Goal: Task Accomplishment & Management: Use online tool/utility

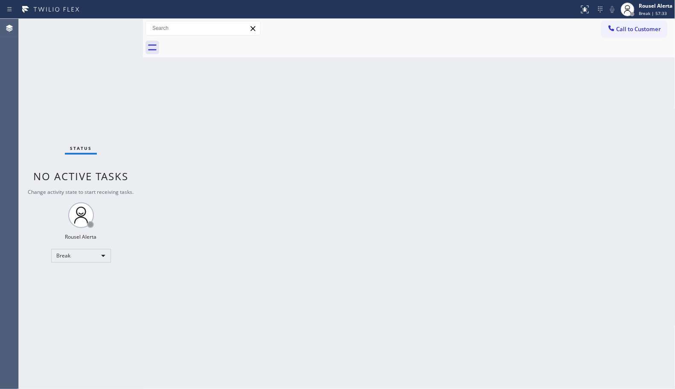
click at [383, 46] on div at bounding box center [419, 47] width 514 height 19
click at [334, 36] on div "Call to Customer Outbound call Location [GEOGRAPHIC_DATA] Appliance Expert Your…" at bounding box center [409, 28] width 532 height 19
click at [641, 9] on div "Rousel Alerta" at bounding box center [656, 5] width 34 height 7
click at [630, 43] on button "Available" at bounding box center [632, 45] width 85 height 11
drag, startPoint x: 528, startPoint y: 88, endPoint x: 658, endPoint y: 61, distance: 133.3
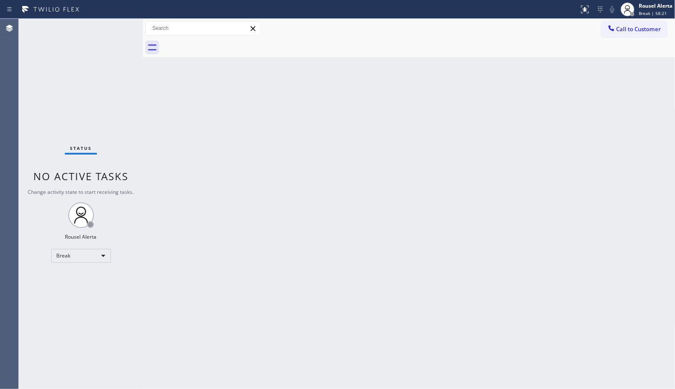
click at [530, 89] on div "Back to Dashboard Change Sender ID Customers Technicians Select a contact Outbo…" at bounding box center [409, 204] width 532 height 370
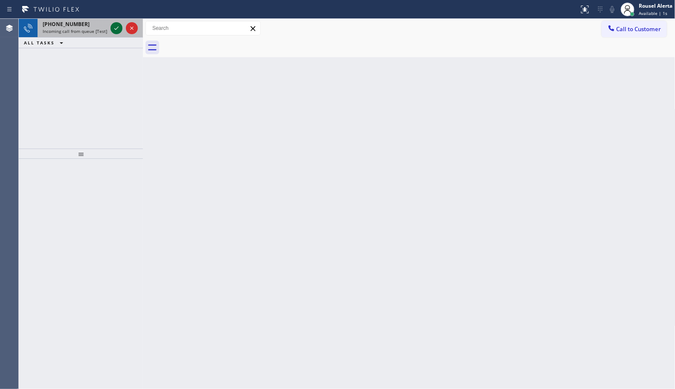
click at [112, 29] on icon at bounding box center [116, 28] width 10 height 10
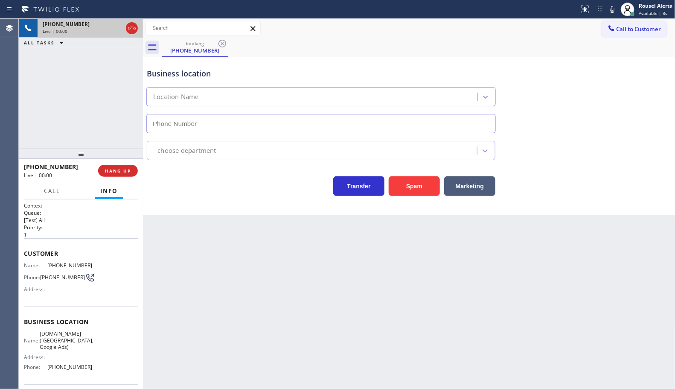
type input "[PHONE_NUMBER]"
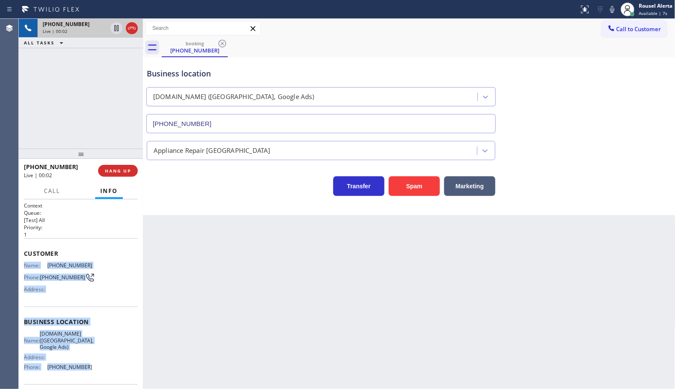
drag, startPoint x: 22, startPoint y: 265, endPoint x: 79, endPoint y: 363, distance: 113.9
click at [79, 363] on div "Context Queue: [Test] All Priority: 1 Customer Name: [PHONE_NUMBER] Phone: [PHO…" at bounding box center [81, 293] width 124 height 189
copy div "Name: [PHONE_NUMBER] Phone: [PHONE_NUMBER] Address: Business location Name: [DO…"
click at [128, 291] on div "Name: [PHONE_NUMBER] Phone: [PHONE_NUMBER] Address:" at bounding box center [81, 279] width 114 height 34
drag, startPoint x: 24, startPoint y: 267, endPoint x: 113, endPoint y: 372, distance: 138.3
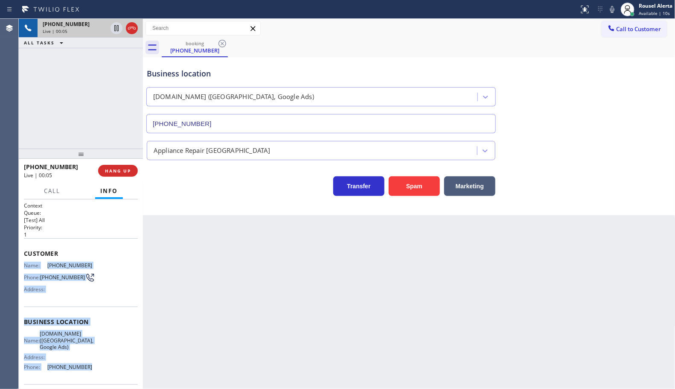
click at [113, 372] on div "Context Queue: [Test] All Priority: 1 Customer Name: [PHONE_NUMBER] Phone: [PHO…" at bounding box center [81, 293] width 124 height 189
copy div "Name: [PHONE_NUMBER] Phone: [PHONE_NUMBER] Address: Business location Name: [DO…"
drag, startPoint x: 32, startPoint y: 93, endPoint x: 41, endPoint y: 71, distance: 23.8
click at [32, 93] on div "[PHONE_NUMBER] Live | 00:09 ALL TASKS ALL TASKS ACTIVE TASKS TASKS IN WRAP UP" at bounding box center [81, 84] width 124 height 130
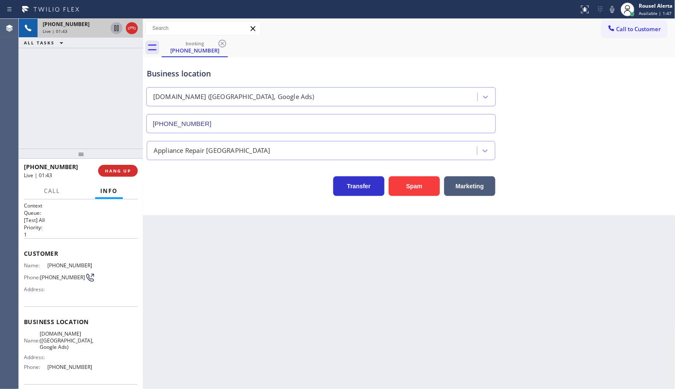
click at [113, 32] on icon at bounding box center [116, 28] width 10 height 10
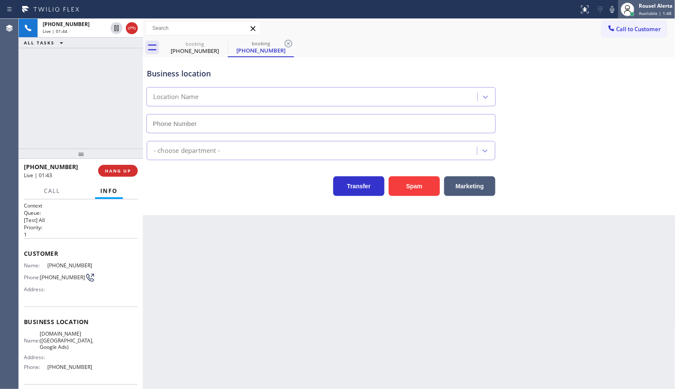
type input "[PHONE_NUMBER]"
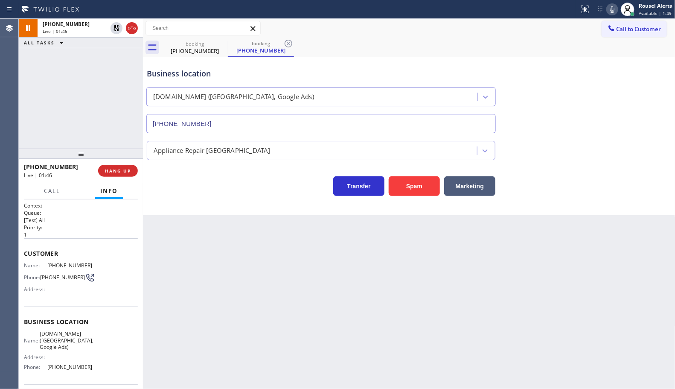
click at [613, 9] on icon at bounding box center [612, 9] width 4 height 7
click at [112, 32] on icon at bounding box center [116, 28] width 10 height 10
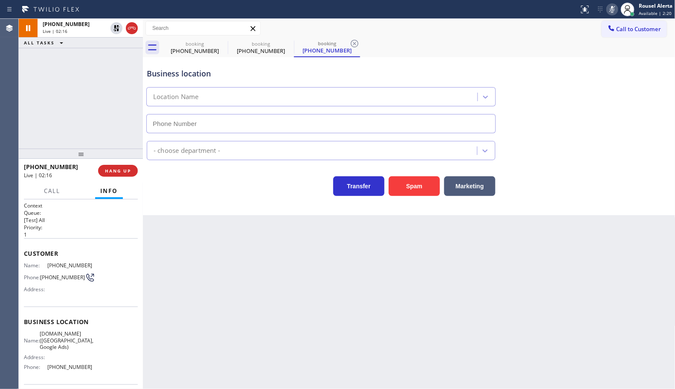
type input "[PHONE_NUMBER]"
drag, startPoint x: 609, startPoint y: 11, endPoint x: 642, endPoint y: 65, distance: 63.6
click at [609, 11] on icon at bounding box center [612, 9] width 10 height 10
click at [397, 41] on div "booking [PHONE_NUMBER] booking [PHONE_NUMBER] booking [PHONE_NUMBER]" at bounding box center [419, 47] width 514 height 19
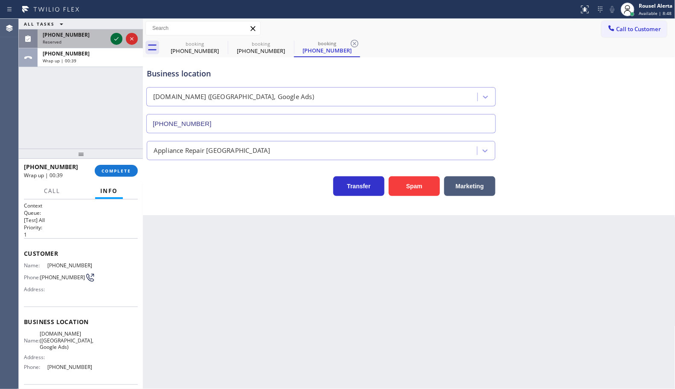
click at [116, 42] on icon at bounding box center [116, 39] width 10 height 10
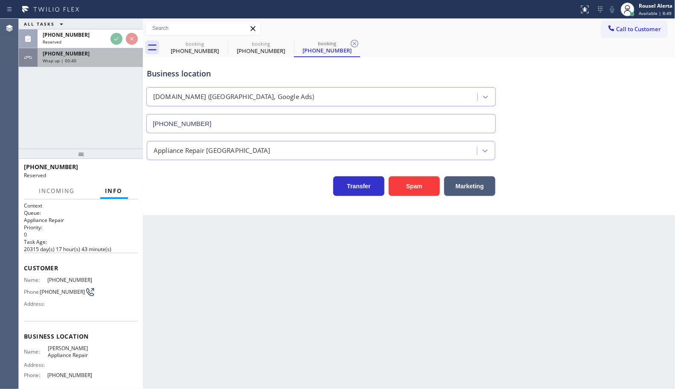
click at [112, 52] on div "[PHONE_NUMBER]" at bounding box center [90, 53] width 95 height 7
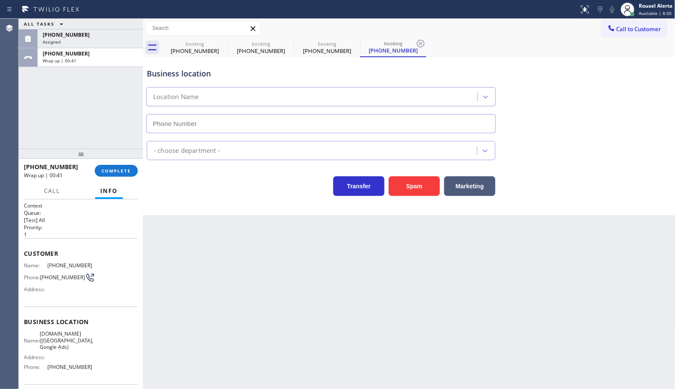
type input "[PHONE_NUMBER]"
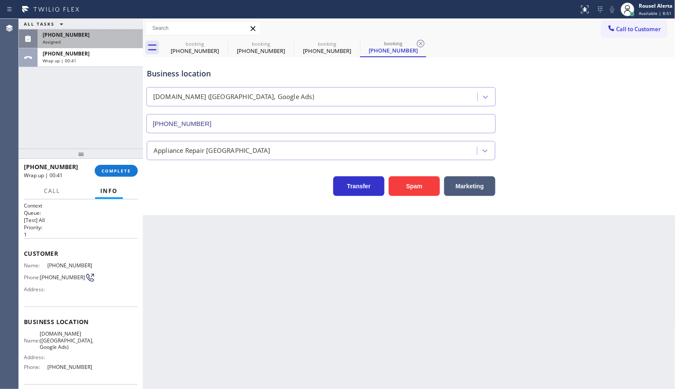
click at [110, 35] on div "[PHONE_NUMBER]" at bounding box center [90, 34] width 95 height 7
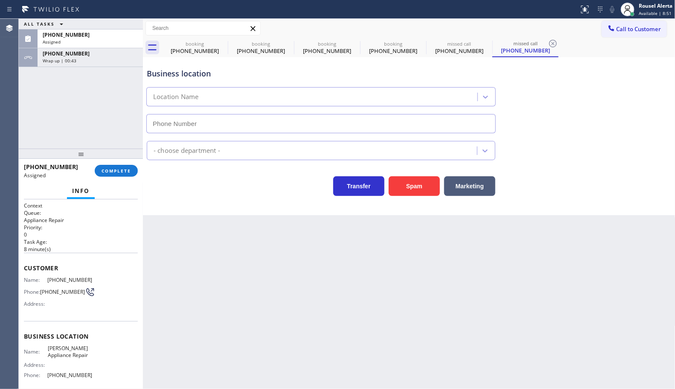
type input "[PHONE_NUMBER]"
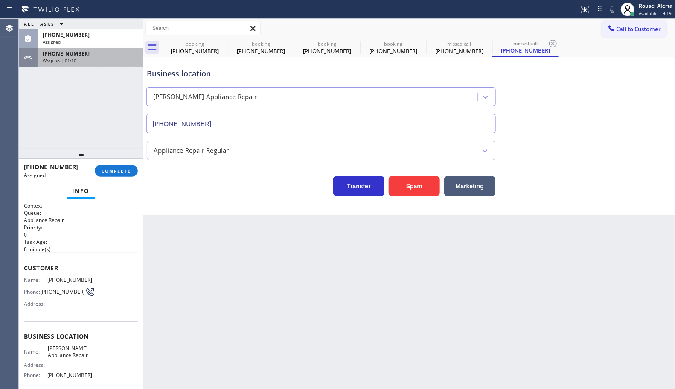
click at [79, 54] on div "[PHONE_NUMBER]" at bounding box center [90, 53] width 95 height 7
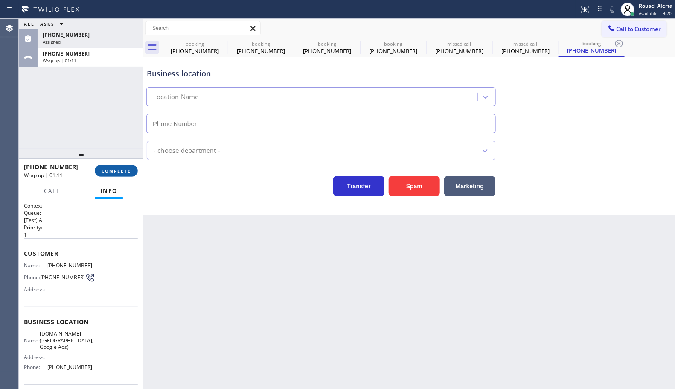
click at [108, 165] on button "COMPLETE" at bounding box center [116, 171] width 43 height 12
type input "[PHONE_NUMBER]"
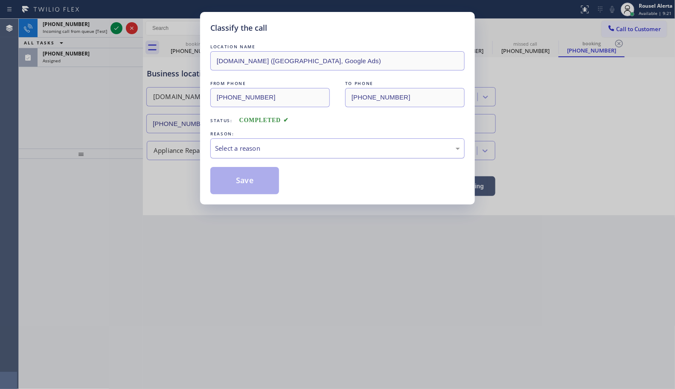
click at [231, 151] on div "Select a reason" at bounding box center [337, 148] width 245 height 10
click at [250, 177] on button "Save" at bounding box center [244, 180] width 69 height 27
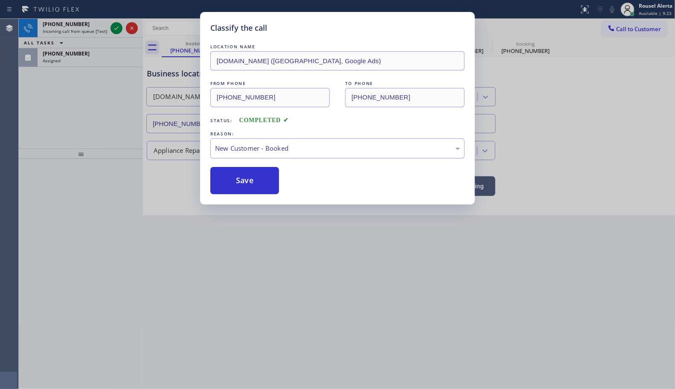
click at [90, 60] on div "Classify the call LOCATION NAME [DOMAIN_NAME] ([GEOGRAPHIC_DATA], Google Ads) F…" at bounding box center [337, 194] width 675 height 389
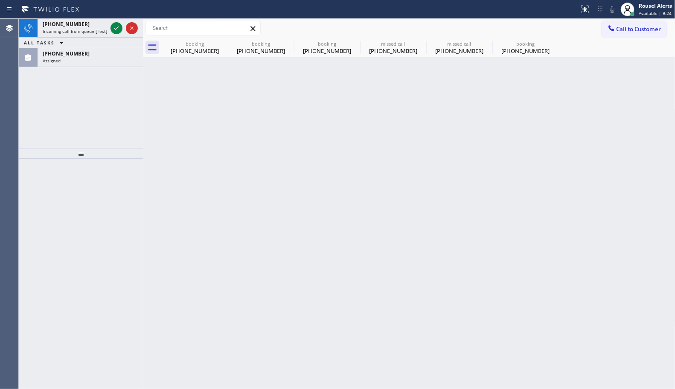
click at [90, 60] on div "Assigned" at bounding box center [90, 61] width 95 height 6
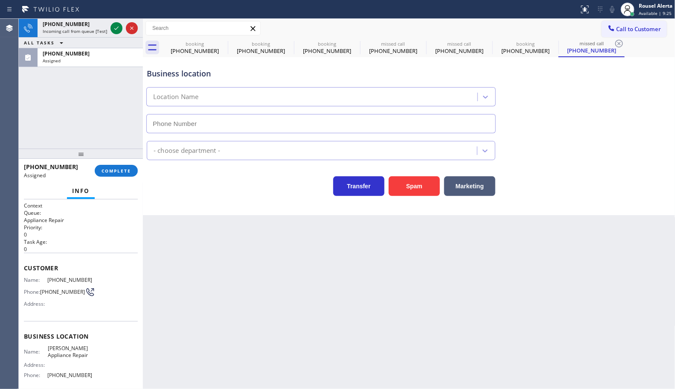
type input "[PHONE_NUMBER]"
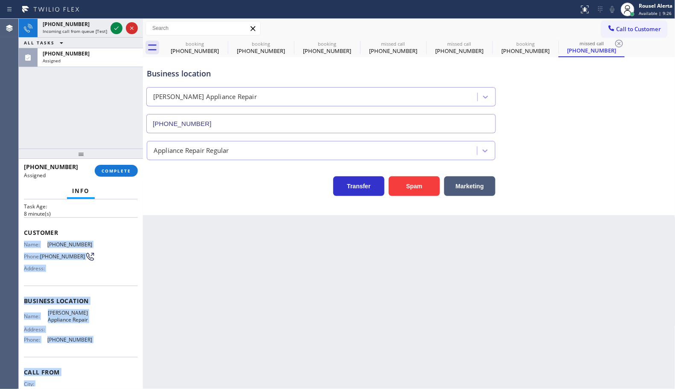
scroll to position [71, 0]
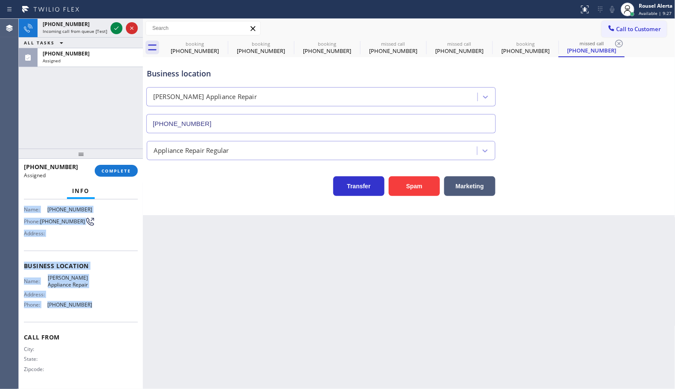
drag, startPoint x: 24, startPoint y: 276, endPoint x: 96, endPoint y: 307, distance: 78.4
click at [96, 307] on div "Context Queue: Appliance Repair Priority: 0 Task Age: [DEMOGRAPHIC_DATA] minute…" at bounding box center [81, 258] width 114 height 255
copy div "Name: [PHONE_NUMBER] Phone: [PHONE_NUMBER] Address: Business location Name: [PE…"
click at [116, 31] on icon at bounding box center [116, 28] width 10 height 10
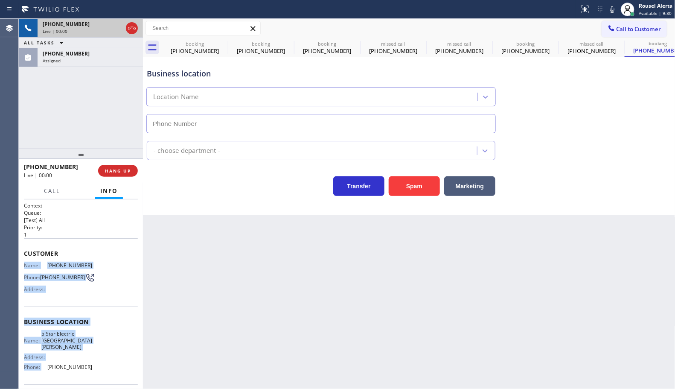
type input "[PHONE_NUMBER]"
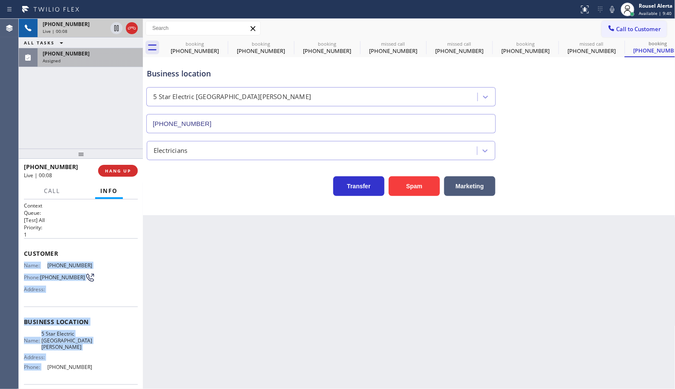
click at [97, 52] on div "[PHONE_NUMBER]" at bounding box center [90, 53] width 95 height 7
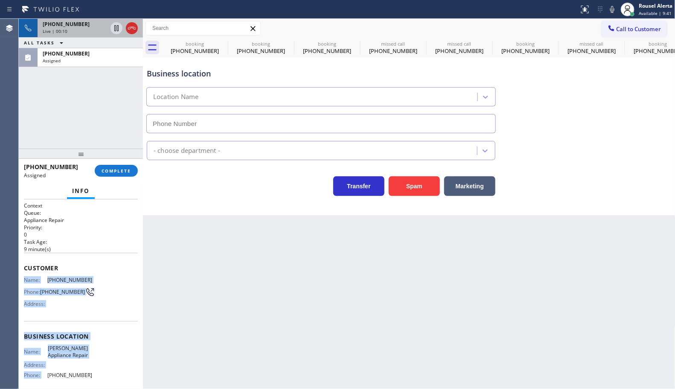
type input "[PHONE_NUMBER]"
click at [114, 170] on span "COMPLETE" at bounding box center [116, 171] width 29 height 6
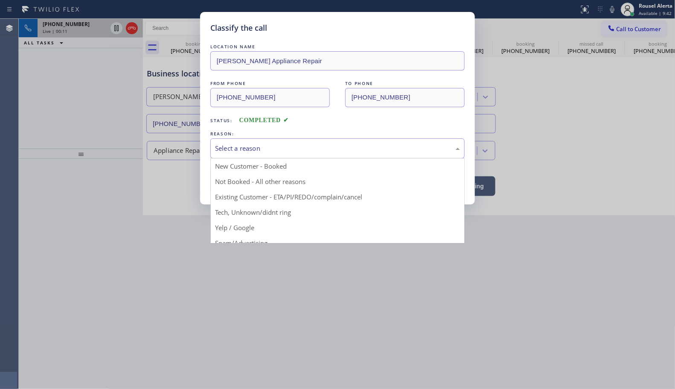
click at [239, 151] on div "Select a reason" at bounding box center [337, 148] width 245 height 10
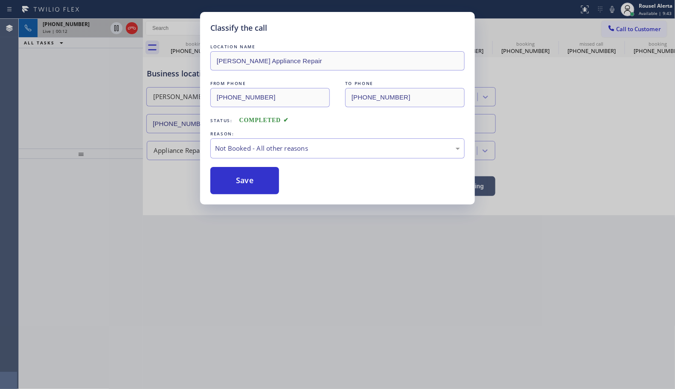
drag, startPoint x: 252, startPoint y: 176, endPoint x: 122, endPoint y: 138, distance: 135.6
click at [252, 176] on button "Save" at bounding box center [244, 180] width 69 height 27
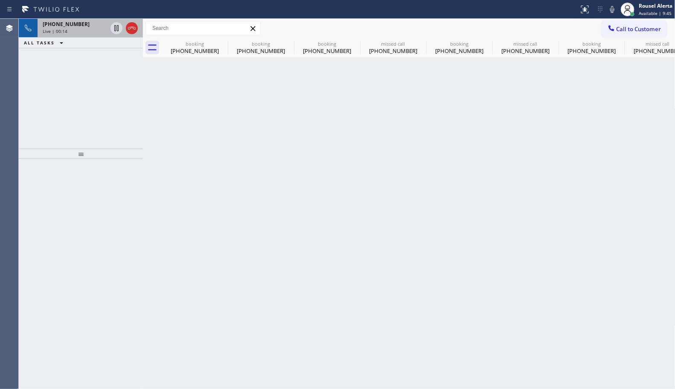
click at [75, 28] on div "Live | 00:14" at bounding box center [75, 31] width 64 height 6
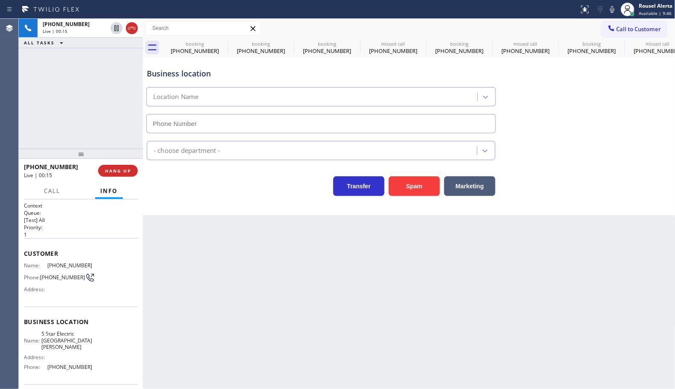
type input "[PHONE_NUMBER]"
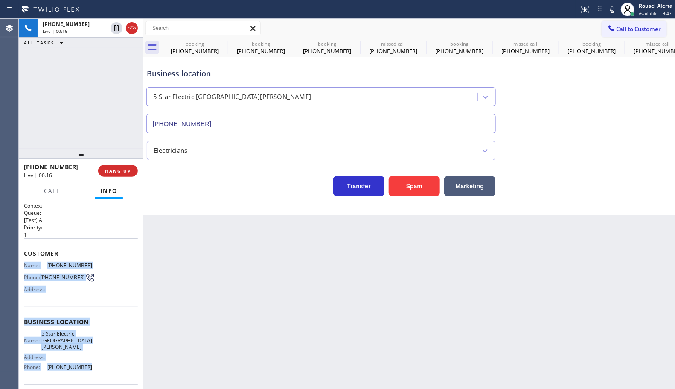
drag, startPoint x: 23, startPoint y: 261, endPoint x: 88, endPoint y: 366, distance: 122.8
click at [88, 366] on div "Context Queue: [Test] All Priority: 1 Customer Name: [PHONE_NUMBER] Phone: [PHO…" at bounding box center [81, 325] width 114 height 247
copy div "Name: [PHONE_NUMBER] Phone: [PHONE_NUMBER] Address: Business location Name: 5 S…"
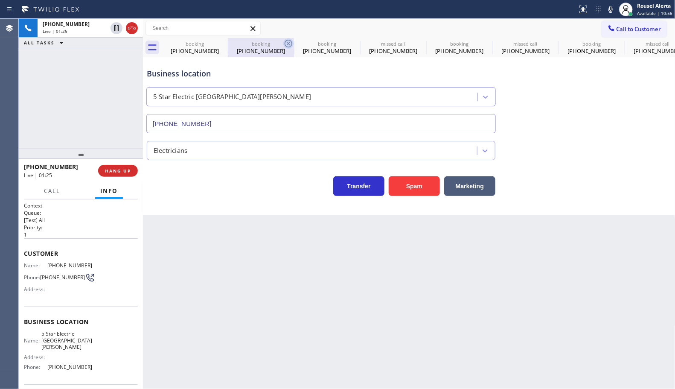
click at [285, 41] on icon at bounding box center [288, 43] width 10 height 10
click at [0, 0] on icon at bounding box center [0, 0] width 0 height 0
click at [410, 25] on div "Call to Customer Outbound call Location [GEOGRAPHIC_DATA] Appliance Expert Your…" at bounding box center [409, 28] width 532 height 15
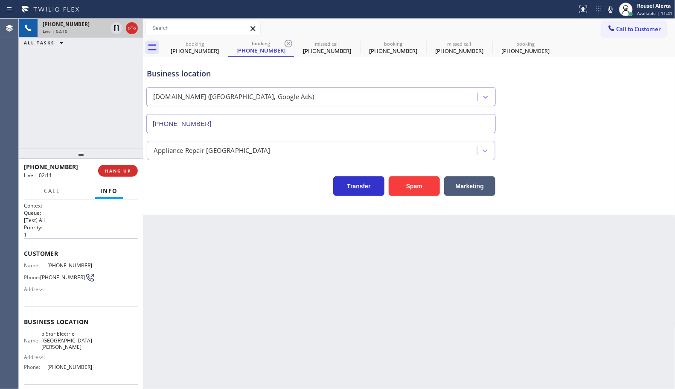
click at [61, 32] on span "Live | 02:10" at bounding box center [55, 31] width 25 height 6
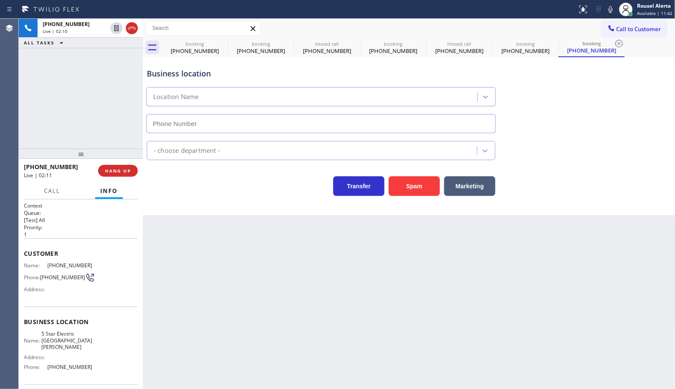
type input "[PHONE_NUMBER]"
click at [474, 283] on div "Back to Dashboard Change Sender ID Customers Technicians Select a contact Outbo…" at bounding box center [409, 204] width 532 height 370
drag, startPoint x: 112, startPoint y: 29, endPoint x: 270, endPoint y: 13, distance: 158.6
click at [112, 29] on icon at bounding box center [116, 28] width 10 height 10
type input "[PHONE_NUMBER]"
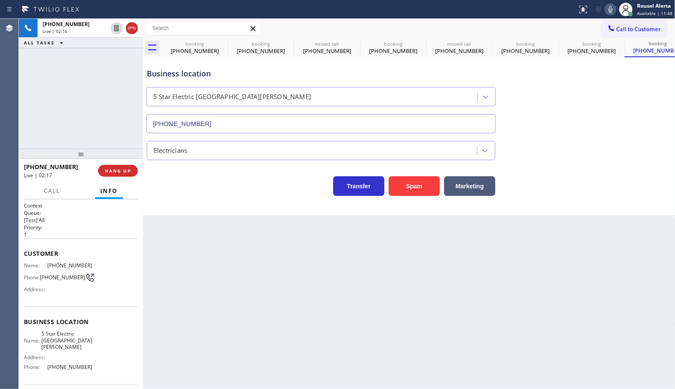
click at [610, 11] on icon at bounding box center [610, 9] width 10 height 10
click at [335, 74] on div "Business location" at bounding box center [321, 74] width 348 height 12
drag, startPoint x: 208, startPoint y: 46, endPoint x: 222, endPoint y: 44, distance: 14.2
click at [209, 46] on div "booking" at bounding box center [195, 44] width 64 height 6
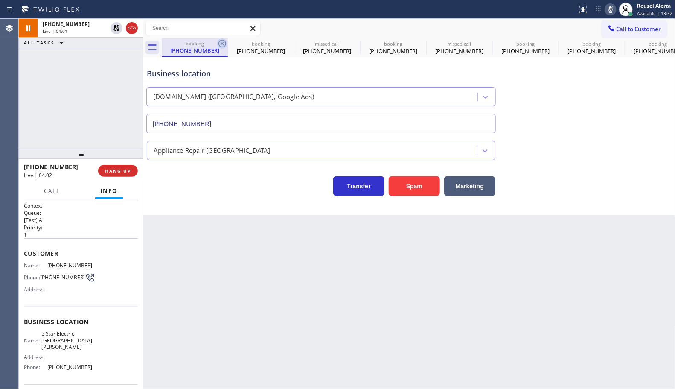
click at [223, 43] on icon at bounding box center [222, 44] width 8 height 8
click at [0, 0] on icon at bounding box center [0, 0] width 0 height 0
click at [223, 43] on icon at bounding box center [222, 44] width 8 height 8
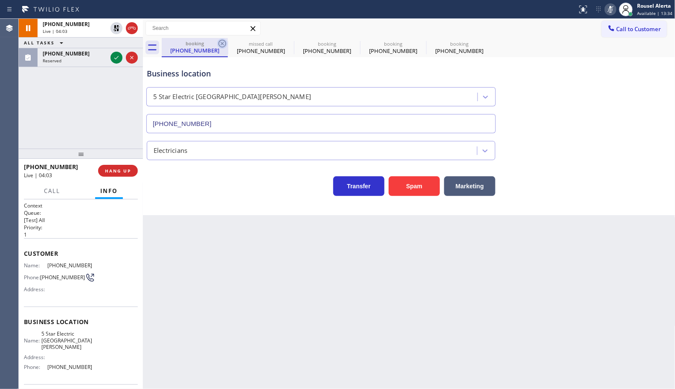
click at [220, 44] on icon at bounding box center [222, 43] width 10 height 10
click at [0, 0] on icon at bounding box center [0, 0] width 0 height 0
click at [220, 45] on icon at bounding box center [222, 43] width 10 height 10
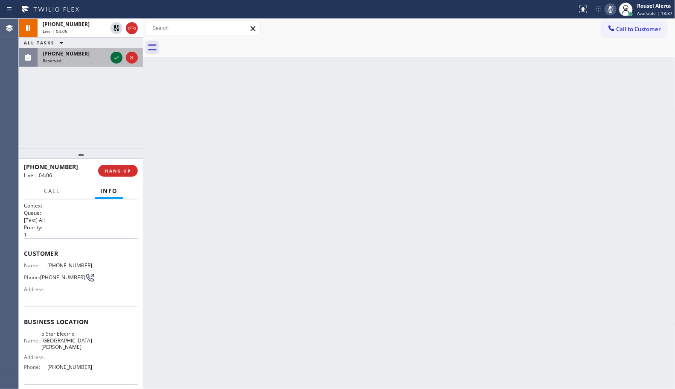
click at [112, 58] on icon at bounding box center [116, 57] width 10 height 10
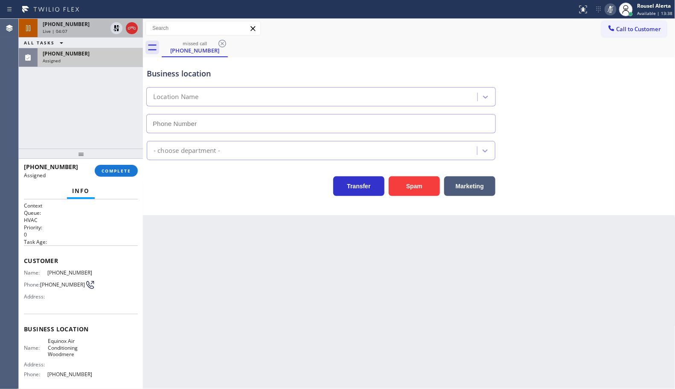
type input "[PHONE_NUMBER]"
click at [73, 30] on div "Live | 04:07" at bounding box center [75, 31] width 64 height 6
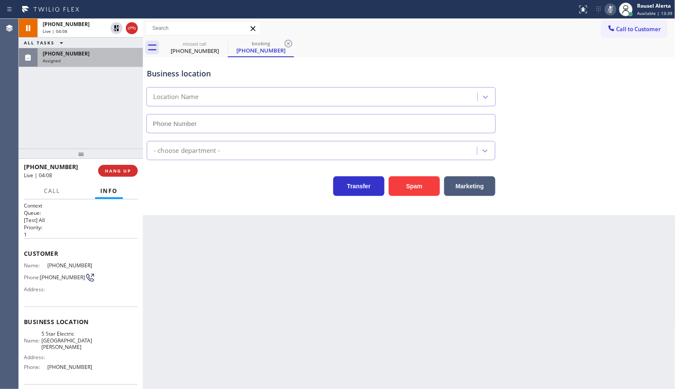
type input "[PHONE_NUMBER]"
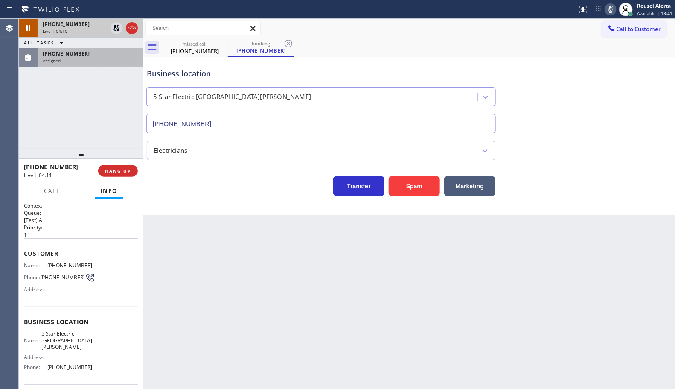
click at [75, 26] on span "[PHONE_NUMBER]" at bounding box center [66, 23] width 47 height 7
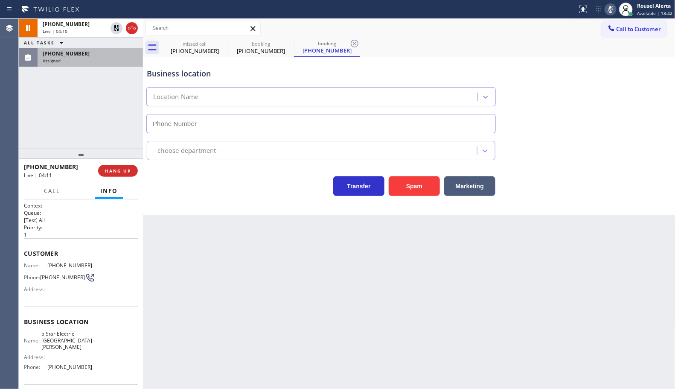
type input "[PHONE_NUMBER]"
drag, startPoint x: 114, startPoint y: 31, endPoint x: 170, endPoint y: 29, distance: 55.9
click at [114, 31] on icon at bounding box center [116, 28] width 10 height 10
type input "[PHONE_NUMBER]"
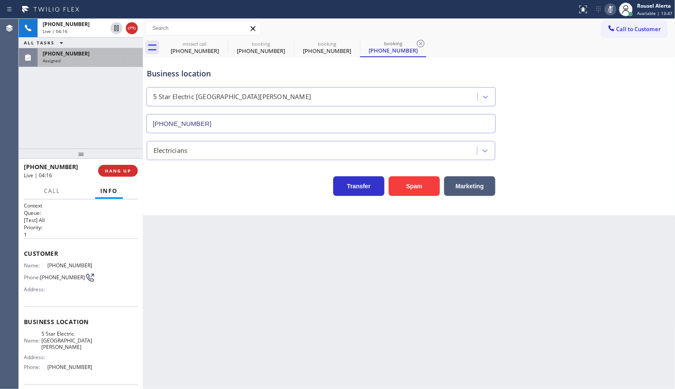
click at [611, 9] on icon at bounding box center [610, 9] width 4 height 7
click at [107, 69] on div "[PHONE_NUMBER] Live | 07:02 ALL TASKS ALL TASKS ACTIVE TASKS TASKS IN WRAP UP […" at bounding box center [81, 84] width 124 height 130
click at [103, 55] on div "[PHONE_NUMBER]" at bounding box center [90, 53] width 95 height 7
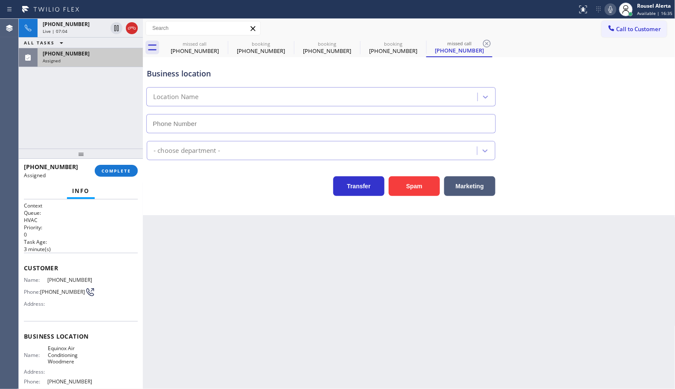
type input "[PHONE_NUMBER]"
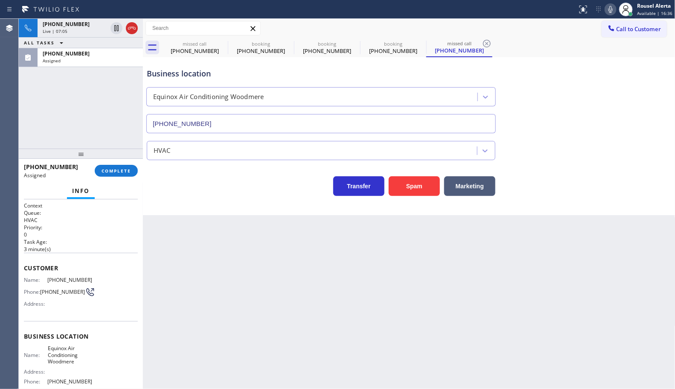
click at [116, 177] on div "[PHONE_NUMBER] Assigned COMPLETE" at bounding box center [81, 171] width 114 height 22
click at [115, 173] on span "COMPLETE" at bounding box center [116, 171] width 29 height 6
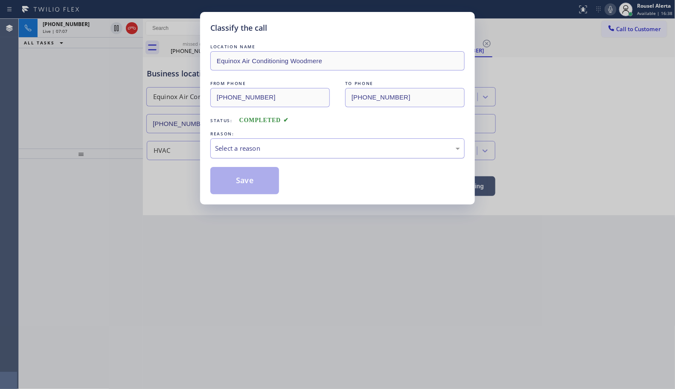
click at [224, 150] on div "Select a reason" at bounding box center [337, 148] width 245 height 10
click at [245, 183] on button "Save" at bounding box center [244, 180] width 69 height 27
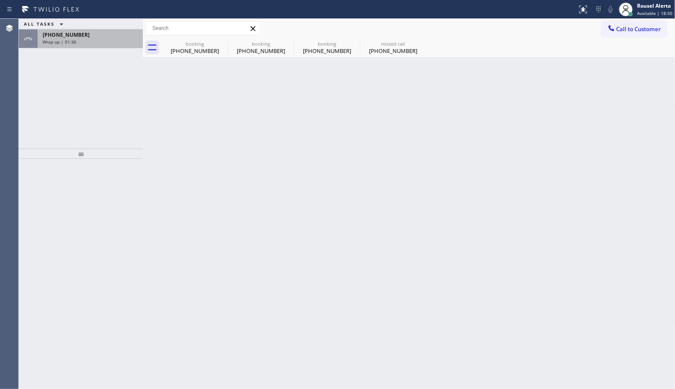
click at [90, 37] on div "[PHONE_NUMBER]" at bounding box center [90, 34] width 95 height 7
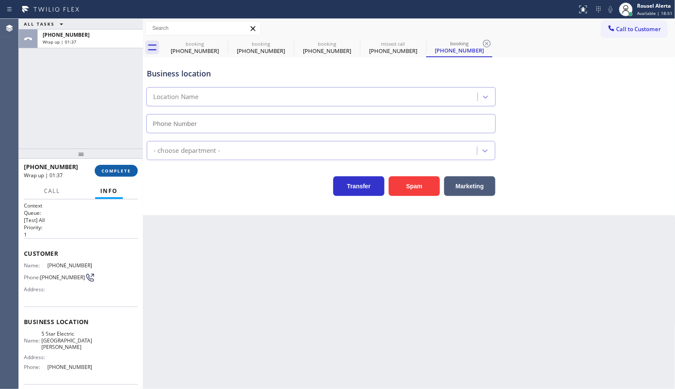
type input "[PHONE_NUMBER]"
drag, startPoint x: 114, startPoint y: 167, endPoint x: 120, endPoint y: 166, distance: 6.5
click at [113, 168] on span "COMPLETE" at bounding box center [116, 171] width 29 height 6
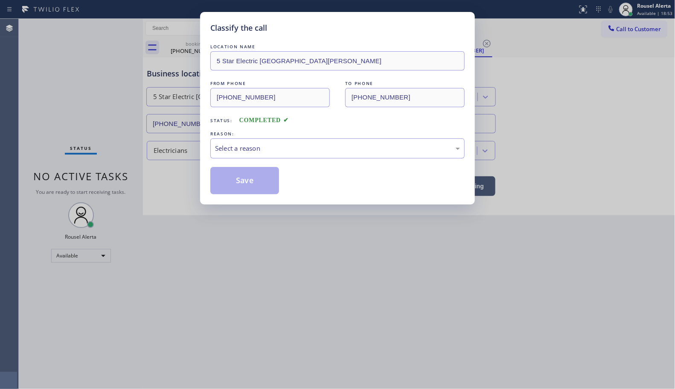
click at [285, 155] on div "Select a reason" at bounding box center [337, 148] width 254 height 20
click at [250, 184] on button "Save" at bounding box center [244, 180] width 69 height 27
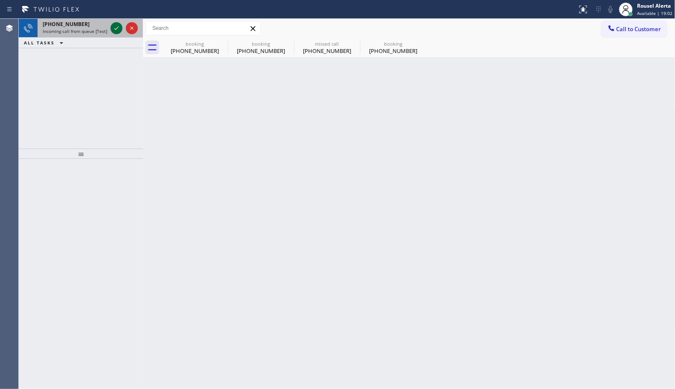
click at [115, 24] on icon at bounding box center [116, 28] width 10 height 10
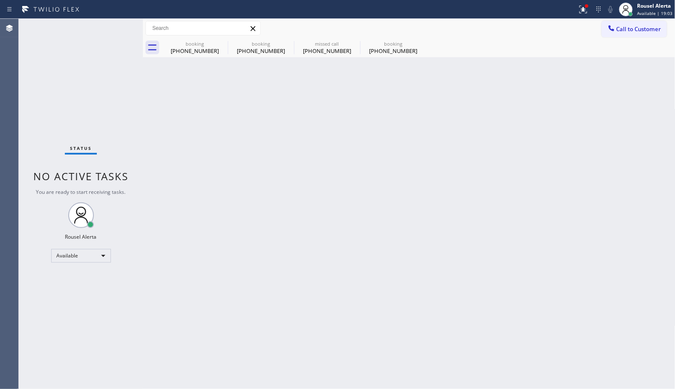
drag, startPoint x: 194, startPoint y: 175, endPoint x: 206, endPoint y: 151, distance: 26.5
click at [197, 171] on div "Back to Dashboard Change Sender ID Customers Technicians Select a contact Outbo…" at bounding box center [409, 204] width 532 height 370
click at [224, 42] on icon at bounding box center [222, 43] width 10 height 10
click at [0, 0] on icon at bounding box center [0, 0] width 0 height 0
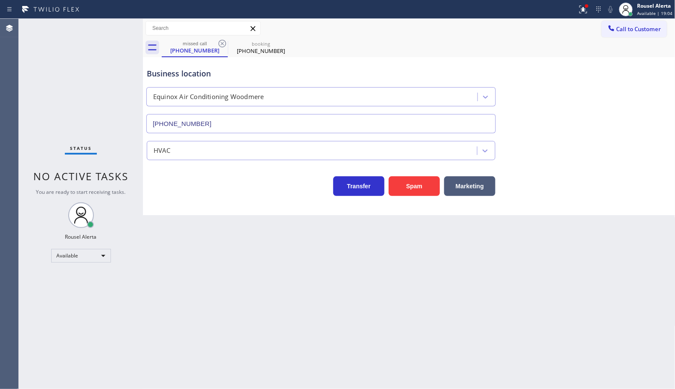
click at [224, 42] on icon at bounding box center [222, 43] width 10 height 10
click at [0, 0] on icon at bounding box center [0, 0] width 0 height 0
click at [224, 41] on div "missed call [PHONE_NUMBER] booking [PHONE_NUMBER]" at bounding box center [419, 47] width 514 height 19
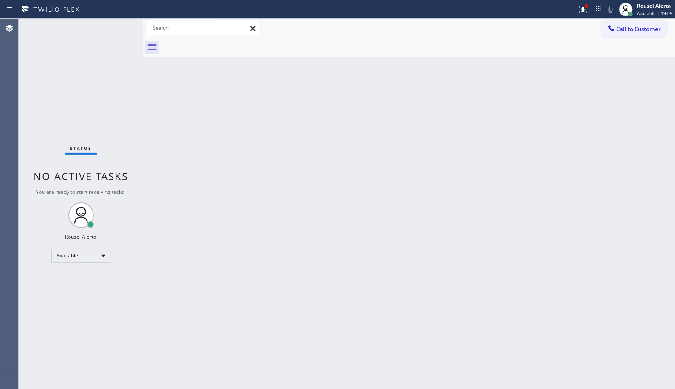
click at [105, 55] on div "Status No active tasks You are ready to start receiving tasks. Rousel Alerta Av…" at bounding box center [81, 204] width 124 height 370
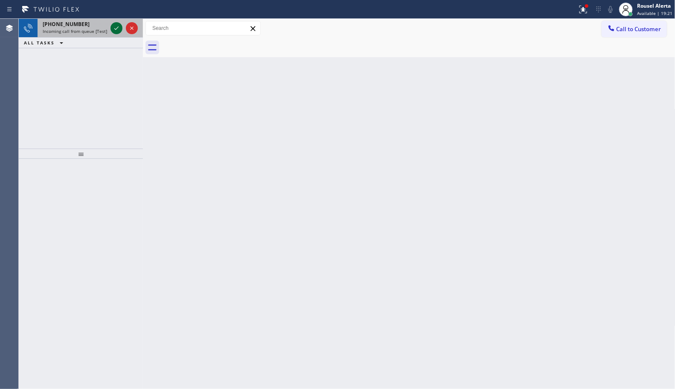
click at [116, 28] on icon at bounding box center [116, 28] width 10 height 10
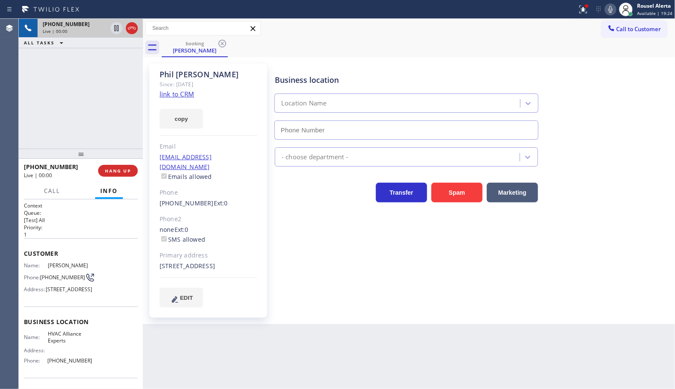
type input "[PHONE_NUMBER]"
click at [179, 96] on link "link to CRM" at bounding box center [177, 94] width 35 height 9
click at [115, 28] on icon at bounding box center [116, 28] width 10 height 10
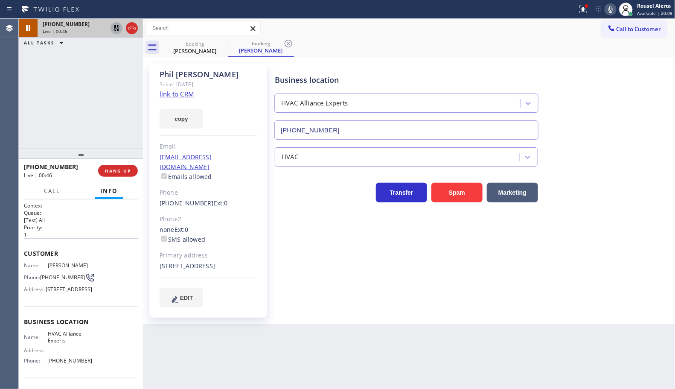
type input "[PHONE_NUMBER]"
drag, startPoint x: 607, startPoint y: 11, endPoint x: 588, endPoint y: 11, distance: 19.2
click at [607, 11] on icon at bounding box center [610, 9] width 10 height 10
click at [112, 27] on icon at bounding box center [116, 28] width 10 height 10
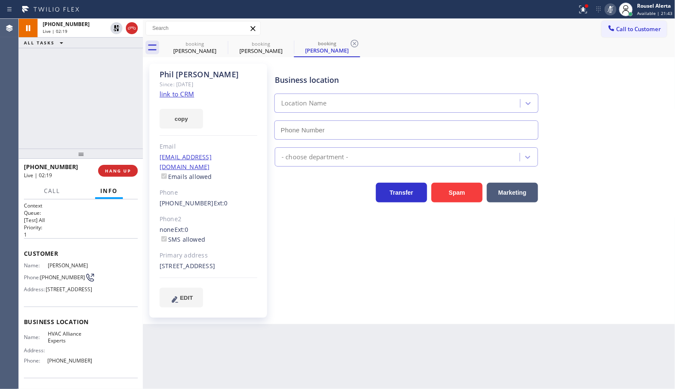
type input "[PHONE_NUMBER]"
click at [611, 9] on rect at bounding box center [610, 9] width 6 height 6
drag, startPoint x: 110, startPoint y: 60, endPoint x: 127, endPoint y: 78, distance: 25.3
click at [110, 60] on div "[PHONE_NUMBER] Live | 02:36 ALL TASKS ALL TASKS ACTIVE TASKS TASKS IN WRAP UP" at bounding box center [81, 84] width 124 height 130
click at [296, 337] on div "Back to Dashboard Change Sender ID Customers Technicians Select a contact Outbo…" at bounding box center [409, 204] width 532 height 370
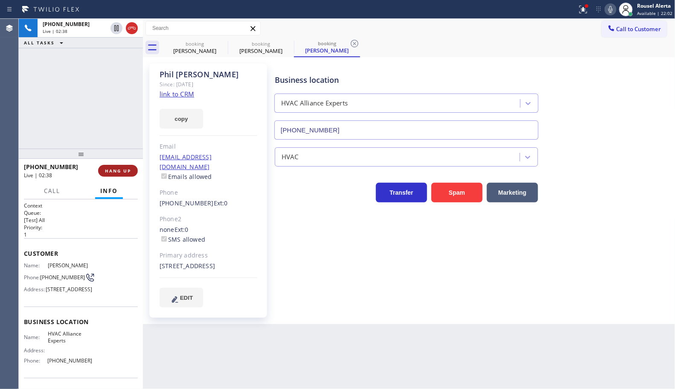
click at [122, 171] on span "HANG UP" at bounding box center [118, 171] width 26 height 6
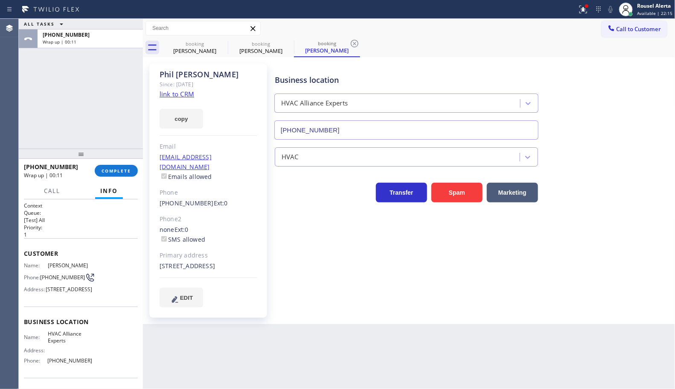
click at [93, 68] on div "ALL TASKS ALL TASKS ACTIVE TASKS TASKS IN WRAP UP [PHONE_NUMBER] Wrap up | 00:11" at bounding box center [81, 84] width 124 height 130
click at [114, 174] on button "COMPLETE" at bounding box center [116, 171] width 43 height 12
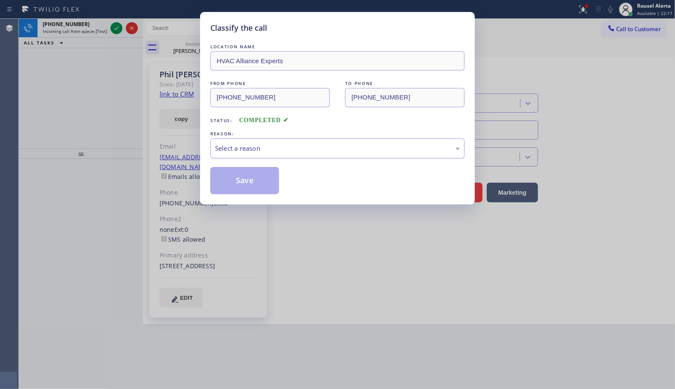
click at [295, 154] on div "Select a reason" at bounding box center [337, 148] width 254 height 20
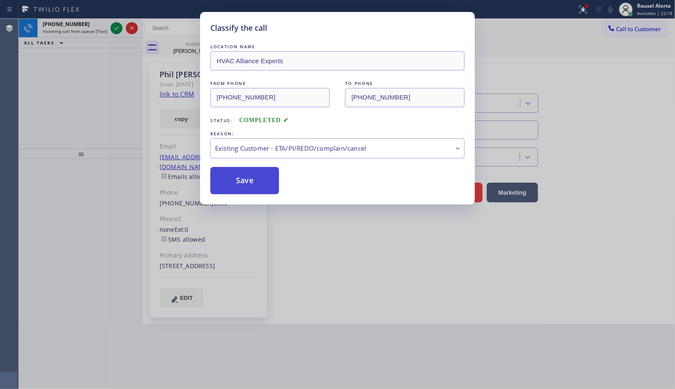
click at [254, 188] on button "Save" at bounding box center [244, 180] width 69 height 27
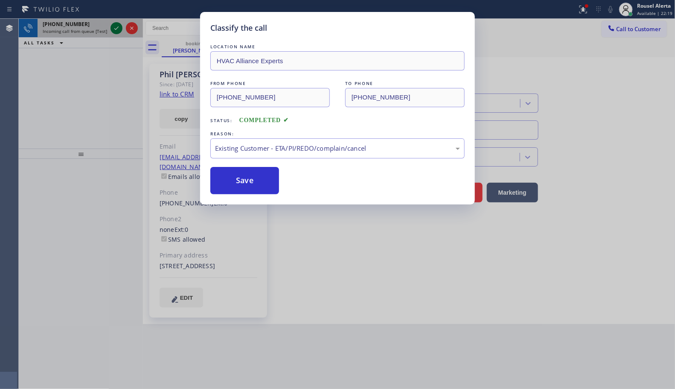
click at [90, 24] on div "[PHONE_NUMBER]" at bounding box center [75, 23] width 64 height 7
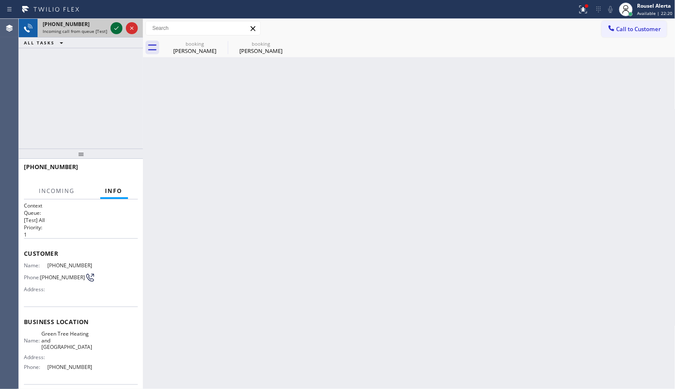
click at [114, 29] on icon at bounding box center [116, 28] width 10 height 10
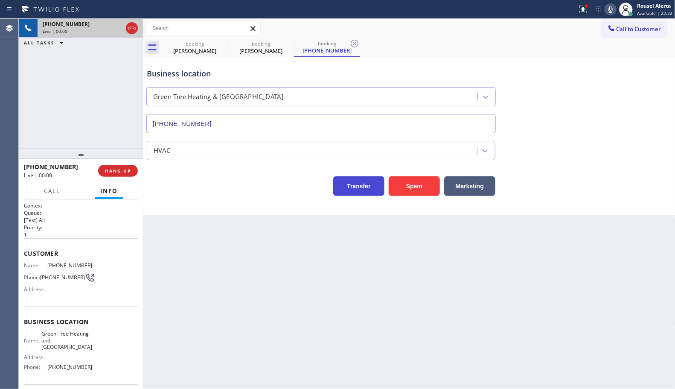
type input "[PHONE_NUMBER]"
click at [401, 184] on button "Spam" at bounding box center [414, 186] width 51 height 20
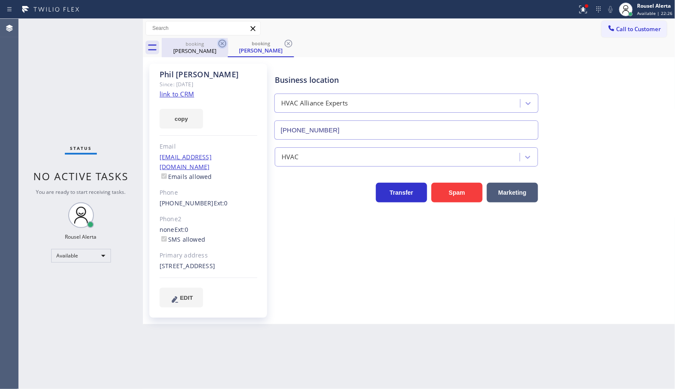
click at [221, 43] on icon at bounding box center [222, 44] width 8 height 8
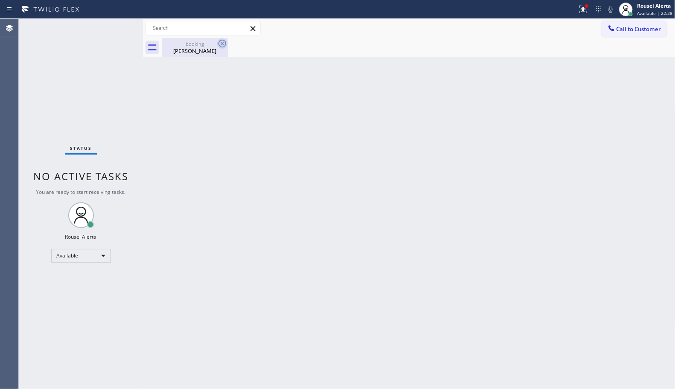
click at [221, 44] on icon at bounding box center [222, 43] width 10 height 10
click at [192, 169] on div "Back to Dashboard Change Sender ID Customers Technicians Select a contact Outbo…" at bounding box center [409, 204] width 532 height 370
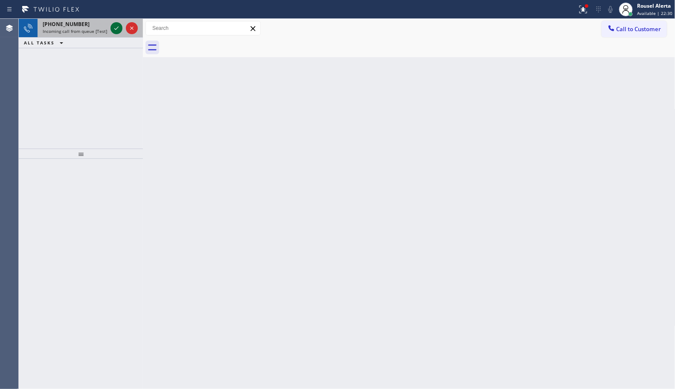
click at [116, 28] on icon at bounding box center [116, 28] width 10 height 10
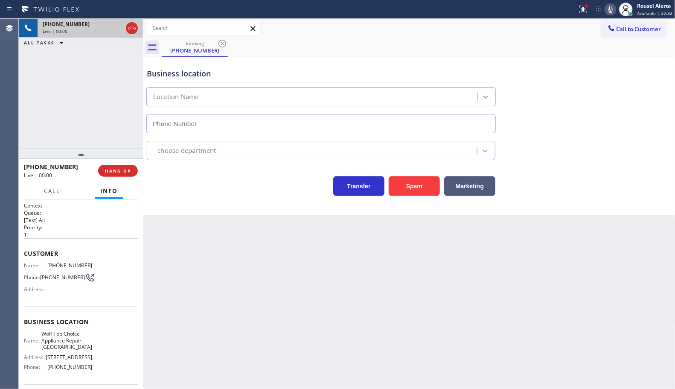
type input "[PHONE_NUMBER]"
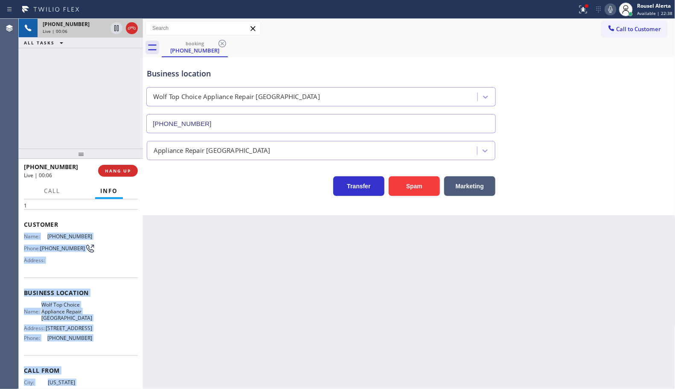
scroll to position [64, 0]
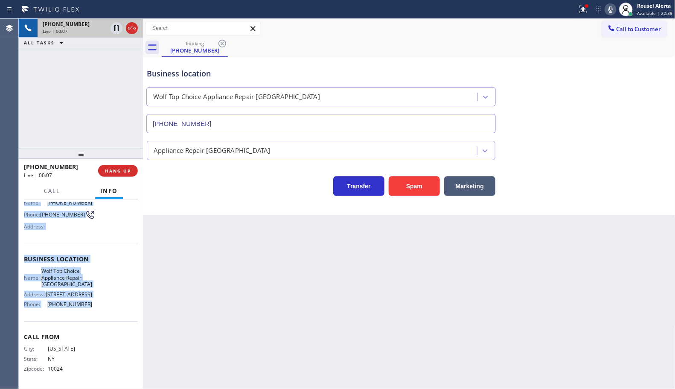
drag, startPoint x: 25, startPoint y: 267, endPoint x: 92, endPoint y: 305, distance: 77.6
click at [92, 305] on div "Context Queue: [Test] All Priority: 1 Customer Name: [PHONE_NUMBER] Phone: [PHO…" at bounding box center [81, 262] width 114 height 247
copy div "Name: [PHONE_NUMBER] Phone: [PHONE_NUMBER] Address: Business location Name: Wol…"
click at [572, 269] on div "Back to Dashboard Change Sender ID Customers Technicians Select a contact Outbo…" at bounding box center [409, 204] width 532 height 370
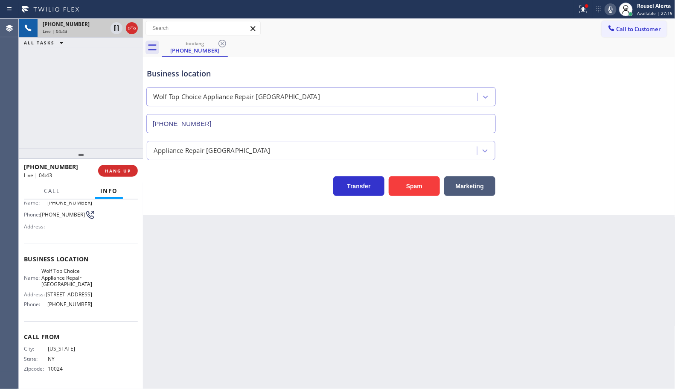
drag, startPoint x: 92, startPoint y: 79, endPoint x: 109, endPoint y: 42, distance: 41.4
click at [92, 80] on div "[PHONE_NUMBER] Live | 04:43 ALL TASKS ALL TASKS ACTIVE TASKS TASKS IN WRAP UP" at bounding box center [81, 84] width 124 height 130
click at [114, 61] on icon at bounding box center [116, 57] width 10 height 10
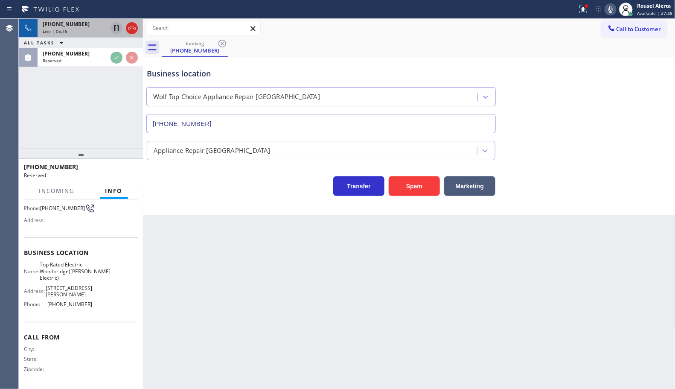
scroll to position [71, 0]
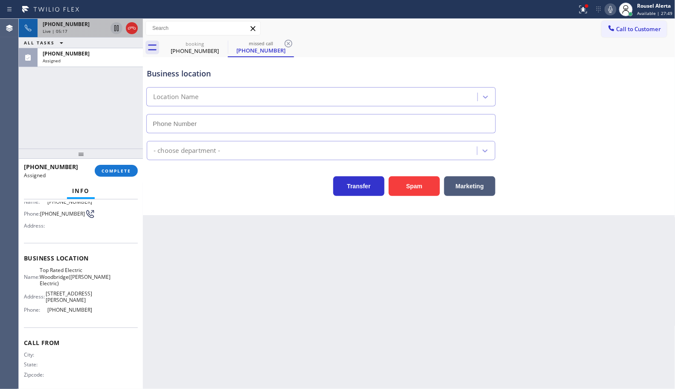
type input "[PHONE_NUMBER]"
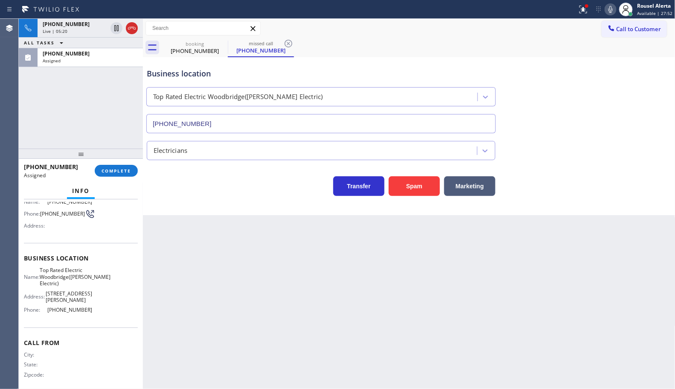
drag, startPoint x: 112, startPoint y: 30, endPoint x: 197, endPoint y: 30, distance: 84.9
click at [112, 30] on icon at bounding box center [116, 28] width 10 height 10
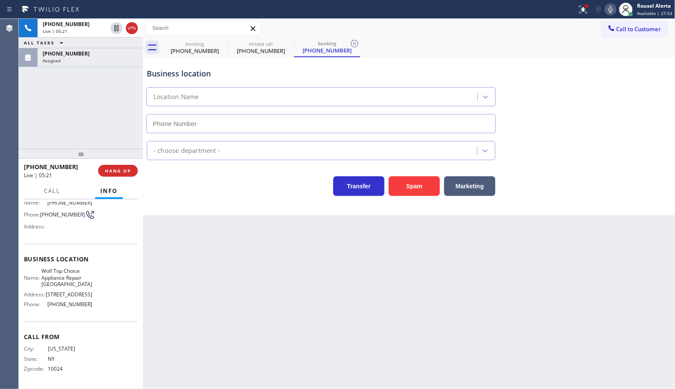
scroll to position [64, 0]
type input "[PHONE_NUMBER]"
click at [609, 9] on icon at bounding box center [610, 9] width 10 height 10
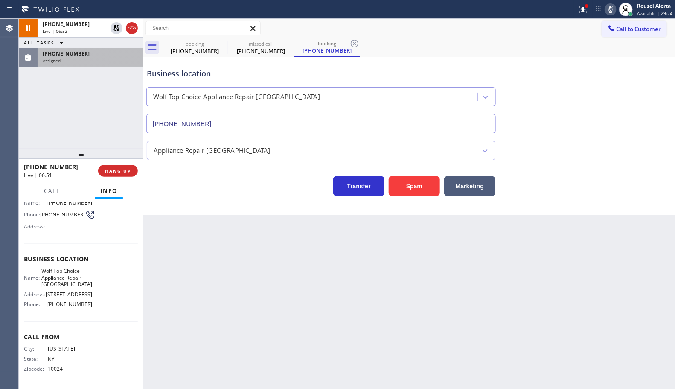
click at [102, 61] on div "Assigned" at bounding box center [90, 61] width 95 height 6
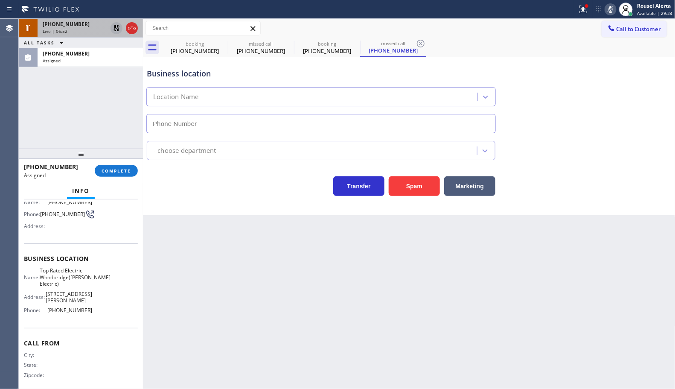
click at [116, 27] on icon at bounding box center [116, 28] width 6 height 6
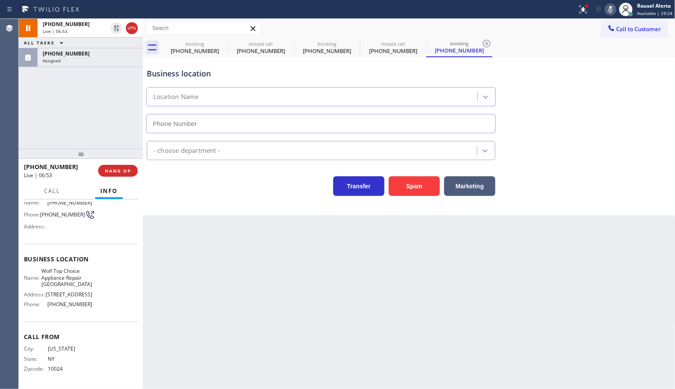
scroll to position [64, 0]
type input "[PHONE_NUMBER]"
click at [611, 7] on icon at bounding box center [610, 9] width 4 height 7
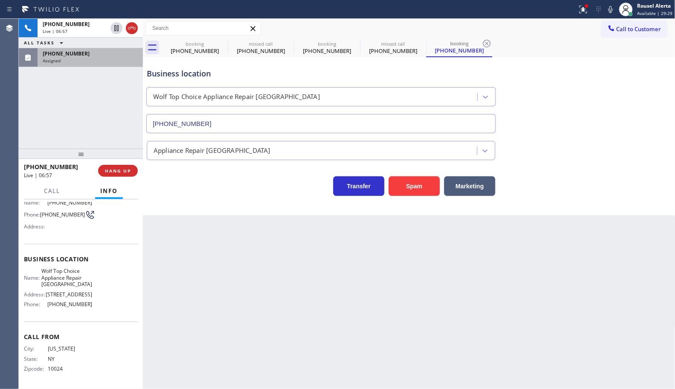
click at [77, 62] on div "Assigned" at bounding box center [90, 61] width 95 height 6
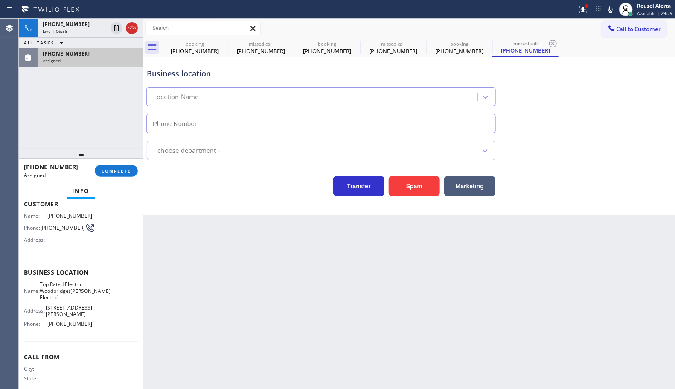
scroll to position [78, 0]
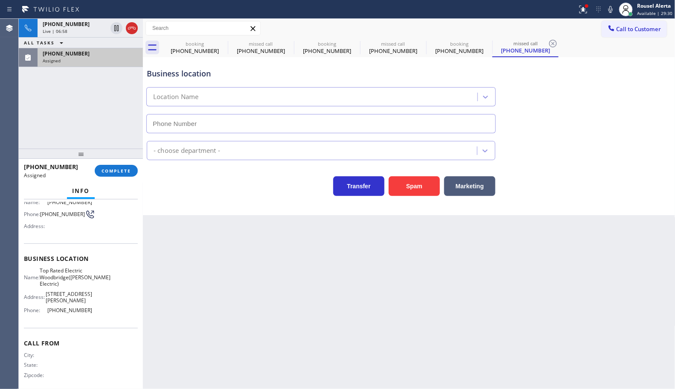
type input "[PHONE_NUMBER]"
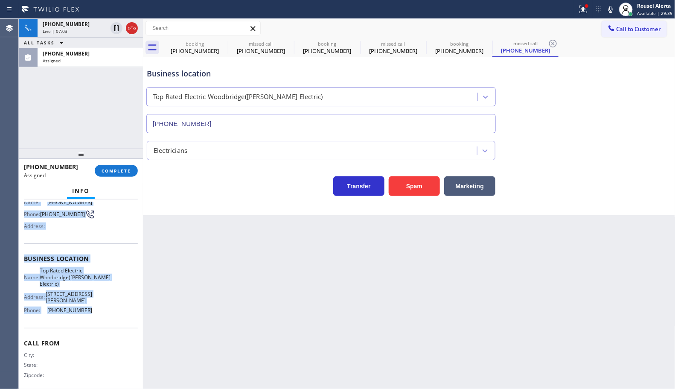
drag, startPoint x: 26, startPoint y: 253, endPoint x: 101, endPoint y: 327, distance: 105.9
click at [101, 327] on div "Context Queue: Electrical Priority: 0 Task Age: [DEMOGRAPHIC_DATA] minute(s) Cu…" at bounding box center [81, 258] width 114 height 268
copy div "Name: [PHONE_NUMBER] Phone: [PHONE_NUMBER] Address: Business location Name: Top…"
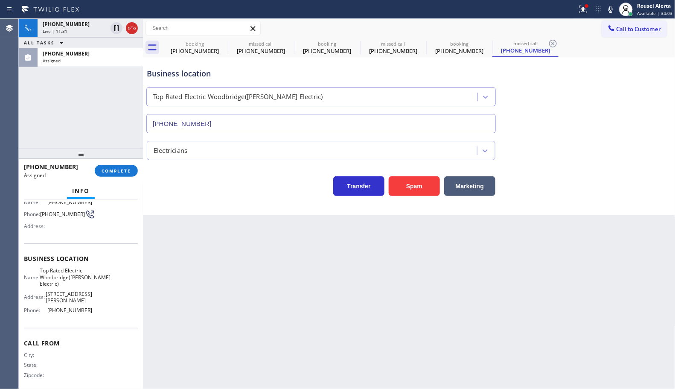
drag, startPoint x: 244, startPoint y: 222, endPoint x: 171, endPoint y: 121, distance: 124.4
click at [243, 221] on div "Back to Dashboard Change Sender ID Customers Technicians Select a contact Outbo…" at bounding box center [409, 204] width 532 height 370
click at [90, 60] on div "Assigned" at bounding box center [90, 61] width 95 height 6
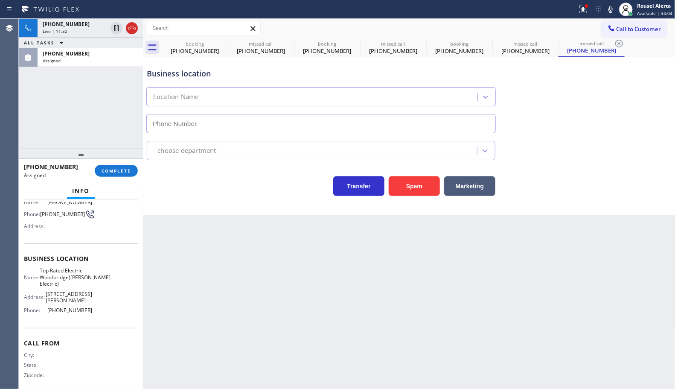
type input "[PHONE_NUMBER]"
click at [99, 165] on button "COMPLETE" at bounding box center [116, 171] width 43 height 12
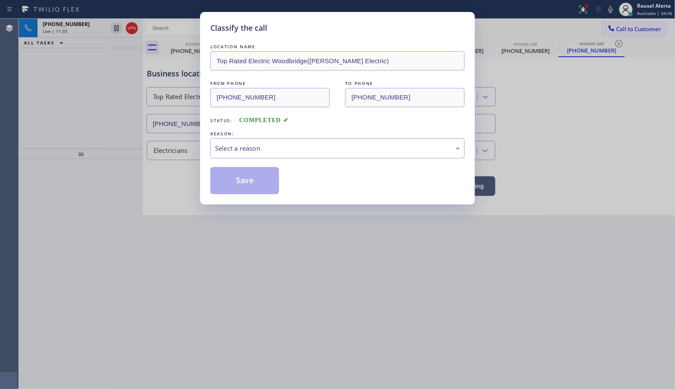
click at [278, 153] on div "Select a reason" at bounding box center [337, 148] width 245 height 10
click at [242, 183] on button "Save" at bounding box center [244, 180] width 69 height 27
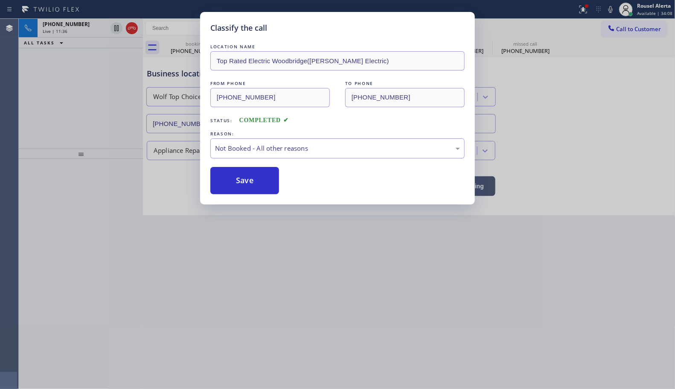
click at [338, 321] on div "Classify the call LOCATION NAME Top Rated Electric Woodbridge([PERSON_NAME] Ele…" at bounding box center [337, 194] width 675 height 389
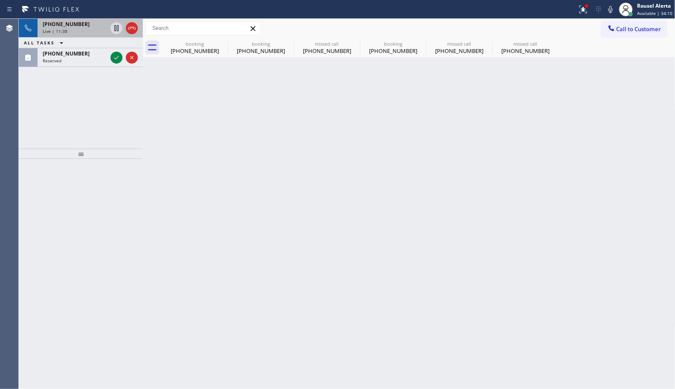
click at [82, 24] on div "[PHONE_NUMBER]" at bounding box center [75, 23] width 64 height 7
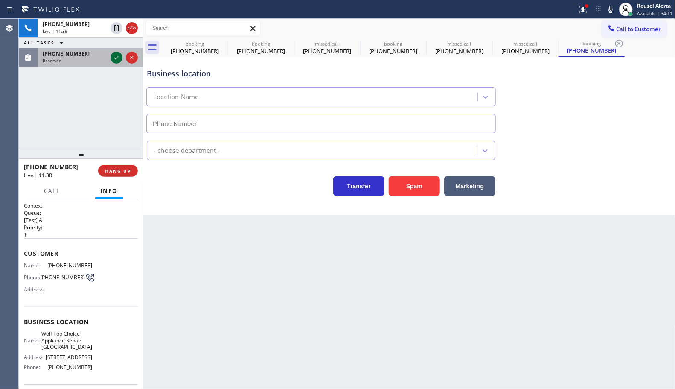
click at [112, 59] on icon at bounding box center [116, 57] width 10 height 10
type input "[PHONE_NUMBER]"
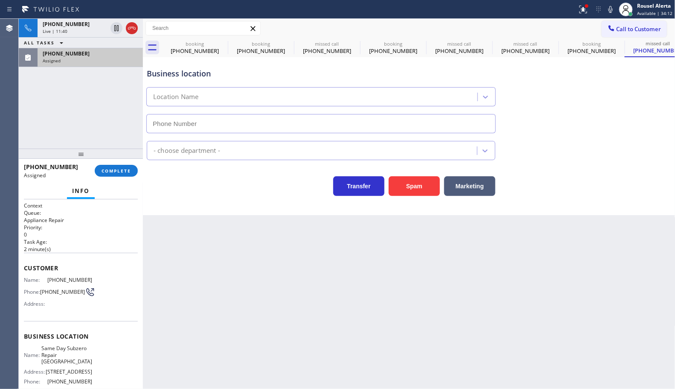
type input "[PHONE_NUMBER]"
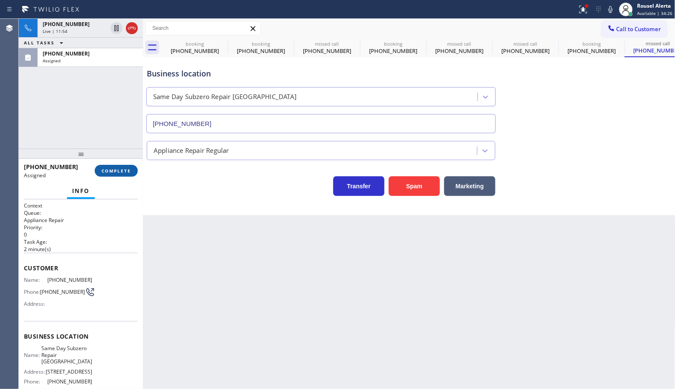
drag, startPoint x: 84, startPoint y: 61, endPoint x: 123, endPoint y: 168, distance: 114.3
click at [84, 61] on div "Assigned" at bounding box center [90, 61] width 95 height 6
type input "[PHONE_NUMBER]"
click at [167, 313] on div "Back to Dashboard Change Sender ID Customers Technicians Select a contact Outbo…" at bounding box center [409, 204] width 532 height 370
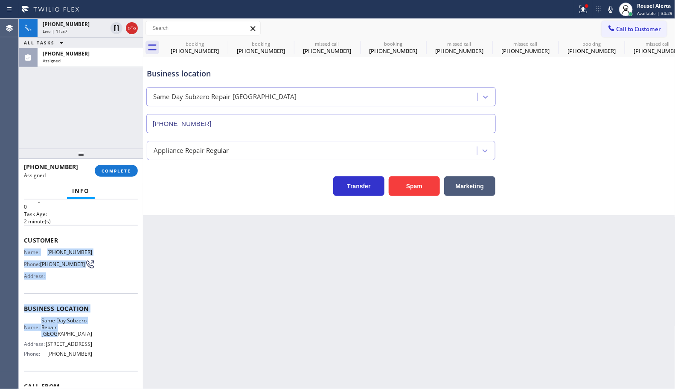
scroll to position [53, 0]
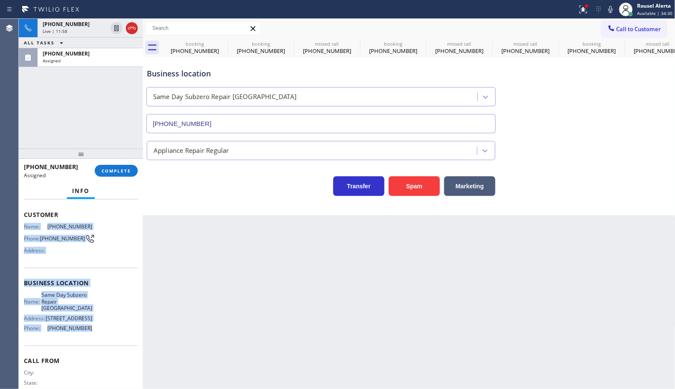
drag, startPoint x: 23, startPoint y: 279, endPoint x: 90, endPoint y: 335, distance: 87.6
click at [90, 335] on div "Context Queue: Appliance Repair Priority: 0 Task Age: [DEMOGRAPHIC_DATA] minute…" at bounding box center [81, 293] width 124 height 189
copy div "Name: [PHONE_NUMBER] Phone: [PHONE_NUMBER] Address: Business location Name: Sam…"
drag, startPoint x: 130, startPoint y: 28, endPoint x: 200, endPoint y: 387, distance: 365.5
click at [130, 28] on icon at bounding box center [132, 28] width 10 height 10
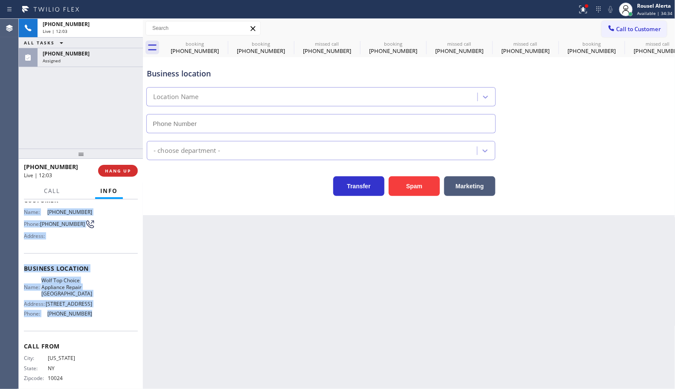
scroll to position [39, 0]
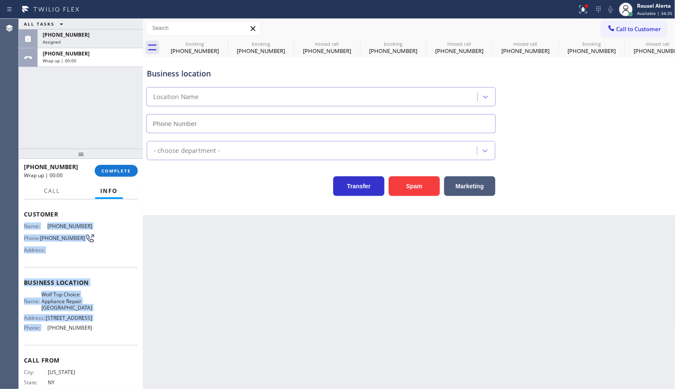
type input "[PHONE_NUMBER]"
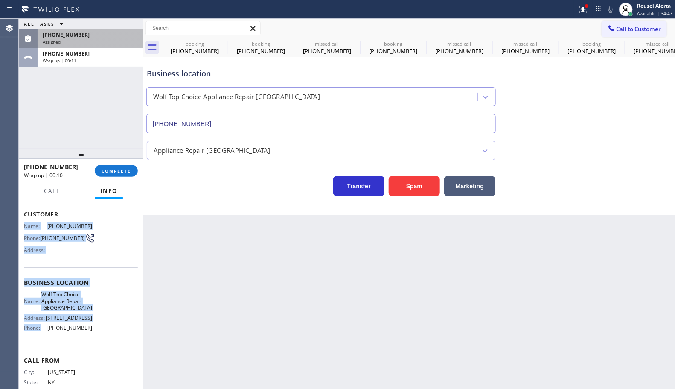
click at [95, 31] on div "[PHONE_NUMBER]" at bounding box center [90, 34] width 95 height 7
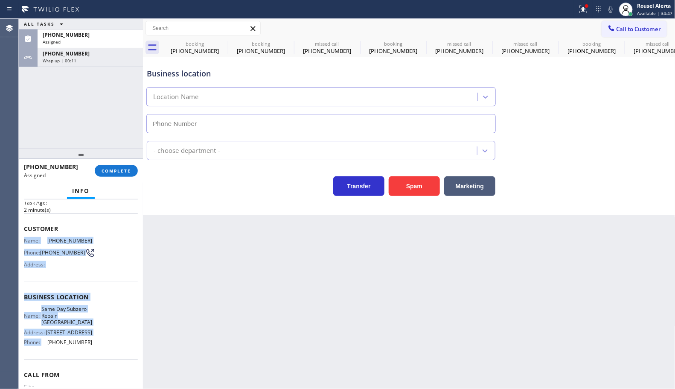
scroll to position [53, 0]
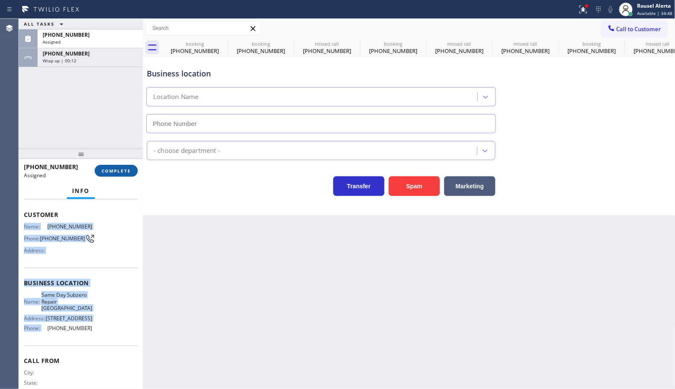
type input "[PHONE_NUMBER]"
click at [120, 171] on span "COMPLETE" at bounding box center [116, 171] width 29 height 6
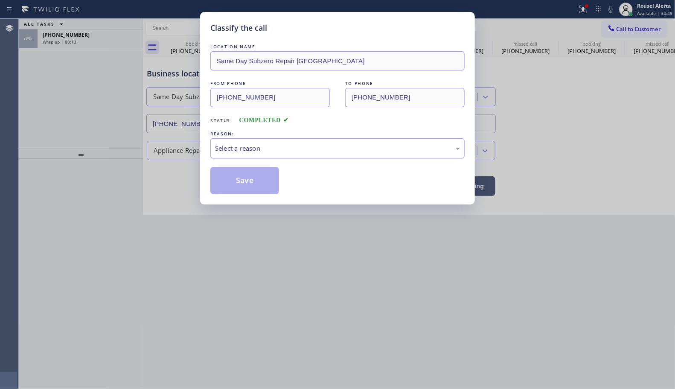
click at [275, 155] on div "Select a reason" at bounding box center [337, 148] width 254 height 20
drag, startPoint x: 253, startPoint y: 180, endPoint x: 110, endPoint y: 13, distance: 219.6
click at [252, 180] on button "Save" at bounding box center [244, 180] width 69 height 27
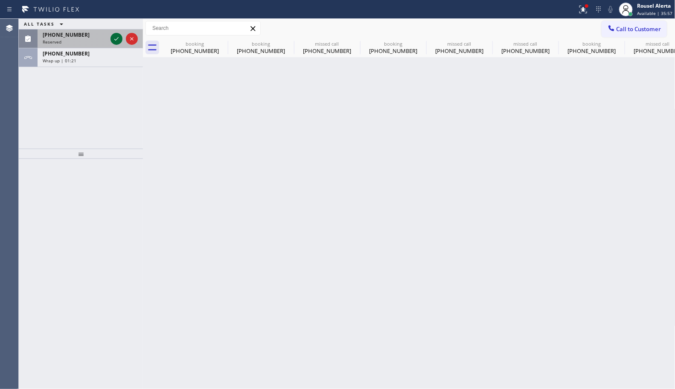
click at [111, 38] on icon at bounding box center [116, 39] width 10 height 10
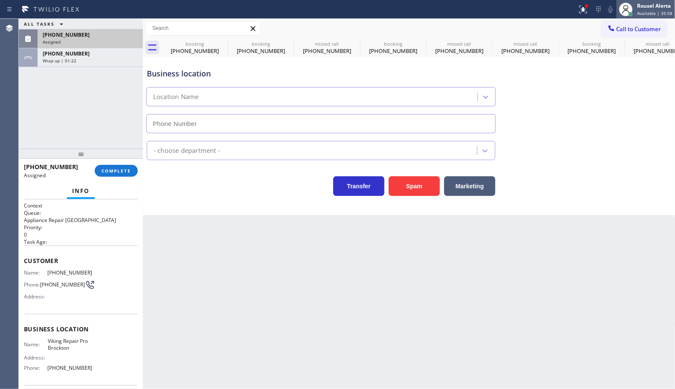
click at [641, 6] on div "Rousel Alerta" at bounding box center [654, 5] width 35 height 7
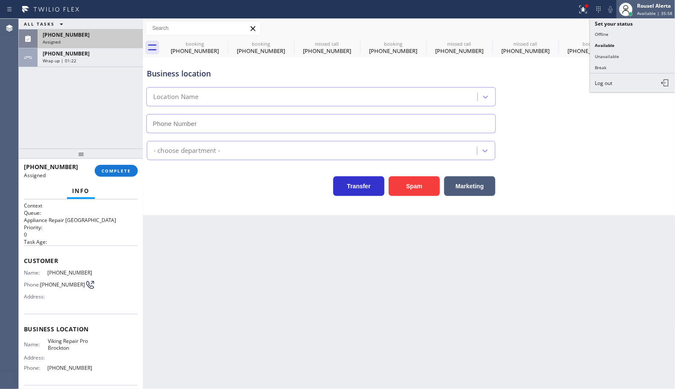
type input "[PHONE_NUMBER]"
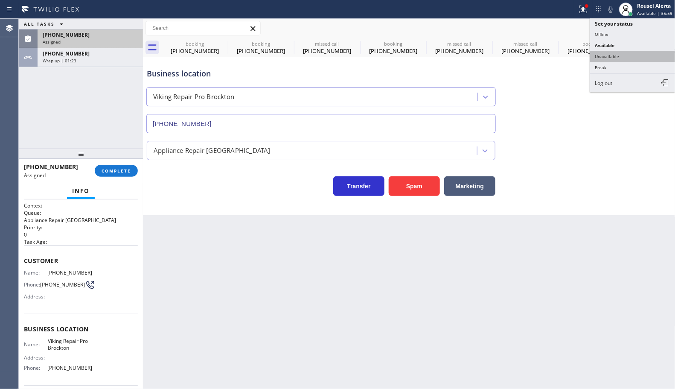
click at [622, 55] on button "Unavailable" at bounding box center [632, 56] width 85 height 11
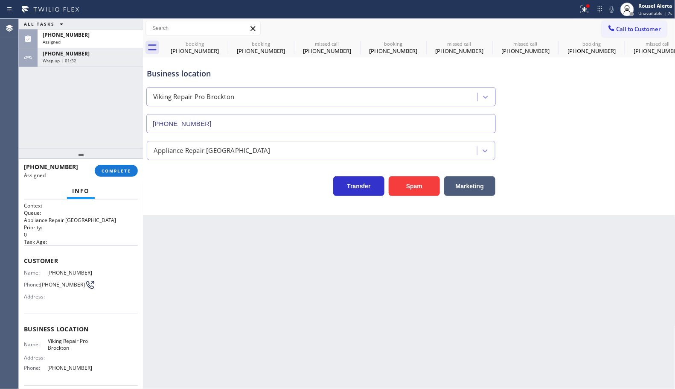
drag, startPoint x: 119, startPoint y: 41, endPoint x: 116, endPoint y: 71, distance: 30.9
click at [119, 42] on div "Assigned" at bounding box center [90, 42] width 95 height 6
click at [109, 159] on div at bounding box center [81, 153] width 124 height 10
click at [116, 168] on span "COMPLETE" at bounding box center [116, 171] width 29 height 6
type input "[PHONE_NUMBER]"
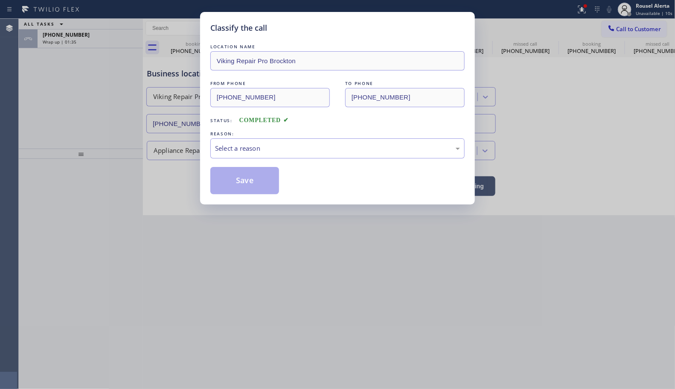
click at [201, 146] on div "Classify the call LOCATION NAME Viking Repair Pro Brockton FROM PHONE [PHONE_NU…" at bounding box center [337, 108] width 275 height 192
drag, startPoint x: 235, startPoint y: 148, endPoint x: 240, endPoint y: 153, distance: 6.9
click at [235, 148] on div "Select a reason" at bounding box center [337, 148] width 245 height 10
click at [252, 181] on button "Save" at bounding box center [244, 180] width 69 height 27
click at [114, 46] on div "Classify the call LOCATION NAME Viking Repair Pro Brockton FROM PHONE [PHONE_NU…" at bounding box center [337, 194] width 675 height 389
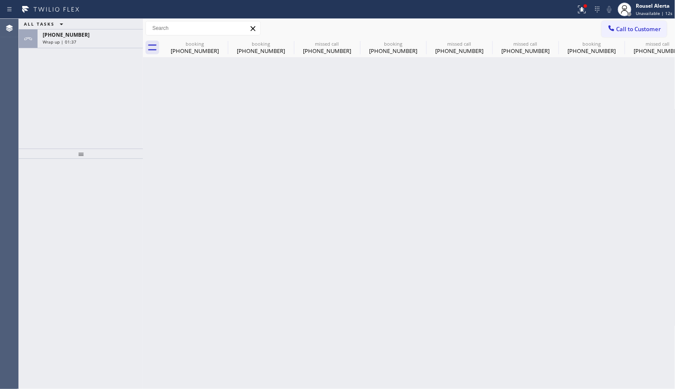
click at [114, 46] on div "[PHONE_NUMBER] Wrap up | 01:37" at bounding box center [89, 38] width 102 height 19
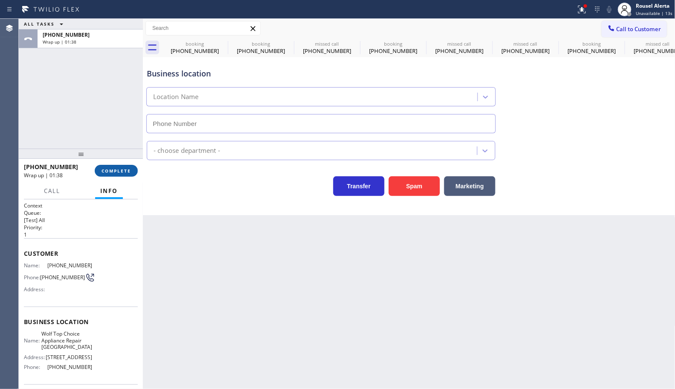
type input "[PHONE_NUMBER]"
click at [109, 170] on span "COMPLETE" at bounding box center [116, 171] width 29 height 6
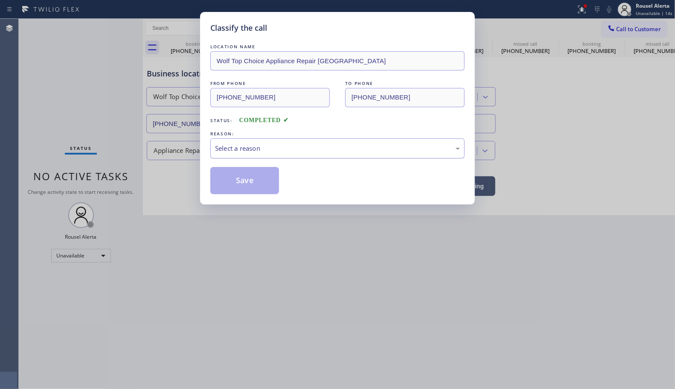
click at [284, 153] on div "Select a reason" at bounding box center [337, 148] width 245 height 10
click at [239, 177] on button "Save" at bounding box center [244, 180] width 69 height 27
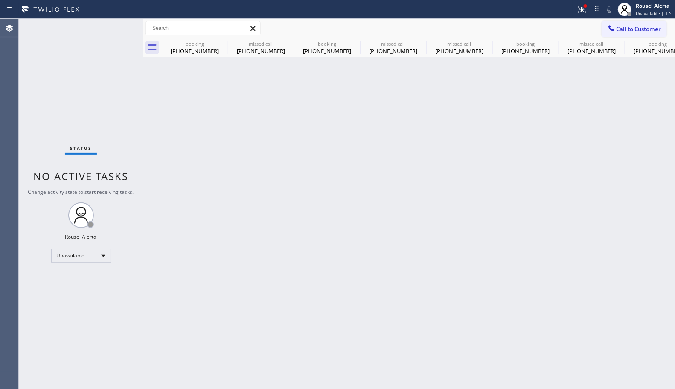
click at [632, 22] on button "Call to Customer" at bounding box center [633, 29] width 65 height 16
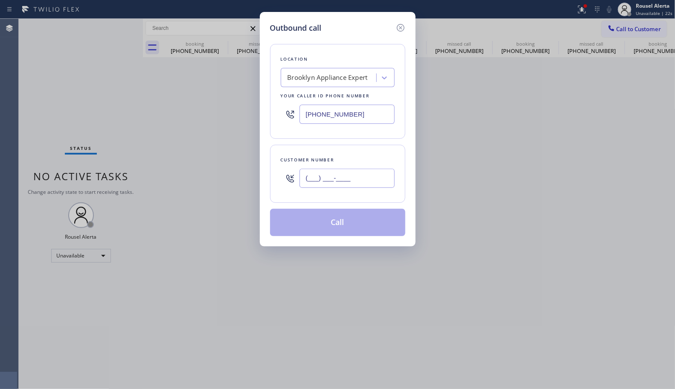
click at [359, 182] on input "(___) ___-____" at bounding box center [346, 177] width 95 height 19
paste input "917) 922-8284"
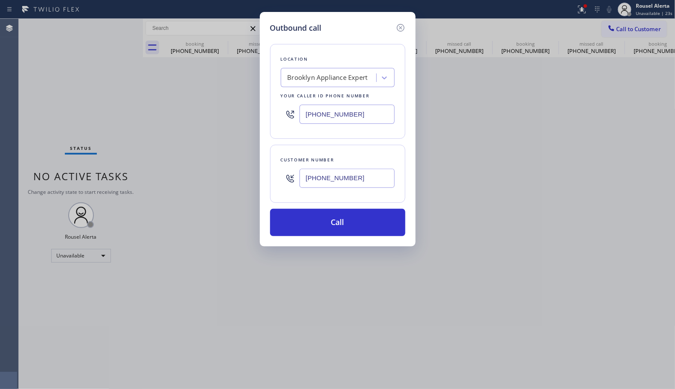
type input "[PHONE_NUMBER]"
drag, startPoint x: 395, startPoint y: 111, endPoint x: 320, endPoint y: 114, distance: 74.7
click at [320, 114] on div "Location [GEOGRAPHIC_DATA] Appliance Expert Your caller id phone number [PHONE_…" at bounding box center [337, 91] width 135 height 95
drag, startPoint x: 359, startPoint y: 114, endPoint x: 291, endPoint y: 109, distance: 68.0
click at [292, 110] on div "[PHONE_NUMBER]" at bounding box center [338, 114] width 114 height 28
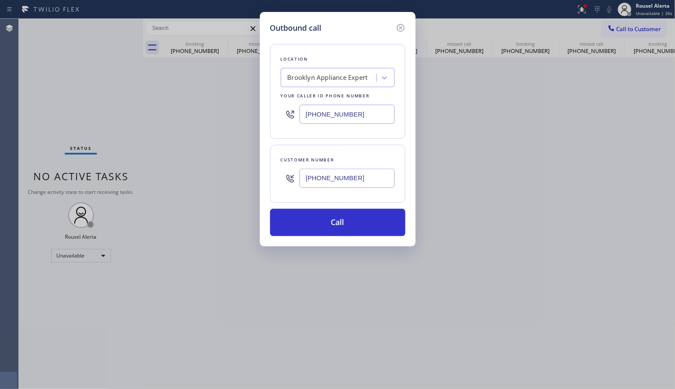
paste input "646) 956-5664"
type input "[PHONE_NUMBER]"
click at [327, 222] on button "Call" at bounding box center [337, 222] width 135 height 27
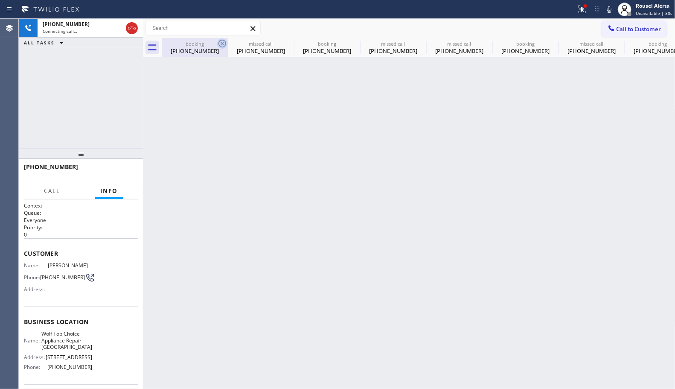
click at [217, 41] on icon at bounding box center [222, 43] width 10 height 10
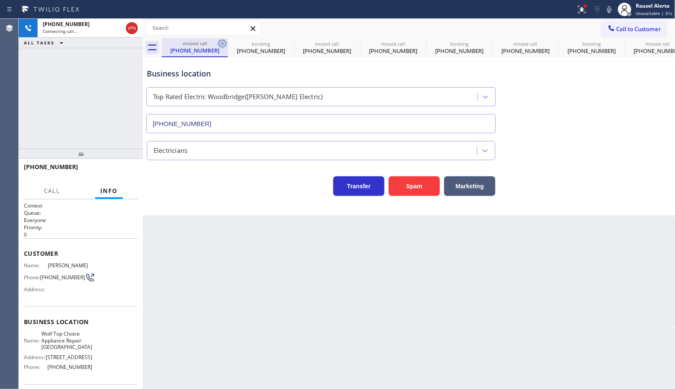
click at [224, 45] on icon at bounding box center [222, 43] width 10 height 10
click at [220, 43] on icon at bounding box center [222, 43] width 10 height 10
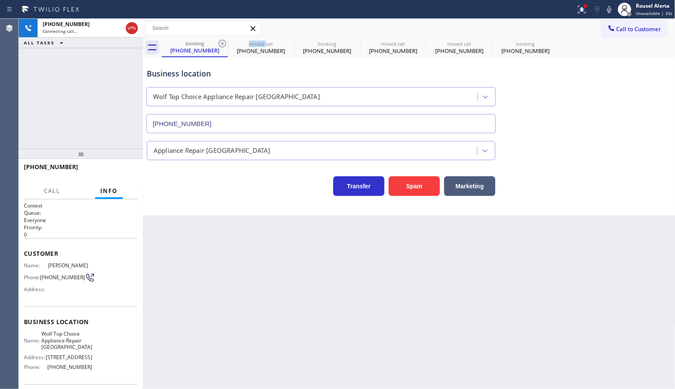
click at [220, 43] on icon at bounding box center [222, 43] width 10 height 10
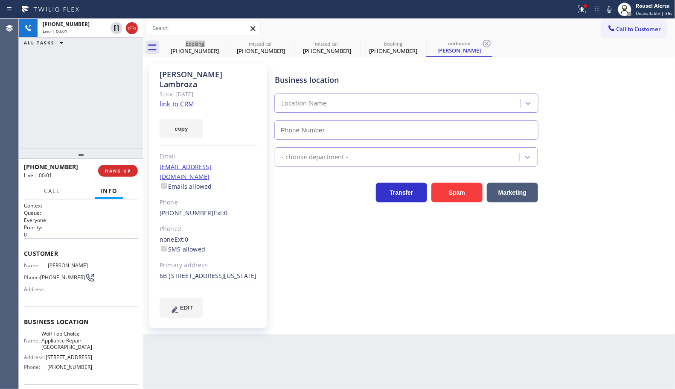
type input "[PHONE_NUMBER]"
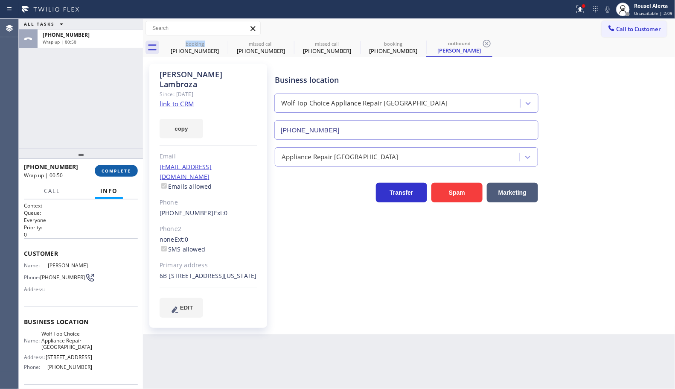
click at [103, 169] on span "COMPLETE" at bounding box center [116, 171] width 29 height 6
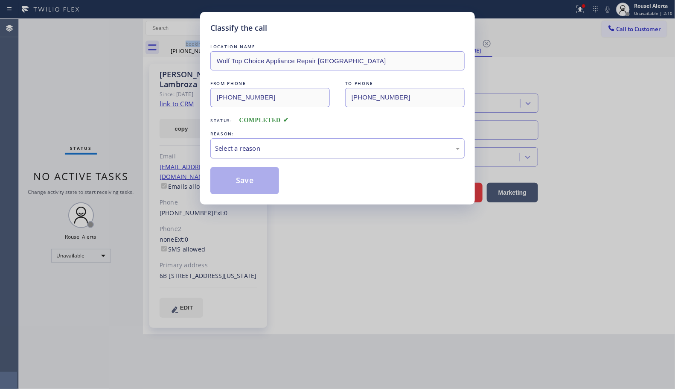
click at [244, 153] on div "Select a reason" at bounding box center [337, 148] width 245 height 10
click at [250, 188] on button "Save" at bounding box center [244, 180] width 69 height 27
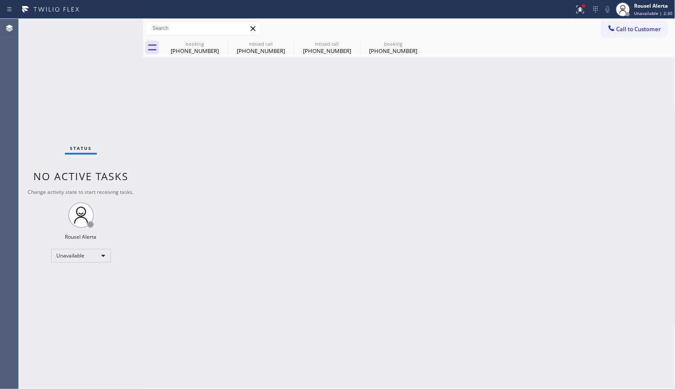
click at [93, 80] on div "Status No active tasks Change activity state to start receiving tasks. Rousel A…" at bounding box center [81, 204] width 124 height 370
click at [107, 257] on div "Unavailable" at bounding box center [81, 256] width 60 height 14
click at [92, 273] on li "Available" at bounding box center [80, 278] width 58 height 10
click at [169, 287] on div "Back to Dashboard Change Sender ID Customers Technicians Select a contact Outbo…" at bounding box center [409, 204] width 532 height 370
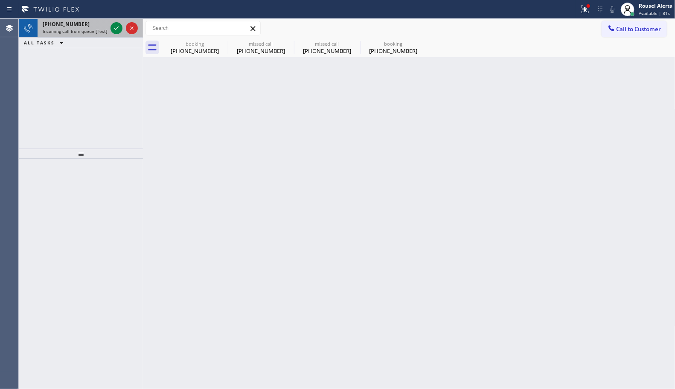
click at [93, 31] on span "Incoming call from queue [Test] All" at bounding box center [78, 31] width 71 height 6
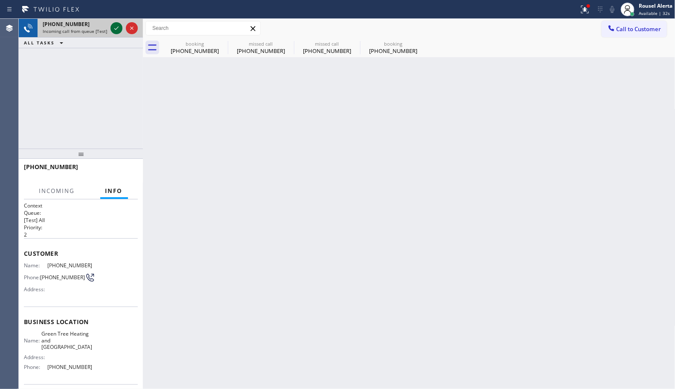
click at [111, 27] on icon at bounding box center [116, 28] width 10 height 10
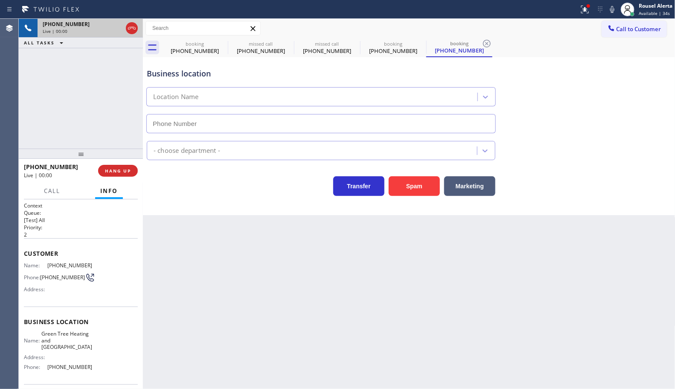
type input "[PHONE_NUMBER]"
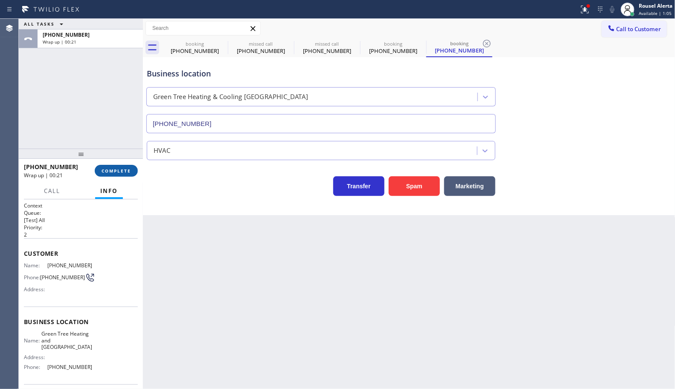
click at [116, 173] on span "COMPLETE" at bounding box center [116, 171] width 29 height 6
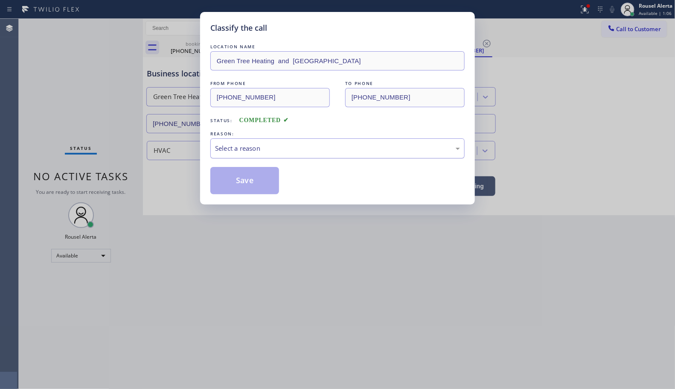
click at [247, 146] on div "Select a reason" at bounding box center [337, 148] width 245 height 10
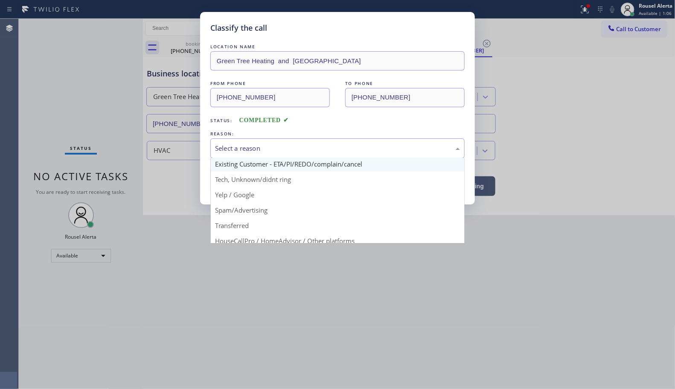
scroll to position [58, 0]
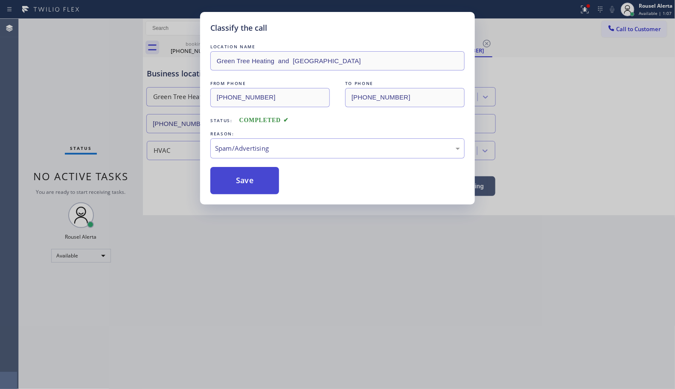
click at [240, 175] on button "Save" at bounding box center [244, 180] width 69 height 27
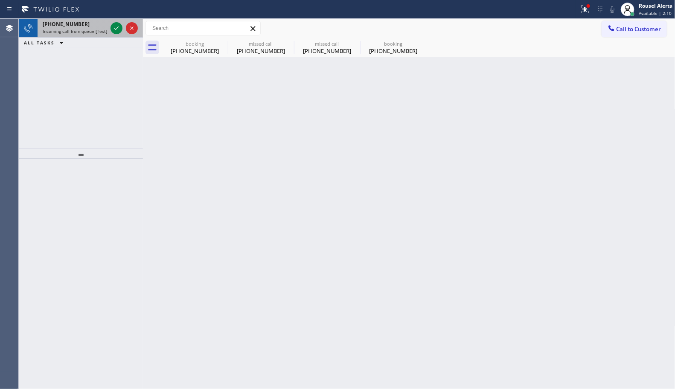
drag, startPoint x: 84, startPoint y: 32, endPoint x: 107, endPoint y: 24, distance: 24.4
click at [85, 31] on span "Incoming call from queue [Test] All" at bounding box center [78, 31] width 71 height 6
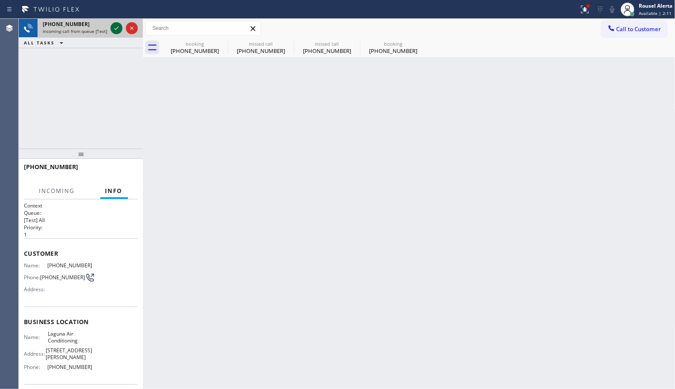
click at [115, 31] on icon at bounding box center [116, 28] width 10 height 10
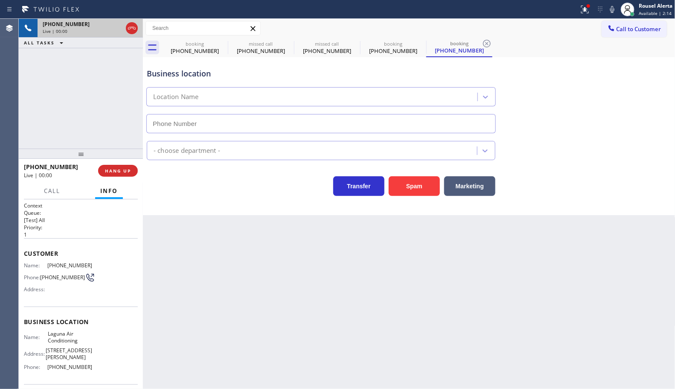
click at [583, 10] on icon at bounding box center [585, 9] width 10 height 10
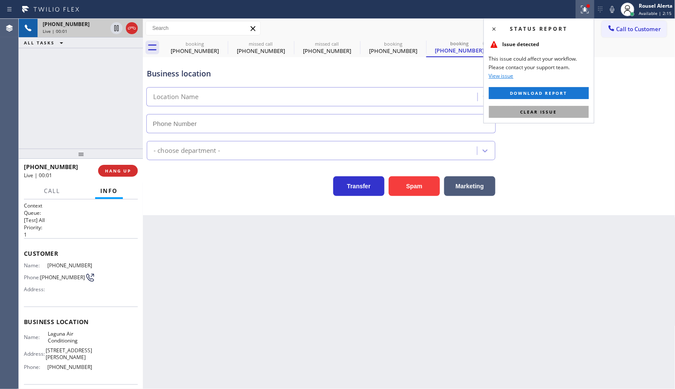
click at [559, 113] on button "Clear issue" at bounding box center [539, 112] width 100 height 12
type input "[PHONE_NUMBER]"
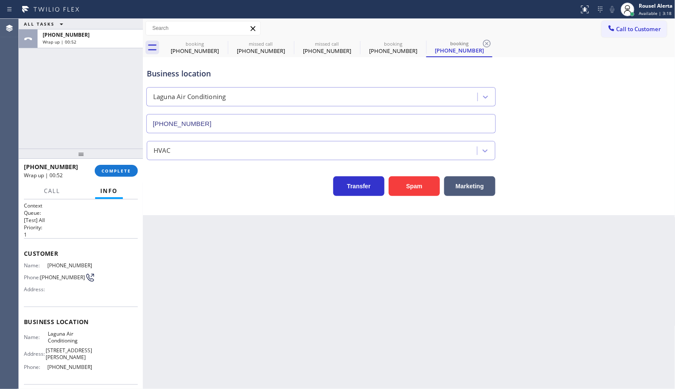
click at [80, 88] on div "ALL TASKS ALL TASKS ACTIVE TASKS TASKS IN WRAP UP [PHONE_NUMBER] Wrap up | 00:52" at bounding box center [81, 84] width 124 height 130
click at [111, 166] on button "COMPLETE" at bounding box center [116, 171] width 43 height 12
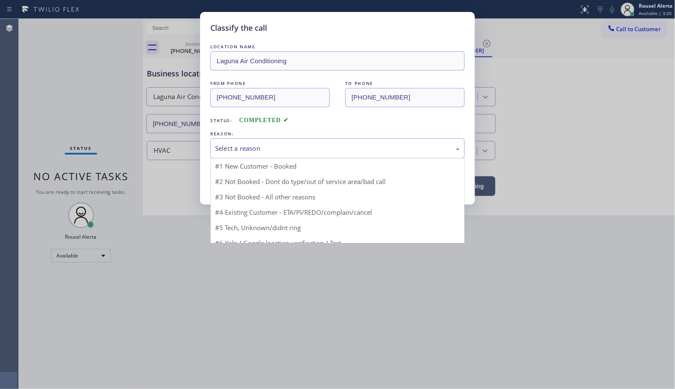
click at [267, 148] on div "Select a reason" at bounding box center [337, 148] width 245 height 10
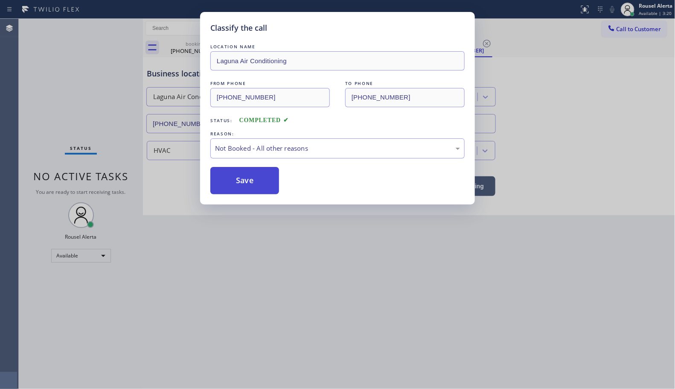
click at [244, 187] on button "Save" at bounding box center [244, 180] width 69 height 27
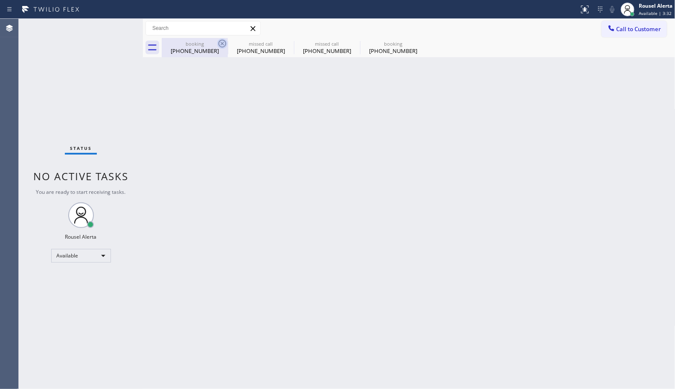
click at [224, 43] on icon at bounding box center [222, 43] width 10 height 10
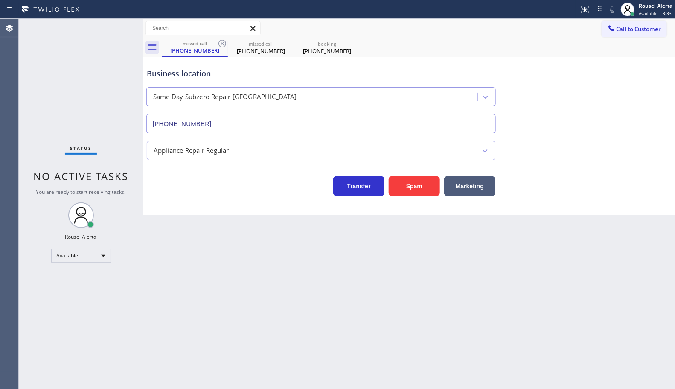
click at [224, 43] on icon at bounding box center [222, 43] width 10 height 10
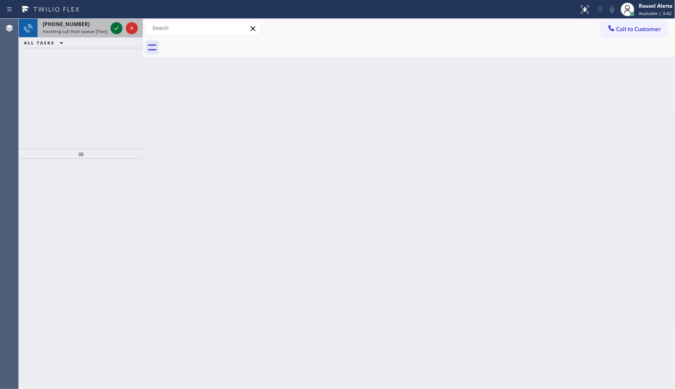
drag, startPoint x: 112, startPoint y: 26, endPoint x: 112, endPoint y: 31, distance: 4.7
click at [112, 26] on icon at bounding box center [116, 28] width 10 height 10
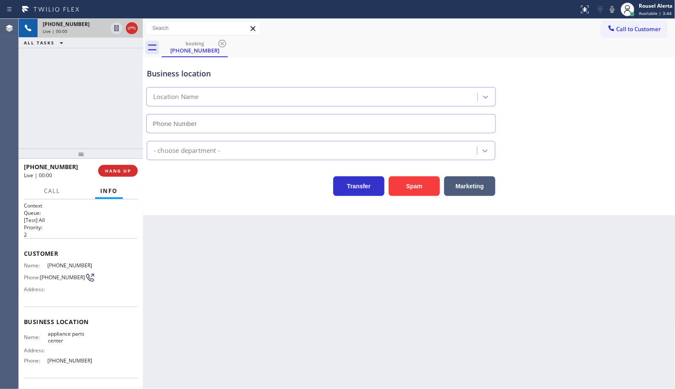
type input "[PHONE_NUMBER]"
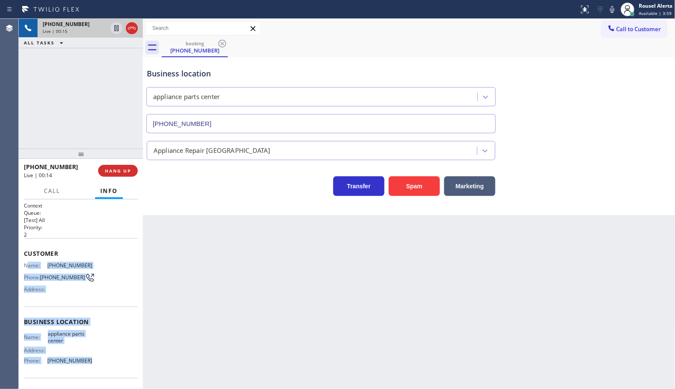
drag, startPoint x: 26, startPoint y: 260, endPoint x: 95, endPoint y: 363, distance: 123.3
click at [95, 363] on div "Context Queue: [Test] All Priority: 2 Customer Name: [PHONE_NUMBER] Phone: [PHO…" at bounding box center [81, 322] width 114 height 240
copy div "ame: [PHONE_NUMBER] Phone: [PHONE_NUMBER] Address: Business location Name: appl…"
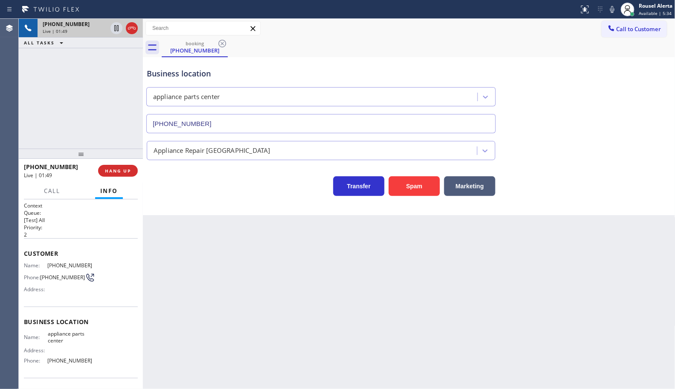
click at [102, 99] on div "[PHONE_NUMBER] Live | 01:49 ALL TASKS ALL TASKS ACTIVE TASKS TASKS IN WRAP UP" at bounding box center [81, 84] width 124 height 130
click at [111, 28] on icon at bounding box center [116, 28] width 10 height 10
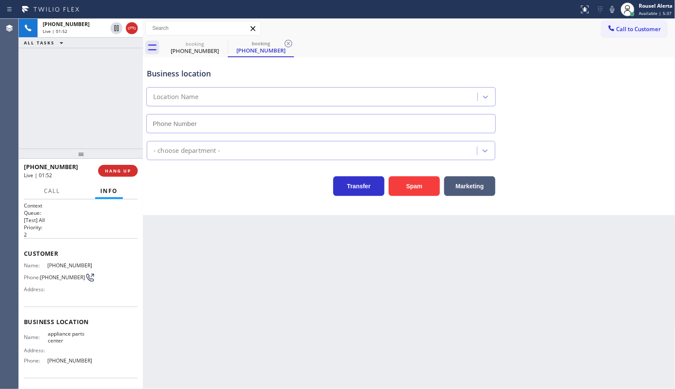
type input "[PHONE_NUMBER]"
click at [612, 9] on icon at bounding box center [612, 9] width 10 height 10
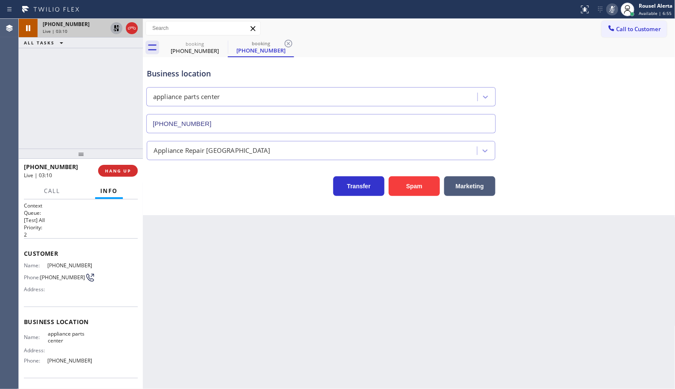
click at [114, 31] on icon at bounding box center [116, 28] width 6 height 6
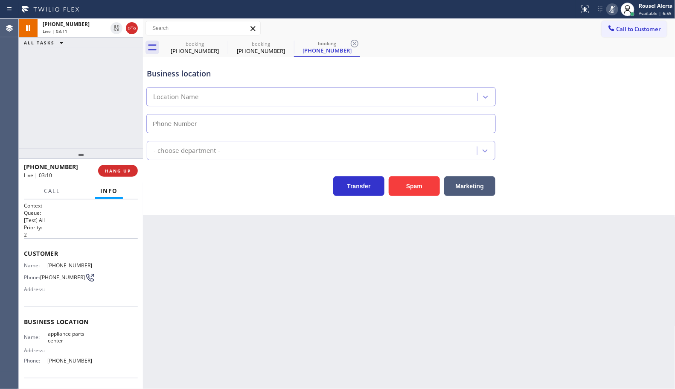
type input "[PHONE_NUMBER]"
click at [608, 7] on icon at bounding box center [612, 9] width 10 height 10
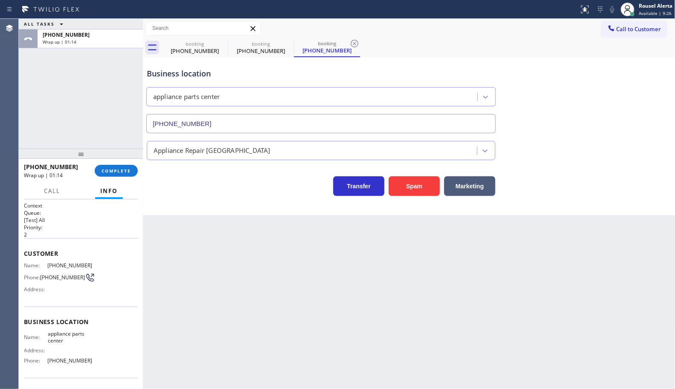
click at [208, 198] on div "Business location appliance parts center [PHONE_NUMBER] Appliance Repair High E…" at bounding box center [409, 136] width 532 height 158
click at [116, 170] on span "COMPLETE" at bounding box center [116, 171] width 29 height 6
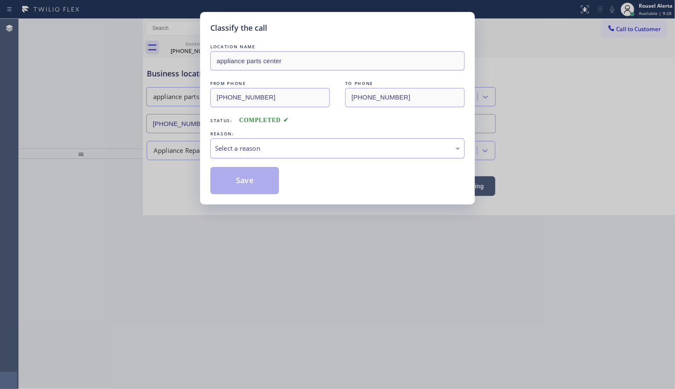
click at [262, 156] on div "Select a reason" at bounding box center [337, 148] width 254 height 20
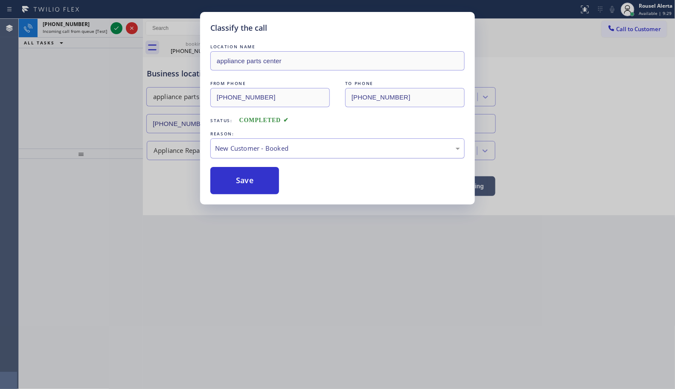
click at [279, 157] on div "New Customer - Booked" at bounding box center [337, 148] width 254 height 20
drag, startPoint x: 264, startPoint y: 183, endPoint x: 163, endPoint y: 118, distance: 119.9
click at [263, 183] on button "Save" at bounding box center [244, 180] width 69 height 27
click at [87, 27] on div "Classify the call LOCATION NAME appliance parts center FROM PHONE [PHONE_NUMBER…" at bounding box center [337, 194] width 675 height 389
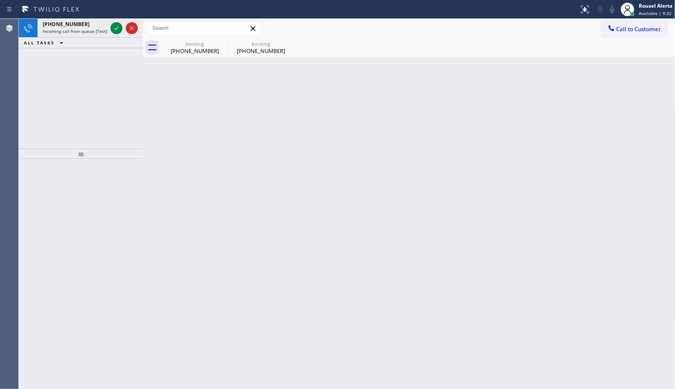
click at [116, 28] on icon at bounding box center [116, 28] width 10 height 10
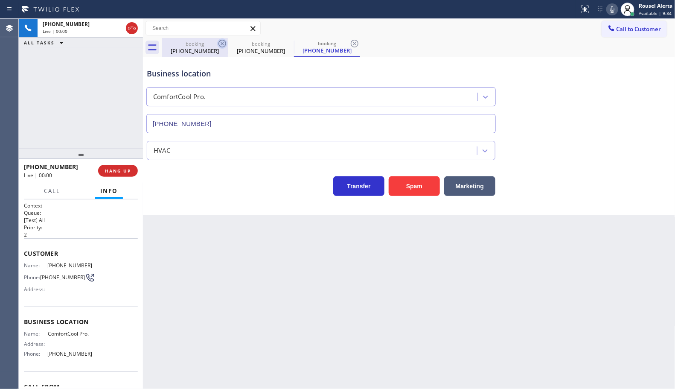
type input "[PHONE_NUMBER]"
click at [219, 44] on icon at bounding box center [222, 44] width 8 height 8
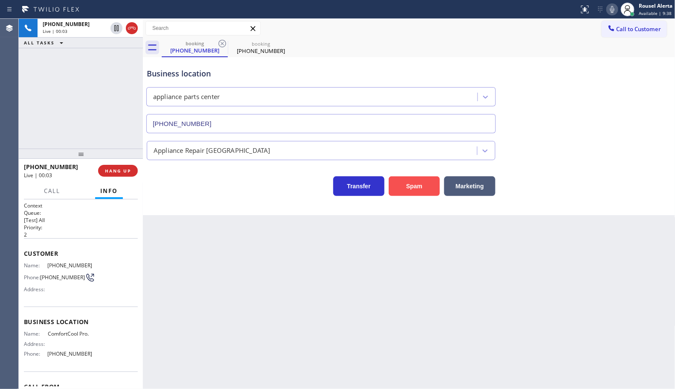
click at [406, 182] on button "Spam" at bounding box center [414, 186] width 51 height 20
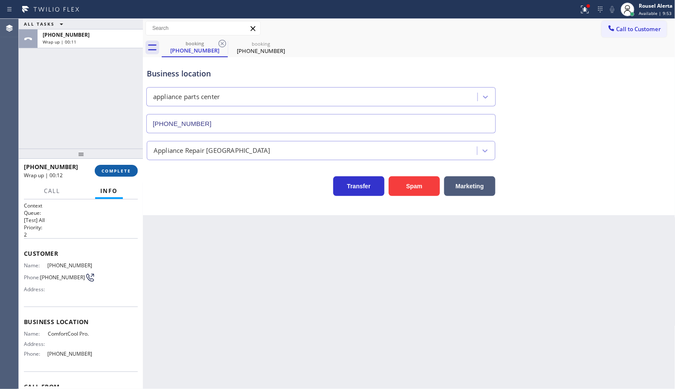
click at [122, 173] on span "COMPLETE" at bounding box center [116, 171] width 29 height 6
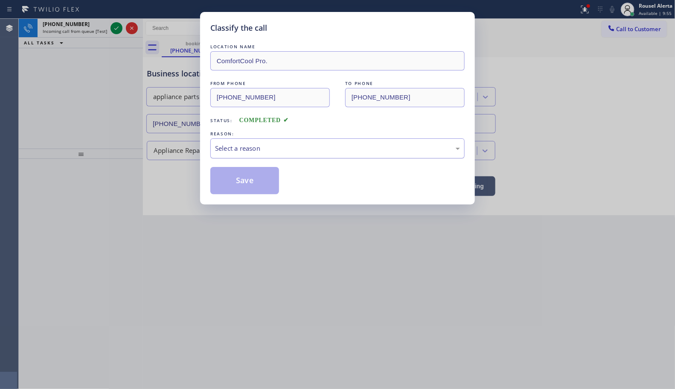
click at [260, 145] on div "Select a reason" at bounding box center [337, 148] width 245 height 10
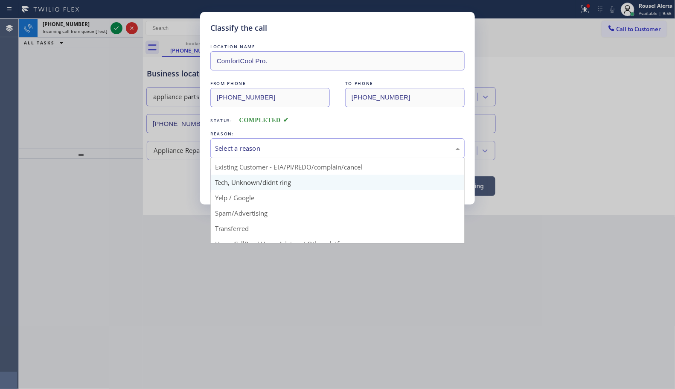
scroll to position [58, 0]
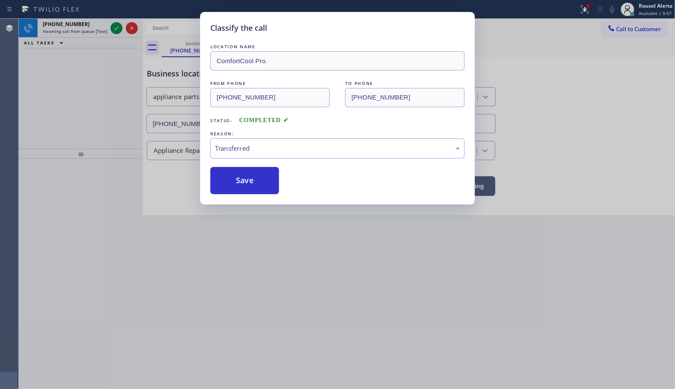
click at [270, 161] on div "LOCATION NAME ComfortCool Pro. FROM PHONE [PHONE_NUMBER] TO PHONE [PHONE_NUMBER…" at bounding box center [337, 118] width 254 height 152
click at [273, 155] on div "Transferred" at bounding box center [337, 148] width 254 height 20
click at [254, 188] on button "Save" at bounding box center [244, 180] width 69 height 27
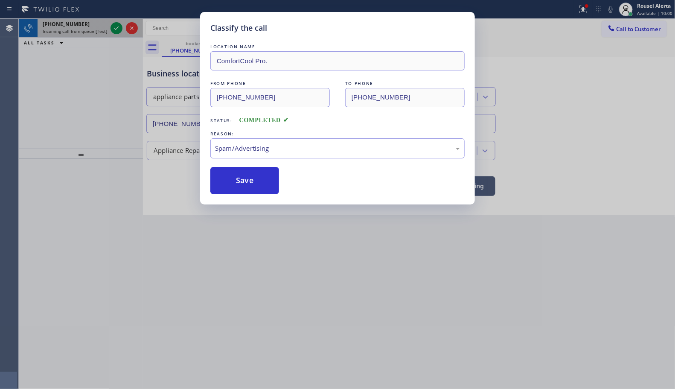
drag, startPoint x: 86, startPoint y: 28, endPoint x: 105, endPoint y: 30, distance: 19.7
click at [86, 28] on div "Classify the call LOCATION NAME Sunset Air Conditioning and Heating Homestead F…" at bounding box center [347, 204] width 656 height 370
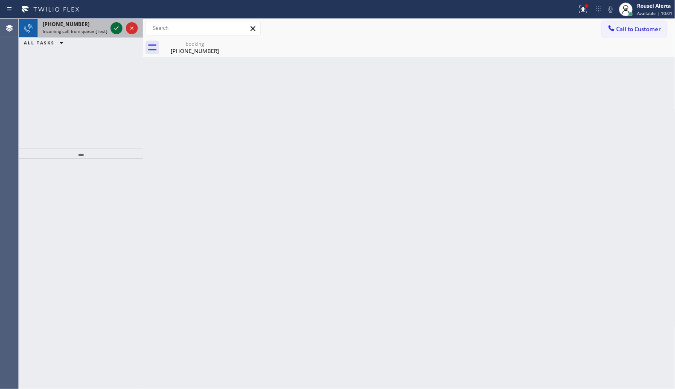
click at [111, 30] on icon at bounding box center [116, 28] width 10 height 10
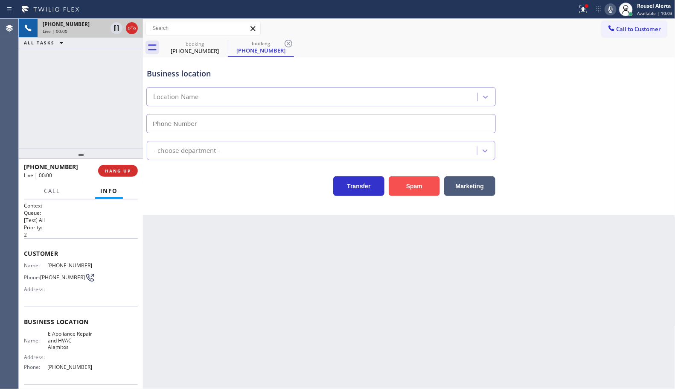
type input "[PHONE_NUMBER]"
click at [412, 188] on button "Spam" at bounding box center [414, 186] width 51 height 20
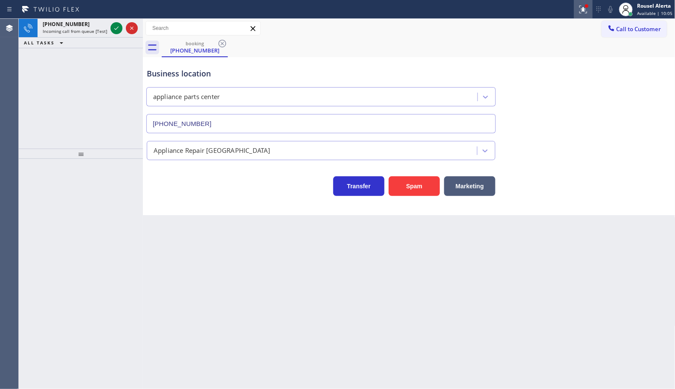
click at [583, 9] on icon at bounding box center [583, 10] width 8 height 8
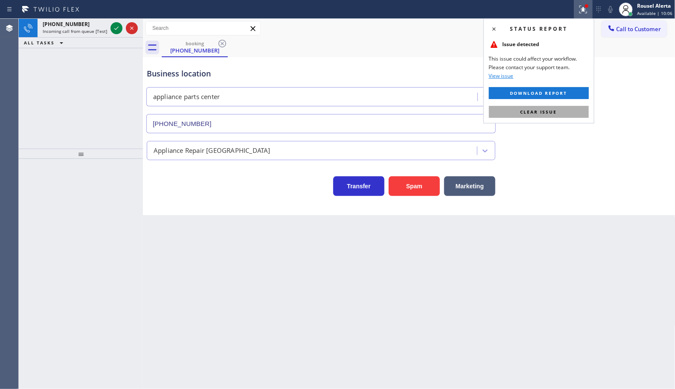
click at [545, 107] on button "Clear issue" at bounding box center [539, 112] width 100 height 12
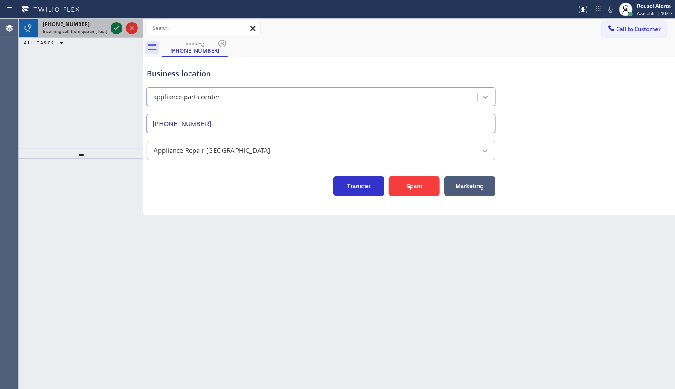
click at [116, 26] on icon at bounding box center [116, 28] width 10 height 10
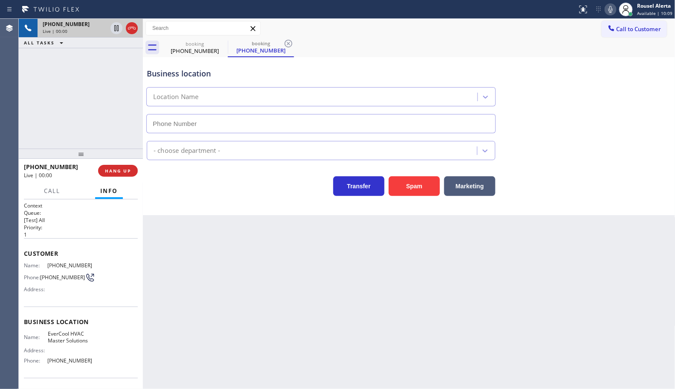
type input "[PHONE_NUMBER]"
click at [216, 308] on div "Back to Dashboard Change Sender ID Customers Technicians Select a contact Outbo…" at bounding box center [409, 204] width 532 height 370
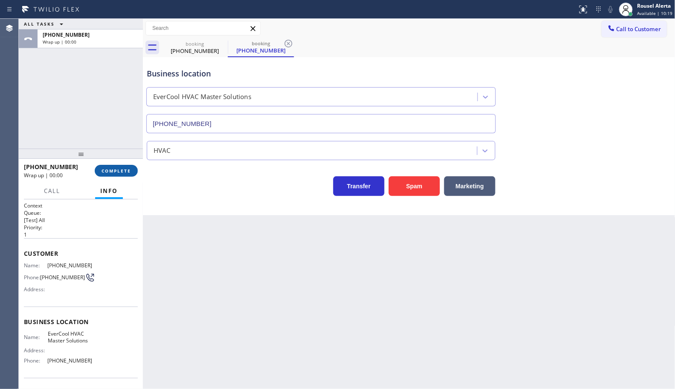
click at [119, 174] on button "COMPLETE" at bounding box center [116, 171] width 43 height 12
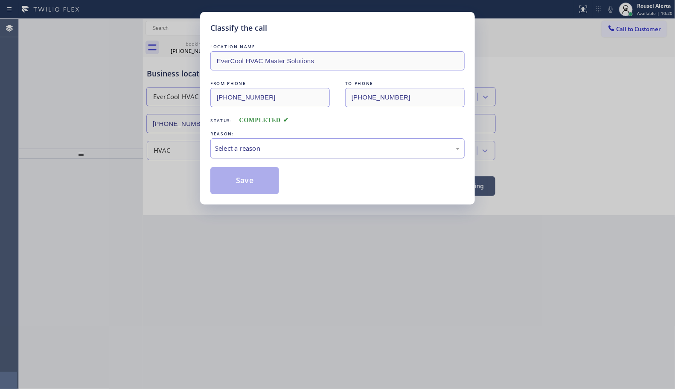
click at [257, 153] on div "Select a reason" at bounding box center [337, 148] width 245 height 10
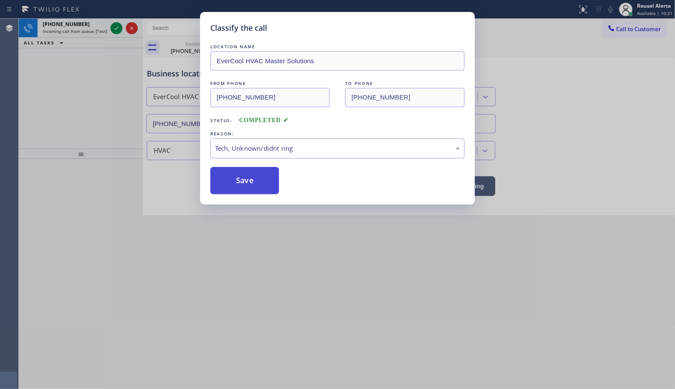
click at [244, 191] on button "Save" at bounding box center [244, 180] width 69 height 27
click at [90, 31] on div "Classify the call LOCATION NAME EverCool HVAC Master Solutions FROM PHONE [PHON…" at bounding box center [337, 194] width 675 height 389
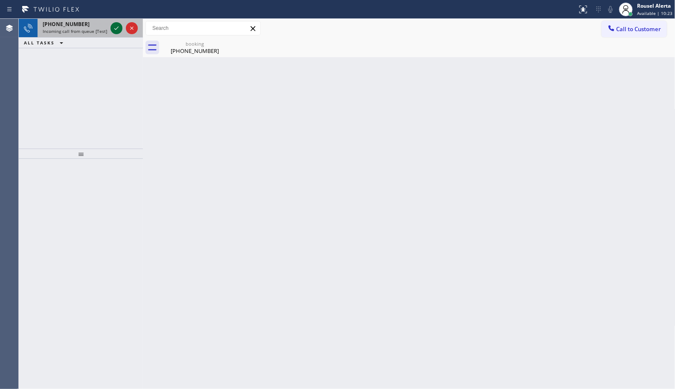
click at [112, 28] on icon at bounding box center [116, 28] width 10 height 10
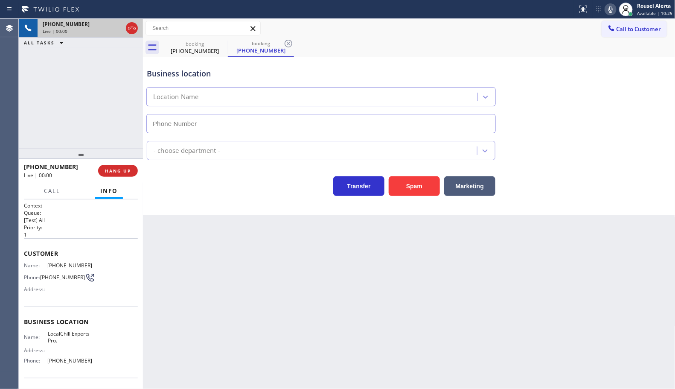
type input "[PHONE_NUMBER]"
click at [406, 193] on button "Spam" at bounding box center [414, 186] width 51 height 20
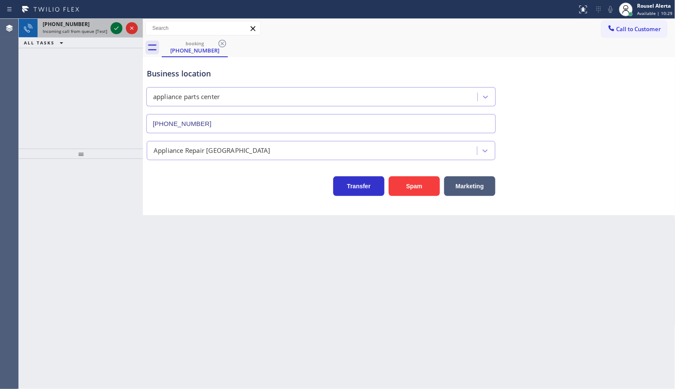
click at [114, 30] on icon at bounding box center [116, 28] width 10 height 10
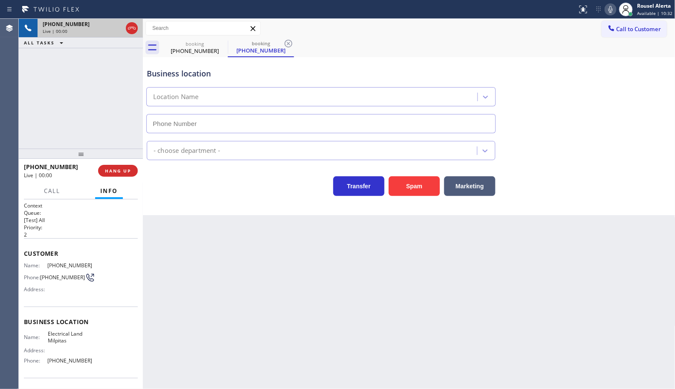
type input "[PHONE_NUMBER]"
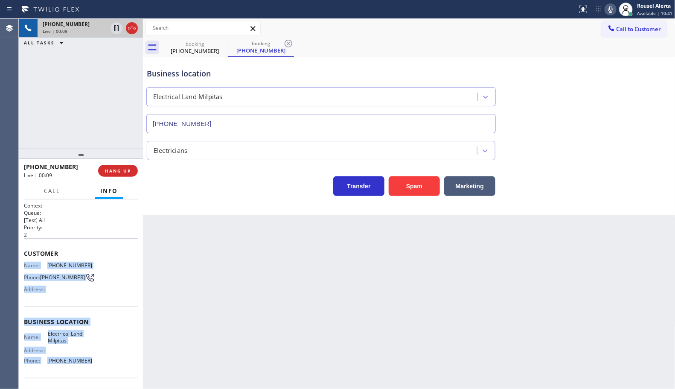
drag, startPoint x: 25, startPoint y: 263, endPoint x: 88, endPoint y: 359, distance: 115.1
click at [88, 359] on div "Context Queue: [Test] All Priority: 2 Customer Name: [PHONE_NUMBER] Phone: [PHO…" at bounding box center [81, 322] width 114 height 240
copy div "Name: [PHONE_NUMBER] Phone: [PHONE_NUMBER] Address: Business location Name: Ele…"
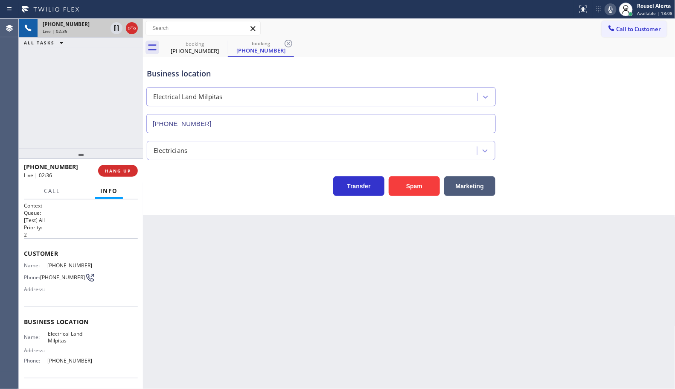
click at [84, 62] on div "[PHONE_NUMBER] Live | 02:35 ALL TASKS ALL TASKS ACTIVE TASKS TASKS IN WRAP UP" at bounding box center [81, 84] width 124 height 130
click at [117, 28] on icon at bounding box center [116, 28] width 4 height 6
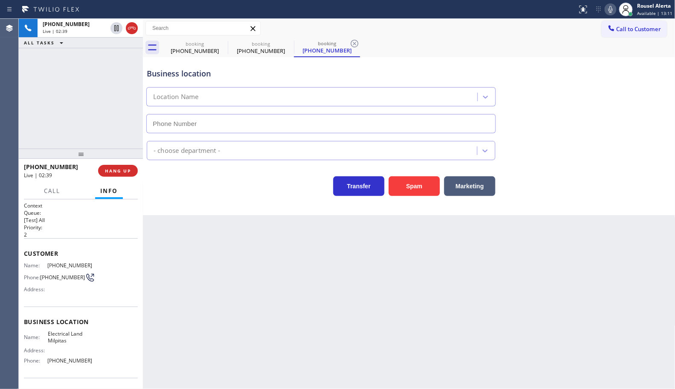
type input "[PHONE_NUMBER]"
click at [609, 6] on icon at bounding box center [610, 9] width 10 height 10
click at [427, 49] on div "booking [PHONE_NUMBER] booking [PHONE_NUMBER] booking [PHONE_NUMBER]" at bounding box center [419, 47] width 514 height 19
click at [273, 304] on div "Back to Dashboard Change Sender ID Customers Technicians Select a contact Outbo…" at bounding box center [409, 204] width 532 height 370
click at [378, 261] on div "Back to Dashboard Change Sender ID Customers Technicians Select a contact Outbo…" at bounding box center [409, 204] width 532 height 370
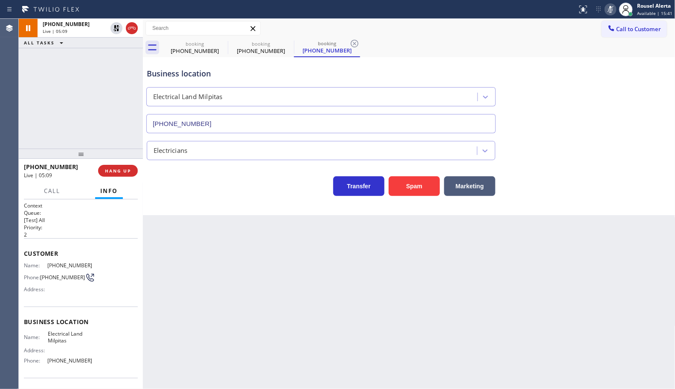
click at [97, 58] on div "[PHONE_NUMBER] Live | 05:09 ALL TASKS ALL TASKS ACTIVE TASKS TASKS IN WRAP UP" at bounding box center [81, 84] width 124 height 130
click at [112, 32] on icon at bounding box center [116, 28] width 10 height 10
type input "[PHONE_NUMBER]"
click at [609, 11] on icon at bounding box center [610, 9] width 10 height 10
click at [424, 79] on div "Business location" at bounding box center [321, 74] width 348 height 12
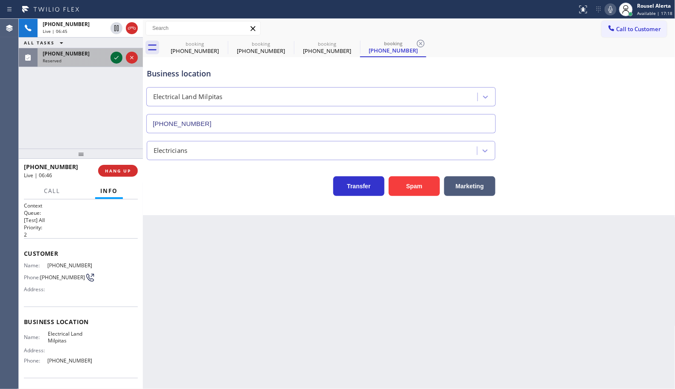
click at [112, 61] on icon at bounding box center [116, 57] width 10 height 10
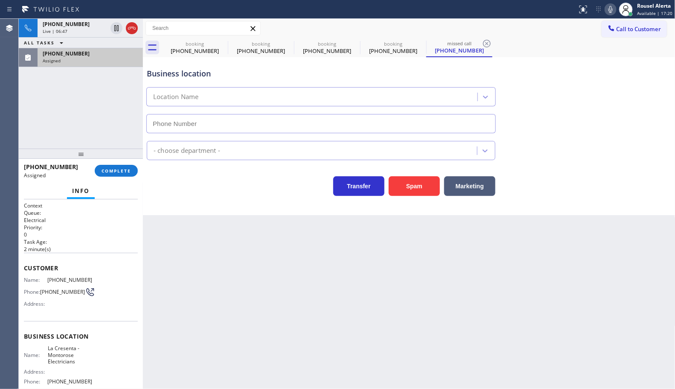
type input "[PHONE_NUMBER]"
click at [107, 59] on div "Assigned" at bounding box center [90, 61] width 95 height 6
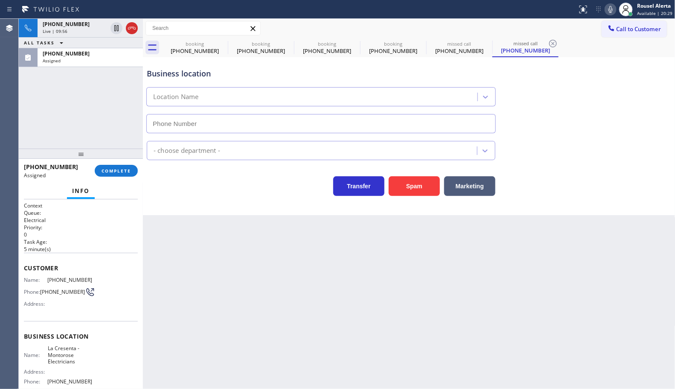
type input "[PHONE_NUMBER]"
click at [109, 170] on span "COMPLETE" at bounding box center [116, 171] width 29 height 6
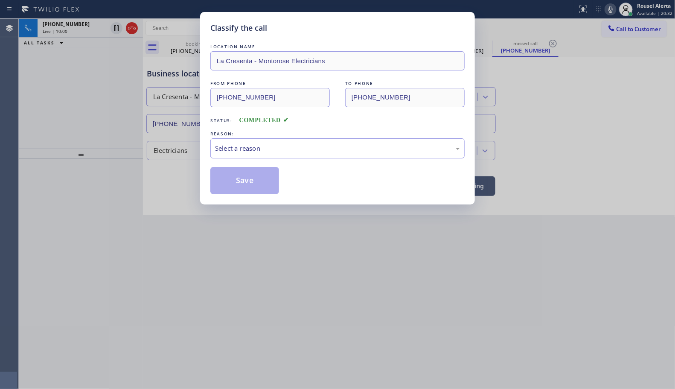
drag, startPoint x: 241, startPoint y: 159, endPoint x: 244, endPoint y: 151, distance: 8.0
click at [244, 151] on div "Select a reason" at bounding box center [337, 148] width 245 height 10
click at [255, 188] on button "Save" at bounding box center [244, 180] width 69 height 27
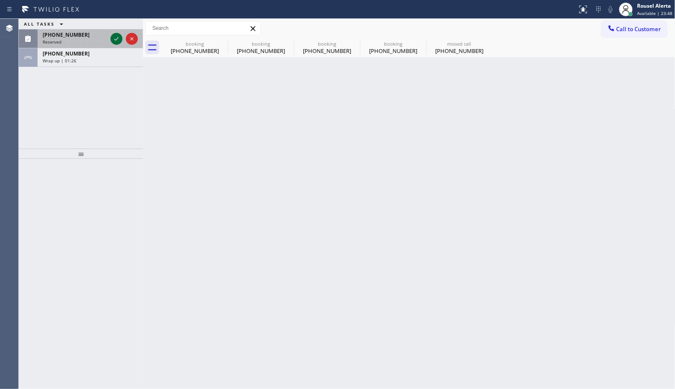
click at [113, 35] on icon at bounding box center [116, 39] width 10 height 10
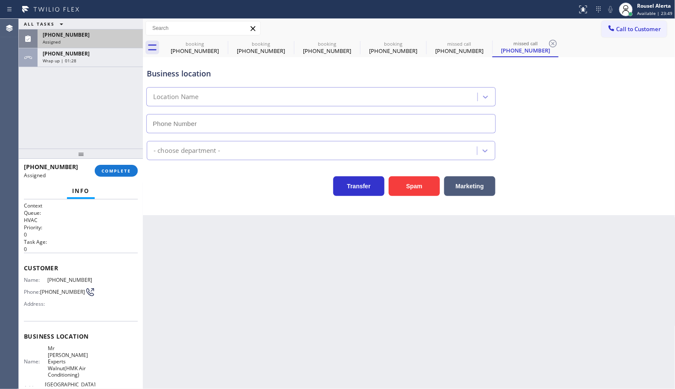
type input "[PHONE_NUMBER]"
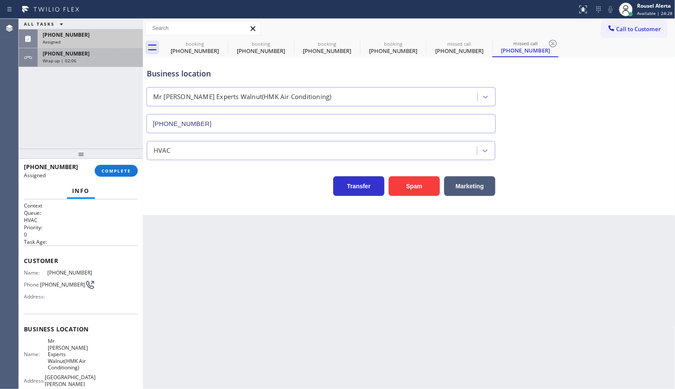
click at [97, 66] on div "[PHONE_NUMBER] Wrap up | 02:06" at bounding box center [89, 57] width 102 height 19
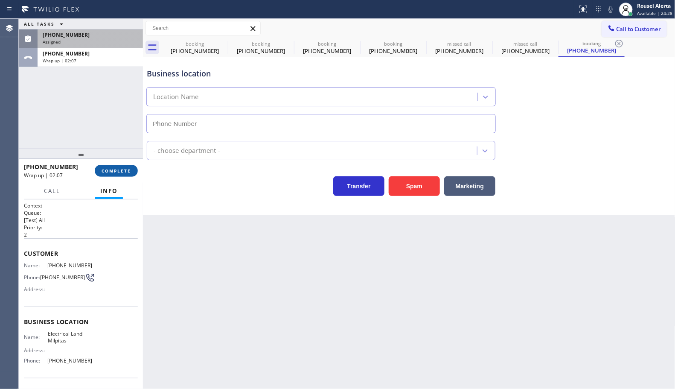
type input "[PHONE_NUMBER]"
click at [122, 167] on button "COMPLETE" at bounding box center [116, 171] width 43 height 12
drag, startPoint x: 306, startPoint y: 167, endPoint x: 525, endPoint y: 186, distance: 219.7
click at [331, 175] on div "Transfer Spam Marketing" at bounding box center [409, 178] width 528 height 36
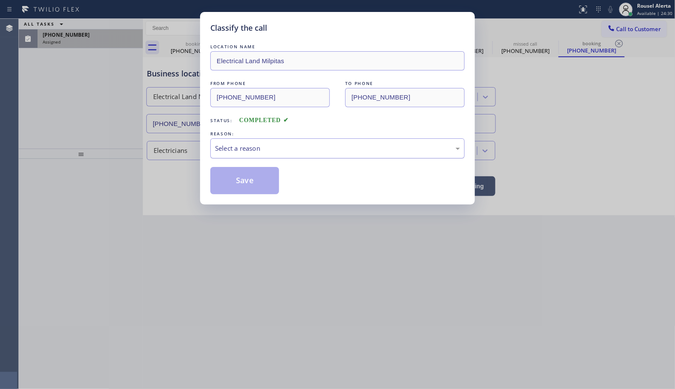
click at [331, 158] on div "Select a reason" at bounding box center [337, 148] width 254 height 20
click at [237, 181] on button "Save" at bounding box center [244, 180] width 69 height 27
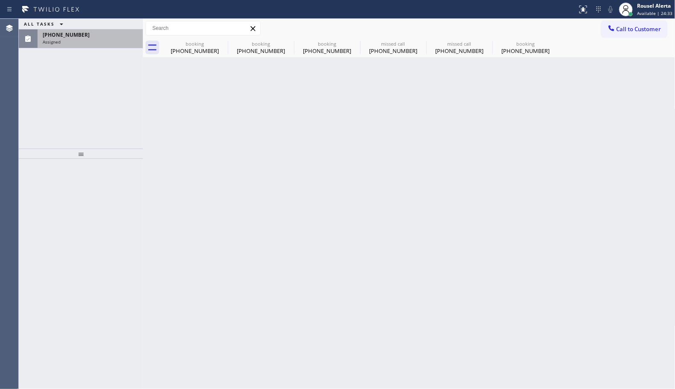
click at [74, 33] on span "[PHONE_NUMBER]" at bounding box center [66, 34] width 47 height 7
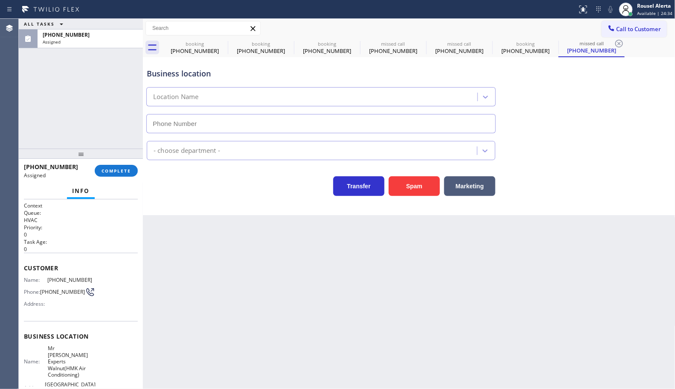
type input "[PHONE_NUMBER]"
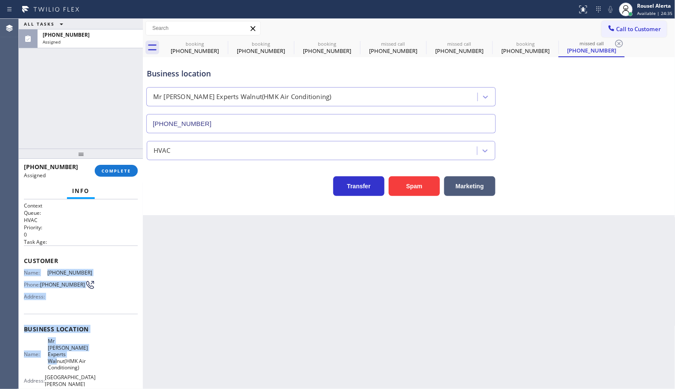
scroll to position [53, 0]
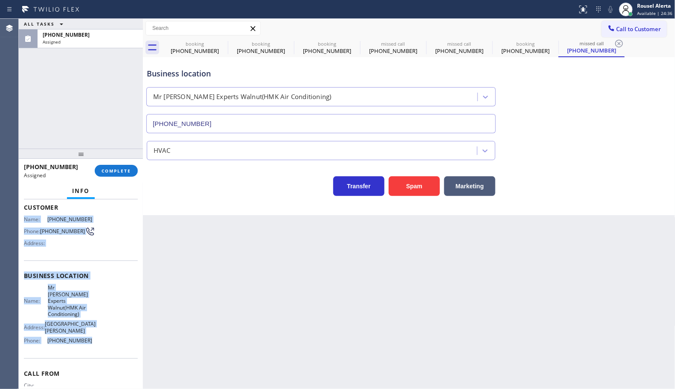
drag, startPoint x: 20, startPoint y: 267, endPoint x: 92, endPoint y: 331, distance: 96.1
click at [92, 331] on div "Context Queue: HVAC Priority: 0 Task Age: Customer Name: [PHONE_NUMBER] Phone: …" at bounding box center [81, 293] width 124 height 189
copy div "Name: [PHONE_NUMBER] Phone: [PHONE_NUMBER] Address: Business location Name: Mr …"
drag, startPoint x: 99, startPoint y: 44, endPoint x: 127, endPoint y: 135, distance: 95.9
click at [99, 44] on div "Assigned" at bounding box center [90, 42] width 95 height 6
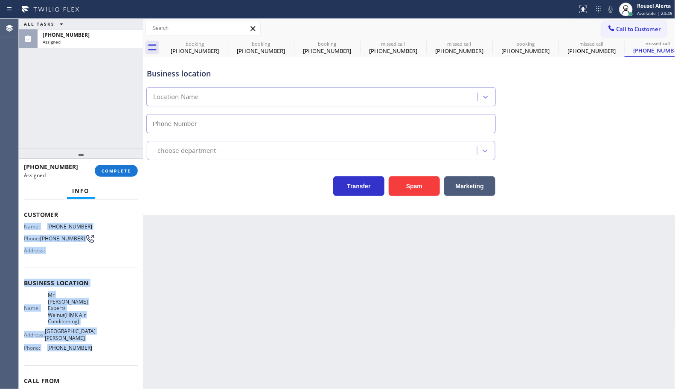
scroll to position [60, 0]
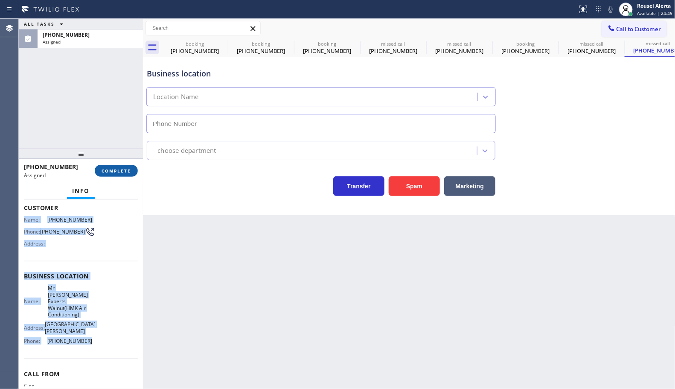
type input "[PHONE_NUMBER]"
click at [123, 168] on span "COMPLETE" at bounding box center [116, 171] width 29 height 6
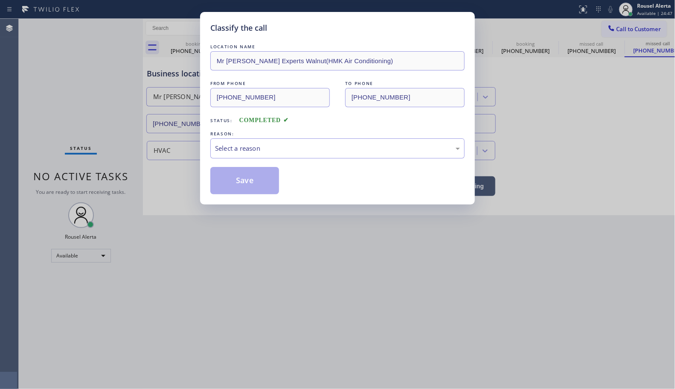
click at [244, 146] on div "Select a reason" at bounding box center [337, 148] width 245 height 10
drag, startPoint x: 237, startPoint y: 180, endPoint x: 361, endPoint y: 215, distance: 129.0
click at [235, 180] on button "Save" at bounding box center [244, 180] width 69 height 27
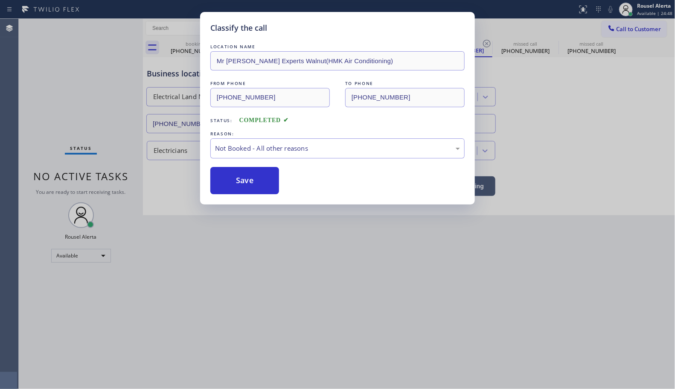
drag, startPoint x: 453, startPoint y: 250, endPoint x: 453, endPoint y: 244, distance: 5.5
click at [453, 250] on div "Classify the call LOCATION NAME Mr [PERSON_NAME] Experts Walnut(HMK Air Conditi…" at bounding box center [337, 194] width 675 height 389
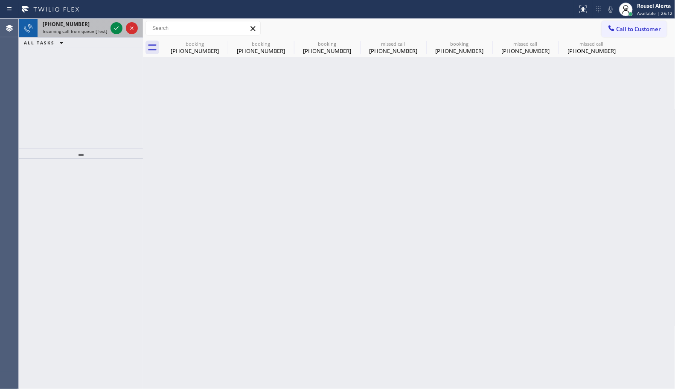
drag, startPoint x: 84, startPoint y: 29, endPoint x: 102, endPoint y: 29, distance: 17.9
click at [85, 29] on span "Incoming call from queue [Test] All" at bounding box center [78, 31] width 71 height 6
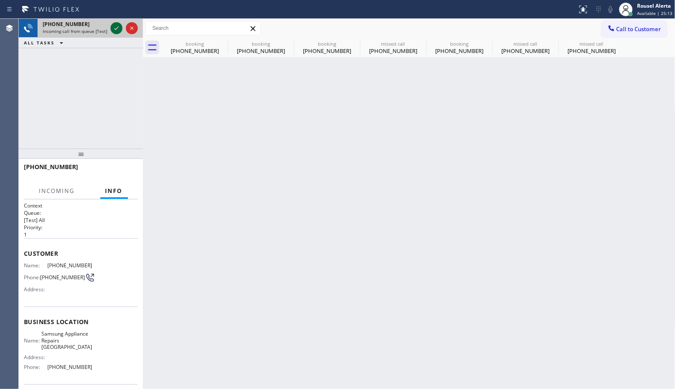
click at [115, 29] on icon at bounding box center [116, 27] width 4 height 3
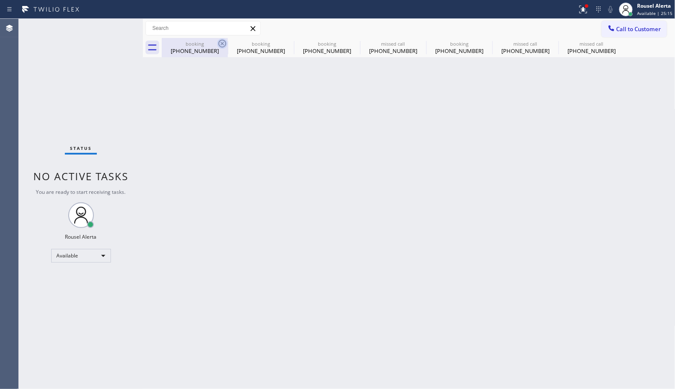
click at [228, 42] on div at bounding box center [228, 48] width 0 height 14
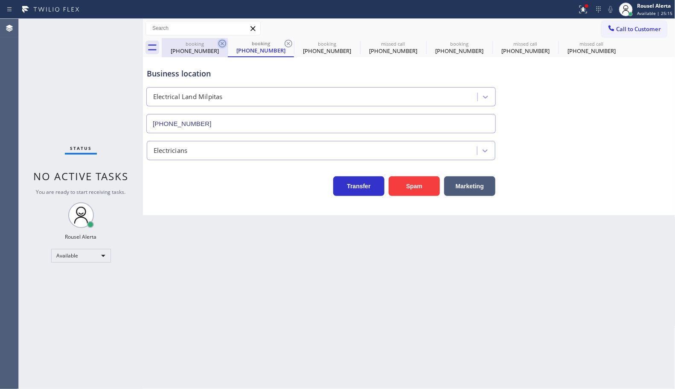
click at [219, 42] on icon at bounding box center [222, 44] width 8 height 8
click at [228, 42] on div "booking [PHONE_NUMBER]" at bounding box center [261, 47] width 66 height 19
click at [284, 42] on icon at bounding box center [288, 44] width 8 height 8
click at [0, 0] on icon at bounding box center [0, 0] width 0 height 0
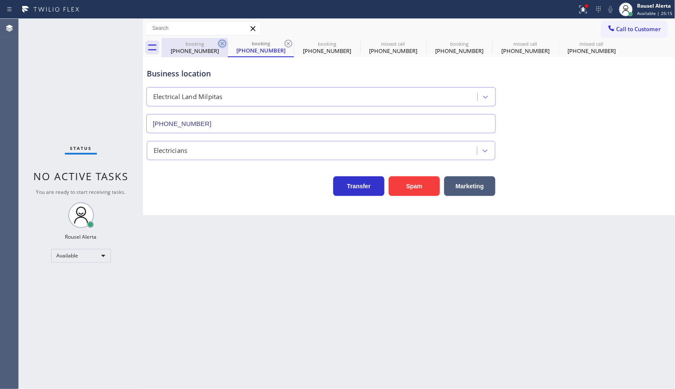
click at [0, 0] on icon at bounding box center [0, 0] width 0 height 0
click at [219, 42] on div "booking [PHONE_NUMBER] booking [PHONE_NUMBER] booking [PHONE_NUMBER] missed cal…" at bounding box center [419, 47] width 514 height 19
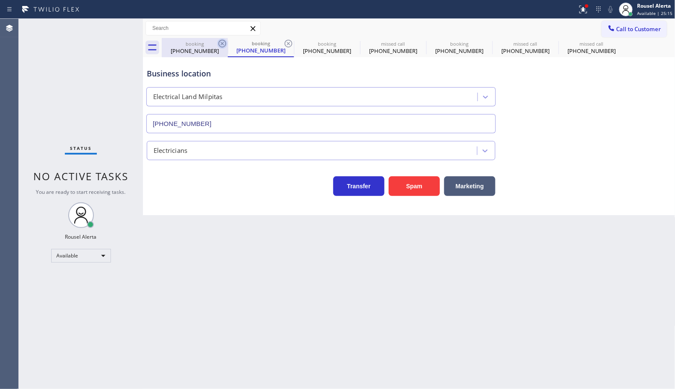
click at [219, 42] on div "booking [PHONE_NUMBER] booking [PHONE_NUMBER] booking [PHONE_NUMBER] missed cal…" at bounding box center [419, 47] width 514 height 19
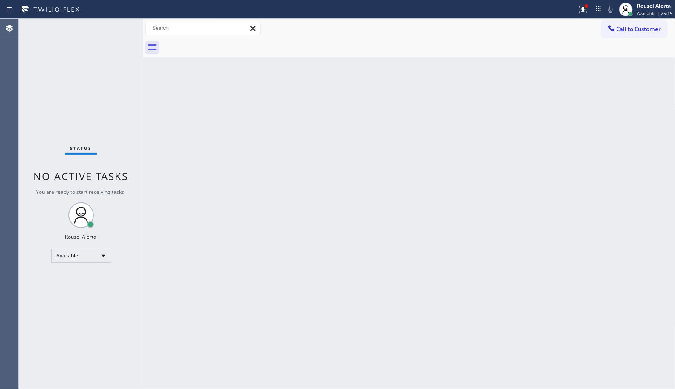
click at [219, 42] on div at bounding box center [419, 47] width 514 height 19
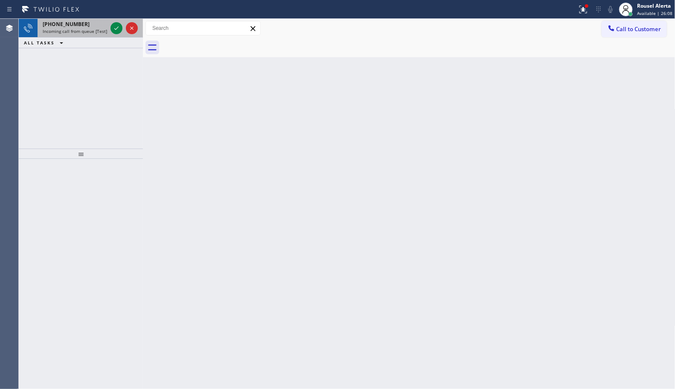
click at [64, 29] on span "Incoming call from queue [Test] All" at bounding box center [78, 31] width 71 height 6
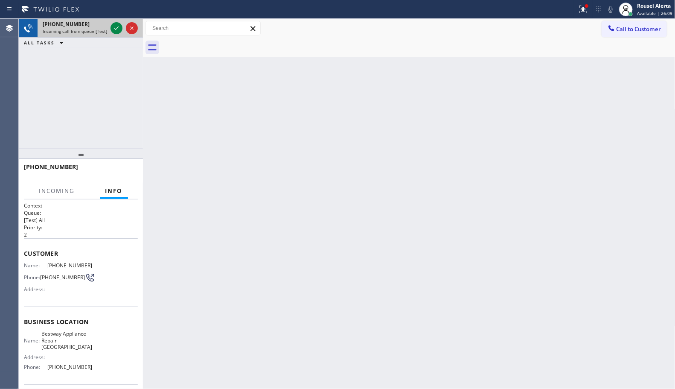
click at [106, 31] on span "Incoming call from queue [Test] All" at bounding box center [78, 31] width 71 height 6
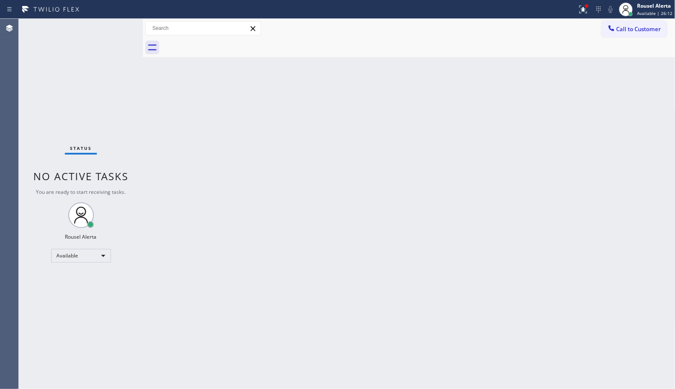
click at [107, 29] on div "Status No active tasks You are ready to start receiving tasks. Rousel Alerta Av…" at bounding box center [81, 204] width 124 height 370
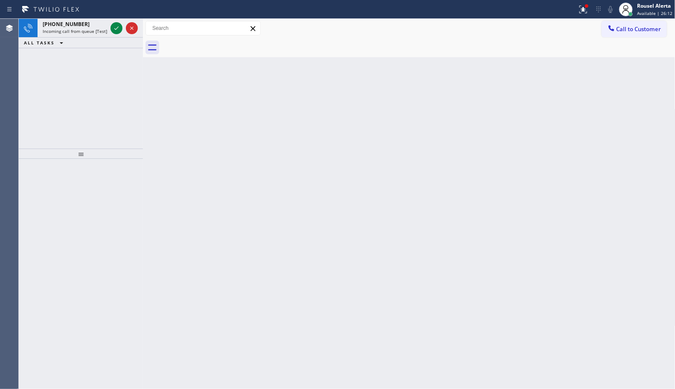
click at [107, 29] on div "[PHONE_NUMBER] Incoming call from queue [Test] All" at bounding box center [73, 28] width 71 height 19
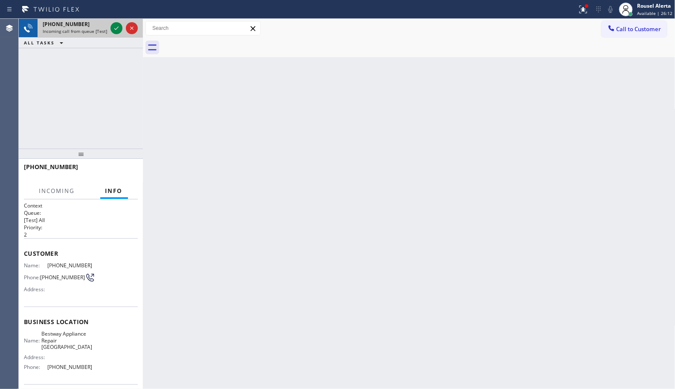
click at [108, 29] on div "[PHONE_NUMBER] Incoming call from queue [Test] All" at bounding box center [73, 28] width 71 height 19
click at [109, 29] on div at bounding box center [124, 28] width 31 height 19
click at [116, 28] on icon at bounding box center [116, 28] width 10 height 10
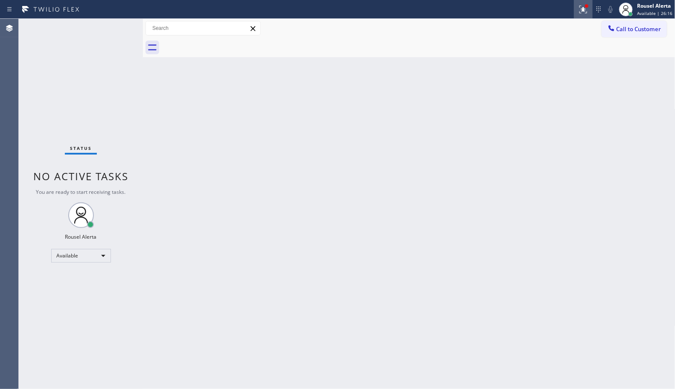
click at [581, 13] on icon at bounding box center [583, 9] width 10 height 10
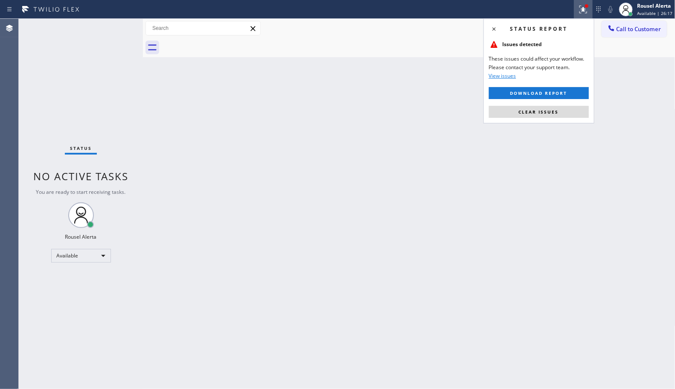
drag, startPoint x: 576, startPoint y: 107, endPoint x: 576, endPoint y: 119, distance: 11.5
click at [576, 107] on button "Clear issues" at bounding box center [539, 112] width 100 height 12
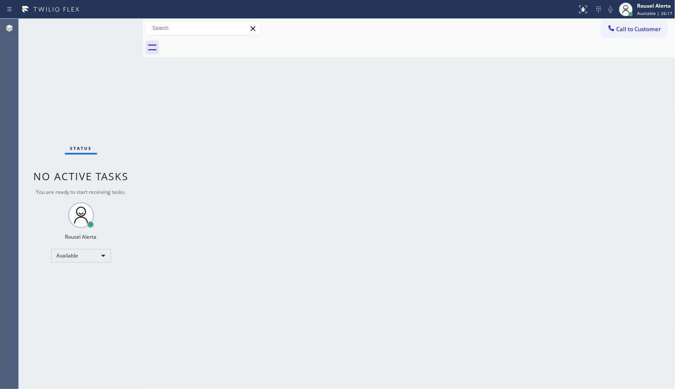
click at [581, 165] on div "Back to Dashboard Change Sender ID Customers Technicians Select a contact Outbo…" at bounding box center [409, 204] width 532 height 370
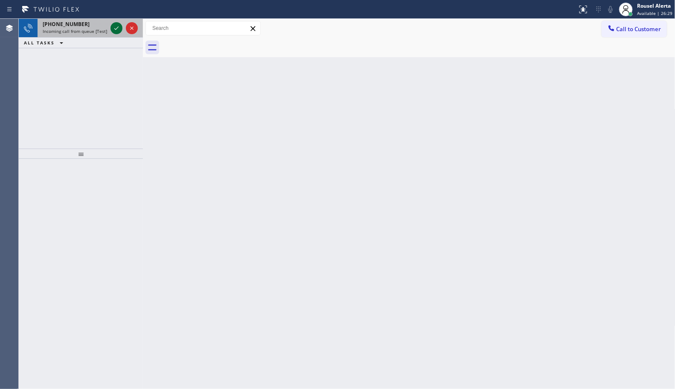
click at [114, 26] on icon at bounding box center [116, 28] width 10 height 10
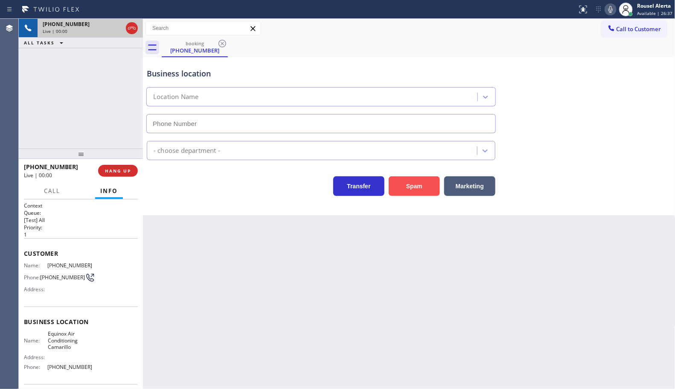
type input "[PHONE_NUMBER]"
click at [403, 184] on button "Spam" at bounding box center [414, 186] width 51 height 20
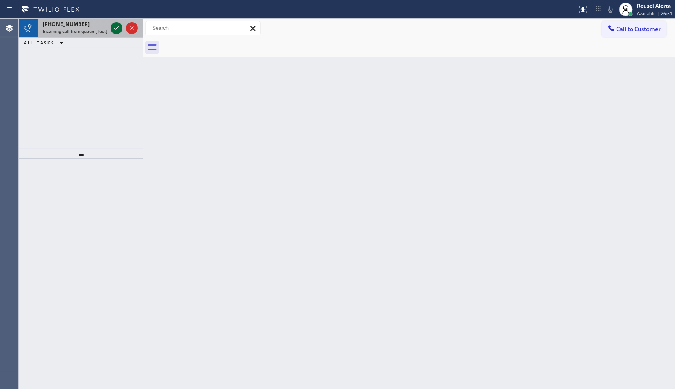
click at [112, 26] on icon at bounding box center [116, 28] width 10 height 10
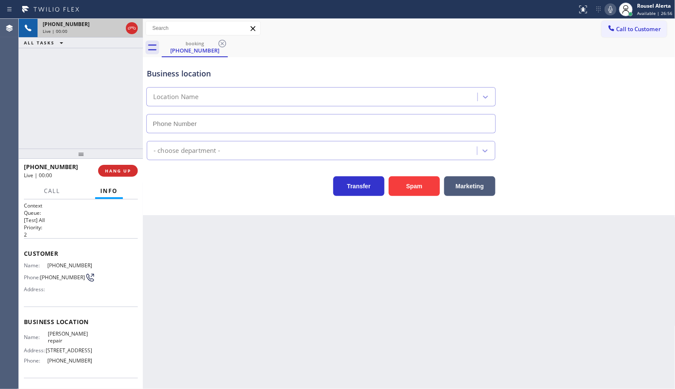
type input "[PHONE_NUMBER]"
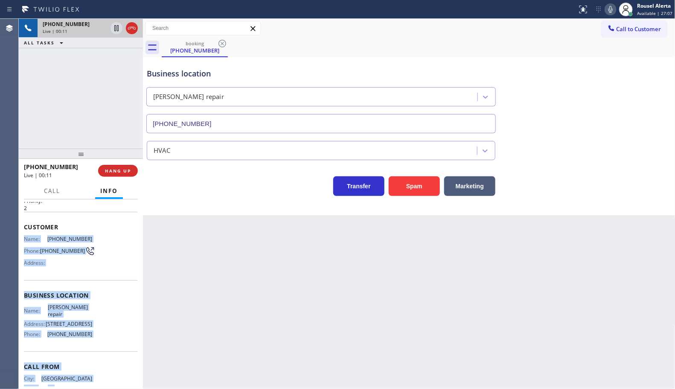
scroll to position [38, 0]
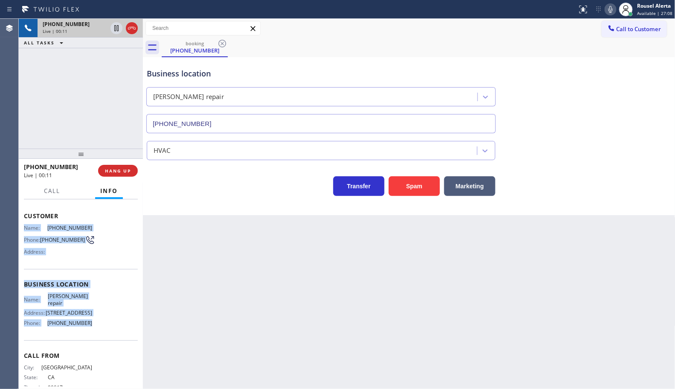
drag, startPoint x: 24, startPoint y: 267, endPoint x: 99, endPoint y: 329, distance: 96.9
click at [99, 329] on div "Context Queue: [Test] All Priority: 2 Customer Name: [PHONE_NUMBER] Phone: [PHO…" at bounding box center [81, 284] width 114 height 240
click at [112, 25] on icon at bounding box center [116, 28] width 10 height 10
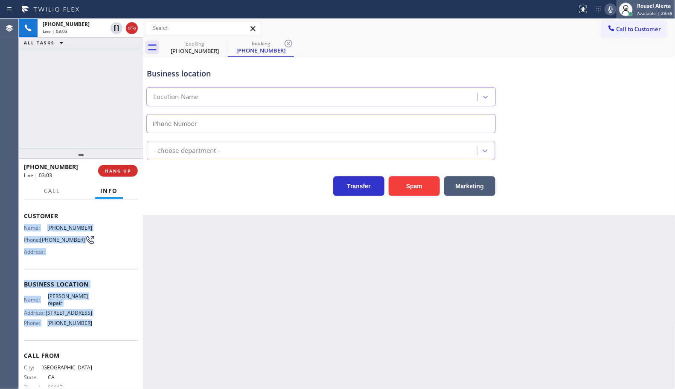
type input "[PHONE_NUMBER]"
click at [608, 9] on icon at bounding box center [610, 9] width 10 height 10
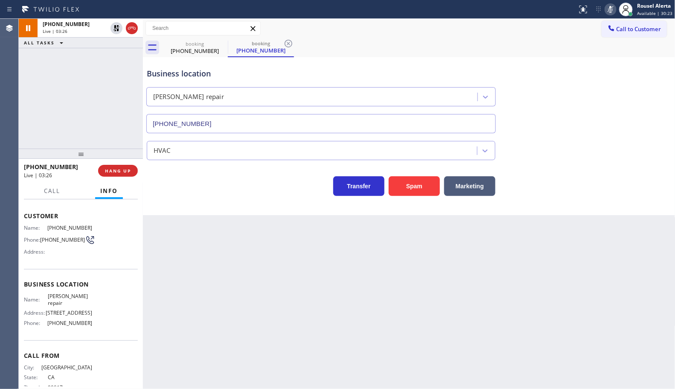
drag, startPoint x: 80, startPoint y: 61, endPoint x: 98, endPoint y: 68, distance: 19.5
click at [88, 65] on div "[PHONE_NUMBER] Live | 03:26 ALL TASKS ALL TASKS ACTIVE TASKS TASKS IN WRAP UP" at bounding box center [81, 84] width 124 height 130
drag, startPoint x: 278, startPoint y: 321, endPoint x: 290, endPoint y: 323, distance: 12.6
click at [282, 320] on div "Back to Dashboard Change Sender ID Customers Technicians Select a contact Outbo…" at bounding box center [409, 204] width 532 height 370
click at [282, 316] on div "Back to Dashboard Change Sender ID Customers Technicians Select a contact Outbo…" at bounding box center [409, 204] width 532 height 370
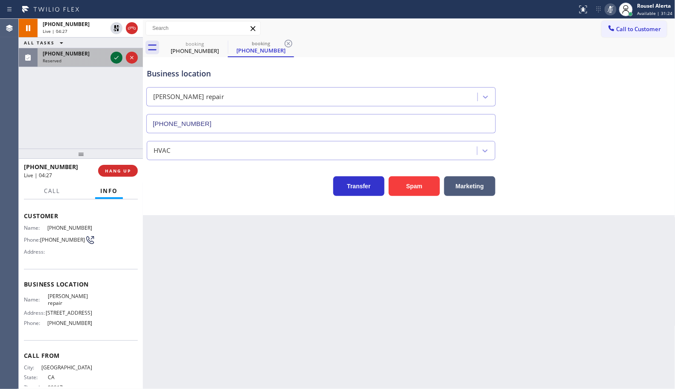
click at [116, 59] on icon at bounding box center [116, 57] width 10 height 10
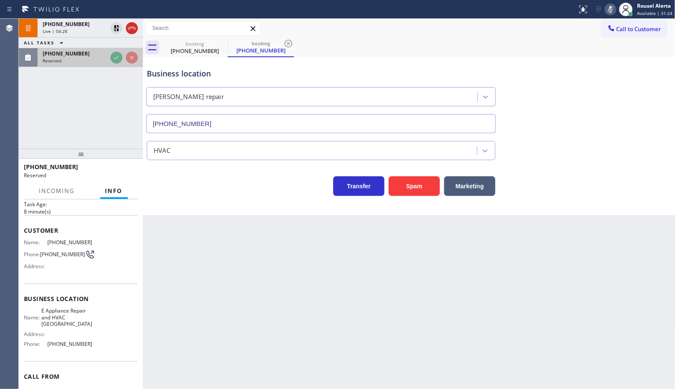
scroll to position [52, 0]
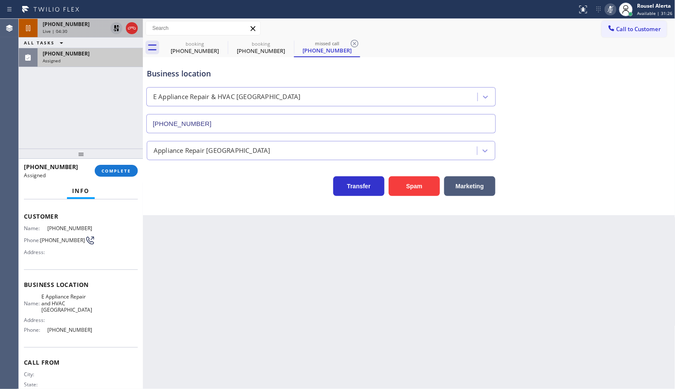
click at [114, 32] on icon at bounding box center [116, 28] width 10 height 10
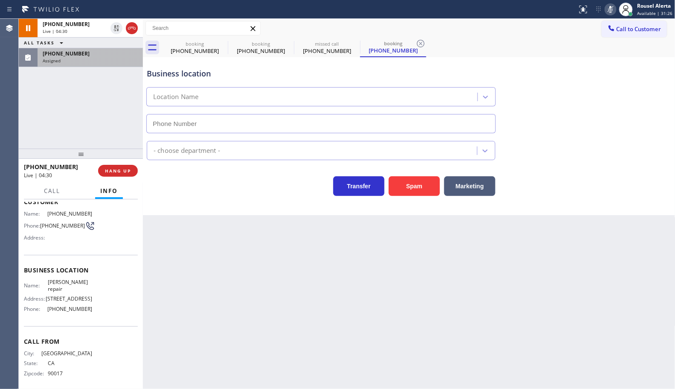
scroll to position [38, 0]
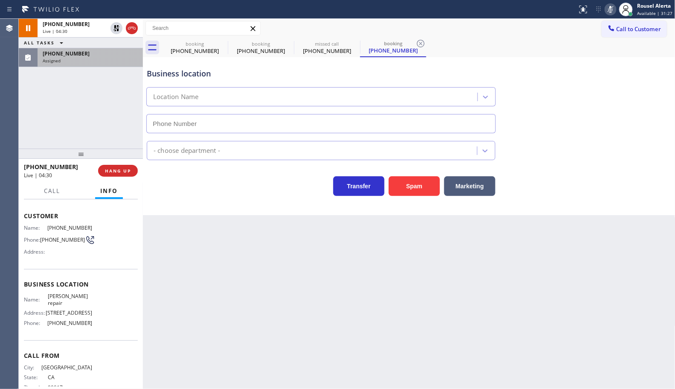
type input "[PHONE_NUMBER]"
click at [608, 6] on icon at bounding box center [610, 9] width 10 height 10
click at [76, 48] on div "[PHONE_NUMBER] Assigned" at bounding box center [89, 57] width 102 height 19
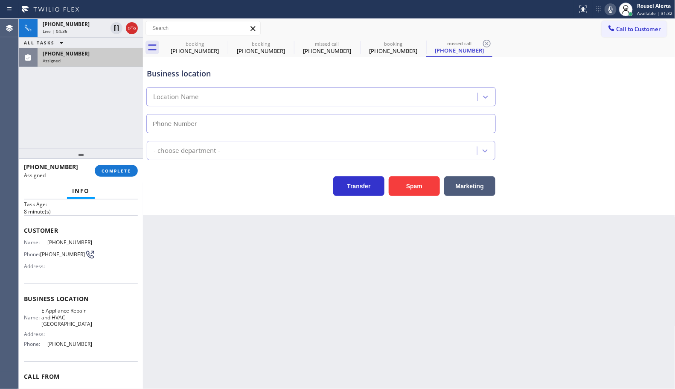
scroll to position [52, 0]
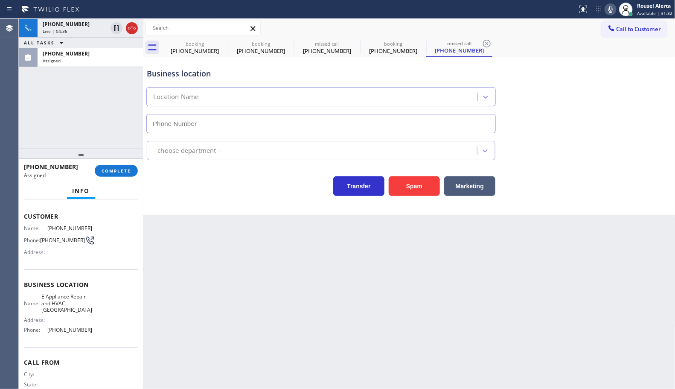
type input "[PHONE_NUMBER]"
click at [125, 171] on span "COMPLETE" at bounding box center [116, 171] width 29 height 6
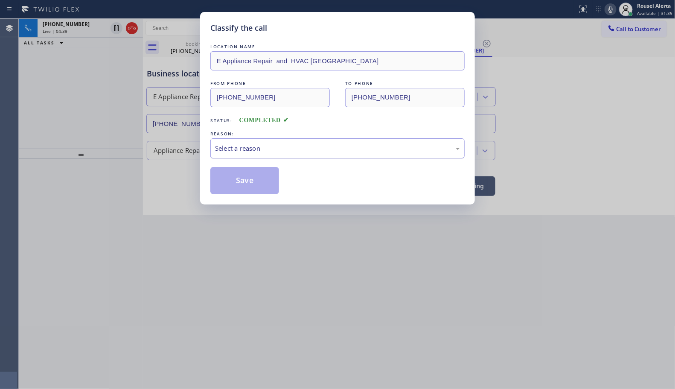
click at [350, 146] on div "Select a reason" at bounding box center [337, 148] width 245 height 10
click at [237, 180] on button "Save" at bounding box center [244, 180] width 69 height 27
click at [267, 242] on div "Classify the call LOCATION NAME E Appliance Repair and HVAC [GEOGRAPHIC_DATA] F…" at bounding box center [337, 194] width 675 height 389
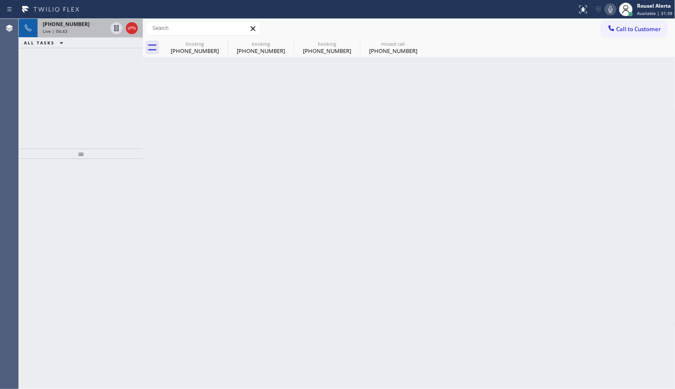
click at [52, 26] on span "[PHONE_NUMBER]" at bounding box center [66, 23] width 47 height 7
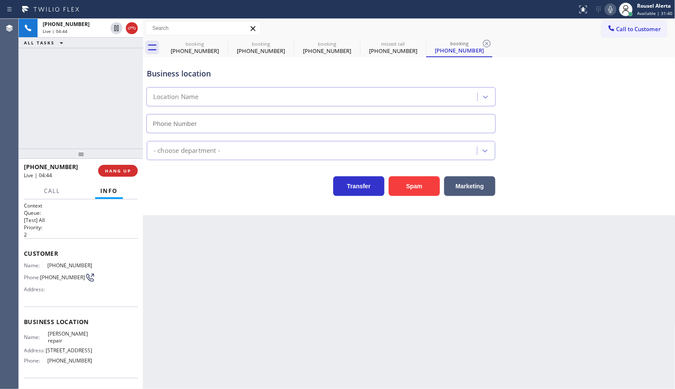
type input "[PHONE_NUMBER]"
click at [47, 187] on span "Call" at bounding box center [52, 191] width 16 height 8
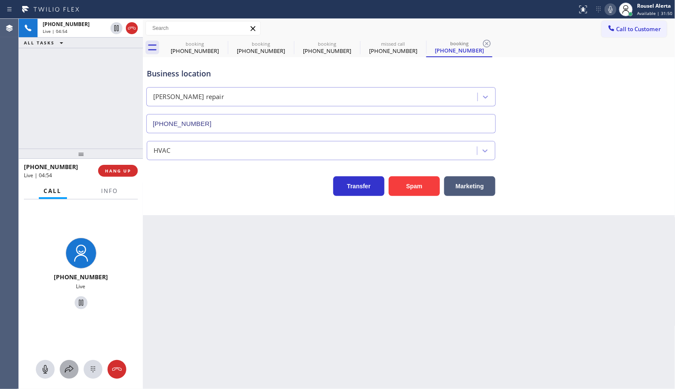
click at [69, 372] on icon at bounding box center [69, 369] width 10 height 10
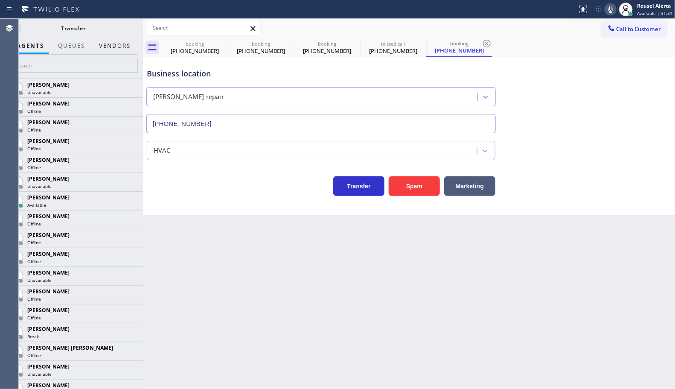
click at [105, 47] on button "Vendors" at bounding box center [115, 46] width 42 height 17
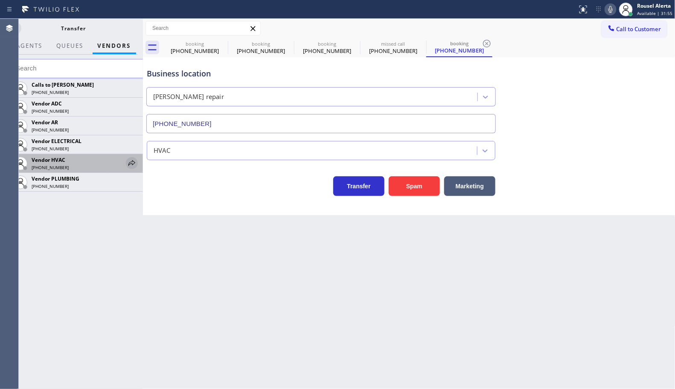
click at [128, 160] on icon at bounding box center [132, 163] width 10 height 10
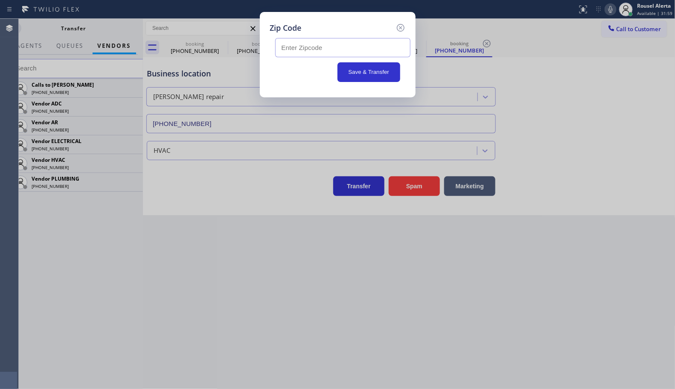
click at [359, 52] on input "text" at bounding box center [342, 47] width 135 height 19
paste input "91016"
type input "91016"
click at [355, 73] on button "Save & Transfer" at bounding box center [368, 72] width 63 height 20
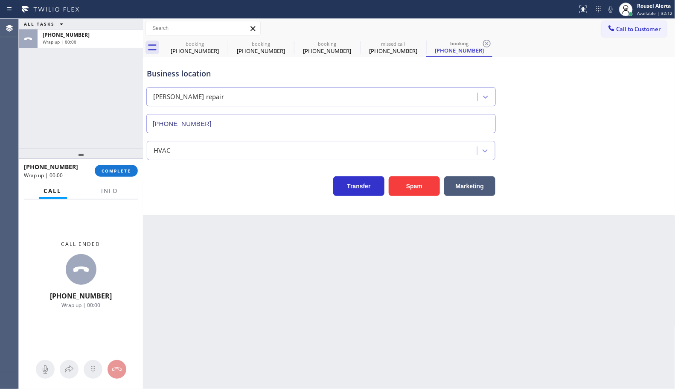
click at [135, 184] on div "Call Info" at bounding box center [81, 191] width 114 height 17
drag, startPoint x: 118, startPoint y: 189, endPoint x: 125, endPoint y: 187, distance: 7.1
click at [118, 190] on button "Info" at bounding box center [109, 191] width 27 height 17
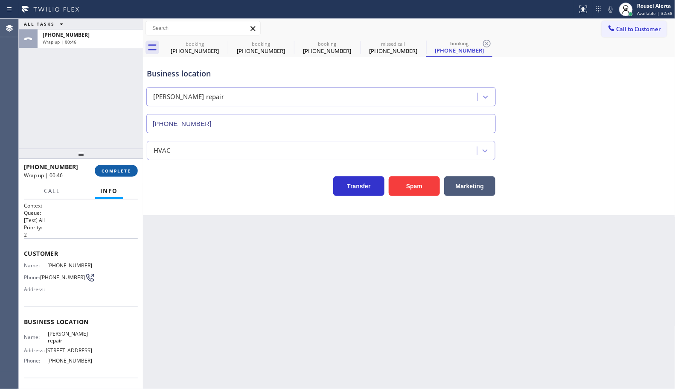
click at [113, 174] on button "COMPLETE" at bounding box center [116, 171] width 43 height 12
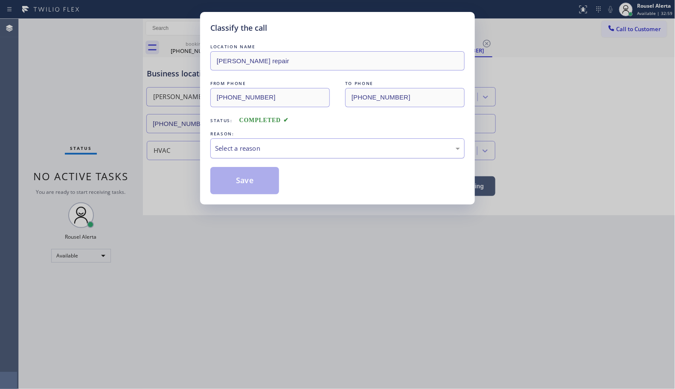
click at [316, 147] on div "Select a reason" at bounding box center [337, 148] width 245 height 10
click at [235, 172] on button "Save" at bounding box center [244, 180] width 69 height 27
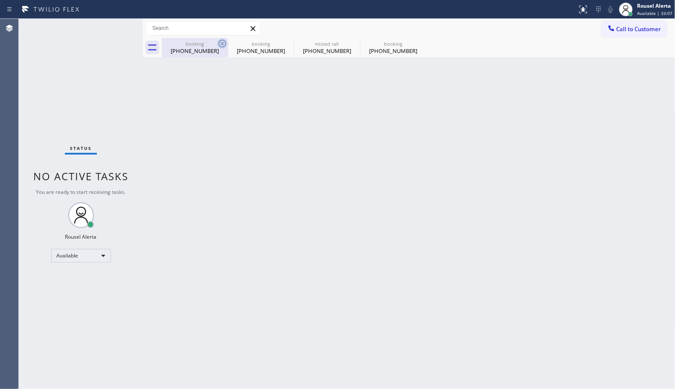
click at [221, 43] on icon at bounding box center [222, 43] width 10 height 10
click at [0, 0] on icon at bounding box center [0, 0] width 0 height 0
click at [349, 43] on icon at bounding box center [354, 43] width 10 height 10
click at [0, 0] on icon at bounding box center [0, 0] width 0 height 0
click at [220, 43] on div "booking [PHONE_NUMBER] booking [PHONE_NUMBER] missed call [PHONE_NUMBER] bookin…" at bounding box center [419, 47] width 514 height 19
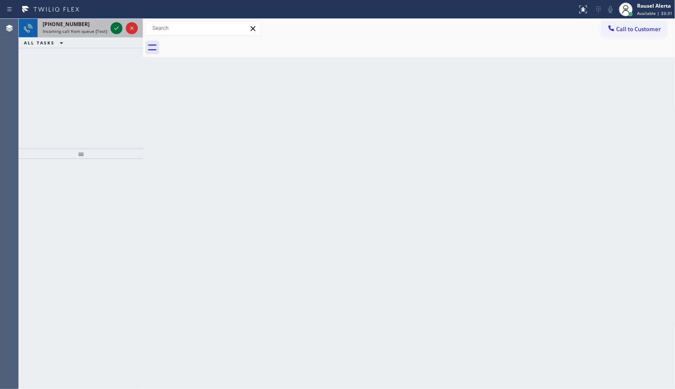
click at [114, 30] on icon at bounding box center [116, 28] width 10 height 10
click at [114, 22] on div at bounding box center [124, 28] width 31 height 19
click at [114, 23] on button at bounding box center [116, 28] width 12 height 12
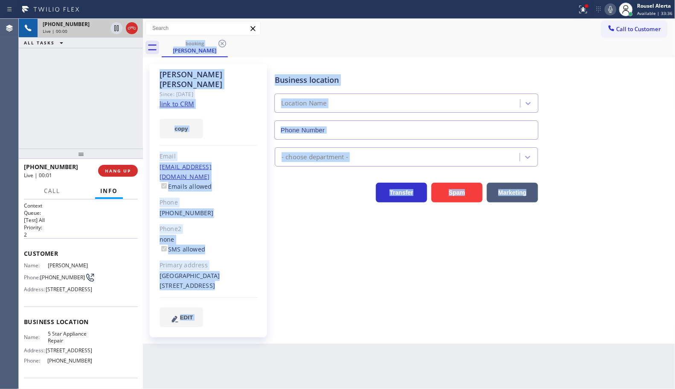
type input "[PHONE_NUMBER]"
click at [328, 295] on div "Business location 5 Star Appliance Repair [PHONE_NUMBER] 5 Star Appliance Trans…" at bounding box center [473, 195] width 400 height 258
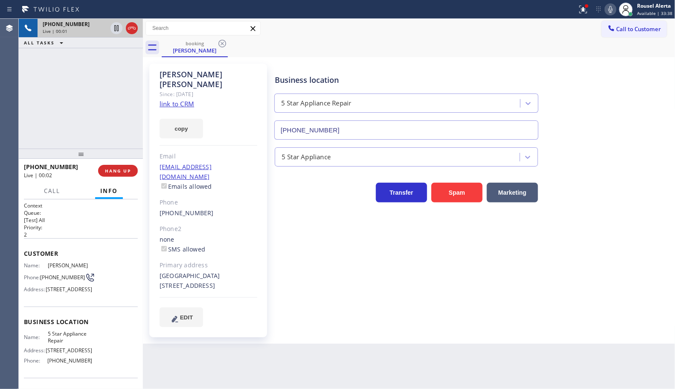
click at [169, 99] on link "link to CRM" at bounding box center [177, 103] width 35 height 9
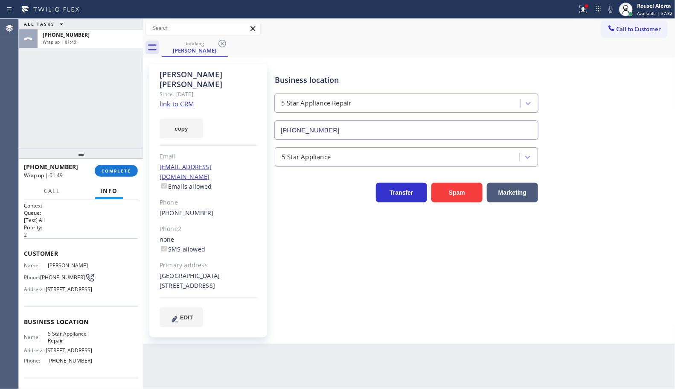
click at [104, 97] on div "ALL TASKS ALL TASKS ACTIVE TASKS TASKS IN WRAP UP [PHONE_NUMBER] Wrap up | 01:49" at bounding box center [81, 84] width 124 height 130
click at [113, 172] on span "COMPLETE" at bounding box center [116, 171] width 29 height 6
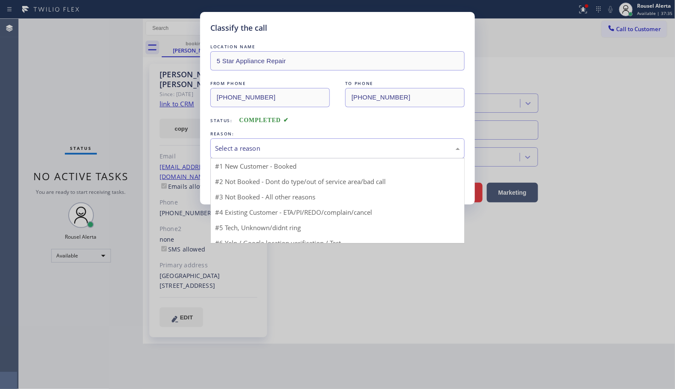
click at [384, 144] on div "Select a reason" at bounding box center [337, 148] width 245 height 10
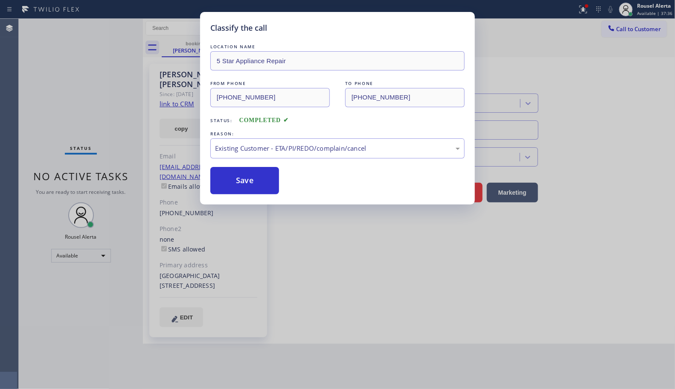
drag, startPoint x: 269, startPoint y: 183, endPoint x: 352, endPoint y: 321, distance: 160.7
click at [268, 183] on button "Save" at bounding box center [244, 180] width 69 height 27
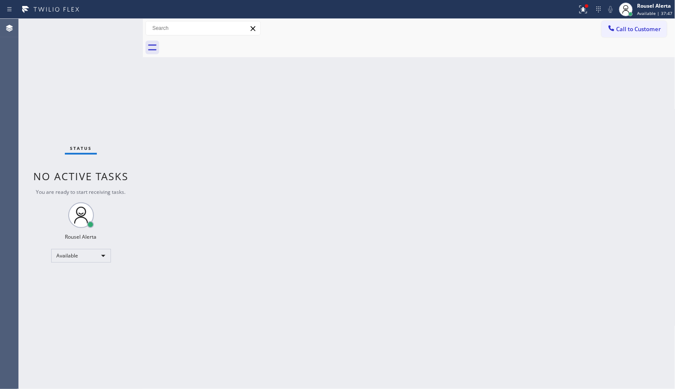
click at [192, 228] on div "Back to Dashboard Change Sender ID Customers Technicians Select a contact Outbo…" at bounding box center [409, 204] width 532 height 370
click at [583, 9] on icon at bounding box center [583, 8] width 5 height 3
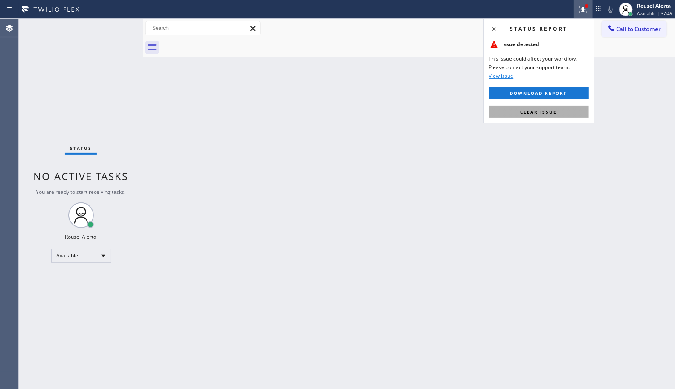
click at [540, 107] on button "Clear issue" at bounding box center [539, 112] width 100 height 12
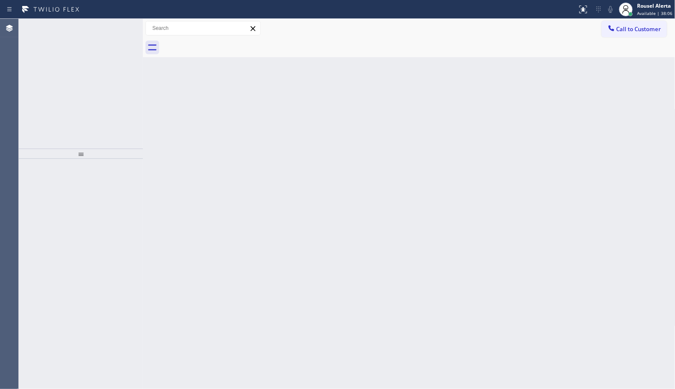
drag, startPoint x: 84, startPoint y: 28, endPoint x: 110, endPoint y: 30, distance: 26.1
click at [84, 28] on span "Incoming call from queue [Test] All" at bounding box center [78, 31] width 71 height 6
click at [88, 28] on span "Incoming call from queue [Test] All" at bounding box center [78, 31] width 71 height 6
click at [90, 37] on div "[PHONE_NUMBER] Incoming call from queue [Test] All" at bounding box center [73, 28] width 71 height 19
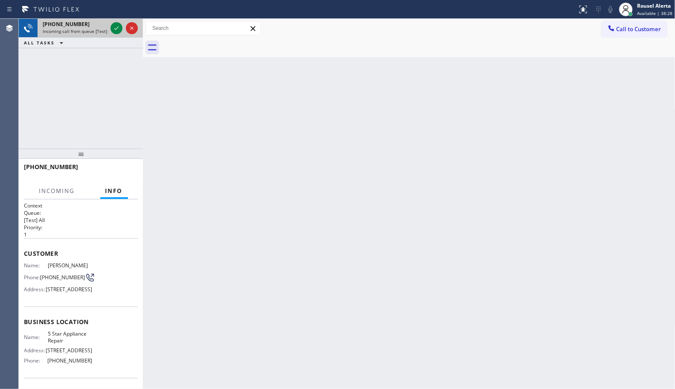
click at [90, 30] on span "Incoming call from queue [Test] All" at bounding box center [78, 31] width 71 height 6
click at [111, 30] on icon at bounding box center [116, 28] width 10 height 10
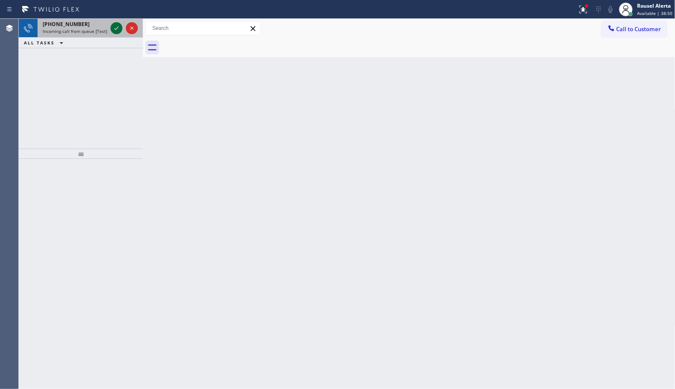
drag, startPoint x: 96, startPoint y: 28, endPoint x: 113, endPoint y: 31, distance: 17.4
click at [96, 28] on span "Incoming call from queue [Test] All" at bounding box center [78, 31] width 71 height 6
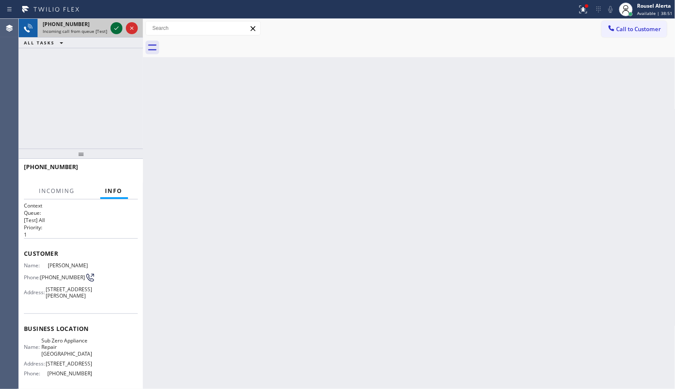
click at [113, 31] on icon at bounding box center [116, 28] width 10 height 10
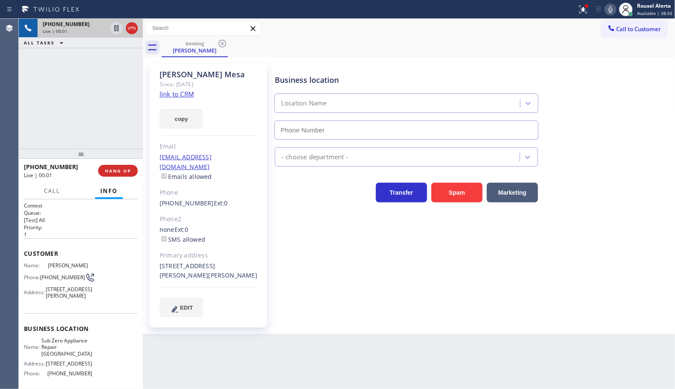
type input "[PHONE_NUMBER]"
click at [182, 96] on link "link to CRM" at bounding box center [177, 94] width 35 height 9
click at [113, 32] on icon at bounding box center [116, 28] width 10 height 10
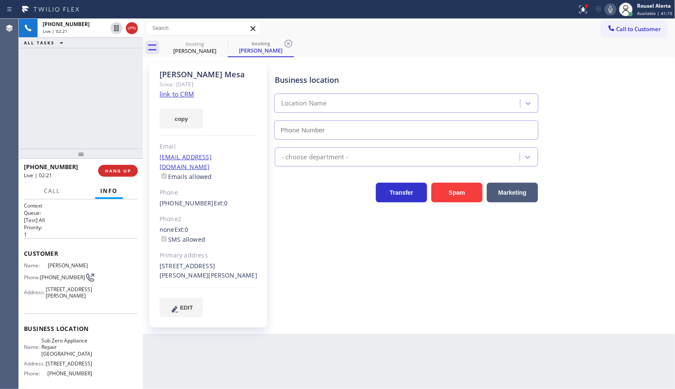
type input "[PHONE_NUMBER]"
click at [612, 9] on icon at bounding box center [610, 9] width 4 height 7
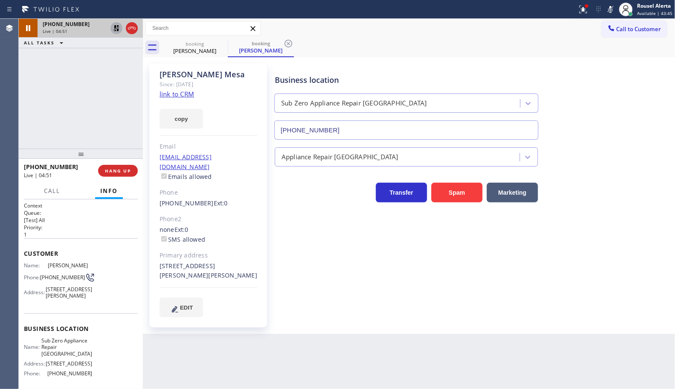
click at [112, 30] on icon at bounding box center [116, 28] width 10 height 10
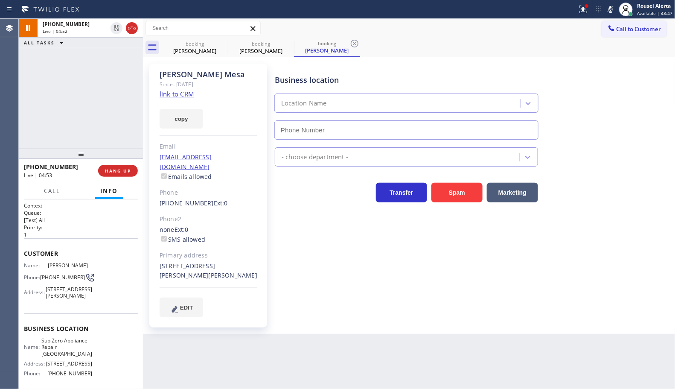
type input "[PHONE_NUMBER]"
click at [609, 6] on icon at bounding box center [610, 9] width 10 height 10
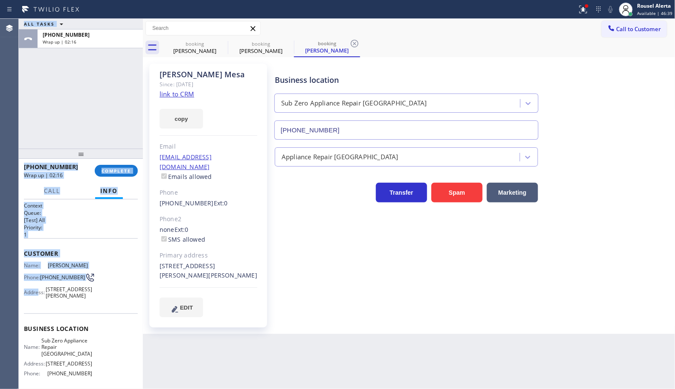
drag, startPoint x: 18, startPoint y: 262, endPoint x: 39, endPoint y: 287, distance: 31.8
click at [39, 287] on div "Agent Desktop Classify the call LOCATION NAME Sunset Air Conditioning and Heati…" at bounding box center [337, 204] width 675 height 370
click at [41, 284] on div "Name: [PERSON_NAME] Phone: [PHONE_NUMBER] Address: [STREET_ADDRESS][PERSON_NAME]" at bounding box center [58, 282] width 68 height 40
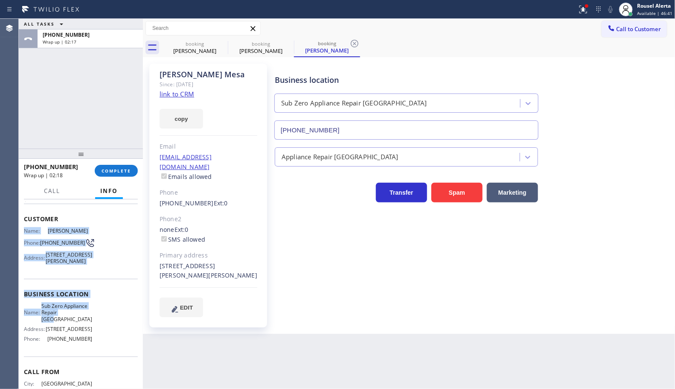
scroll to position [53, 0]
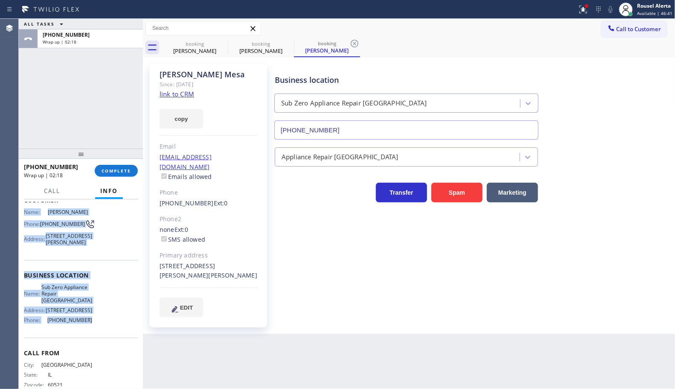
drag, startPoint x: 23, startPoint y: 263, endPoint x: 94, endPoint y: 335, distance: 101.6
click at [94, 335] on div "Context Queue: [Test] All Priority: 1 Customer Name: [PERSON_NAME] Phone: [PHON…" at bounding box center [81, 293] width 124 height 189
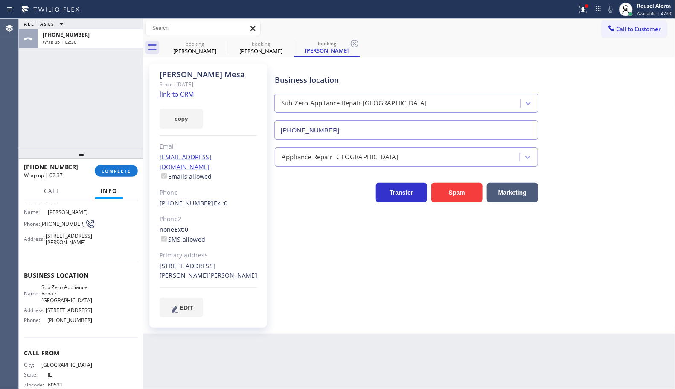
click at [112, 107] on div "ALL TASKS ALL TASKS ACTIVE TASKS TASKS IN WRAP UP [PHONE_NUMBER] Wrap up | 02:36" at bounding box center [81, 84] width 124 height 130
click at [117, 171] on span "COMPLETE" at bounding box center [116, 171] width 29 height 6
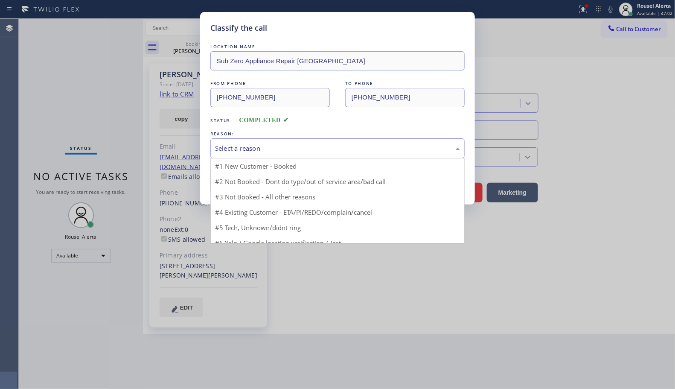
click at [317, 153] on div "Select a reason" at bounding box center [337, 148] width 245 height 10
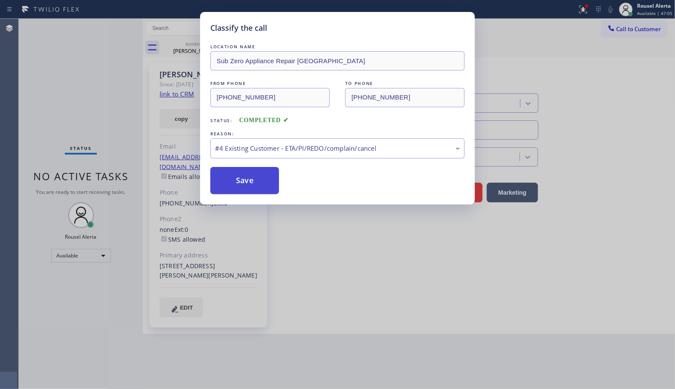
click at [232, 191] on button "Save" at bounding box center [244, 180] width 69 height 27
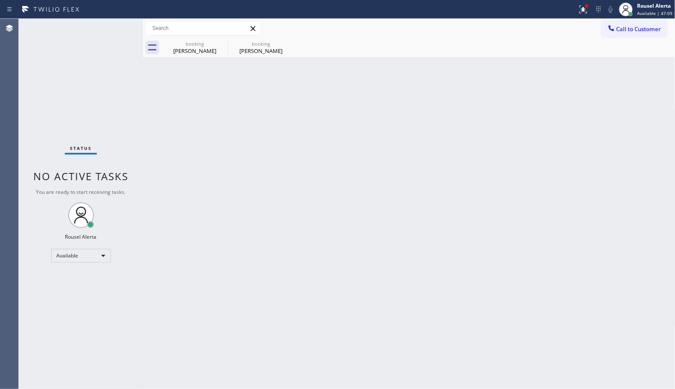
drag, startPoint x: 268, startPoint y: 182, endPoint x: 233, endPoint y: 92, distance: 96.4
click at [270, 180] on div "Back to Dashboard Change Sender ID Customers Technicians Select a contact Outbo…" at bounding box center [409, 204] width 532 height 370
click at [218, 41] on icon at bounding box center [222, 43] width 10 height 10
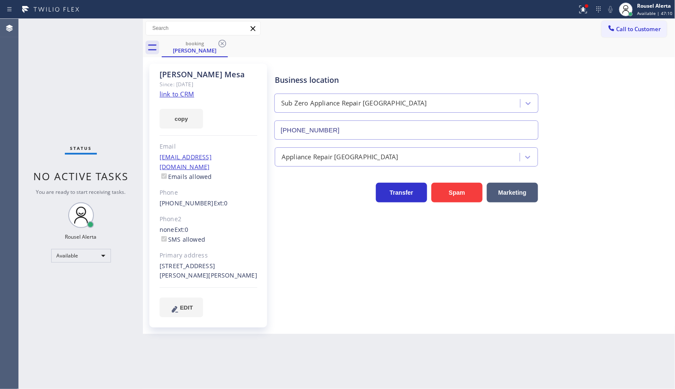
click at [218, 41] on icon at bounding box center [222, 43] width 10 height 10
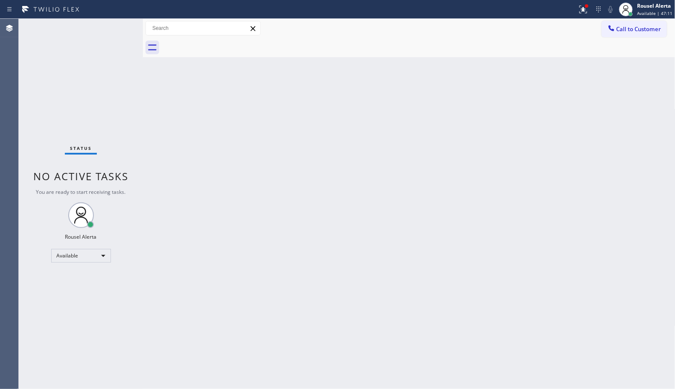
click at [365, 342] on div "Back to Dashboard Change Sender ID Customers Technicians Select a contact Outbo…" at bounding box center [409, 204] width 532 height 370
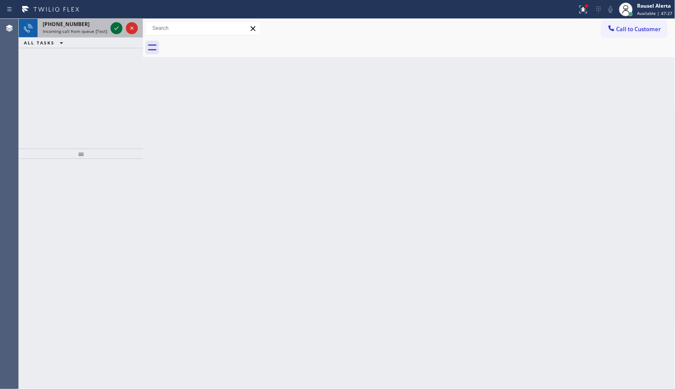
click at [113, 31] on icon at bounding box center [116, 28] width 10 height 10
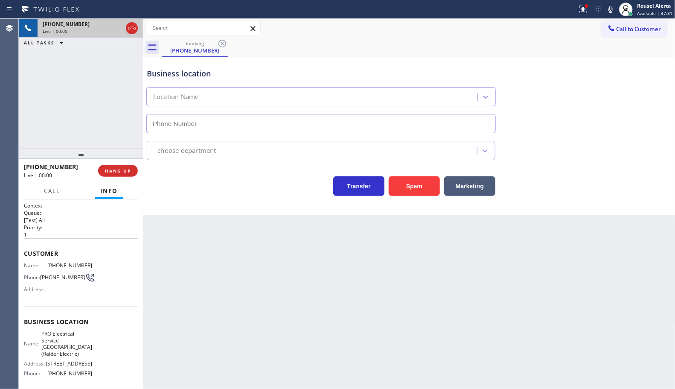
type input "[PHONE_NUMBER]"
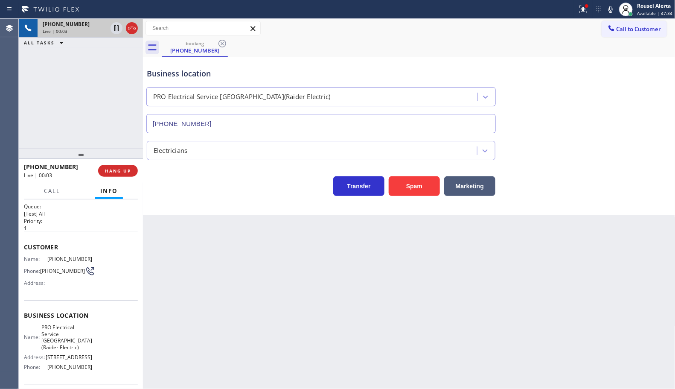
scroll to position [4, 0]
click at [389, 339] on div "Back to Dashboard Change Sender ID Customers Technicians Select a contact Outbo…" at bounding box center [409, 204] width 532 height 370
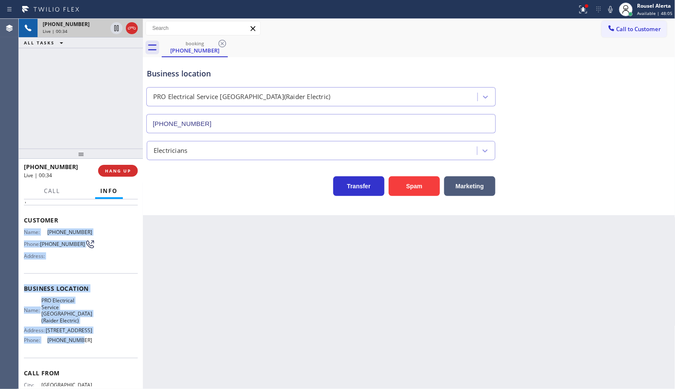
scroll to position [58, 0]
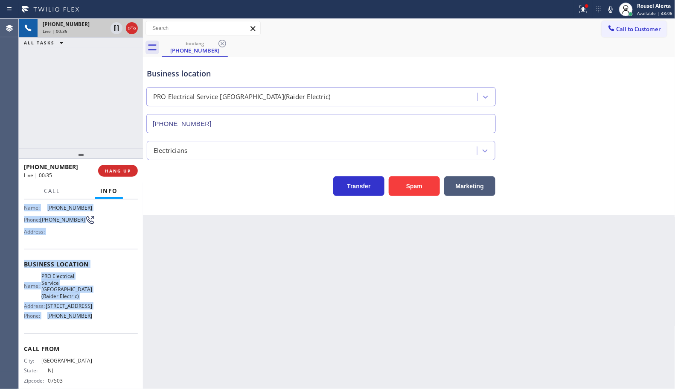
drag, startPoint x: 23, startPoint y: 267, endPoint x: 104, endPoint y: 342, distance: 110.5
click at [104, 342] on div "Context Queue: [Test] All Priority: 1 Customer Name: [PHONE_NUMBER] Phone: [PHO…" at bounding box center [81, 270] width 114 height 253
click at [66, 71] on div "[PHONE_NUMBER] Live | 01:10 ALL TASKS ALL TASKS ACTIVE TASKS TASKS IN WRAP UP" at bounding box center [81, 84] width 124 height 130
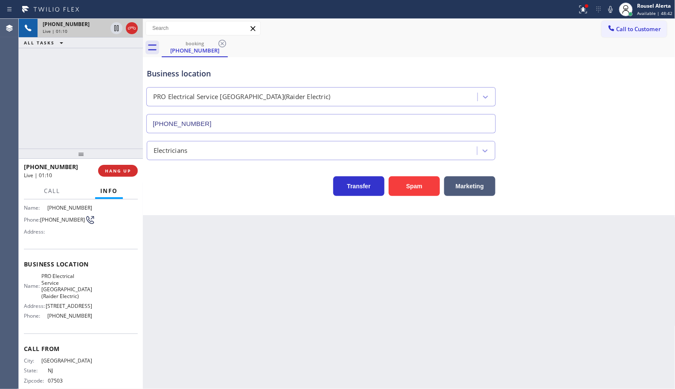
click at [167, 301] on div "Back to Dashboard Change Sender ID Customers Technicians Select a contact Outbo…" at bounding box center [409, 204] width 532 height 370
click at [197, 271] on div "Back to Dashboard Change Sender ID Customers Technicians Select a contact Outbo…" at bounding box center [409, 204] width 532 height 370
click at [199, 273] on div "Back to Dashboard Change Sender ID Customers Technicians Select a contact Outbo…" at bounding box center [409, 204] width 532 height 370
click at [305, 254] on div "Back to Dashboard Change Sender ID Customers Technicians Select a contact Outbo…" at bounding box center [409, 204] width 532 height 370
click at [111, 109] on div "[PHONE_NUMBER] Live | 01:39 ALL TASKS ALL TASKS ACTIVE TASKS TASKS IN WRAP UP" at bounding box center [81, 84] width 124 height 130
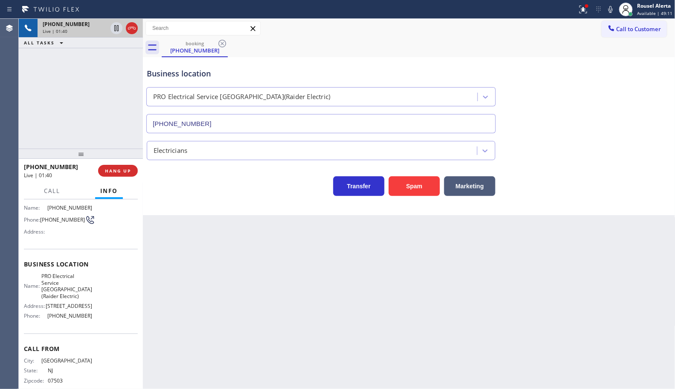
click at [207, 262] on div "Back to Dashboard Change Sender ID Customers Technicians Select a contact Outbo…" at bounding box center [409, 204] width 532 height 370
click at [93, 110] on div "[PHONE_NUMBER] Live | 01:40 ALL TASKS ALL TASKS ACTIVE TASKS TASKS IN WRAP UP" at bounding box center [81, 84] width 124 height 130
click at [165, 226] on div "Back to Dashboard Change Sender ID Customers Technicians Select a contact Outbo…" at bounding box center [409, 204] width 532 height 370
click at [109, 102] on div "[PHONE_NUMBER] Live | 01:41 ALL TASKS ALL TASKS ACTIVE TASKS TASKS IN WRAP UP" at bounding box center [81, 84] width 124 height 130
click at [154, 228] on div "Back to Dashboard Change Sender ID Customers Technicians Select a contact Outbo…" at bounding box center [409, 204] width 532 height 370
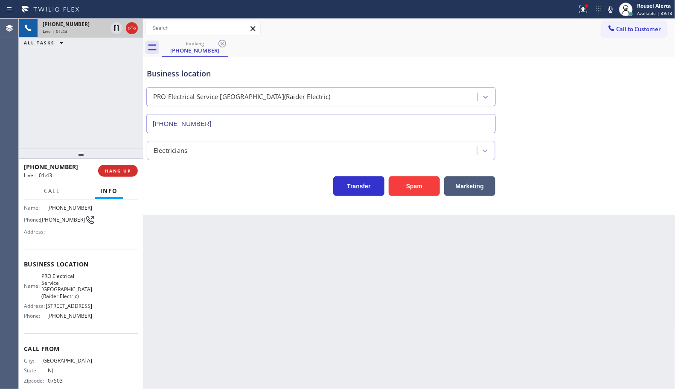
click at [126, 139] on div "[PHONE_NUMBER] Live | 01:43 ALL TASKS ALL TASKS ACTIVE TASKS TASKS IN WRAP UP" at bounding box center [81, 84] width 124 height 130
click at [190, 271] on div "Back to Dashboard Change Sender ID Customers Technicians Select a contact Outbo…" at bounding box center [409, 204] width 532 height 370
drag, startPoint x: 106, startPoint y: 128, endPoint x: 141, endPoint y: 173, distance: 56.8
click at [105, 128] on div "[PHONE_NUMBER] Live | 01:44 ALL TASKS ALL TASKS ACTIVE TASKS TASKS IN WRAP UP" at bounding box center [81, 84] width 124 height 130
click at [177, 233] on div "Back to Dashboard Change Sender ID Customers Technicians Select a contact Outbo…" at bounding box center [409, 204] width 532 height 370
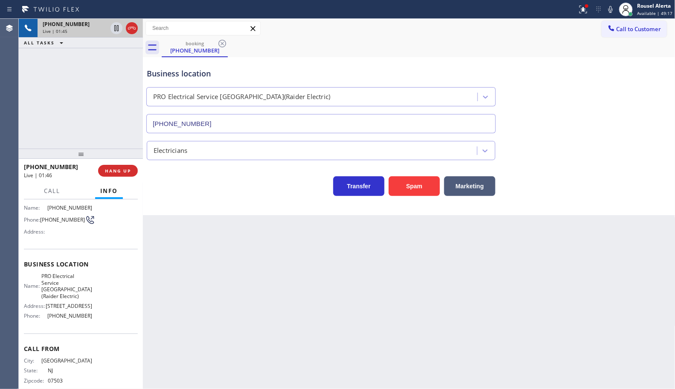
click at [118, 118] on div "[PHONE_NUMBER] Live | 01:45 ALL TASKS ALL TASKS ACTIVE TASKS TASKS IN WRAP UP" at bounding box center [81, 84] width 124 height 130
click at [164, 191] on div "Transfer Spam Marketing" at bounding box center [321, 184] width 352 height 24
click at [174, 227] on div "Back to Dashboard Change Sender ID Customers Technicians Select a contact Outbo…" at bounding box center [409, 204] width 532 height 370
click at [113, 108] on div "[PHONE_NUMBER] Live | 01:47 ALL TASKS ALL TASKS ACTIVE TASKS TASKS IN WRAP UP" at bounding box center [81, 84] width 124 height 130
click at [163, 244] on div "Back to Dashboard Change Sender ID Customers Technicians Select a contact Outbo…" at bounding box center [409, 204] width 532 height 370
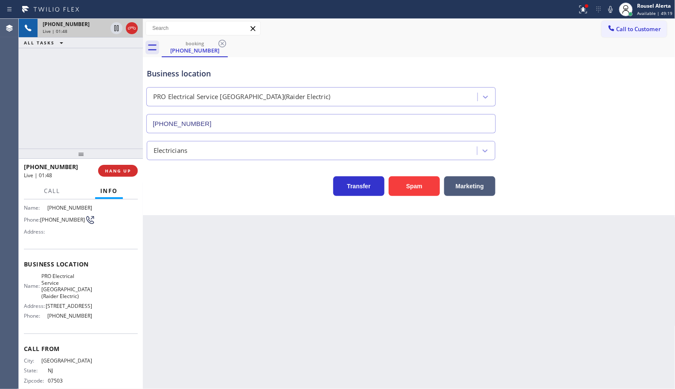
click at [114, 132] on div "[PHONE_NUMBER] Live | 01:48 ALL TASKS ALL TASKS ACTIVE TASKS TASKS IN WRAP UP" at bounding box center [81, 84] width 124 height 130
click at [175, 253] on div "Back to Dashboard Change Sender ID Customers Technicians Select a contact Outbo…" at bounding box center [409, 204] width 532 height 370
click at [197, 244] on div "Back to Dashboard Change Sender ID Customers Technicians Select a contact Outbo…" at bounding box center [409, 204] width 532 height 370
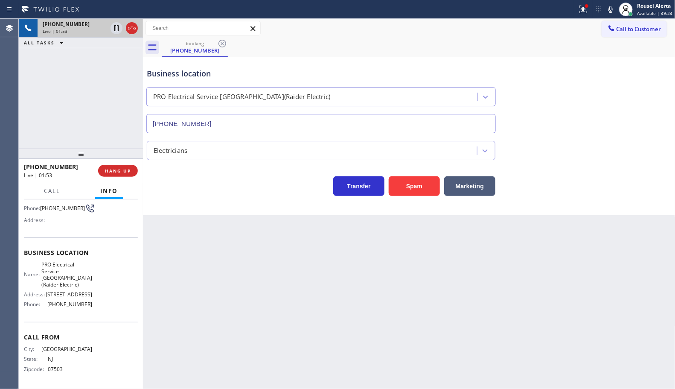
scroll to position [0, 0]
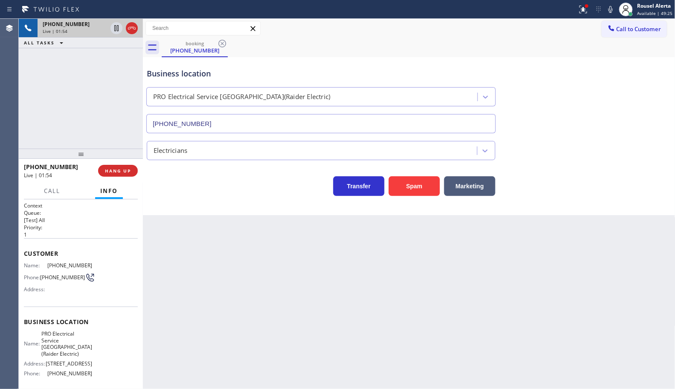
click at [194, 258] on div "Back to Dashboard Change Sender ID Customers Technicians Select a contact Outbo…" at bounding box center [409, 204] width 532 height 370
click at [117, 132] on div "[PHONE_NUMBER] Live | 01:55 ALL TASKS ALL TASKS ACTIVE TASKS TASKS IN WRAP UP" at bounding box center [81, 84] width 124 height 130
click at [190, 264] on div "Back to Dashboard Change Sender ID Customers Technicians Select a contact Outbo…" at bounding box center [409, 204] width 532 height 370
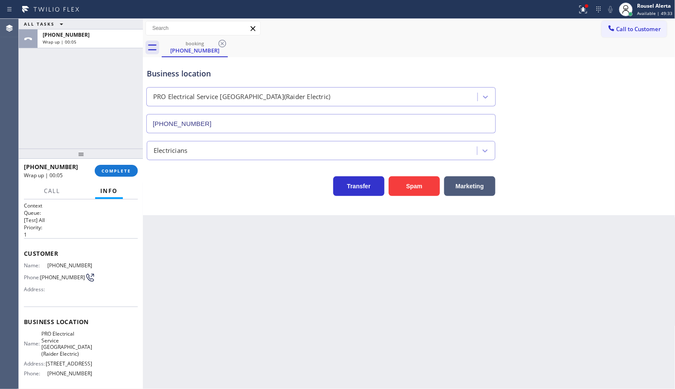
click at [543, 380] on div "Back to Dashboard Change Sender ID Customers Technicians Select a contact Outbo…" at bounding box center [409, 204] width 532 height 370
click at [79, 62] on div "ALL TASKS ALL TASKS ACTIVE TASKS TASKS IN WRAP UP [PHONE_NUMBER] Wrap up | 00:46" at bounding box center [81, 84] width 124 height 130
click at [110, 173] on span "COMPLETE" at bounding box center [116, 171] width 29 height 6
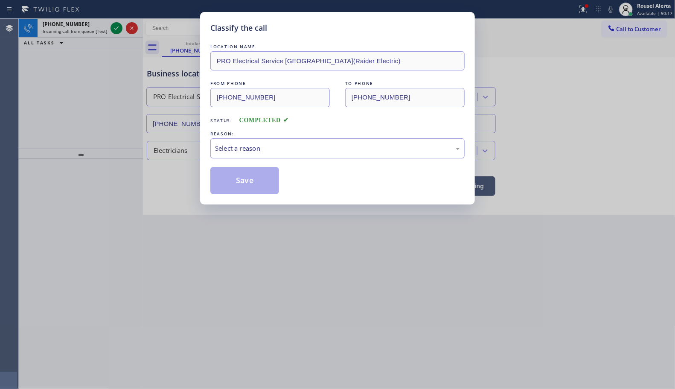
click at [229, 148] on div "Select a reason" at bounding box center [337, 148] width 245 height 10
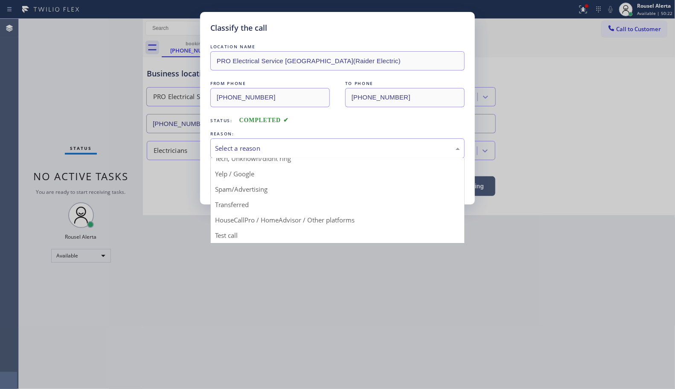
scroll to position [58, 0]
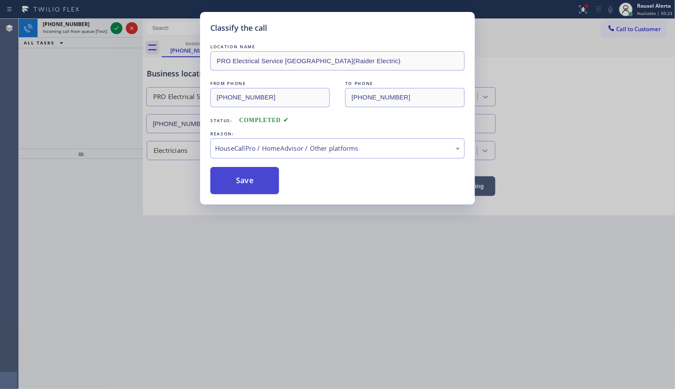
click at [242, 176] on button "Save" at bounding box center [244, 180] width 69 height 27
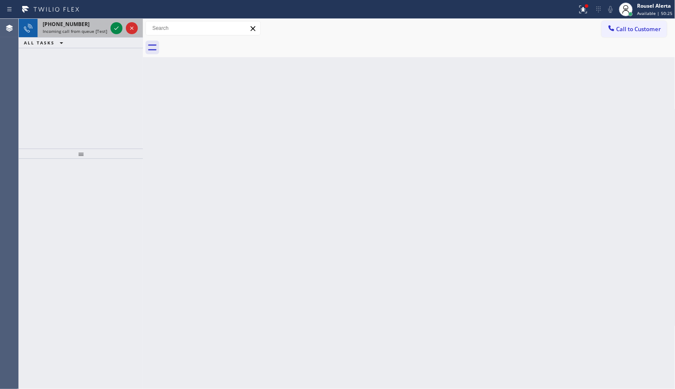
click at [86, 31] on span "Incoming call from queue [Test] All" at bounding box center [78, 31] width 71 height 6
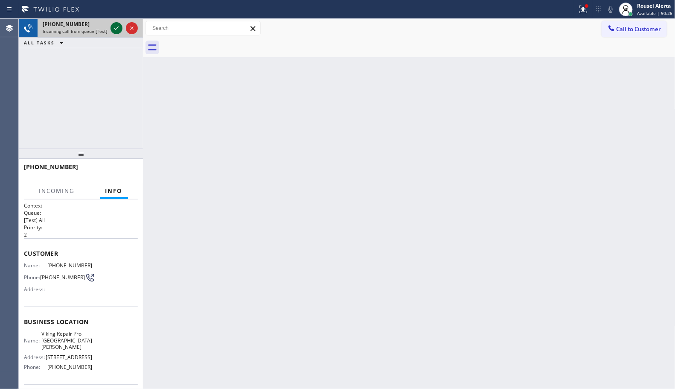
click at [118, 26] on icon at bounding box center [116, 28] width 10 height 10
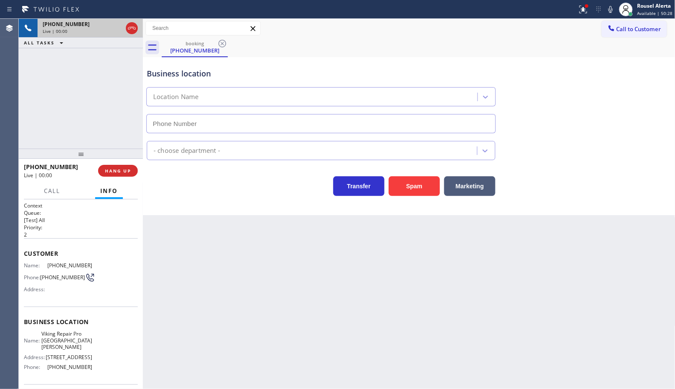
type input "[PHONE_NUMBER]"
click at [418, 190] on button "Spam" at bounding box center [414, 186] width 51 height 20
click at [588, 7] on div at bounding box center [586, 5] width 5 height 5
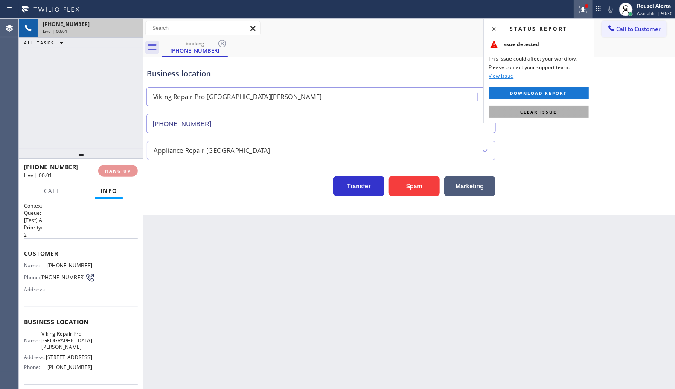
click at [563, 111] on button "Clear issue" at bounding box center [539, 112] width 100 height 12
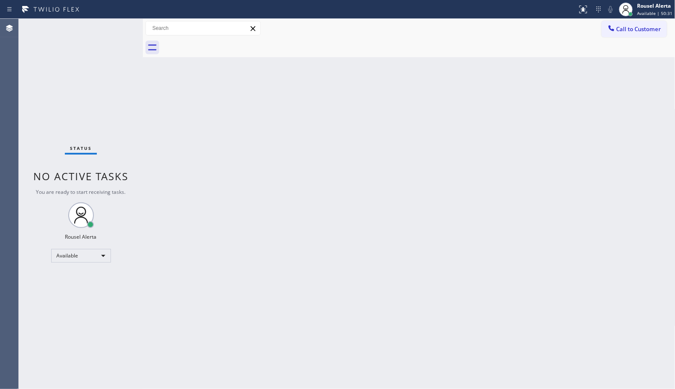
click at [554, 198] on div "Back to Dashboard Change Sender ID Customers Technicians Select a contact Outbo…" at bounding box center [409, 204] width 532 height 370
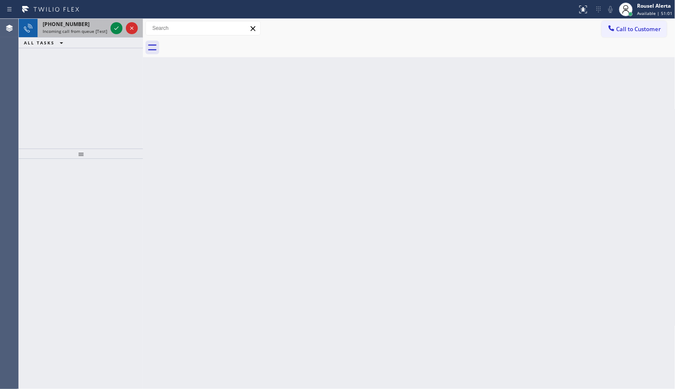
click at [90, 32] on span "Incoming call from queue [Test] All" at bounding box center [78, 31] width 71 height 6
click at [86, 32] on span "Incoming call from queue [Test] All" at bounding box center [78, 31] width 71 height 6
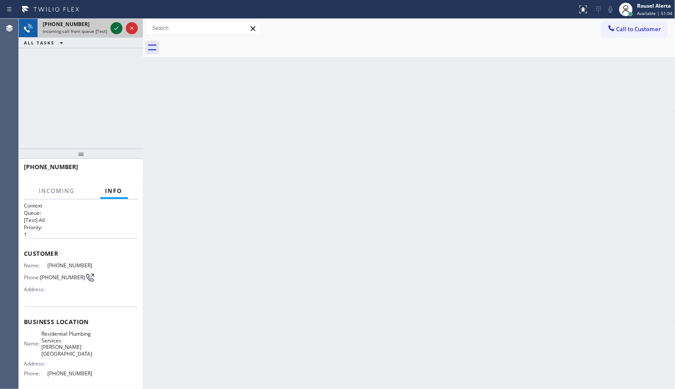
click at [113, 28] on icon at bounding box center [116, 28] width 10 height 10
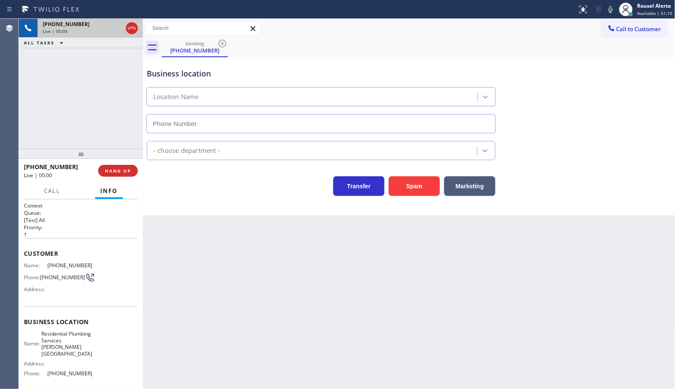
type input "[PHONE_NUMBER]"
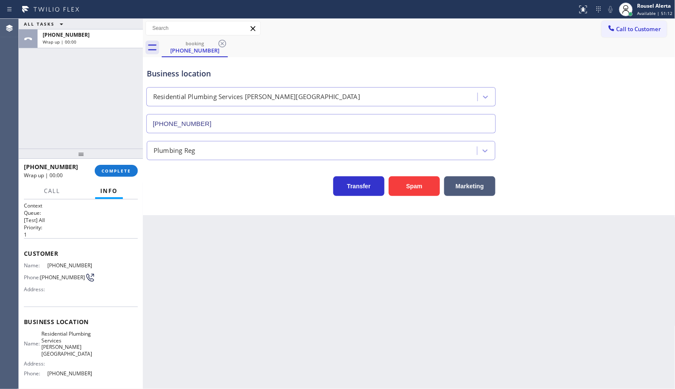
click at [123, 163] on div "[PHONE_NUMBER] Wrap up | 00:00 COMPLETE" at bounding box center [81, 171] width 114 height 22
click at [121, 168] on span "COMPLETE" at bounding box center [116, 171] width 29 height 6
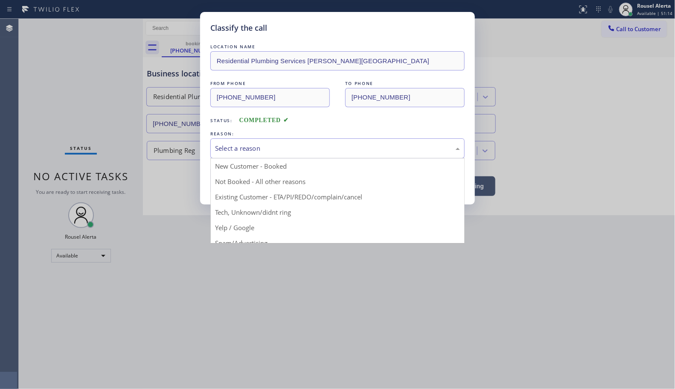
click at [274, 150] on div "Select a reason" at bounding box center [337, 148] width 245 height 10
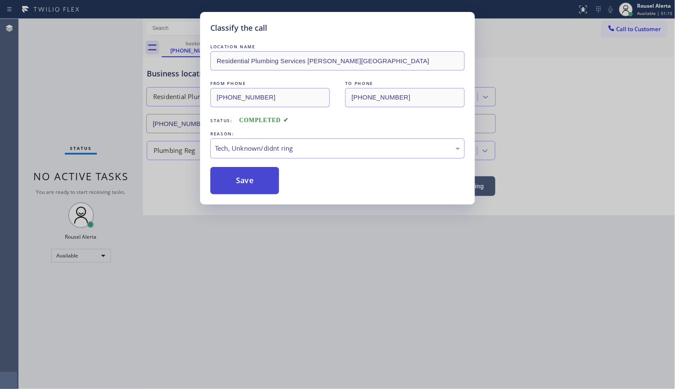
click at [258, 180] on button "Save" at bounding box center [244, 180] width 69 height 27
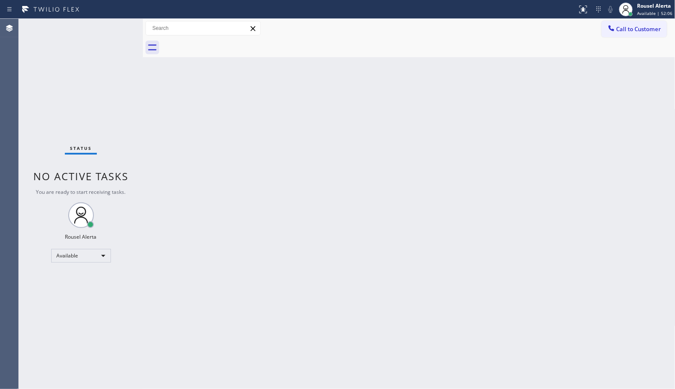
click at [107, 20] on div "Status No active tasks You are ready to start receiving tasks. Rousel Alerta Av…" at bounding box center [81, 204] width 124 height 370
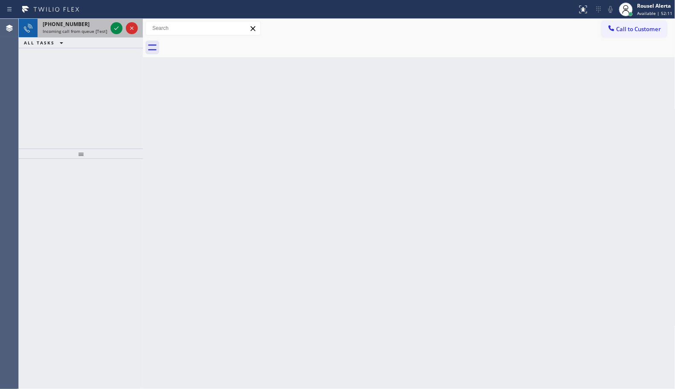
click at [96, 29] on span "Incoming call from queue [Test] All" at bounding box center [78, 31] width 71 height 6
click at [116, 26] on icon at bounding box center [116, 28] width 10 height 10
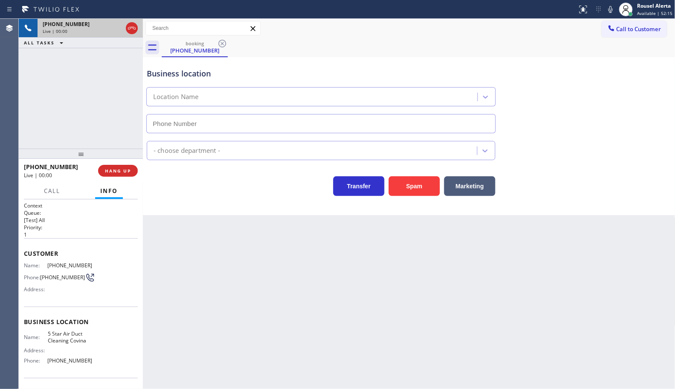
type input "[PHONE_NUMBER]"
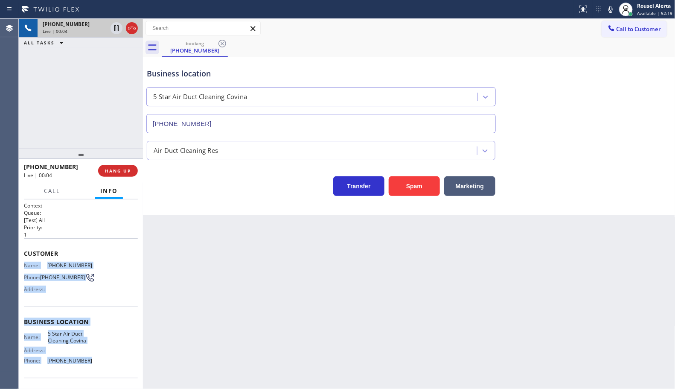
drag, startPoint x: 23, startPoint y: 263, endPoint x: 92, endPoint y: 362, distance: 120.1
click at [92, 362] on div "Context Queue: [Test] All Priority: 1 Customer Name: [PHONE_NUMBER] Phone: [PHO…" at bounding box center [81, 322] width 114 height 240
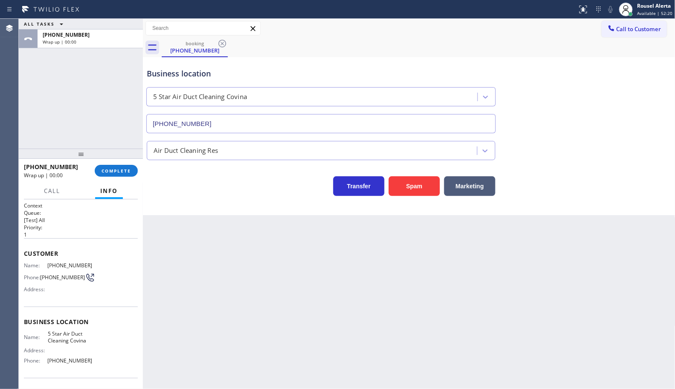
click at [218, 278] on div "Back to Dashboard Change Sender ID Customers Technicians Select a contact Outbo…" at bounding box center [409, 204] width 532 height 370
click at [114, 173] on span "COMPLETE" at bounding box center [116, 171] width 29 height 6
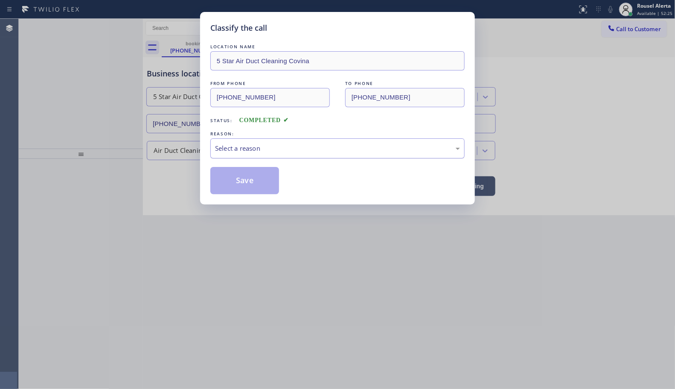
click at [289, 149] on div "Select a reason" at bounding box center [337, 148] width 245 height 10
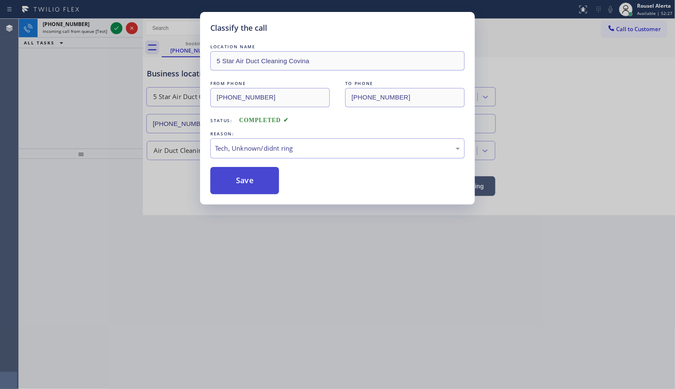
click at [252, 181] on button "Save" at bounding box center [244, 180] width 69 height 27
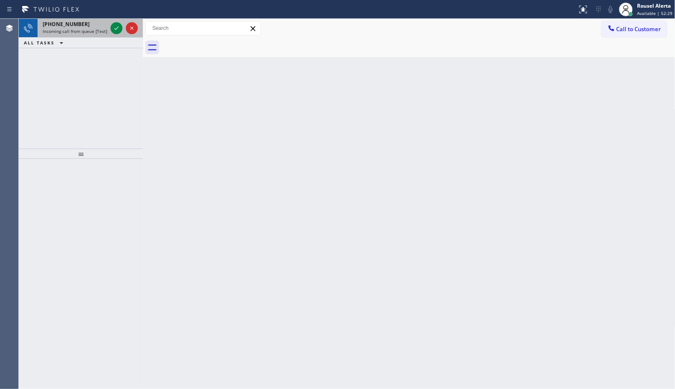
click at [95, 34] on div "[PHONE_NUMBER] Incoming call from queue [Test] All" at bounding box center [73, 28] width 71 height 19
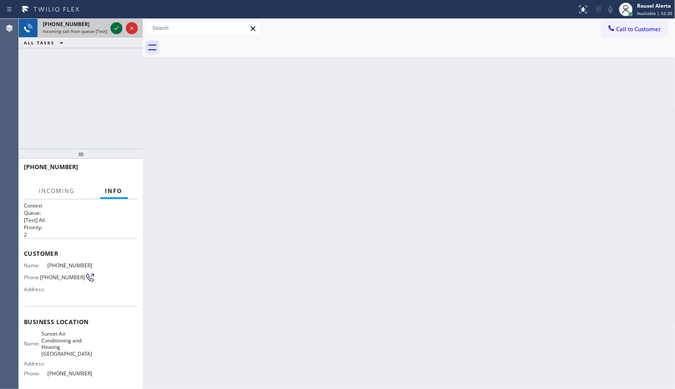
click at [115, 30] on icon at bounding box center [116, 28] width 10 height 10
click at [114, 37] on div at bounding box center [124, 28] width 31 height 19
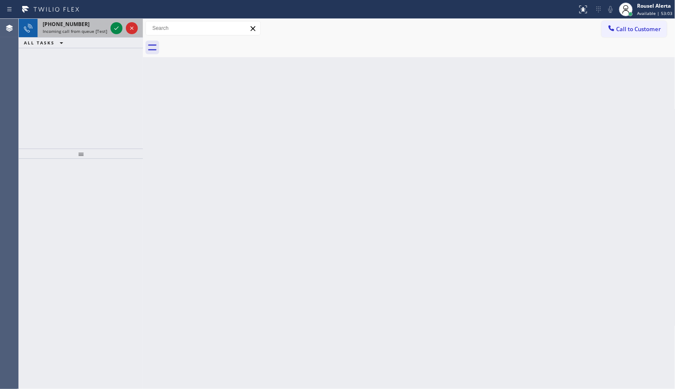
click at [99, 32] on span "Incoming call from queue [Test] All" at bounding box center [78, 31] width 71 height 6
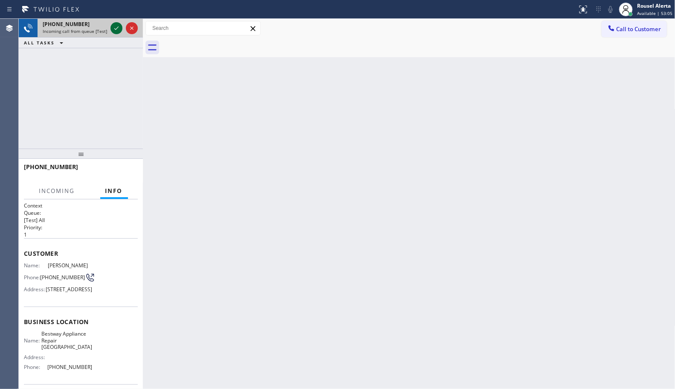
click at [116, 28] on icon at bounding box center [116, 27] width 4 height 3
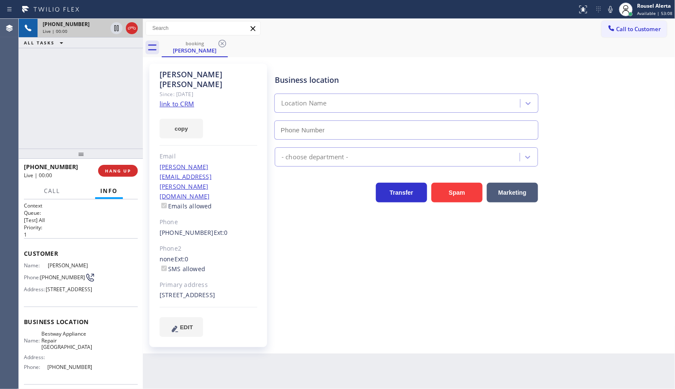
type input "[PHONE_NUMBER]"
click at [184, 99] on link "link to CRM" at bounding box center [177, 103] width 35 height 9
click at [106, 143] on div "[PHONE_NUMBER] Live | 01:04 ALL TASKS ALL TASKS ACTIVE TASKS TASKS IN WRAP UP" at bounding box center [81, 84] width 124 height 130
click at [106, 107] on div "[PHONE_NUMBER] Live | 01:04 ALL TASKS ALL TASKS ACTIVE TASKS TASKS IN WRAP UP" at bounding box center [81, 84] width 124 height 130
click at [114, 30] on icon at bounding box center [116, 28] width 4 height 6
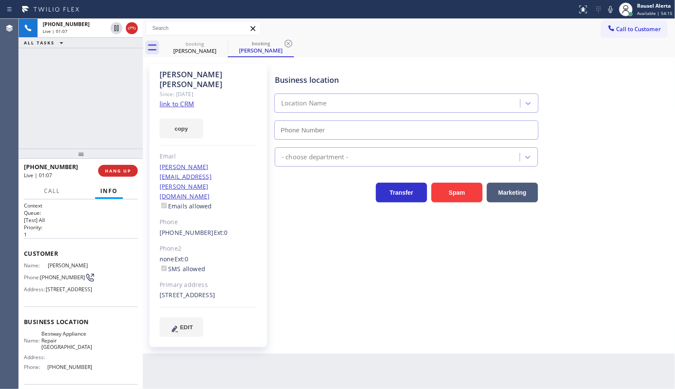
type input "[PHONE_NUMBER]"
click at [610, 12] on icon at bounding box center [610, 9] width 4 height 7
drag, startPoint x: 474, startPoint y: 365, endPoint x: 472, endPoint y: 378, distance: 13.4
click at [473, 365] on div "Back to Dashboard Change Sender ID Customers Technicians Select a contact Outbo…" at bounding box center [409, 204] width 532 height 370
click at [91, 61] on div "[PHONE_NUMBER] Live | 02:33 ALL TASKS ALL TASKS ACTIVE TASKS TASKS IN WRAP UP" at bounding box center [81, 84] width 124 height 130
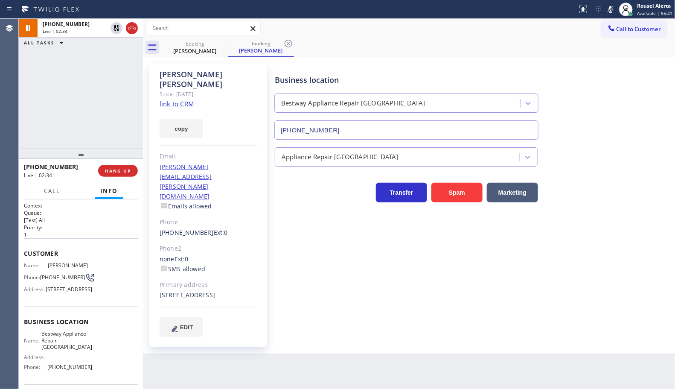
click at [338, 360] on div "Back to Dashboard Change Sender ID Customers Technicians Select a contact Outbo…" at bounding box center [409, 204] width 532 height 370
click at [45, 62] on div "[PHONE_NUMBER] Live | 02:39 ALL TASKS ALL TASKS ACTIVE TASKS TASKS IN WRAP UP" at bounding box center [81, 84] width 124 height 130
click at [118, 30] on icon at bounding box center [116, 28] width 6 height 6
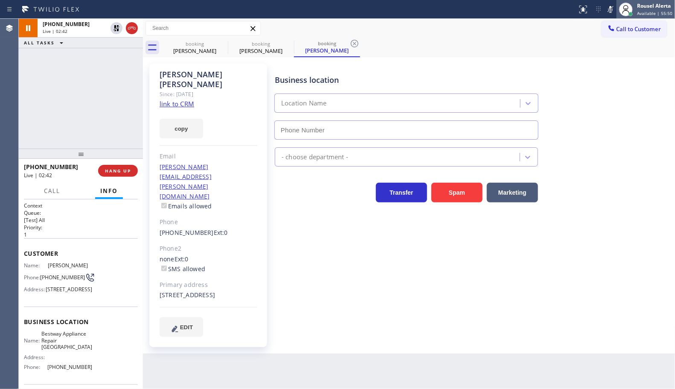
type input "[PHONE_NUMBER]"
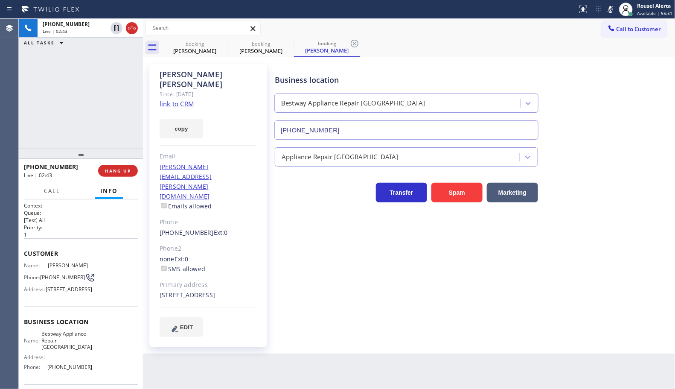
click at [612, 9] on icon at bounding box center [610, 9] width 4 height 7
click at [91, 54] on div "[PHONE_NUMBER] Live | 02:59 ALL TASKS ALL TASKS ACTIVE TASKS TASKS IN WRAP UP" at bounding box center [81, 84] width 124 height 130
click at [187, 312] on div "[PERSON_NAME] Since: [DATE] link to CRM copy Email [PERSON_NAME][EMAIL_ADDRESS]…" at bounding box center [208, 205] width 118 height 283
click at [125, 144] on div "[PHONE_NUMBER] Live | 03:00 ALL TASKS ALL TASKS ACTIVE TASKS TASKS IN WRAP UP" at bounding box center [81, 84] width 124 height 130
click at [123, 169] on span "HANG UP" at bounding box center [118, 171] width 26 height 6
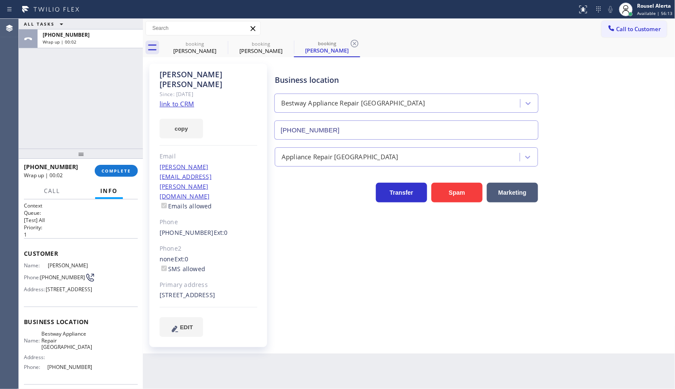
click at [122, 177] on div "[PHONE_NUMBER] Wrap up | 00:02 COMPLETE" at bounding box center [81, 171] width 114 height 22
click at [120, 171] on span "COMPLETE" at bounding box center [116, 171] width 29 height 6
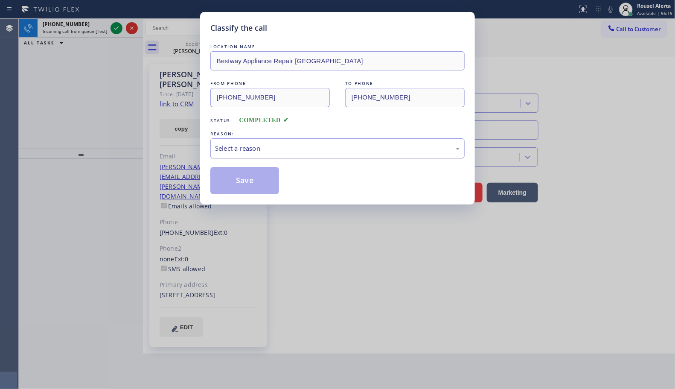
click at [281, 154] on div "Select a reason" at bounding box center [337, 148] width 254 height 20
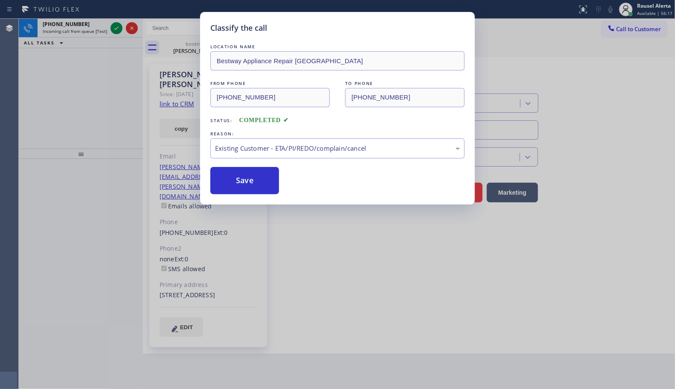
click at [251, 192] on button "Save" at bounding box center [244, 180] width 69 height 27
click at [81, 20] on div "Classify the call LOCATION NAME Sunset Air Conditioning and Heating Homestead F…" at bounding box center [347, 204] width 656 height 370
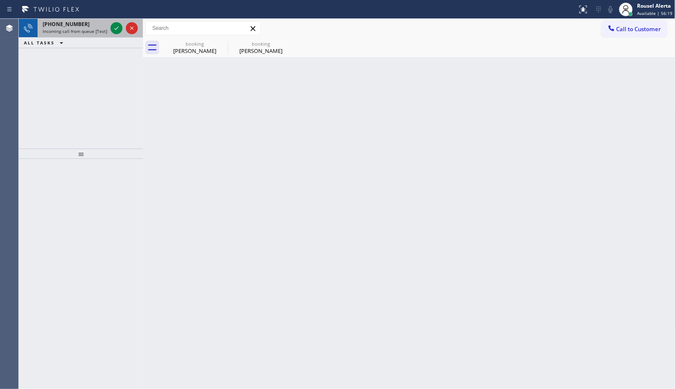
drag, startPoint x: 90, startPoint y: 26, endPoint x: 110, endPoint y: 29, distance: 19.5
click at [91, 26] on div "[PHONE_NUMBER]" at bounding box center [75, 23] width 64 height 7
click at [113, 29] on icon at bounding box center [116, 28] width 10 height 10
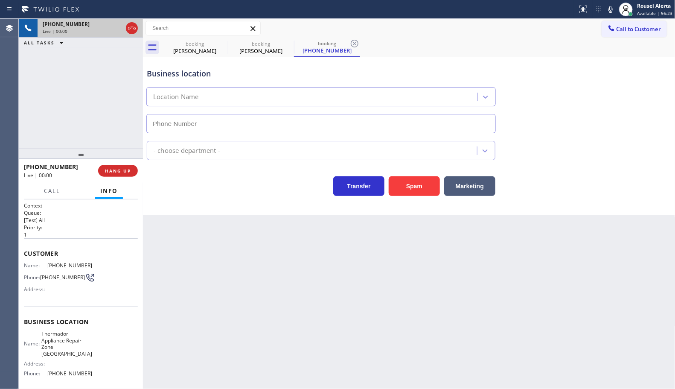
type input "[PHONE_NUMBER]"
click at [224, 252] on div "Back to Dashboard Change Sender ID Customers Technicians Select a contact Outbo…" at bounding box center [409, 204] width 532 height 370
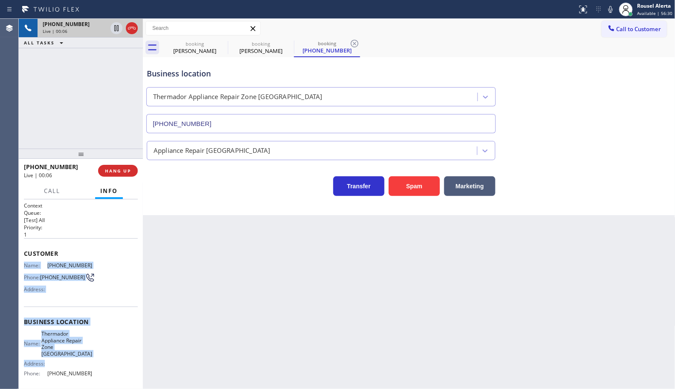
drag, startPoint x: 22, startPoint y: 259, endPoint x: 104, endPoint y: 311, distance: 96.2
click at [95, 356] on div "Context Queue: [Test] All Priority: 1 Customer Name: [PHONE_NUMBER] Phone: [PHO…" at bounding box center [81, 293] width 124 height 189
click at [117, 173] on span "HANG UP" at bounding box center [118, 171] width 26 height 6
click at [118, 173] on span "HANG UP" at bounding box center [118, 171] width 26 height 6
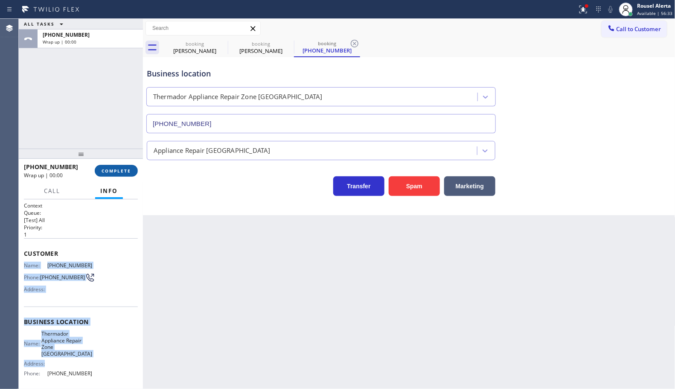
click at [118, 173] on span "COMPLETE" at bounding box center [116, 171] width 29 height 6
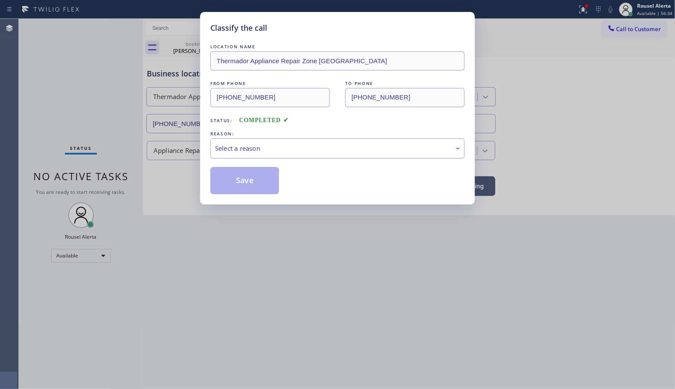
click at [240, 154] on div "Select a reason" at bounding box center [337, 148] width 254 height 20
click at [246, 193] on button "Save" at bounding box center [244, 180] width 69 height 27
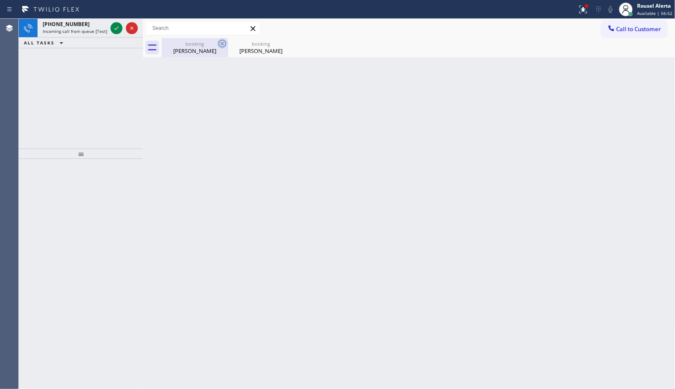
click at [221, 46] on icon at bounding box center [222, 43] width 10 height 10
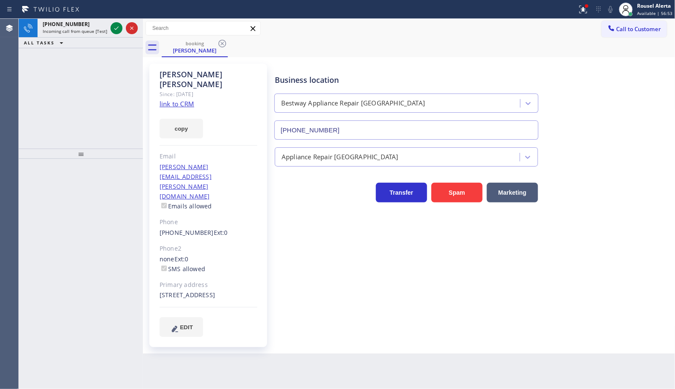
click at [221, 46] on icon at bounding box center [222, 43] width 10 height 10
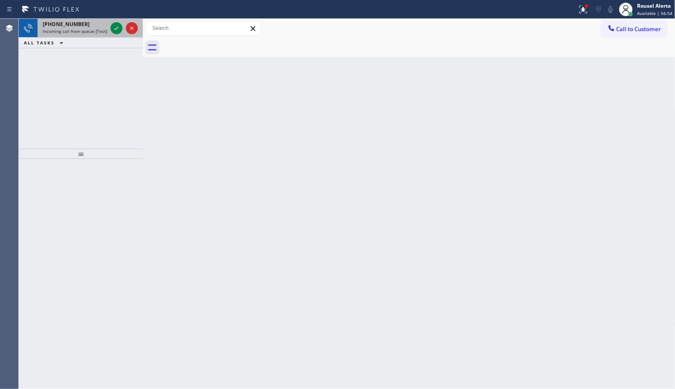
click at [101, 28] on span "Incoming call from queue [Test] All" at bounding box center [78, 31] width 71 height 6
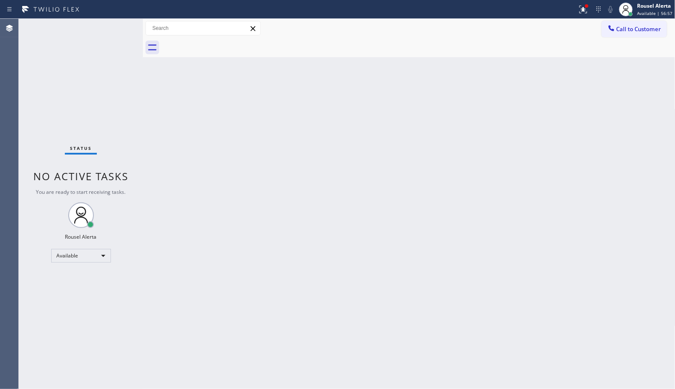
click at [293, 209] on div "Back to Dashboard Change Sender ID Customers Technicians Select a contact Outbo…" at bounding box center [409, 204] width 532 height 370
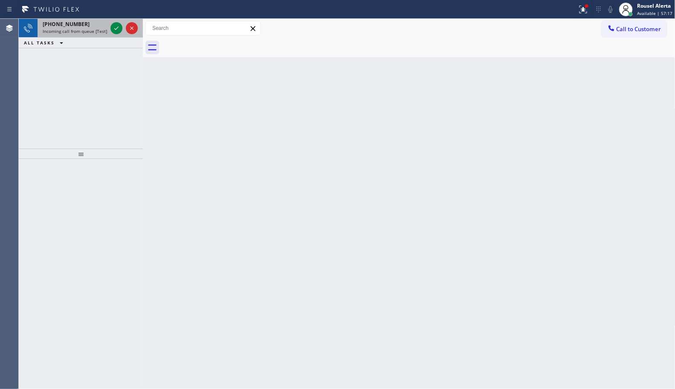
click at [88, 30] on span "Incoming call from queue [Test] All" at bounding box center [78, 31] width 71 height 6
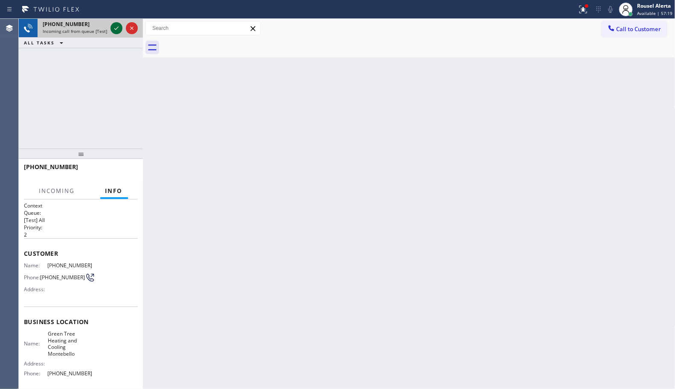
click at [115, 23] on icon at bounding box center [116, 28] width 10 height 10
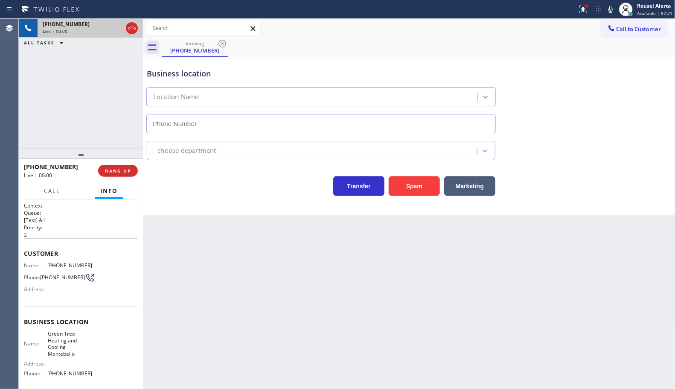
type input "[PHONE_NUMBER]"
click at [412, 183] on button "Spam" at bounding box center [414, 186] width 51 height 20
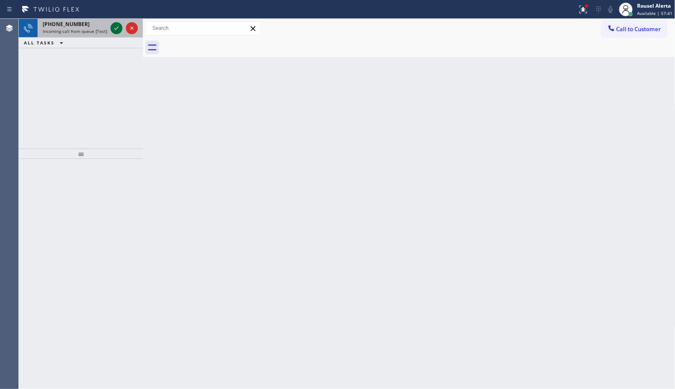
click at [115, 31] on icon at bounding box center [116, 28] width 10 height 10
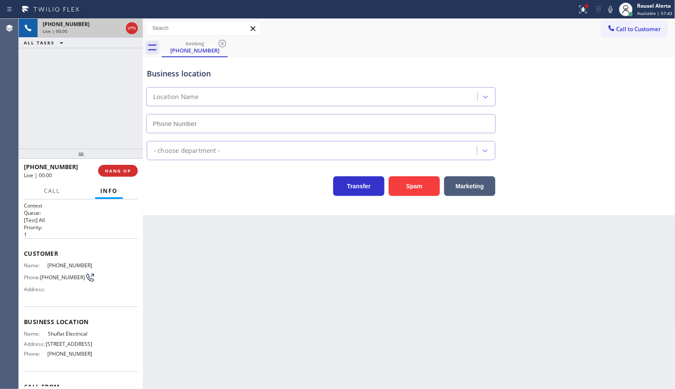
type input "[PHONE_NUMBER]"
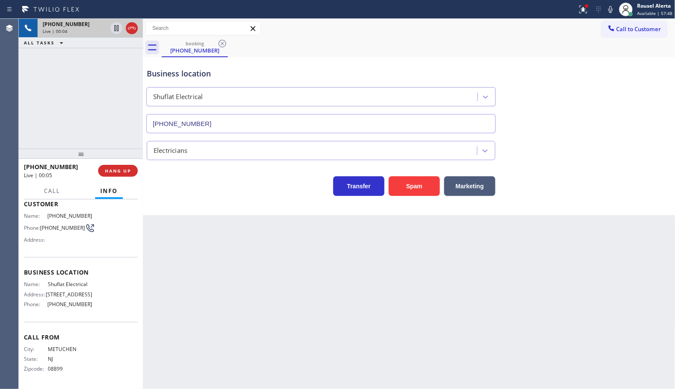
scroll to position [11, 0]
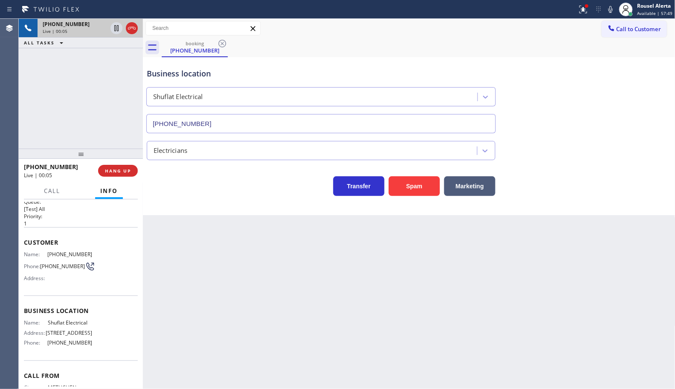
click at [220, 273] on div "Back to Dashboard Change Sender ID Customers Technicians Select a contact Outbo…" at bounding box center [409, 204] width 532 height 370
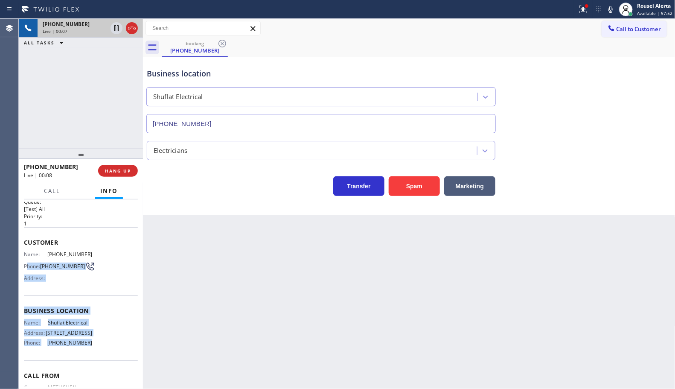
drag, startPoint x: 90, startPoint y: 361, endPoint x: 26, endPoint y: 259, distance: 120.9
click at [26, 259] on div "Context Queue: [Test] All Priority: 1 Customer Name: [PHONE_NUMBER] Phone: [PHO…" at bounding box center [81, 308] width 114 height 234
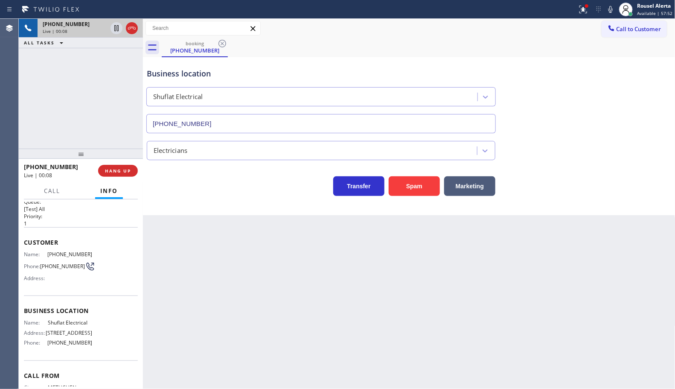
click at [212, 264] on div "Back to Dashboard Change Sender ID Customers Technicians Select a contact Outbo…" at bounding box center [409, 204] width 532 height 370
click at [72, 89] on div "[PHONE_NUMBER] Live | 00:08 ALL TASKS ALL TASKS ACTIVE TASKS TASKS IN WRAP UP" at bounding box center [81, 84] width 124 height 130
click at [122, 168] on span "HANG UP" at bounding box center [118, 171] width 26 height 6
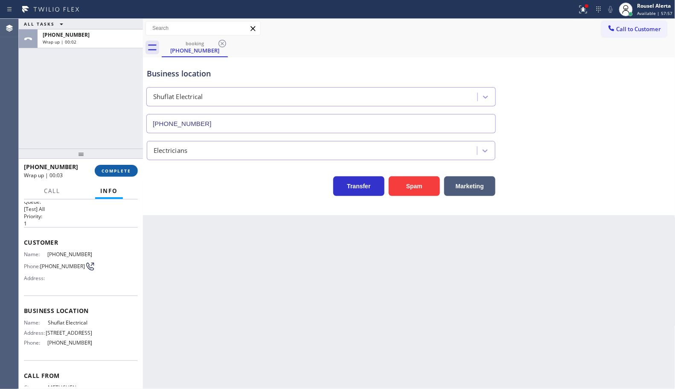
click at [112, 174] on button "COMPLETE" at bounding box center [116, 171] width 43 height 12
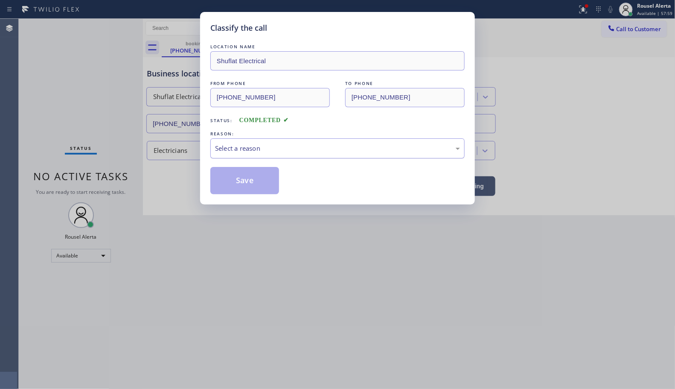
click at [367, 146] on div "Select a reason" at bounding box center [337, 148] width 245 height 10
drag, startPoint x: 267, startPoint y: 179, endPoint x: 365, endPoint y: 340, distance: 188.1
click at [267, 180] on button "Save" at bounding box center [244, 180] width 69 height 27
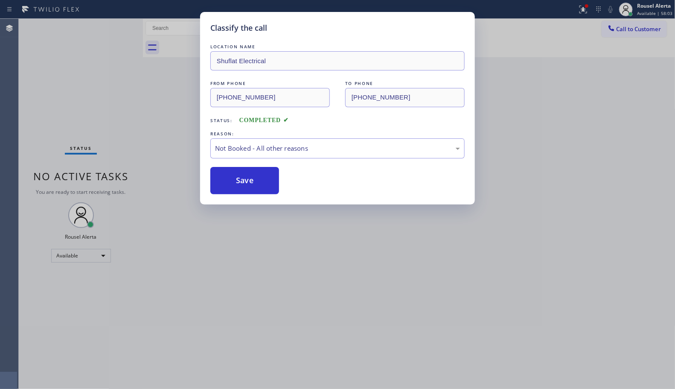
click at [372, 349] on div "Classify the call LOCATION NAME Shuflat Electrical FROM PHONE [PHONE_NUMBER] TO…" at bounding box center [337, 194] width 675 height 389
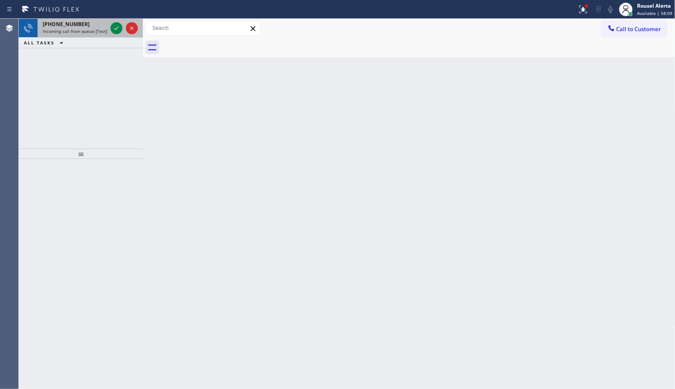
click at [79, 22] on div "[PHONE_NUMBER]" at bounding box center [75, 23] width 64 height 7
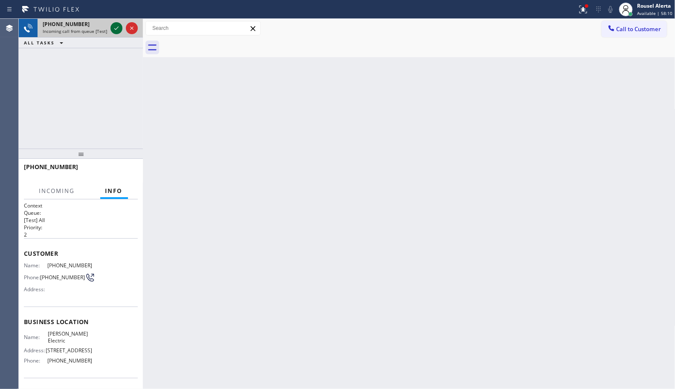
click at [112, 31] on icon at bounding box center [116, 28] width 10 height 10
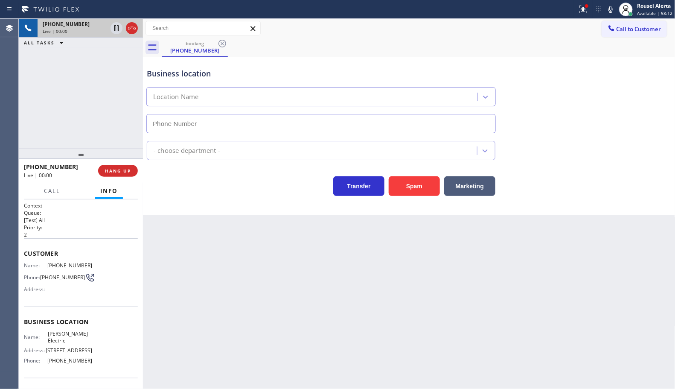
type input "[PHONE_NUMBER]"
click at [413, 189] on button "Spam" at bounding box center [414, 186] width 51 height 20
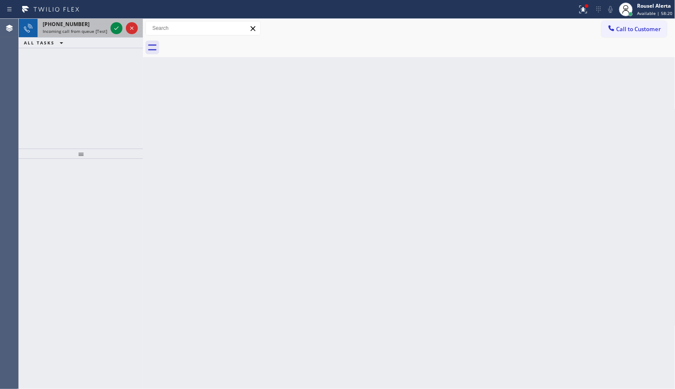
click at [88, 23] on div "[PHONE_NUMBER]" at bounding box center [75, 23] width 64 height 7
click at [113, 28] on icon at bounding box center [116, 28] width 10 height 10
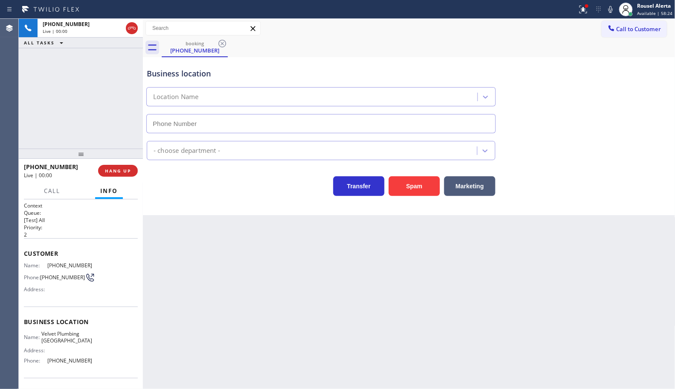
type input "[PHONE_NUMBER]"
click at [400, 197] on div "Business location Velvet Plumbing [GEOGRAPHIC_DATA] [PHONE_NUMBER] Plumbing Reg…" at bounding box center [409, 136] width 532 height 158
click at [389, 189] on button "Spam" at bounding box center [414, 186] width 51 height 20
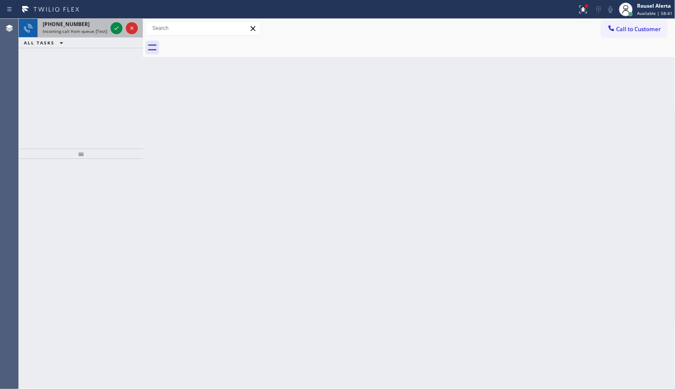
click at [109, 26] on div at bounding box center [124, 28] width 31 height 19
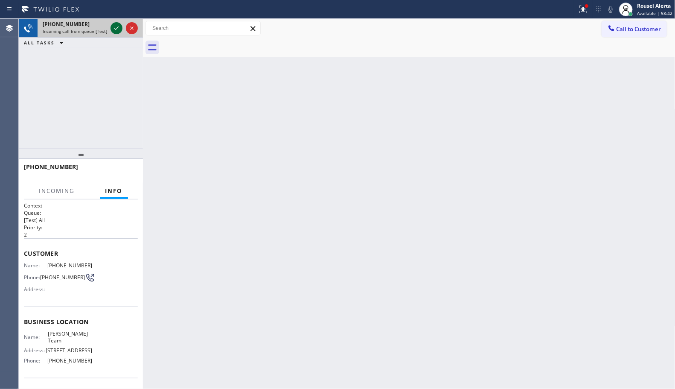
click at [111, 26] on icon at bounding box center [116, 28] width 10 height 10
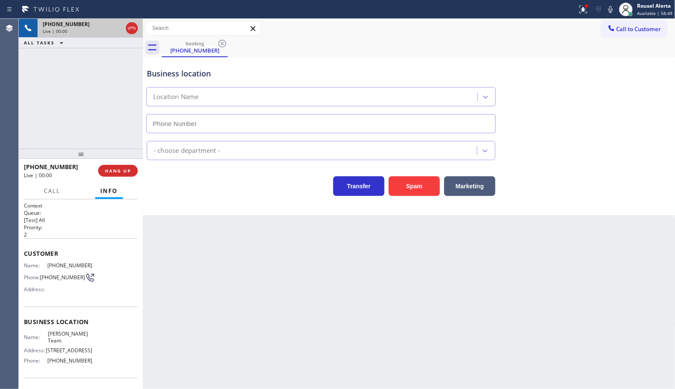
type input "[PHONE_NUMBER]"
click at [299, 334] on div "Back to Dashboard Change Sender ID Customers Technicians Select a contact Outbo…" at bounding box center [409, 204] width 532 height 370
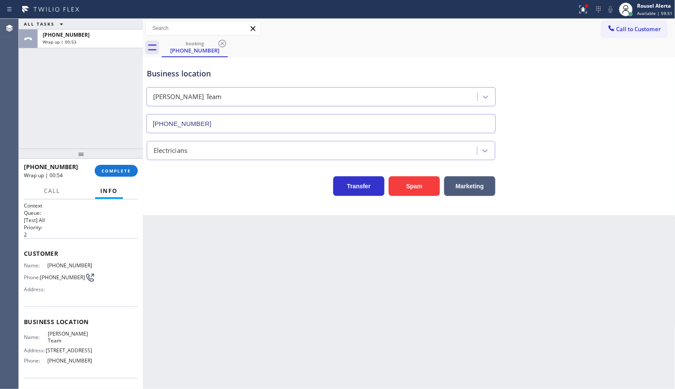
click at [73, 75] on div "ALL TASKS ALL TASKS ACTIVE TASKS TASKS IN WRAP UP [PHONE_NUMBER] Wrap up | 00:53" at bounding box center [81, 84] width 124 height 130
click at [109, 169] on span "COMPLETE" at bounding box center [116, 171] width 29 height 6
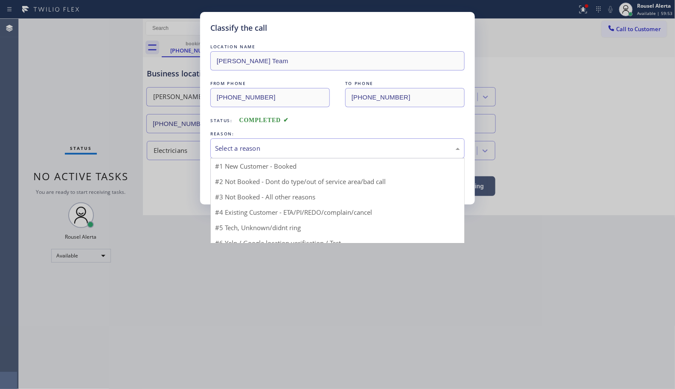
click at [229, 151] on div "Select a reason" at bounding box center [337, 148] width 245 height 10
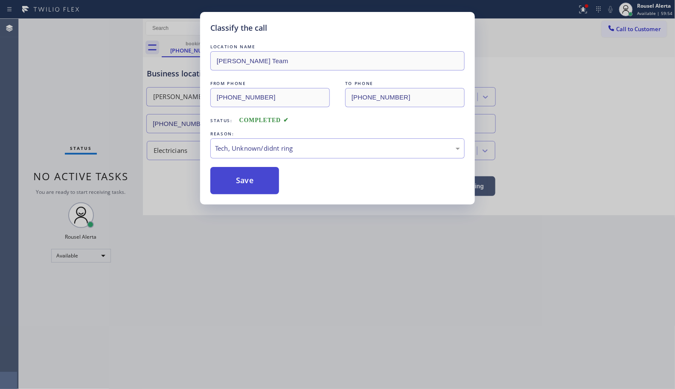
click at [244, 184] on button "Save" at bounding box center [244, 180] width 69 height 27
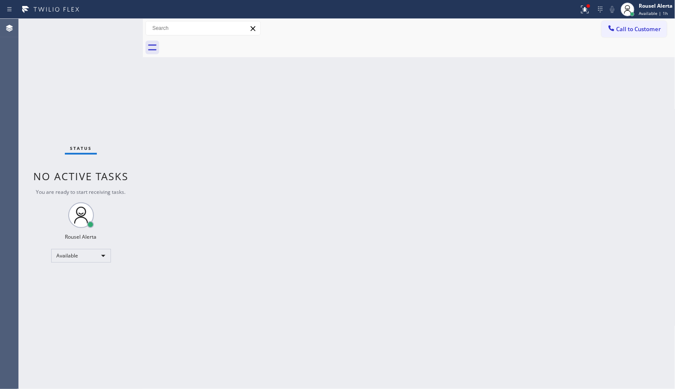
drag, startPoint x: 190, startPoint y: 125, endPoint x: 218, endPoint y: 161, distance: 45.9
click at [190, 126] on div "Back to Dashboard Change Sender ID Customers Technicians Select a contact Outbo…" at bounding box center [409, 204] width 532 height 370
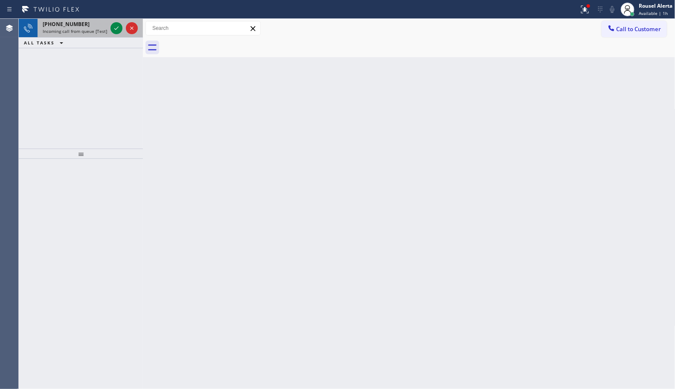
click at [64, 29] on span "Incoming call from queue [Test] All" at bounding box center [78, 31] width 71 height 6
drag, startPoint x: 116, startPoint y: 29, endPoint x: 653, endPoint y: 320, distance: 610.9
click at [116, 28] on icon at bounding box center [116, 28] width 10 height 10
click at [114, 28] on icon at bounding box center [116, 28] width 10 height 10
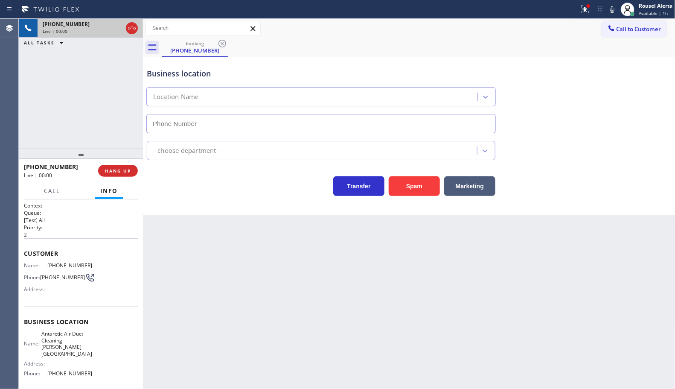
type input "[PHONE_NUMBER]"
click at [116, 167] on button "HANG UP" at bounding box center [118, 171] width 40 height 12
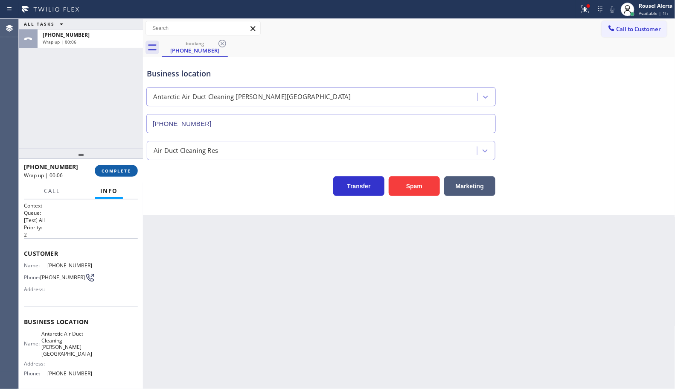
click at [114, 169] on span "COMPLETE" at bounding box center [116, 171] width 29 height 6
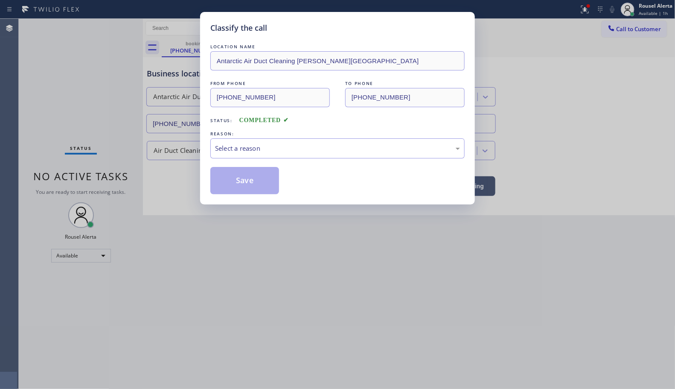
click at [250, 152] on div "Select a reason" at bounding box center [337, 148] width 245 height 10
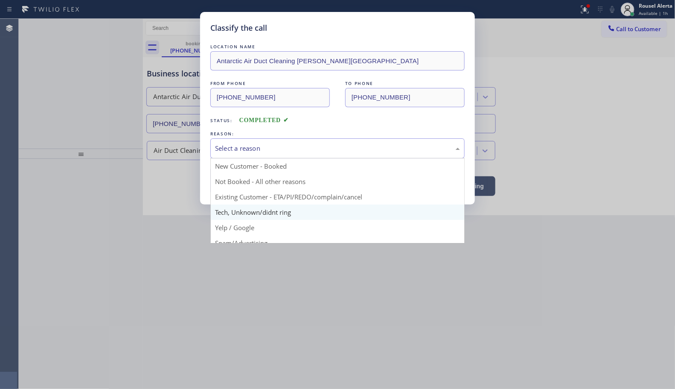
scroll to position [58, 0]
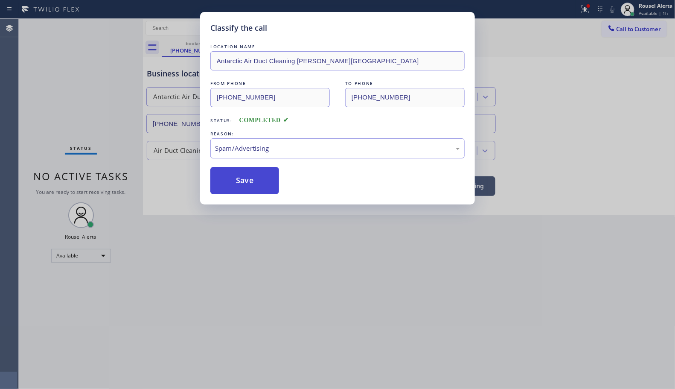
click at [246, 184] on button "Save" at bounding box center [244, 180] width 69 height 27
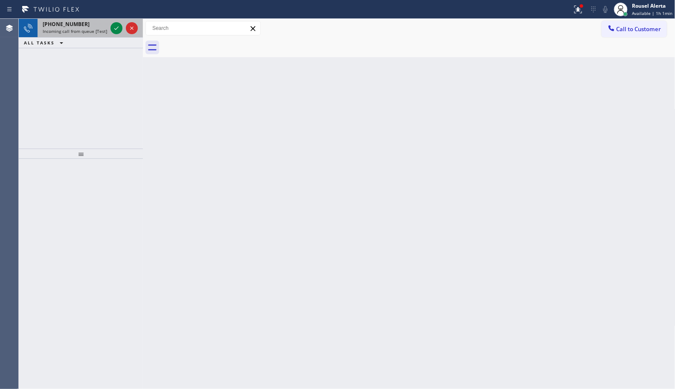
drag, startPoint x: 84, startPoint y: 32, endPoint x: 114, endPoint y: 36, distance: 30.1
click at [88, 35] on div "[PHONE_NUMBER] Incoming call from queue [Test] All" at bounding box center [73, 28] width 71 height 19
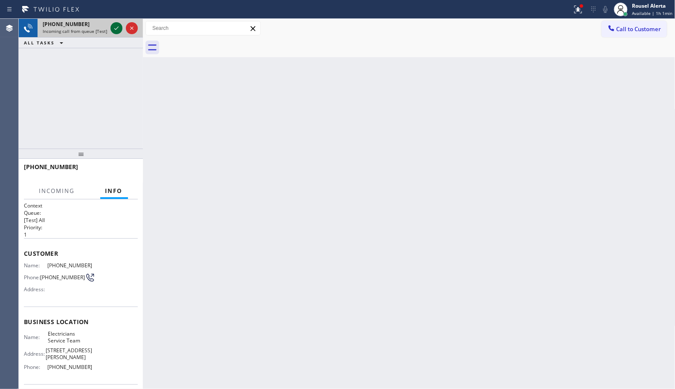
click at [115, 32] on icon at bounding box center [116, 28] width 10 height 10
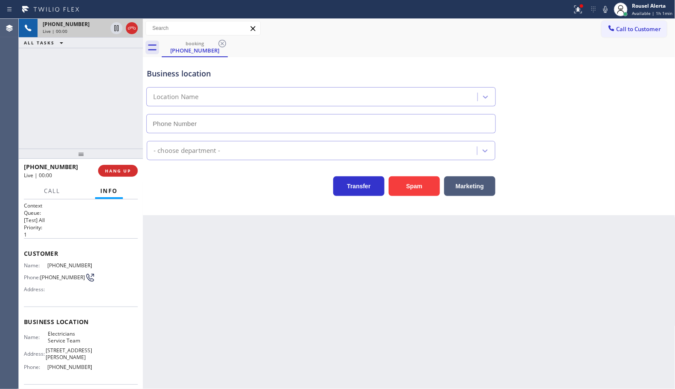
type input "[PHONE_NUMBER]"
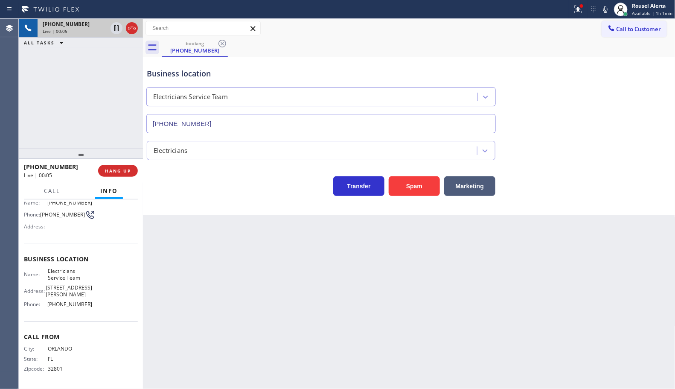
scroll to position [45, 0]
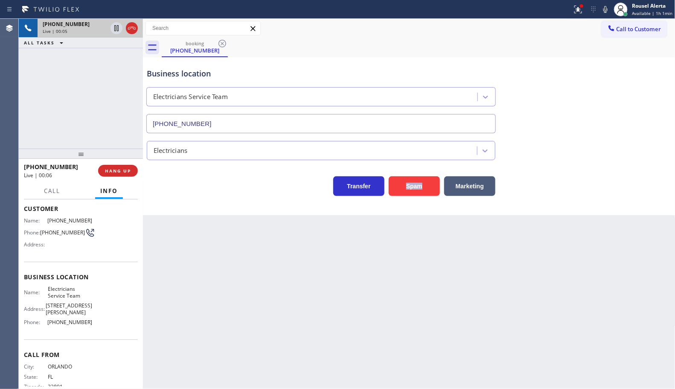
click at [384, 360] on div "Back to Dashboard Change Sender ID Customers Technicians Select a contact Outbo…" at bounding box center [409, 204] width 532 height 370
click at [108, 169] on span "HANG UP" at bounding box center [118, 171] width 26 height 6
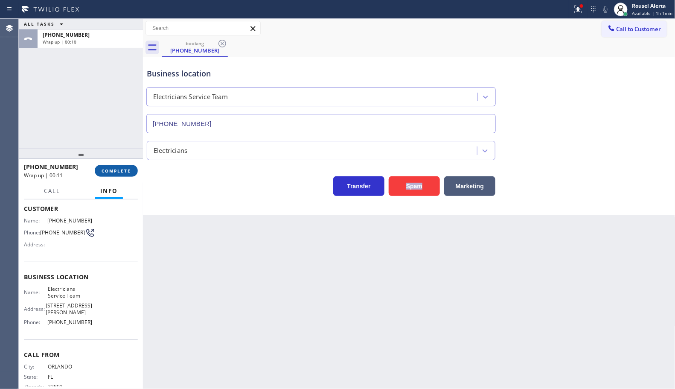
click at [112, 174] on button "COMPLETE" at bounding box center [116, 171] width 43 height 12
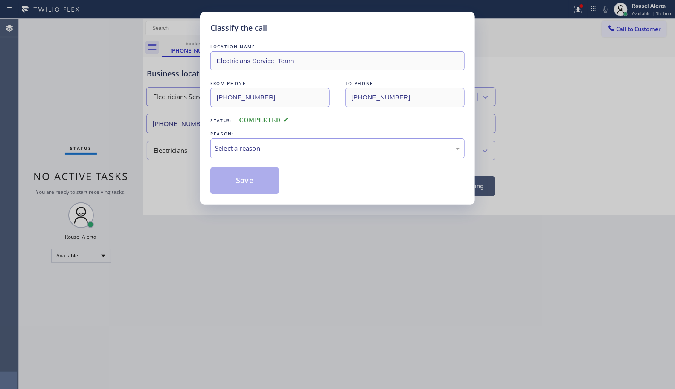
click at [289, 164] on div "LOCATION NAME Electricians Service Team FROM PHONE [PHONE_NUMBER] TO PHONE [PHO…" at bounding box center [337, 118] width 254 height 152
click at [288, 148] on div "Select a reason" at bounding box center [337, 148] width 245 height 10
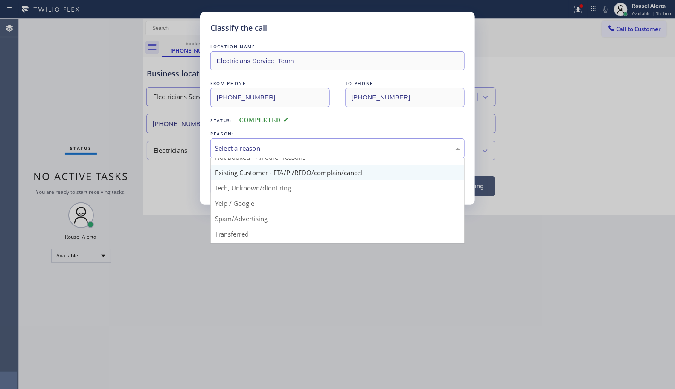
scroll to position [5, 0]
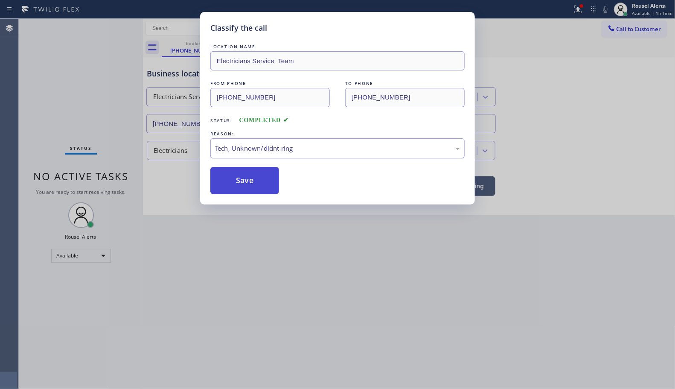
click at [271, 186] on button "Save" at bounding box center [244, 180] width 69 height 27
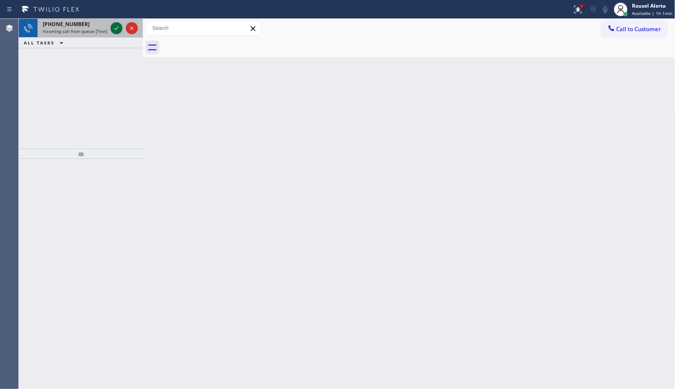
click at [114, 26] on icon at bounding box center [116, 28] width 10 height 10
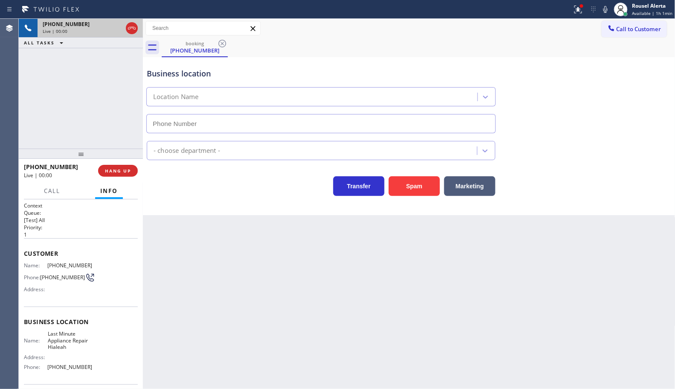
type input "[PHONE_NUMBER]"
click at [416, 186] on button "Spam" at bounding box center [414, 186] width 51 height 20
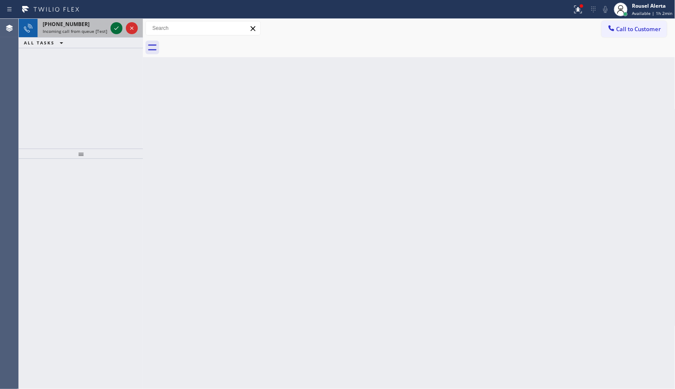
click at [116, 26] on icon at bounding box center [116, 28] width 10 height 10
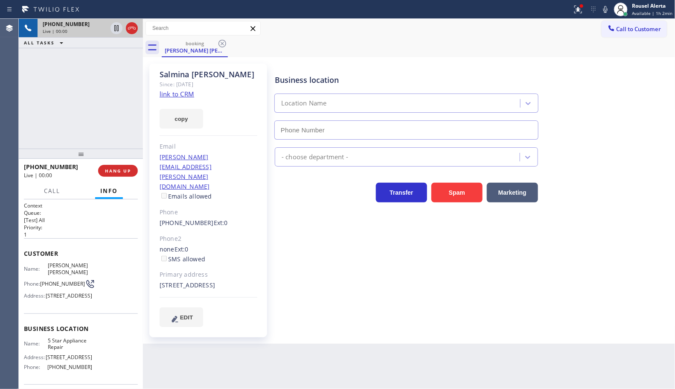
type input "[PHONE_NUMBER]"
click at [173, 94] on link "link to CRM" at bounding box center [177, 94] width 35 height 9
click at [113, 31] on icon at bounding box center [116, 28] width 10 height 10
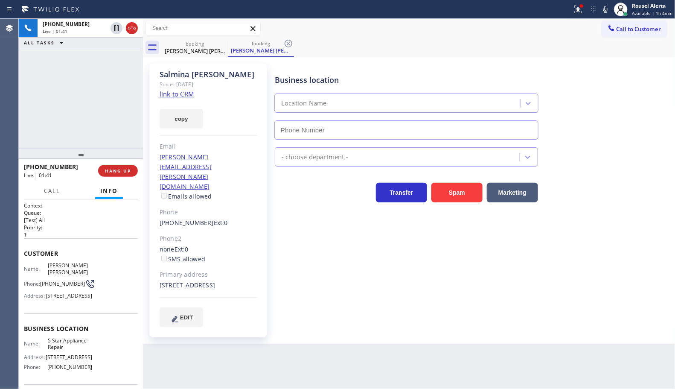
click at [607, 12] on icon at bounding box center [605, 9] width 4 height 7
type input "[PHONE_NUMBER]"
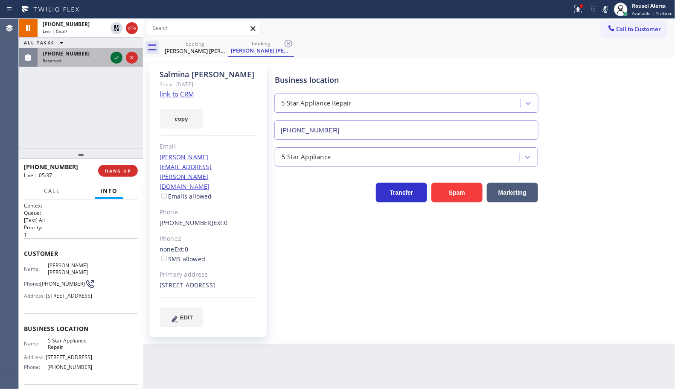
click at [116, 57] on icon at bounding box center [116, 57] width 10 height 10
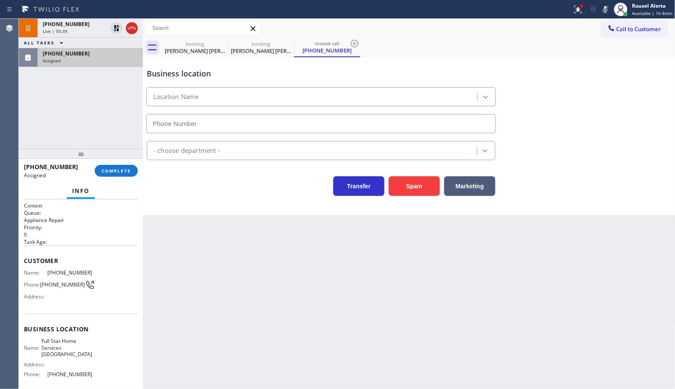
type input "[PHONE_NUMBER]"
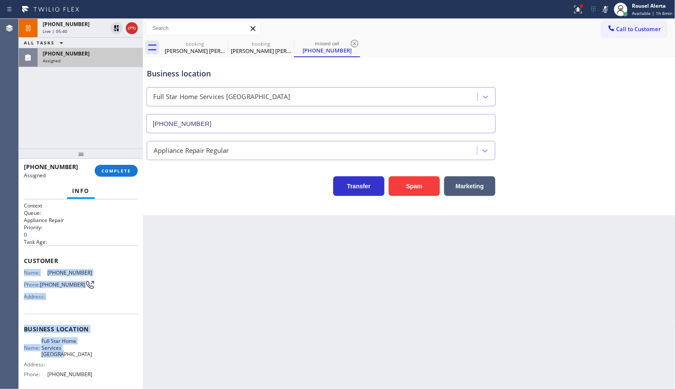
scroll to position [53, 0]
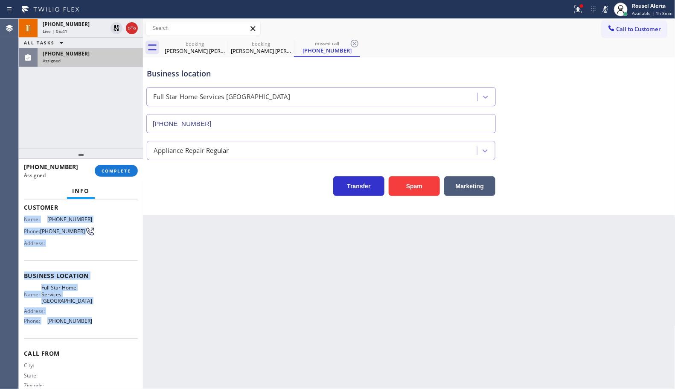
drag, startPoint x: 24, startPoint y: 267, endPoint x: 99, endPoint y: 331, distance: 98.1
click at [99, 331] on div "Context Queue: Appliance Repair Priority: 0 Task Age: Customer Name: [PHONE_NUM…" at bounding box center [81, 275] width 114 height 254
click at [117, 169] on span "COMPLETE" at bounding box center [116, 171] width 29 height 6
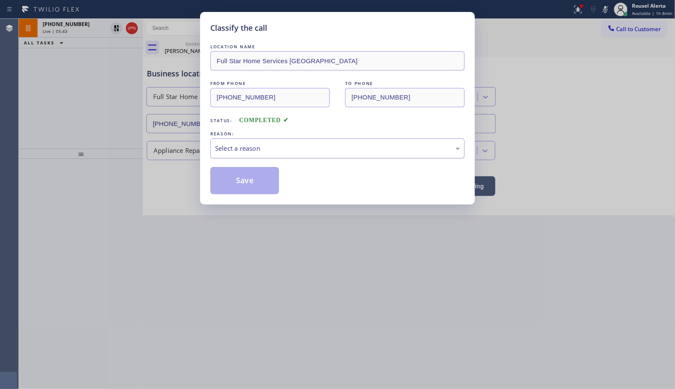
click at [287, 156] on div "Select a reason" at bounding box center [337, 148] width 254 height 20
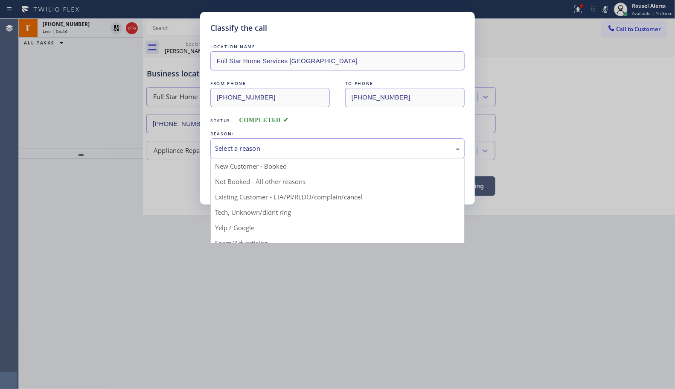
drag, startPoint x: 290, startPoint y: 178, endPoint x: 288, endPoint y: 182, distance: 4.6
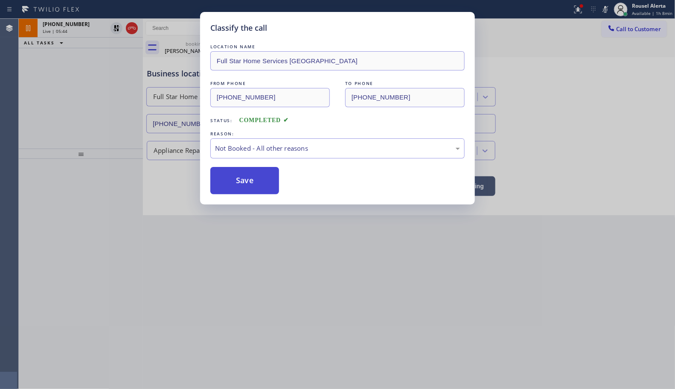
click at [233, 180] on button "Save" at bounding box center [244, 180] width 69 height 27
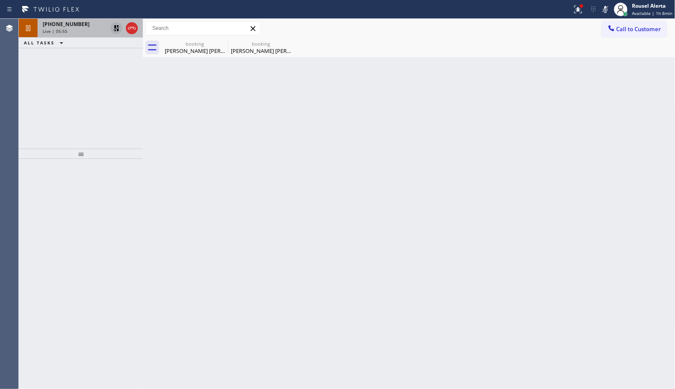
click at [114, 30] on icon at bounding box center [116, 28] width 10 height 10
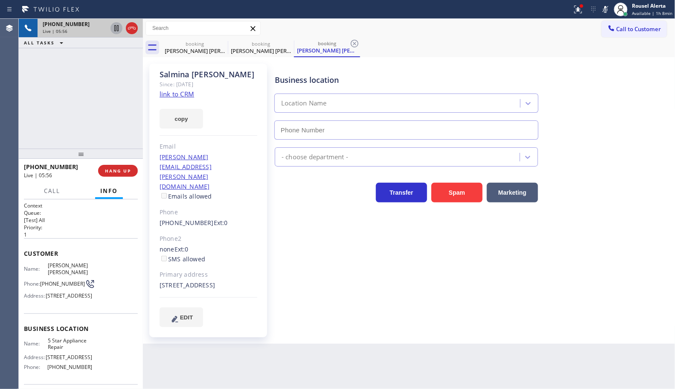
type input "[PHONE_NUMBER]"
click at [602, 11] on icon at bounding box center [605, 9] width 10 height 10
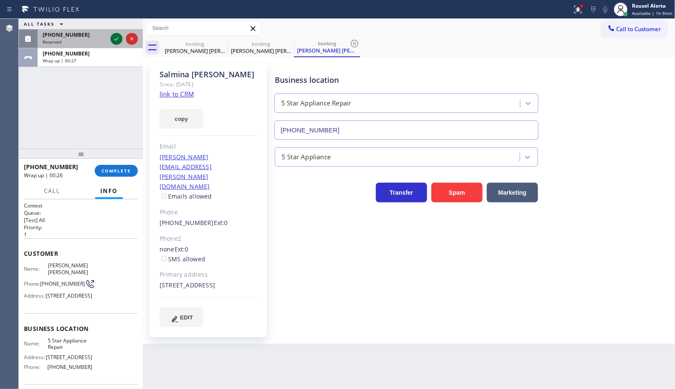
click at [113, 43] on icon at bounding box center [116, 39] width 10 height 10
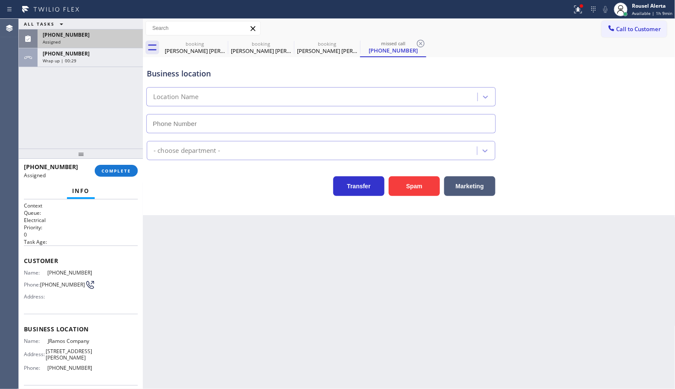
type input "[PHONE_NUMBER]"
click at [116, 173] on span "COMPLETE" at bounding box center [116, 171] width 29 height 6
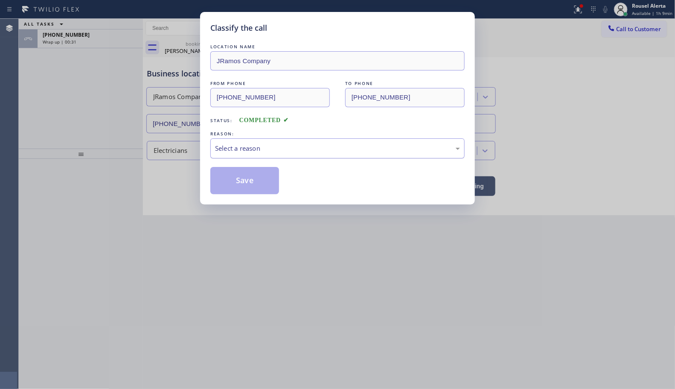
click at [282, 146] on div "Select a reason" at bounding box center [337, 148] width 245 height 10
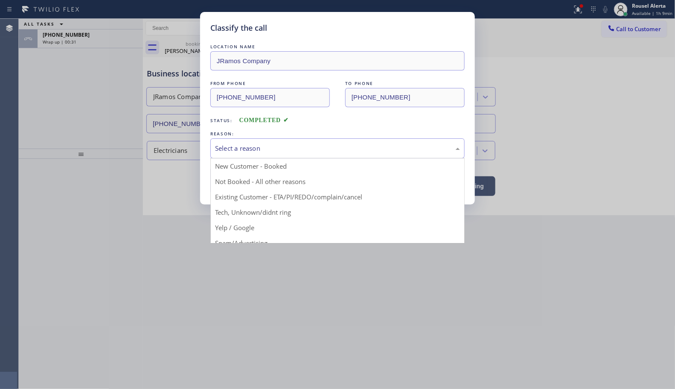
drag, startPoint x: 287, startPoint y: 185, endPoint x: 282, endPoint y: 186, distance: 5.4
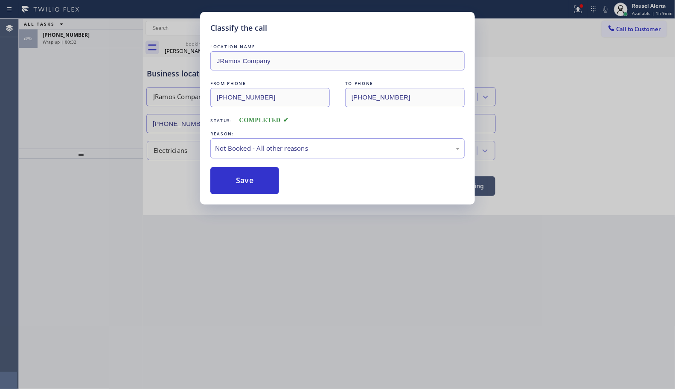
click at [244, 180] on button "Save" at bounding box center [244, 180] width 69 height 27
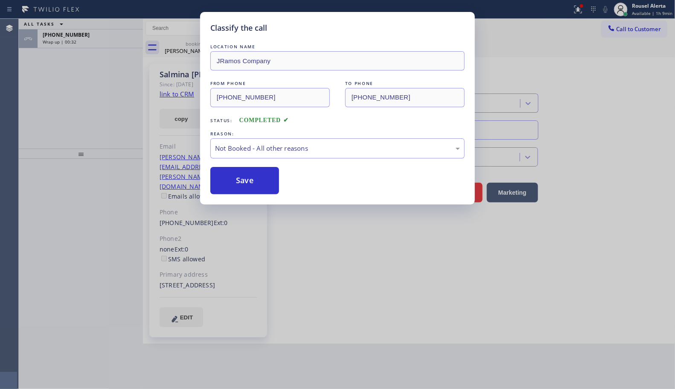
click at [70, 27] on div "Classify the call LOCATION NAME JRamos Company FROM PHONE [PHONE_NUMBER] TO PHO…" at bounding box center [337, 194] width 675 height 389
click at [77, 37] on div "Classify the call LOCATION NAME JRamos Company FROM PHONE [PHONE_NUMBER] TO PHO…" at bounding box center [337, 194] width 675 height 389
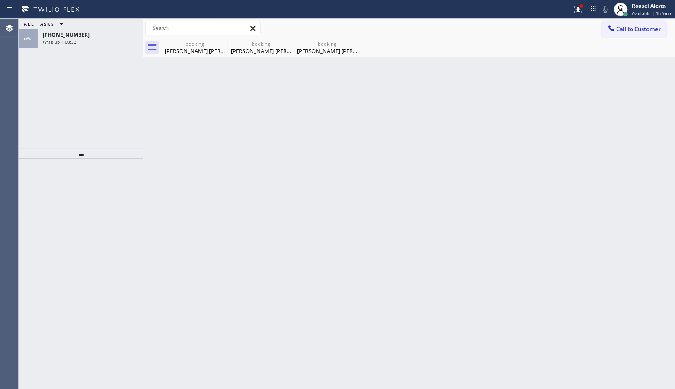
click at [77, 37] on span "[PHONE_NUMBER]" at bounding box center [66, 34] width 47 height 7
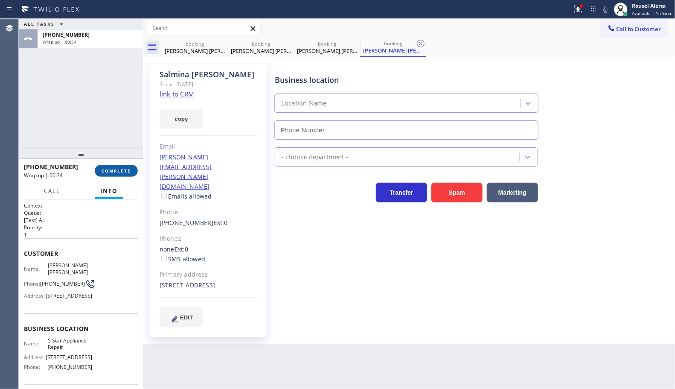
click at [128, 171] on span "COMPLETE" at bounding box center [116, 171] width 29 height 6
type input "[PHONE_NUMBER]"
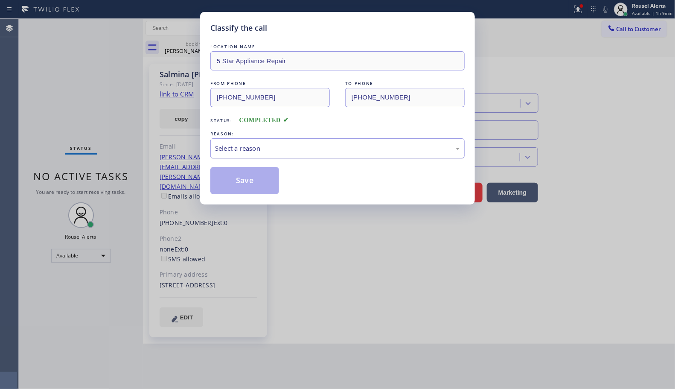
click at [289, 157] on div "Select a reason" at bounding box center [337, 148] width 254 height 20
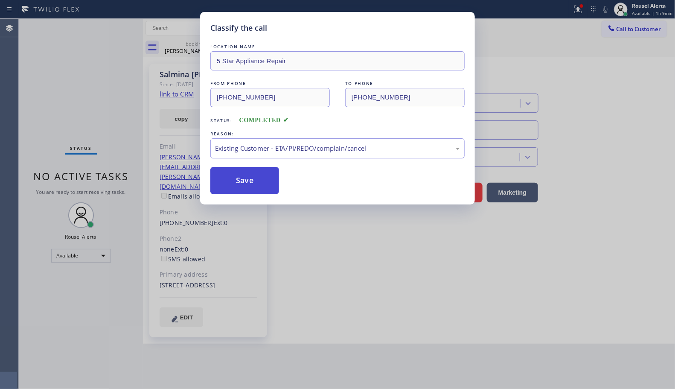
click at [267, 190] on button "Save" at bounding box center [244, 180] width 69 height 27
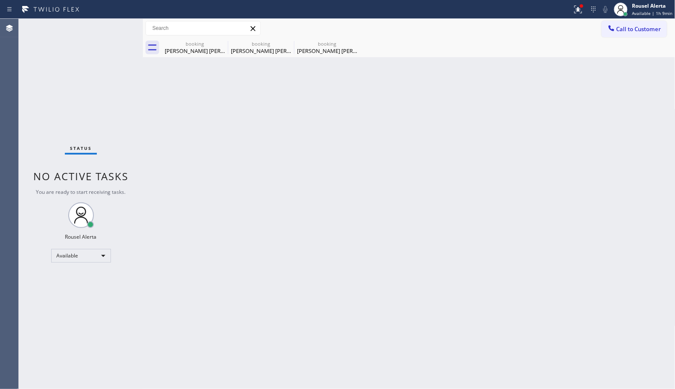
click at [237, 171] on div "Back to Dashboard Change Sender ID Customers Technicians Select a contact Outbo…" at bounding box center [409, 204] width 532 height 370
click at [221, 36] on div "Call to Customer Outbound call Location Wolf Top Choice Appliance Repair [GEOGR…" at bounding box center [409, 28] width 532 height 19
click at [221, 41] on icon at bounding box center [222, 43] width 10 height 10
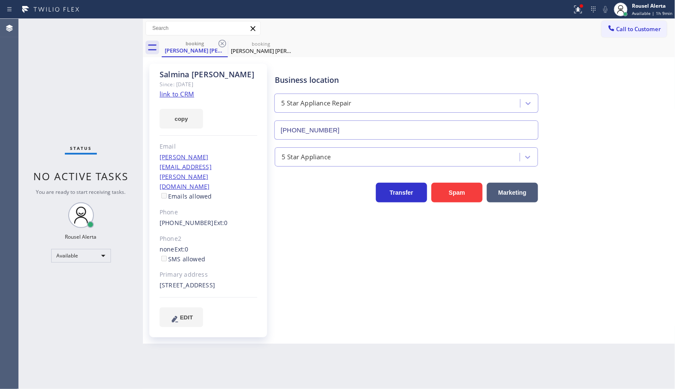
click at [221, 41] on icon at bounding box center [222, 43] width 10 height 10
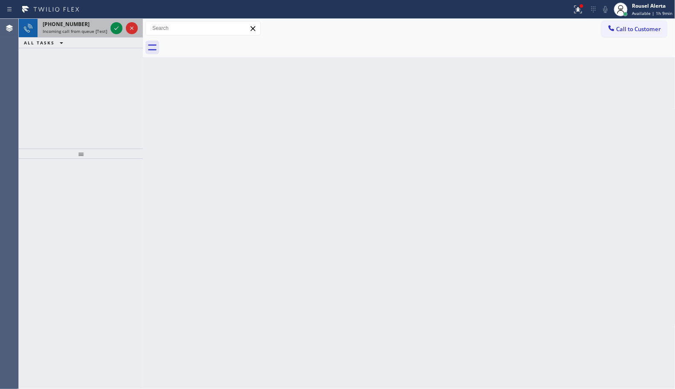
click at [93, 26] on div "[PHONE_NUMBER]" at bounding box center [75, 23] width 64 height 7
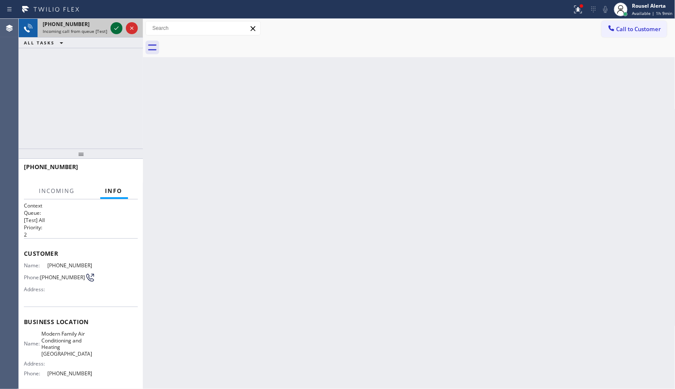
click at [115, 29] on icon at bounding box center [116, 27] width 4 height 3
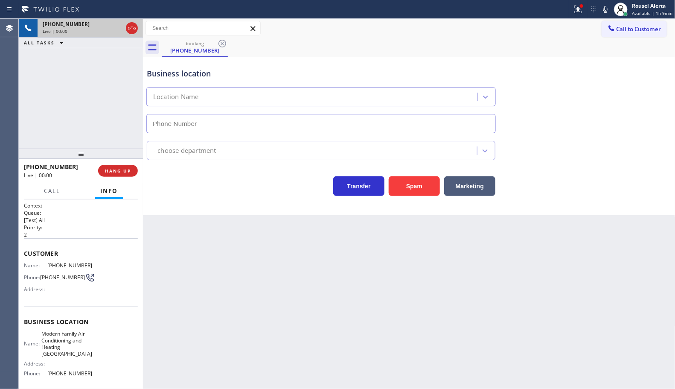
type input "[PHONE_NUMBER]"
click at [106, 174] on button "HANG UP" at bounding box center [118, 171] width 40 height 12
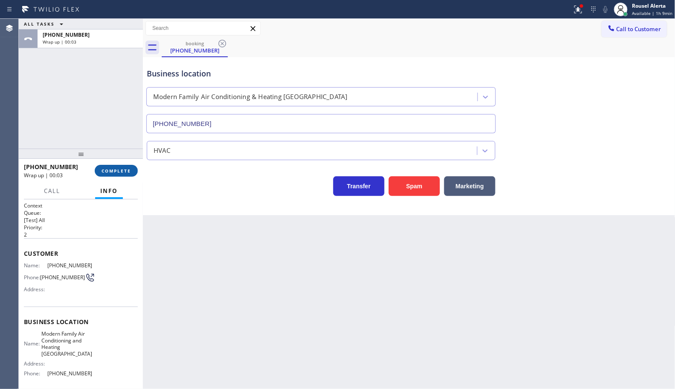
click at [122, 176] on button "COMPLETE" at bounding box center [116, 171] width 43 height 12
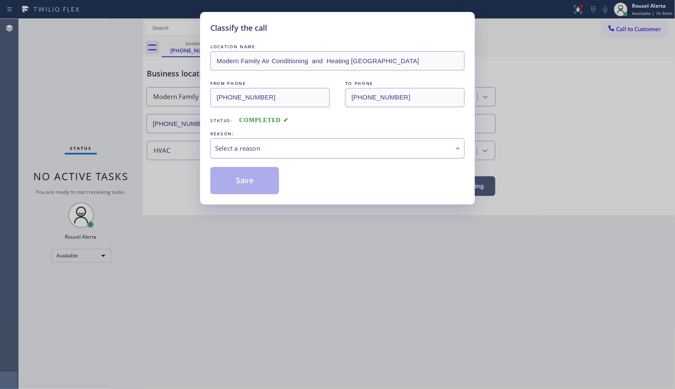
click at [252, 157] on div "Select a reason" at bounding box center [337, 148] width 254 height 20
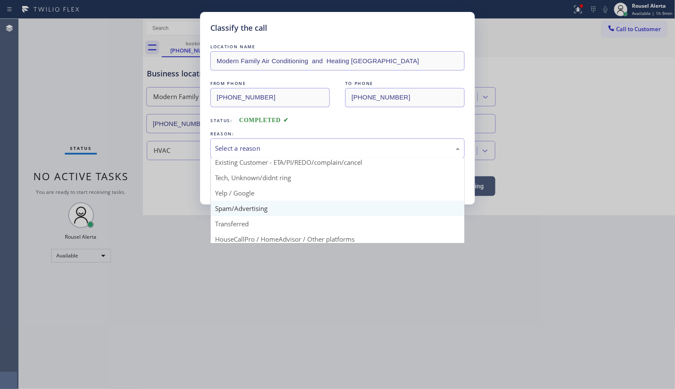
scroll to position [53, 0]
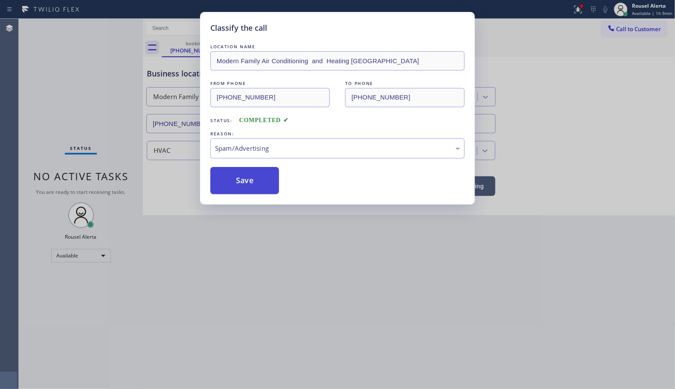
click at [244, 182] on button "Save" at bounding box center [244, 180] width 69 height 27
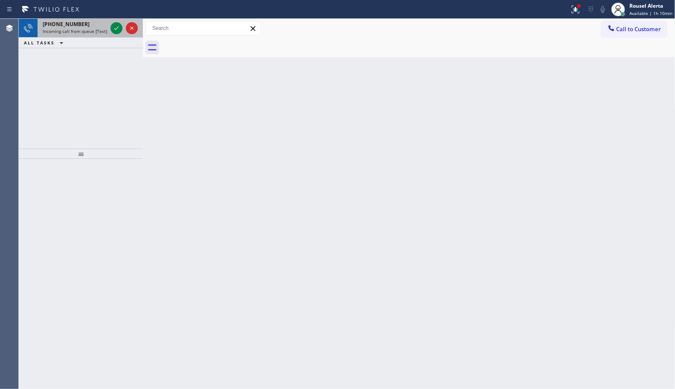
click at [93, 20] on div "[PHONE_NUMBER] Incoming call from queue [Test] All" at bounding box center [73, 28] width 71 height 19
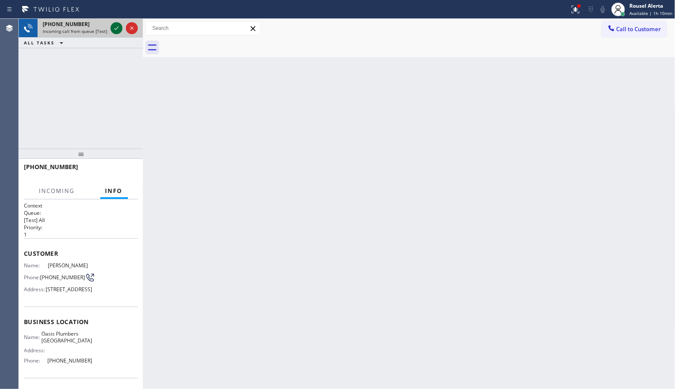
click at [114, 28] on icon at bounding box center [116, 28] width 10 height 10
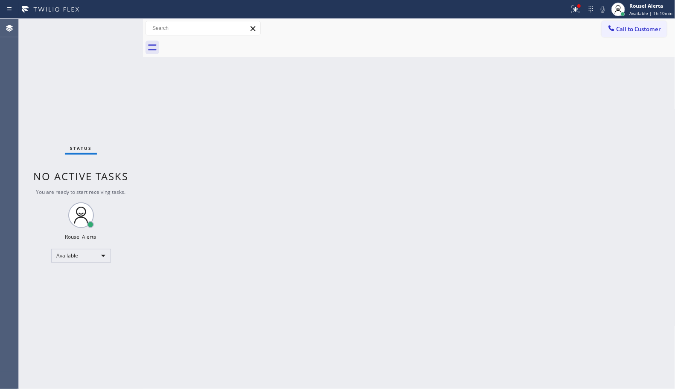
click at [273, 220] on div "Back to Dashboard Change Sender ID Customers Technicians Select a contact Outbo…" at bounding box center [409, 204] width 532 height 370
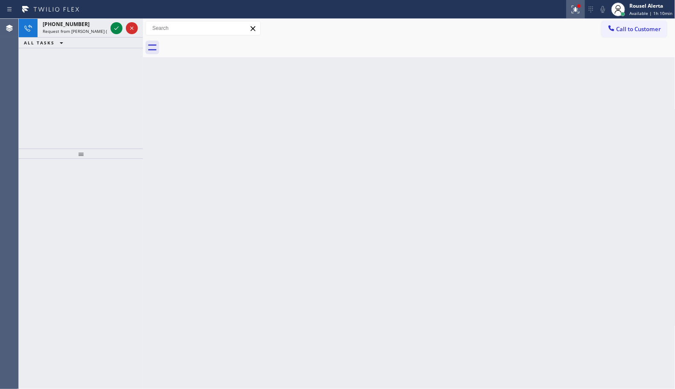
click at [569, 7] on div at bounding box center [575, 9] width 19 height 10
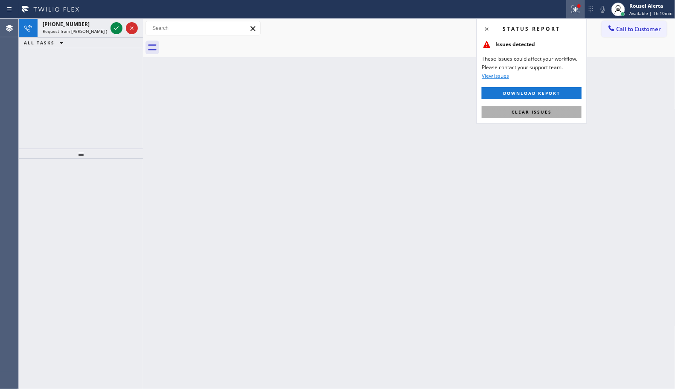
click at [530, 111] on span "Clear issues" at bounding box center [531, 112] width 40 height 6
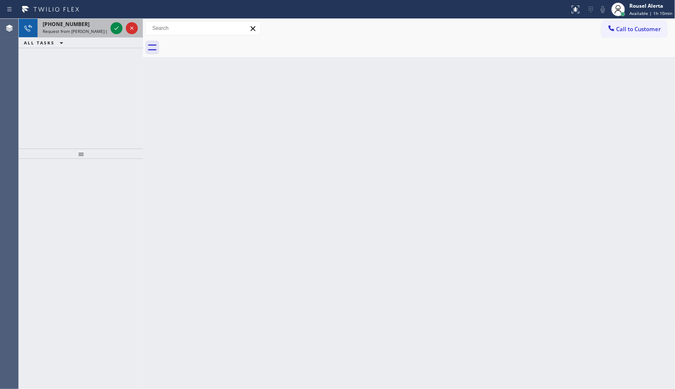
click at [93, 23] on div "[PHONE_NUMBER]" at bounding box center [75, 23] width 64 height 7
click at [112, 27] on icon at bounding box center [116, 28] width 10 height 10
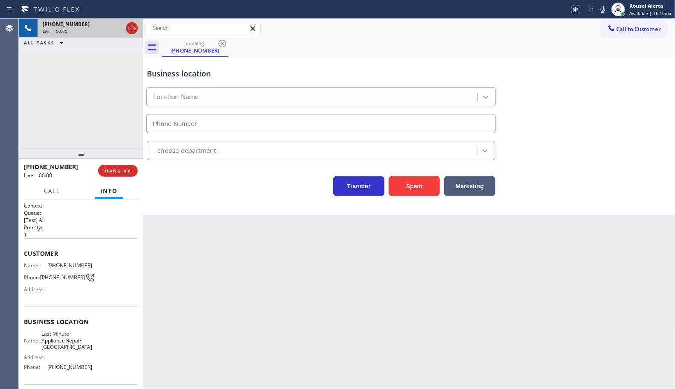
type input "[PHONE_NUMBER]"
click at [406, 192] on button "Spam" at bounding box center [414, 186] width 51 height 20
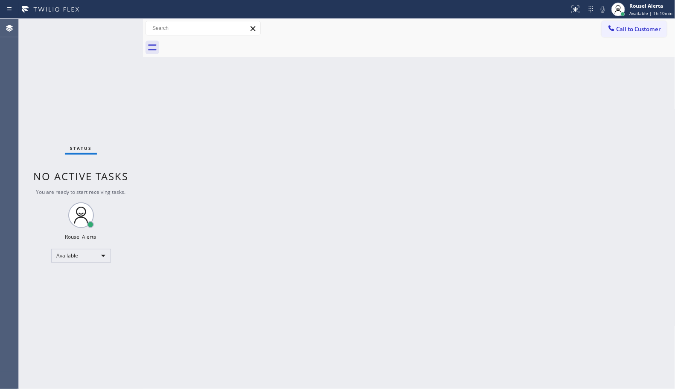
drag, startPoint x: 231, startPoint y: 193, endPoint x: 237, endPoint y: 198, distance: 7.8
click at [237, 198] on div "Back to Dashboard Change Sender ID Customers Technicians Select a contact Outbo…" at bounding box center [409, 204] width 532 height 370
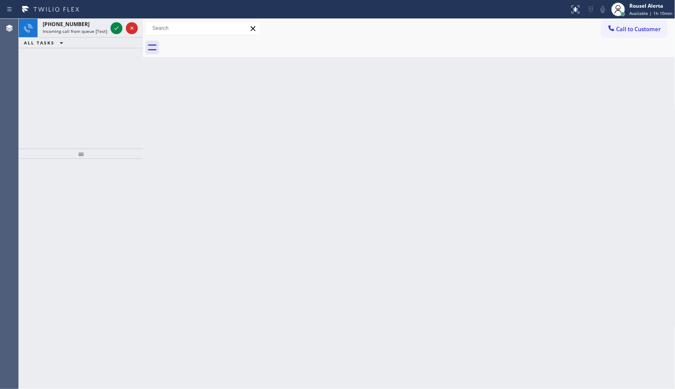
click at [98, 29] on span "Incoming call from queue [Test] All" at bounding box center [78, 31] width 71 height 6
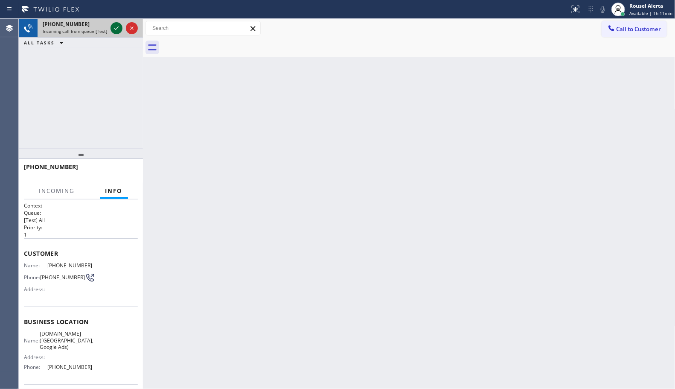
click at [114, 28] on icon at bounding box center [116, 28] width 10 height 10
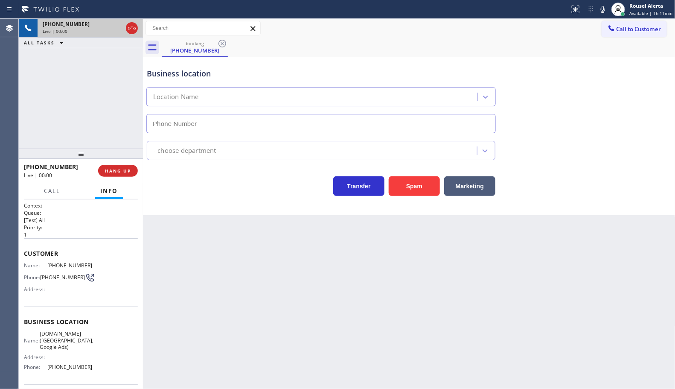
type input "[PHONE_NUMBER]"
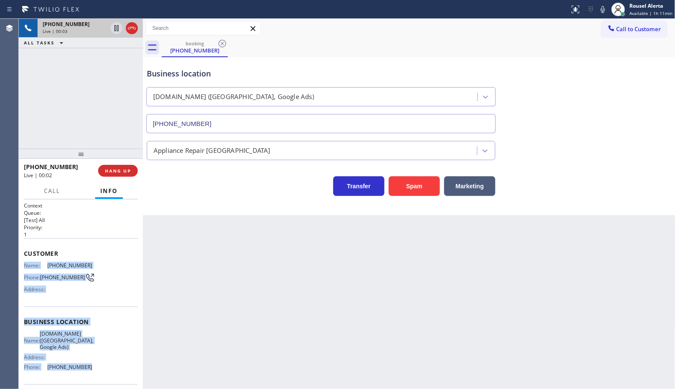
drag, startPoint x: 25, startPoint y: 261, endPoint x: 96, endPoint y: 374, distance: 133.1
click at [96, 374] on div "Context Queue: [Test] All Priority: 1 Customer Name: [PHONE_NUMBER] Phone: [PHO…" at bounding box center [81, 325] width 114 height 247
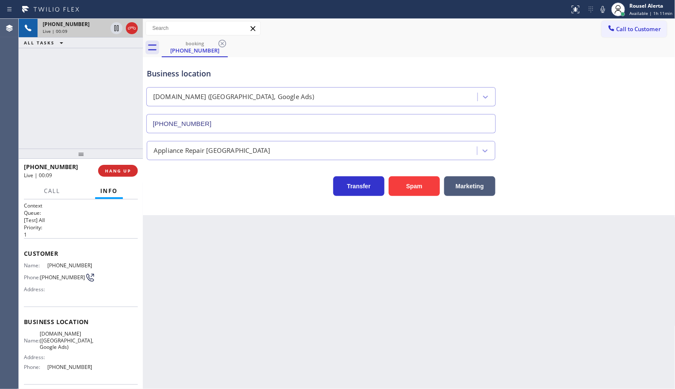
click at [398, 300] on div "Back to Dashboard Change Sender ID Customers Technicians Select a contact Outbo…" at bounding box center [409, 204] width 532 height 370
click at [288, 322] on div "Back to Dashboard Change Sender ID Customers Technicians Select a contact Outbo…" at bounding box center [409, 204] width 532 height 370
click at [99, 112] on div "[PHONE_NUMBER] Live | 00:36 ALL TASKS ALL TASKS ACTIVE TASKS TASKS IN WRAP UP" at bounding box center [81, 84] width 124 height 130
click at [196, 247] on div "Back to Dashboard Change Sender ID Customers Technicians Select a contact Outbo…" at bounding box center [409, 204] width 532 height 370
click at [112, 168] on span "HANG UP" at bounding box center [118, 171] width 26 height 6
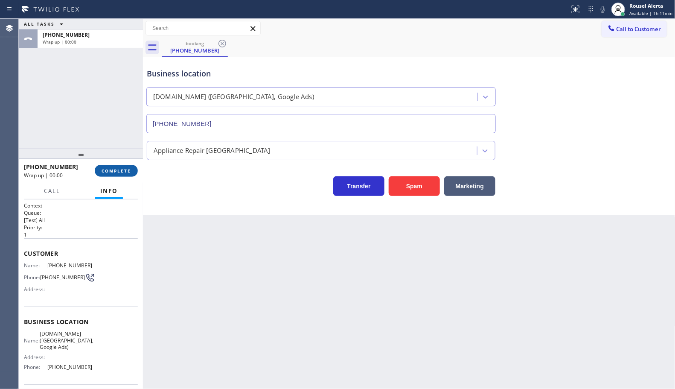
click at [115, 173] on span "COMPLETE" at bounding box center [116, 171] width 29 height 6
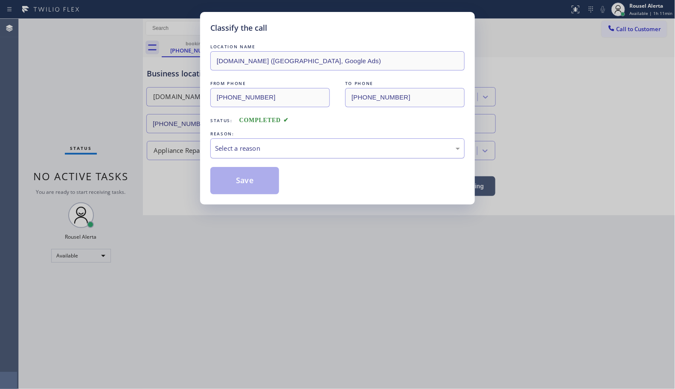
click at [246, 144] on div "Select a reason" at bounding box center [337, 148] width 245 height 10
click at [248, 179] on button "Save" at bounding box center [244, 180] width 69 height 27
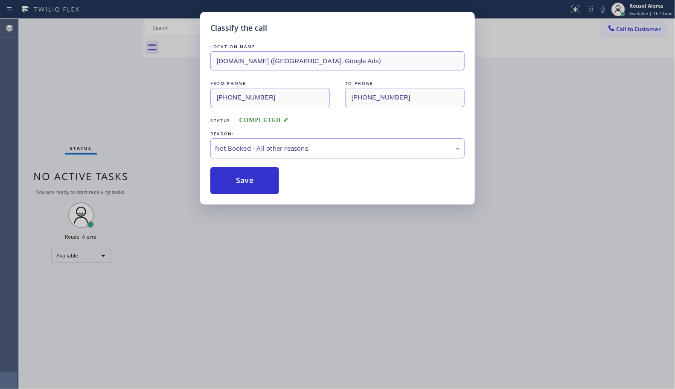
click at [248, 253] on div "Classify the call LOCATION NAME [DOMAIN_NAME] ([GEOGRAPHIC_DATA], Google Ads) F…" at bounding box center [337, 194] width 675 height 389
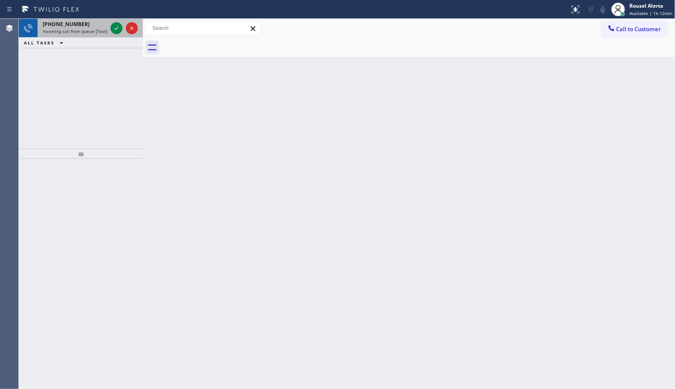
click at [90, 35] on div "[PHONE_NUMBER] Incoming call from queue [Test] All" at bounding box center [73, 28] width 71 height 19
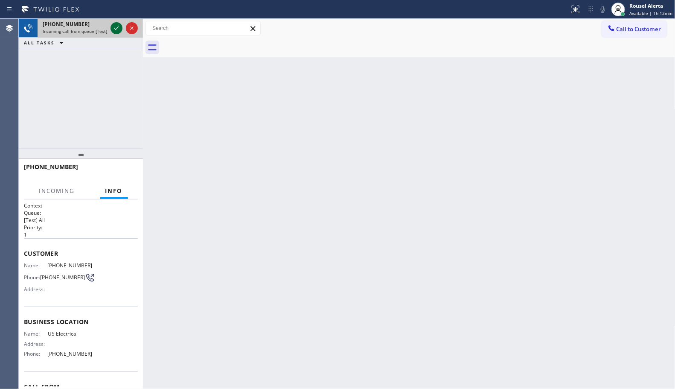
click at [112, 26] on icon at bounding box center [116, 28] width 10 height 10
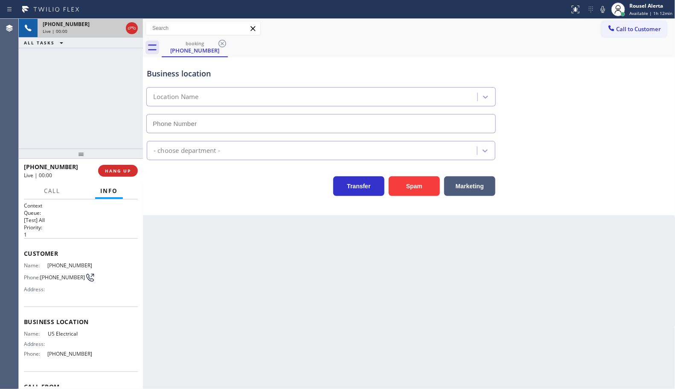
type input "[PHONE_NUMBER]"
click at [101, 73] on div "[PHONE_NUMBER] Live | 00:11 ALL TASKS ALL TASKS ACTIVE TASKS TASKS IN WRAP UP" at bounding box center [81, 84] width 124 height 130
click at [121, 169] on span "HANG UP" at bounding box center [118, 171] width 26 height 6
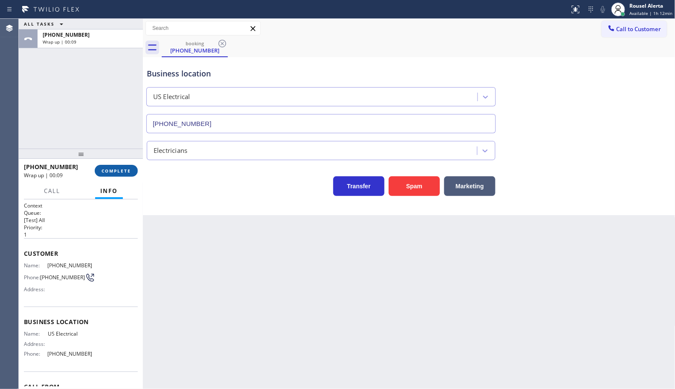
click at [130, 171] on span "COMPLETE" at bounding box center [116, 171] width 29 height 6
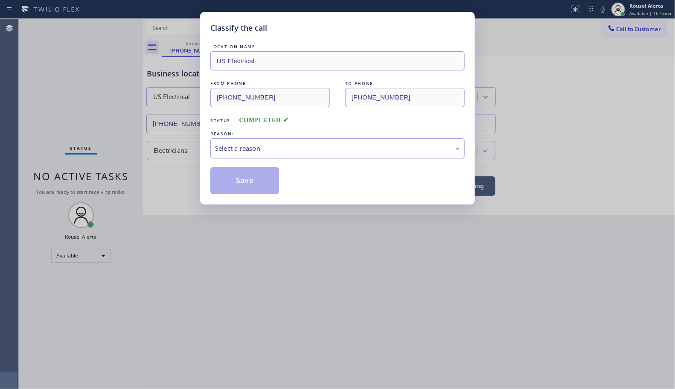
click at [239, 154] on div "Select a reason" at bounding box center [337, 148] width 254 height 20
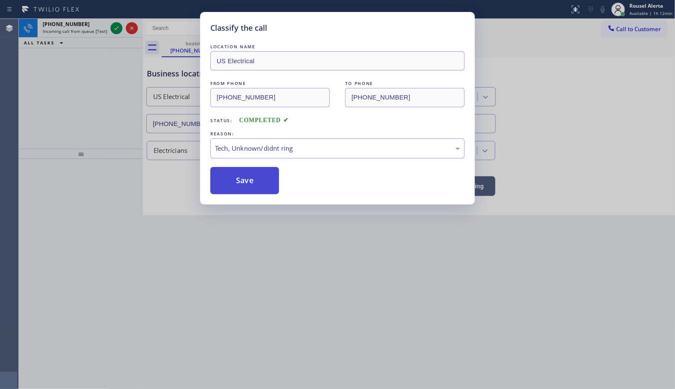
click at [257, 188] on button "Save" at bounding box center [244, 180] width 69 height 27
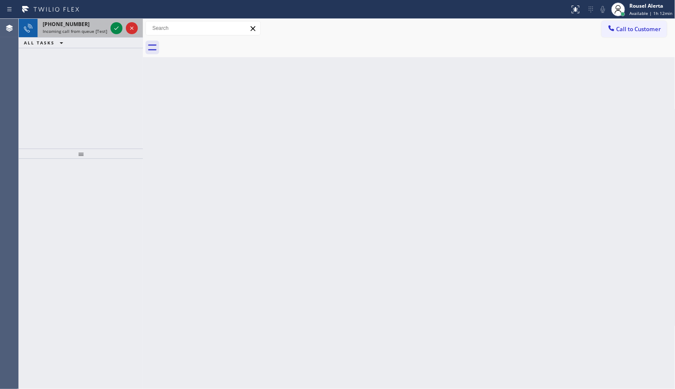
click at [90, 28] on span "Incoming call from queue [Test] All" at bounding box center [78, 31] width 71 height 6
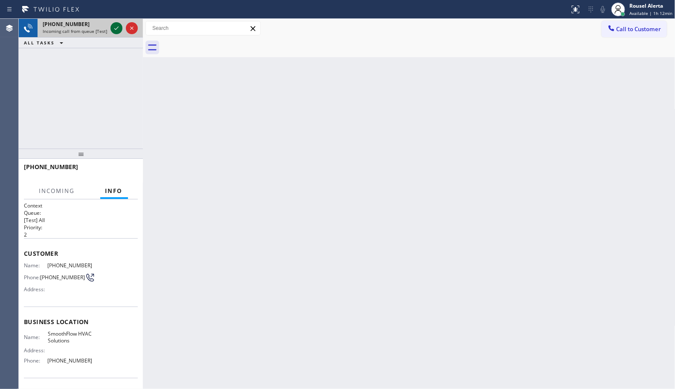
click at [111, 29] on icon at bounding box center [116, 28] width 10 height 10
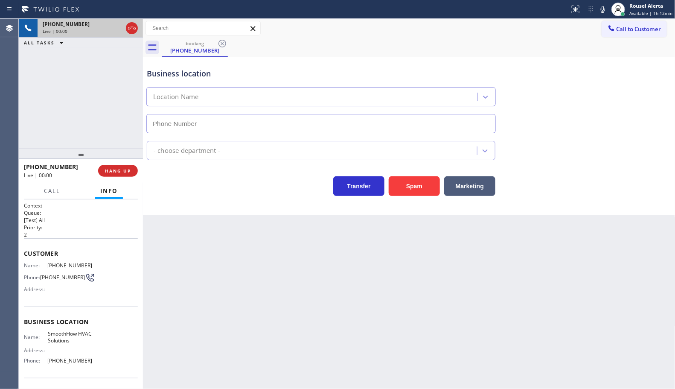
type input "[PHONE_NUMBER]"
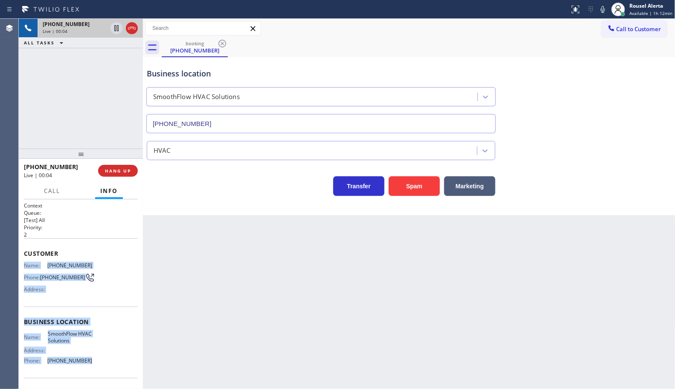
drag, startPoint x: 23, startPoint y: 264, endPoint x: 101, endPoint y: 364, distance: 126.1
click at [101, 364] on div "Context Queue: [Test] All Priority: 2 Customer Name: [PHONE_NUMBER] Phone: [PHO…" at bounding box center [81, 322] width 114 height 240
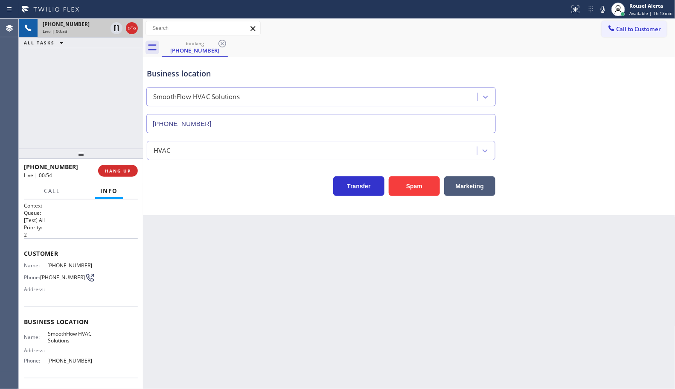
drag, startPoint x: 232, startPoint y: 284, endPoint x: 221, endPoint y: 271, distance: 16.7
click at [232, 284] on div "Back to Dashboard Change Sender ID Customers Technicians Select a contact Outbo…" at bounding box center [409, 204] width 532 height 370
click at [107, 112] on div "[PHONE_NUMBER] Live | 00:54 ALL TASKS ALL TASKS ACTIVE TASKS TASKS IN WRAP UP" at bounding box center [81, 84] width 124 height 130
click at [211, 331] on div "Back to Dashboard Change Sender ID Customers Technicians Select a contact Outbo…" at bounding box center [409, 204] width 532 height 370
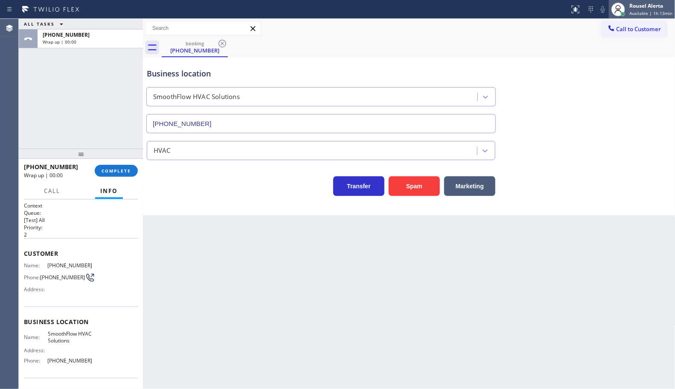
click at [641, 13] on span "Available | 1h 13min" at bounding box center [650, 13] width 43 height 6
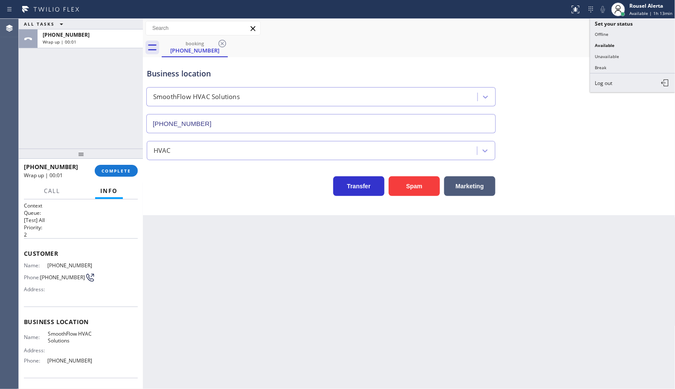
click at [628, 63] on button "Break" at bounding box center [632, 67] width 85 height 11
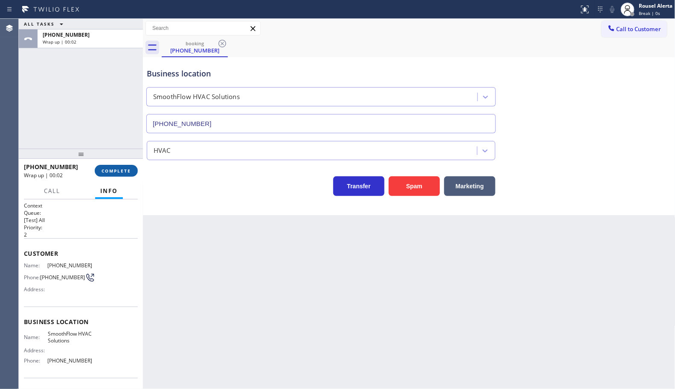
click at [128, 171] on span "COMPLETE" at bounding box center [116, 171] width 29 height 6
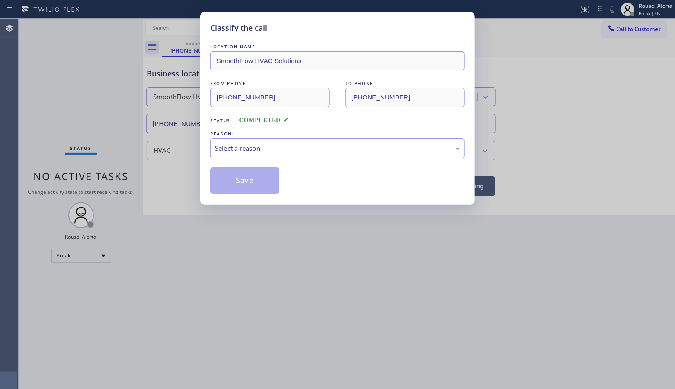
click at [264, 131] on div "REASON:" at bounding box center [337, 133] width 254 height 9
click at [272, 148] on div "Select a reason" at bounding box center [337, 148] width 245 height 10
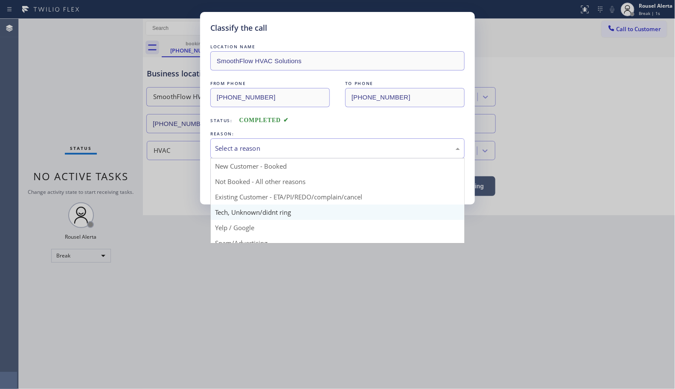
scroll to position [58, 0]
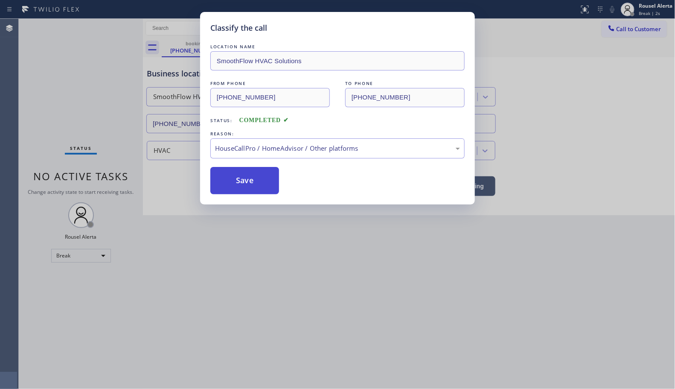
click at [250, 189] on button "Save" at bounding box center [244, 180] width 69 height 27
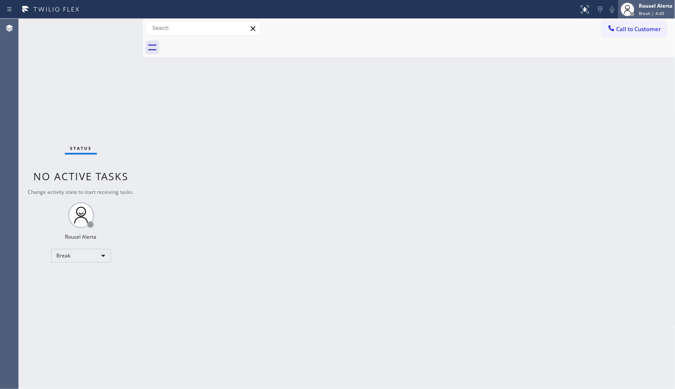
click at [640, 11] on span "Break | 4:49" at bounding box center [652, 13] width 26 height 6
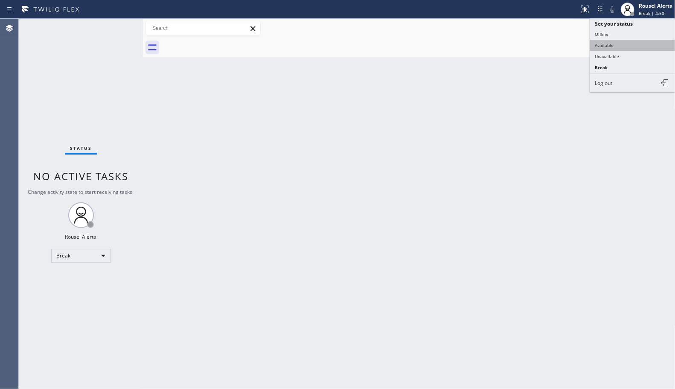
click at [633, 47] on button "Available" at bounding box center [632, 45] width 85 height 11
click at [593, 154] on div "Back to Dashboard Change Sender ID Customers Technicians Select a contact Outbo…" at bounding box center [409, 204] width 532 height 370
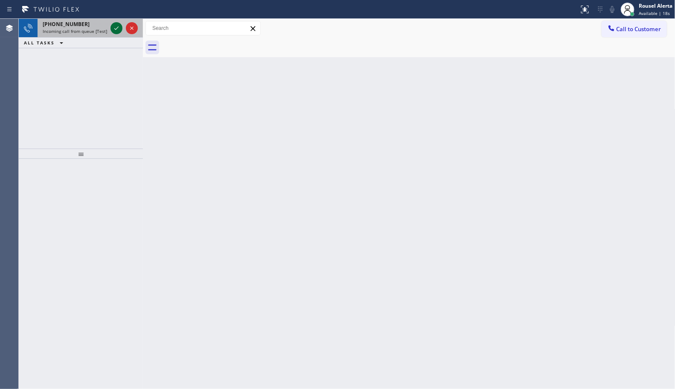
click at [118, 31] on icon at bounding box center [116, 28] width 10 height 10
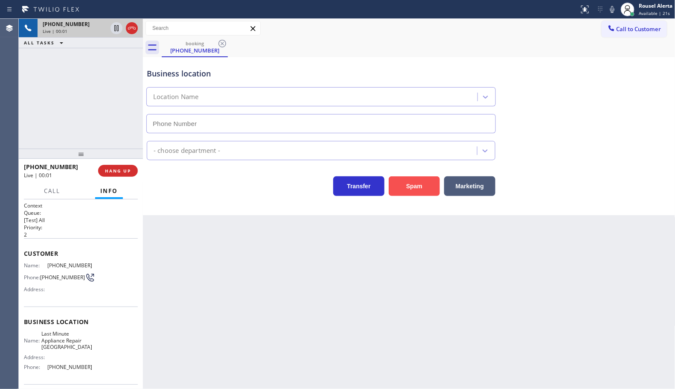
click at [408, 189] on button "Spam" at bounding box center [414, 186] width 51 height 20
click at [414, 193] on button "Spam" at bounding box center [414, 186] width 51 height 20
click at [412, 183] on button "Spam" at bounding box center [414, 186] width 51 height 20
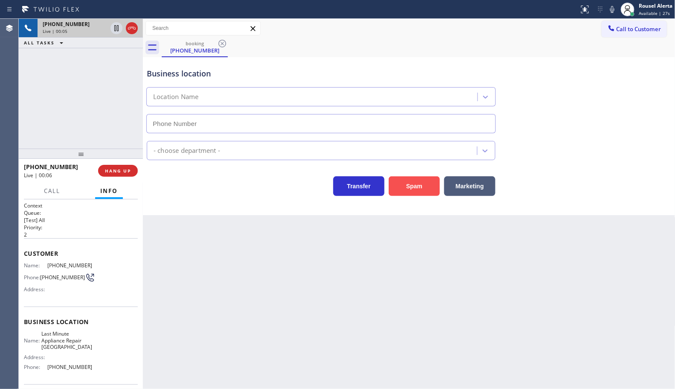
click at [412, 183] on button "Spam" at bounding box center [414, 186] width 51 height 20
click at [124, 171] on span "HANG UP" at bounding box center [118, 171] width 26 height 6
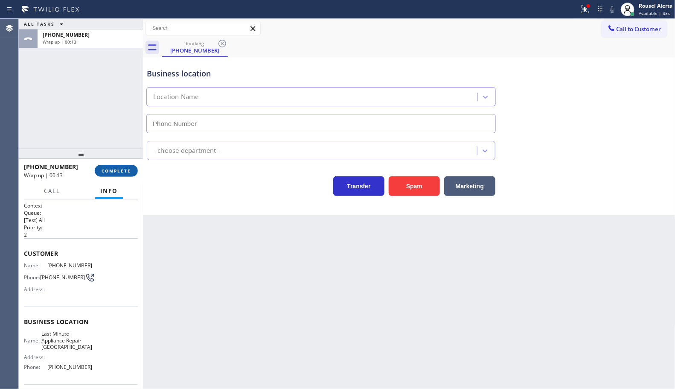
click at [124, 171] on span "COMPLETE" at bounding box center [116, 171] width 29 height 6
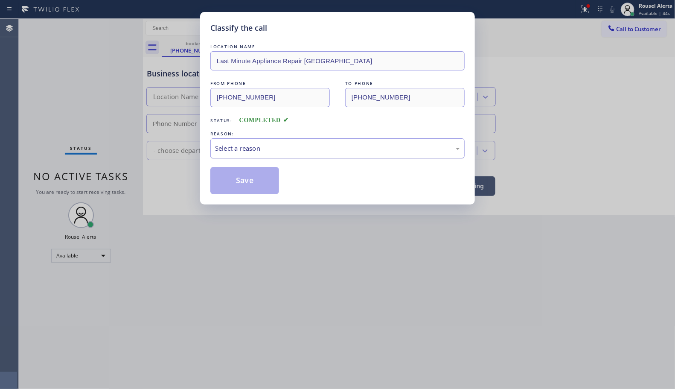
click at [237, 147] on div "Select a reason" at bounding box center [337, 148] width 245 height 10
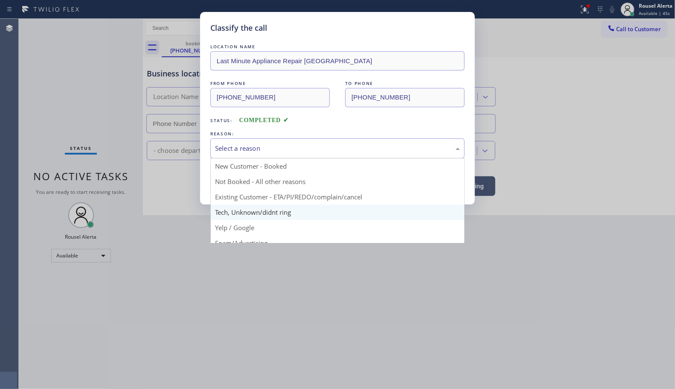
type input "[PHONE_NUMBER]"
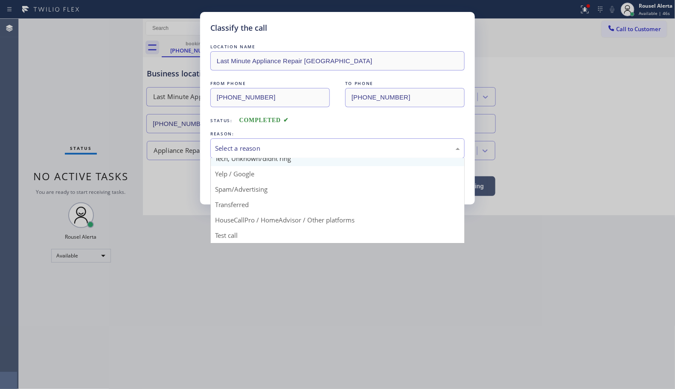
scroll to position [58, 0]
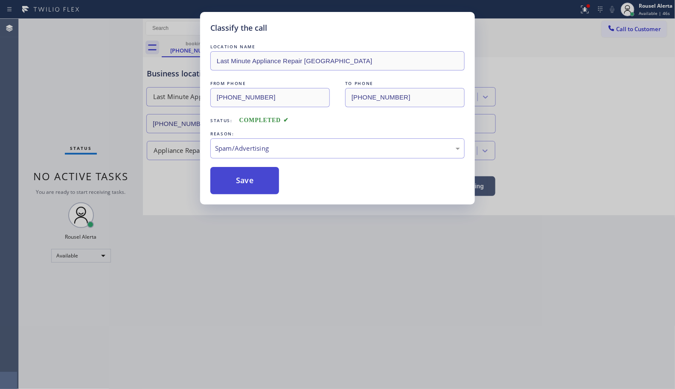
click at [243, 186] on button "Save" at bounding box center [244, 180] width 69 height 27
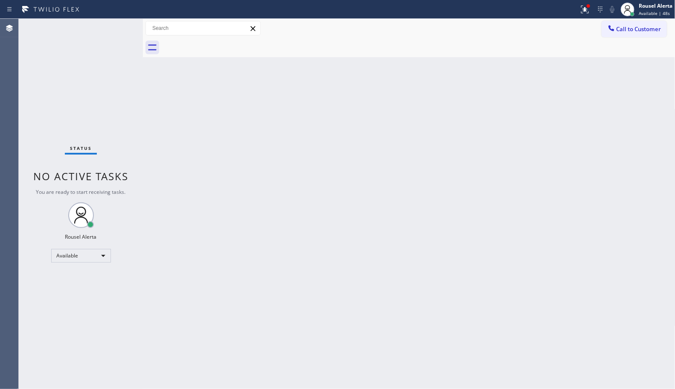
click at [316, 267] on div "Back to Dashboard Change Sender ID Customers Technicians Select a contact Outbo…" at bounding box center [409, 204] width 532 height 370
click at [585, 10] on icon at bounding box center [583, 9] width 5 height 6
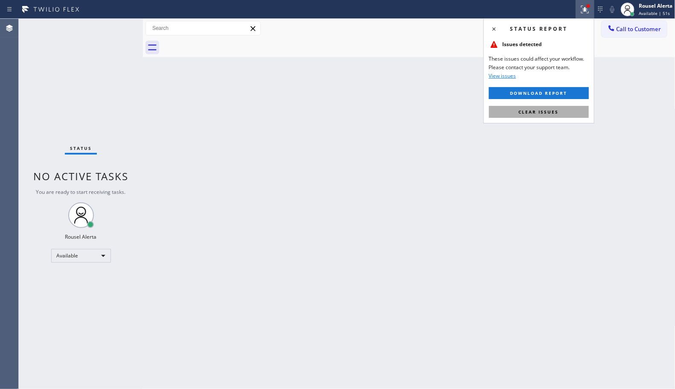
click at [560, 107] on button "Clear issues" at bounding box center [539, 112] width 100 height 12
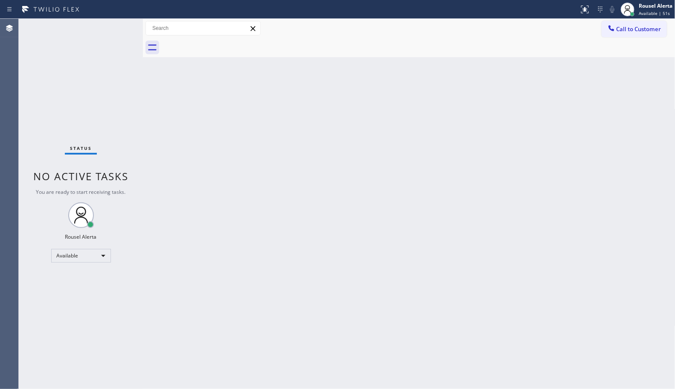
click at [536, 145] on div "Back to Dashboard Change Sender ID Customers Technicians Select a contact Outbo…" at bounding box center [409, 204] width 532 height 370
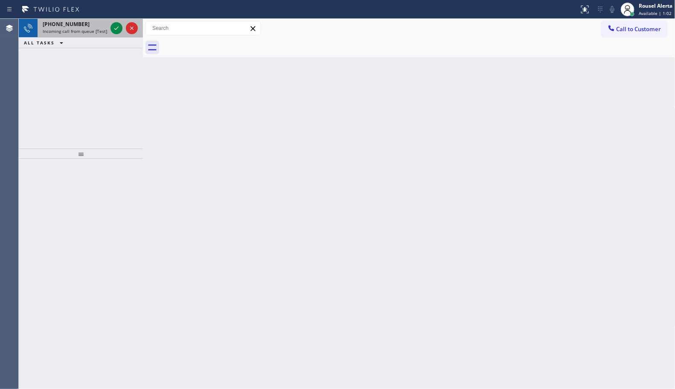
click at [109, 28] on div at bounding box center [124, 28] width 31 height 19
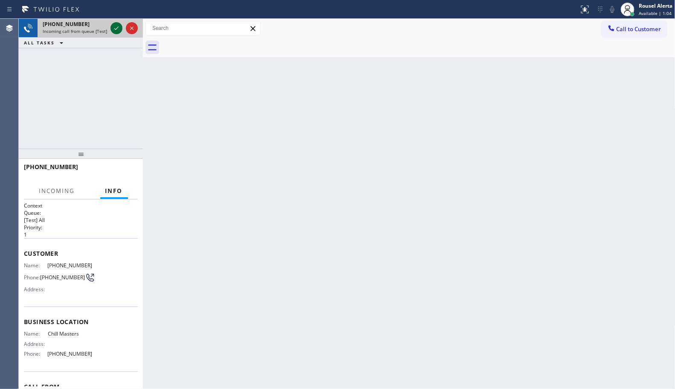
click at [116, 29] on icon at bounding box center [116, 27] width 4 height 3
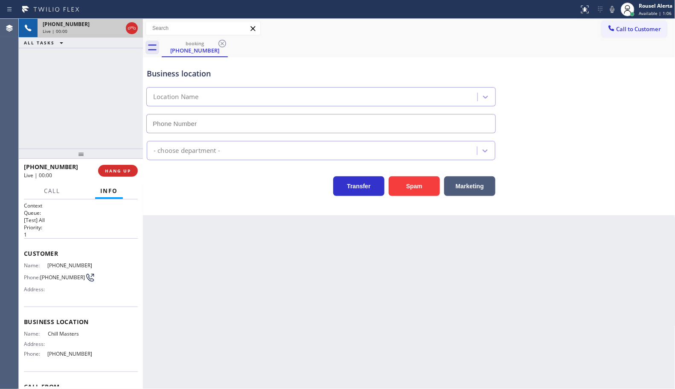
type input "[PHONE_NUMBER]"
click at [345, 327] on div "Back to Dashboard Change Sender ID Customers Technicians Select a contact Outbo…" at bounding box center [409, 204] width 532 height 370
drag, startPoint x: 87, startPoint y: 110, endPoint x: 94, endPoint y: 110, distance: 6.8
click at [94, 110] on div "[PHONE_NUMBER] Live | 00:06 ALL TASKS ALL TASKS ACTIVE TASKS TASKS IN WRAP UP" at bounding box center [81, 84] width 124 height 130
click at [233, 302] on div "Back to Dashboard Change Sender ID Customers Technicians Select a contact Outbo…" at bounding box center [409, 204] width 532 height 370
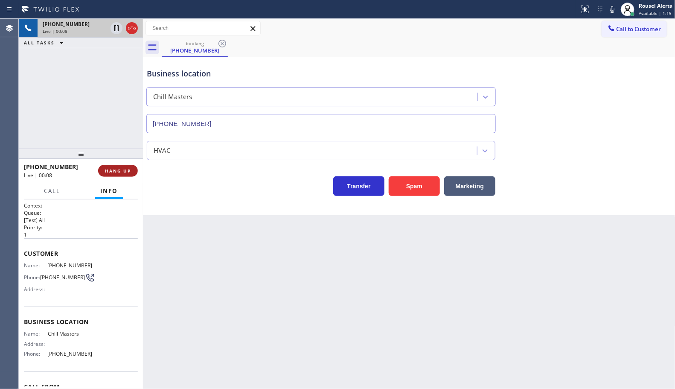
click at [119, 173] on span "HANG UP" at bounding box center [118, 171] width 26 height 6
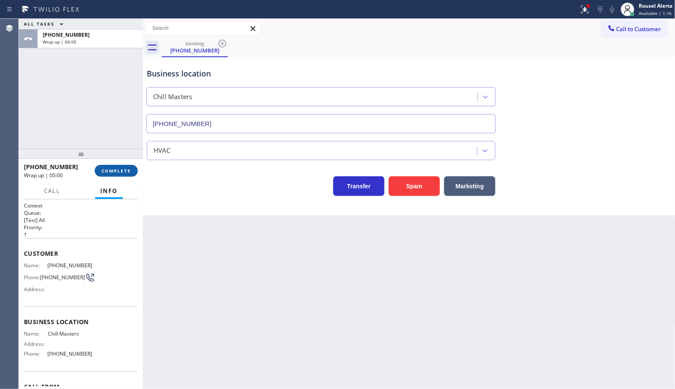
click at [119, 173] on span "COMPLETE" at bounding box center [116, 171] width 29 height 6
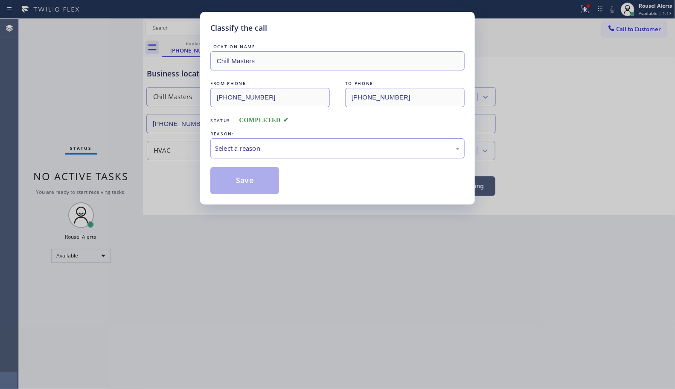
click at [251, 145] on div "Select a reason" at bounding box center [337, 148] width 245 height 10
click at [239, 187] on button "Save" at bounding box center [244, 180] width 69 height 27
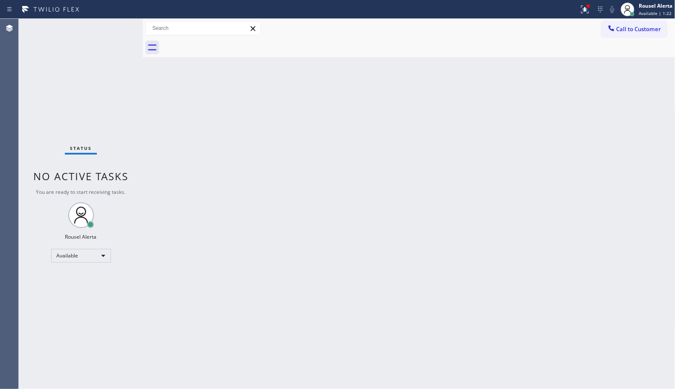
click at [395, 282] on div "Back to Dashboard Change Sender ID Customers Technicians Select a contact Outbo…" at bounding box center [409, 204] width 532 height 370
click at [107, 31] on div "Status No active tasks You are ready to start receiving tasks. Rousel Alerta Av…" at bounding box center [81, 204] width 124 height 370
click at [107, 30] on div "Status No active tasks You are ready to start receiving tasks. Rousel Alerta Av…" at bounding box center [81, 204] width 124 height 370
click at [586, 6] on div at bounding box center [587, 5] width 3 height 3
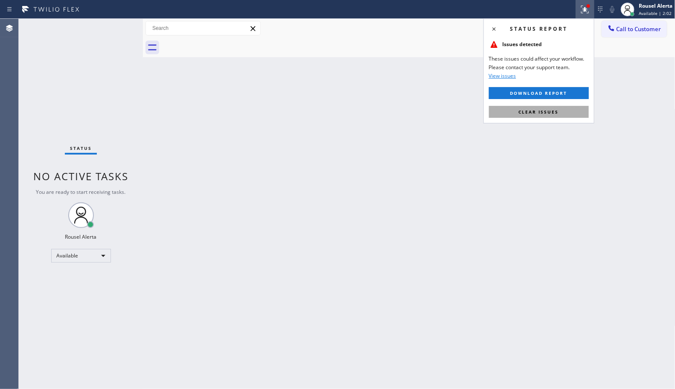
click at [553, 116] on button "Clear issues" at bounding box center [539, 112] width 100 height 12
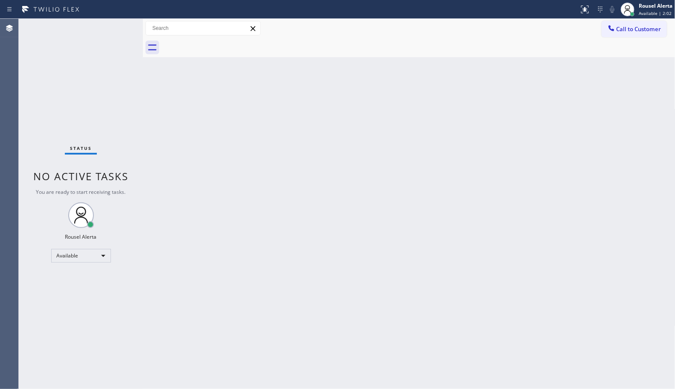
click at [554, 139] on div "Back to Dashboard Change Sender ID Customers Technicians Select a contact Outbo…" at bounding box center [409, 204] width 532 height 370
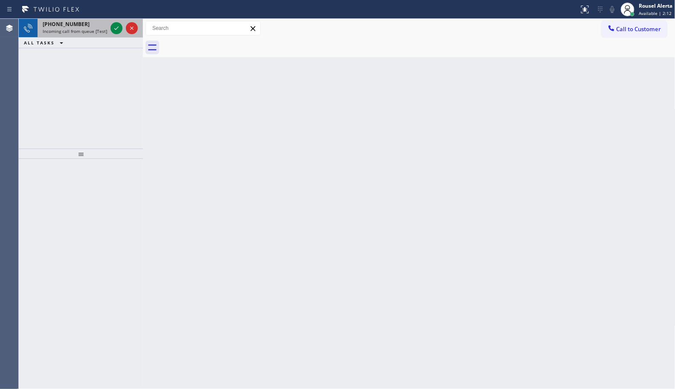
drag, startPoint x: 88, startPoint y: 27, endPoint x: 108, endPoint y: 30, distance: 19.9
click at [89, 27] on div "[PHONE_NUMBER]" at bounding box center [75, 23] width 64 height 7
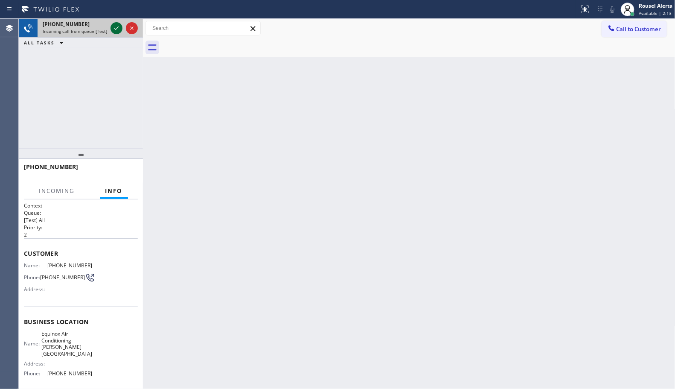
click at [115, 30] on icon at bounding box center [116, 28] width 10 height 10
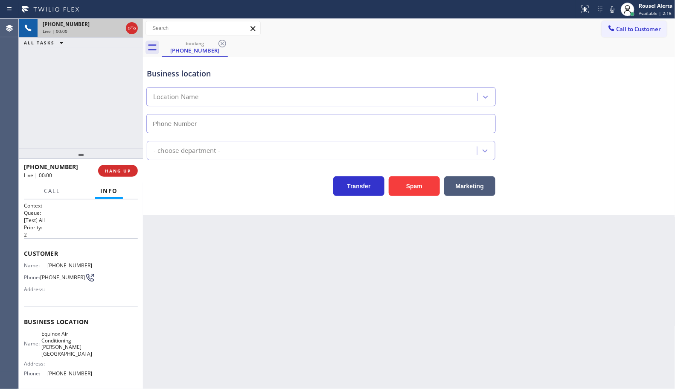
type input "[PHONE_NUMBER]"
click at [415, 182] on button "Spam" at bounding box center [414, 186] width 51 height 20
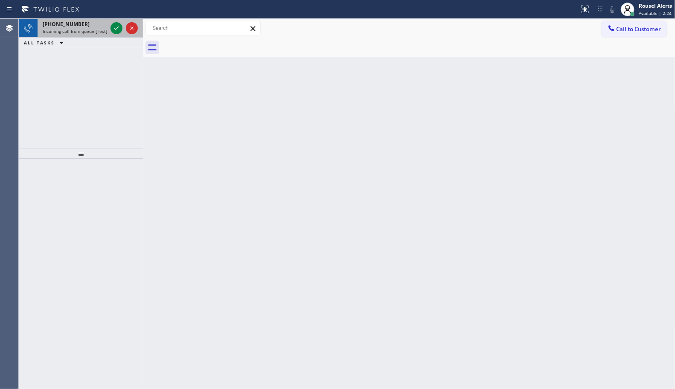
click at [86, 23] on div "[PHONE_NUMBER]" at bounding box center [75, 23] width 64 height 7
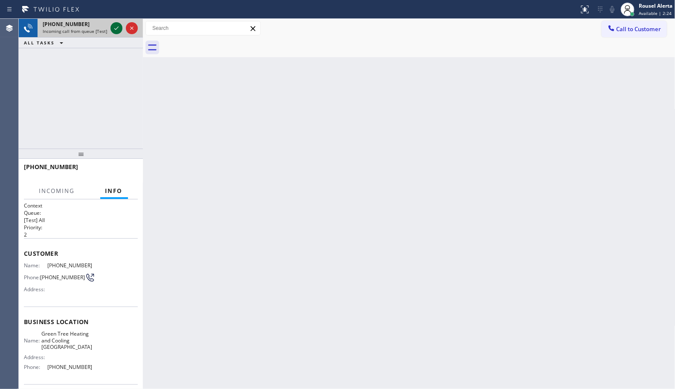
click at [114, 26] on icon at bounding box center [116, 28] width 10 height 10
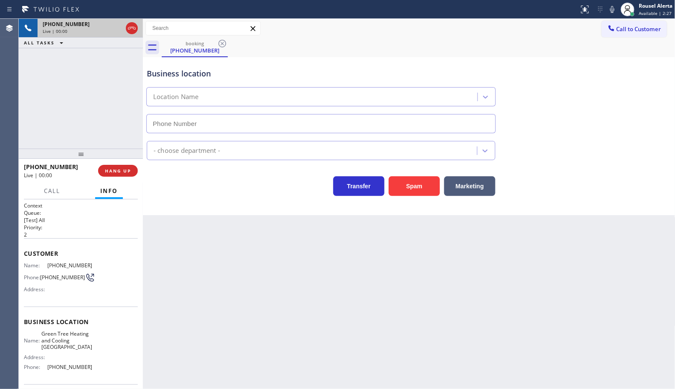
type input "[PHONE_NUMBER]"
click at [411, 187] on button "Spam" at bounding box center [414, 186] width 51 height 20
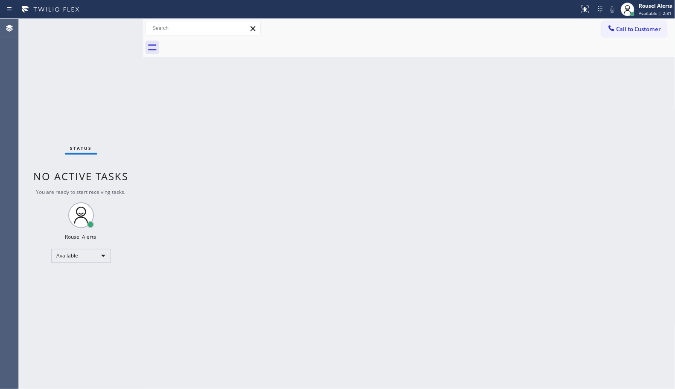
click at [414, 278] on div "Back to Dashboard Change Sender ID Customers Technicians Select a contact Outbo…" at bounding box center [409, 204] width 532 height 370
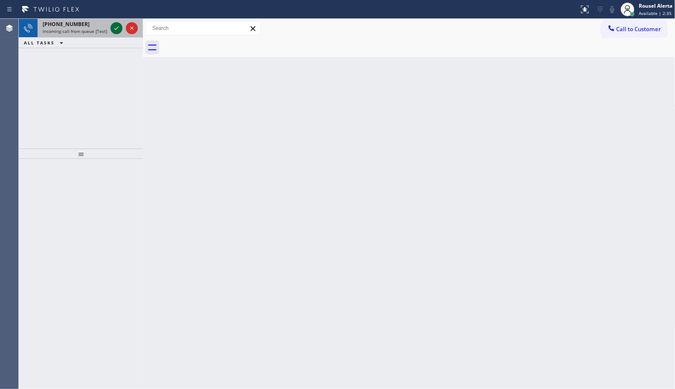
click at [112, 30] on icon at bounding box center [116, 28] width 10 height 10
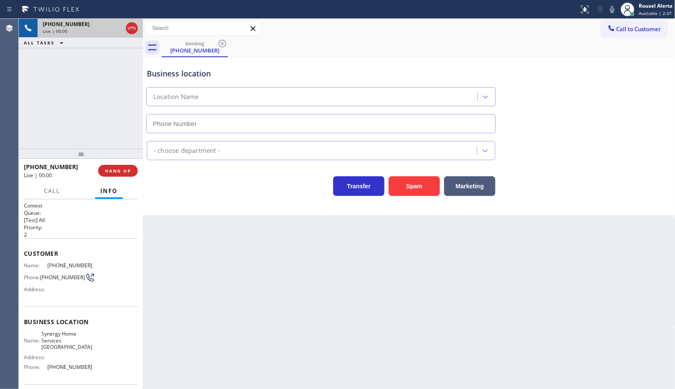
type input "[PHONE_NUMBER]"
click at [410, 186] on button "Spam" at bounding box center [414, 186] width 51 height 20
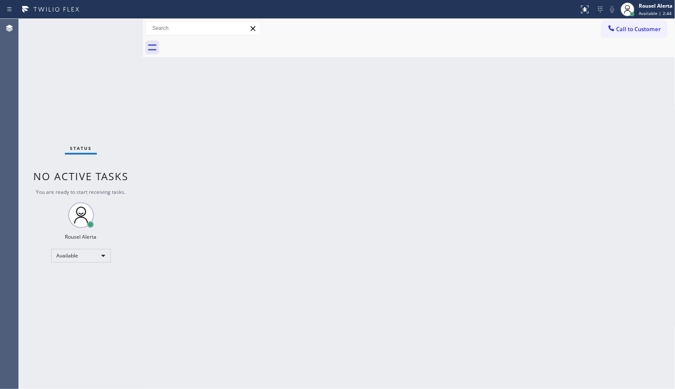
click at [482, 382] on div "Back to Dashboard Change Sender ID Customers Technicians Select a contact Outbo…" at bounding box center [409, 204] width 532 height 370
click at [482, 385] on div "Back to Dashboard Change Sender ID Customers Technicians Select a contact Outbo…" at bounding box center [409, 204] width 532 height 370
click at [337, 296] on div "Back to Dashboard Change Sender ID Customers Technicians Select a contact Outbo…" at bounding box center [409, 204] width 532 height 370
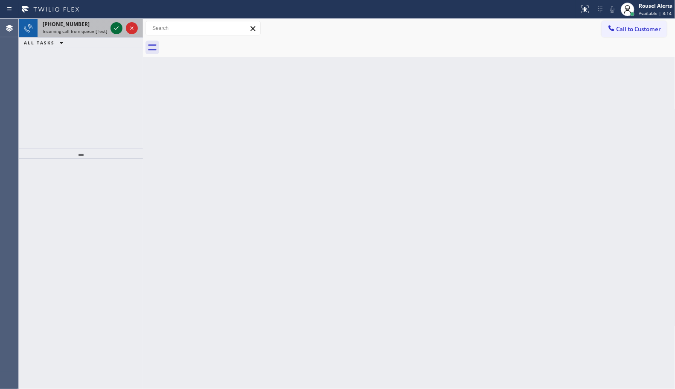
click at [113, 29] on icon at bounding box center [116, 28] width 10 height 10
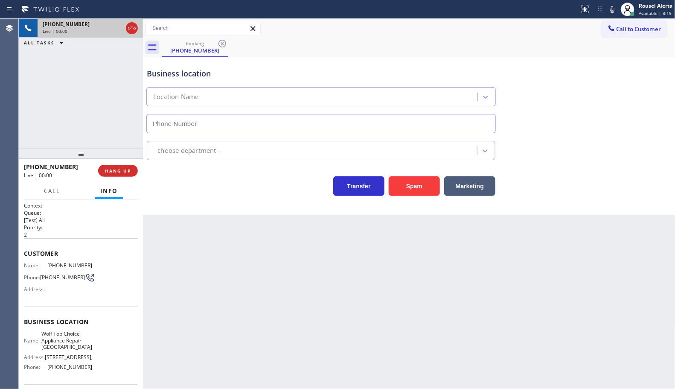
type input "[PHONE_NUMBER]"
click at [420, 186] on button "Spam" at bounding box center [414, 186] width 51 height 20
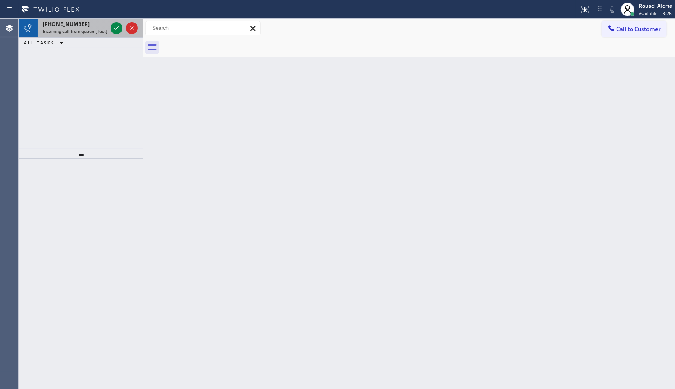
click at [92, 33] on span "Incoming call from queue [Test] All" at bounding box center [78, 31] width 71 height 6
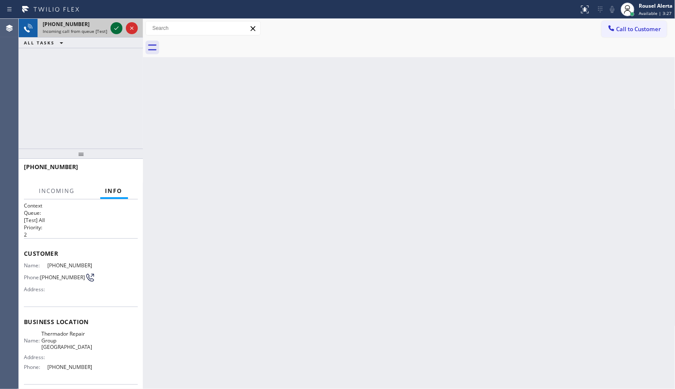
click at [114, 26] on icon at bounding box center [116, 28] width 10 height 10
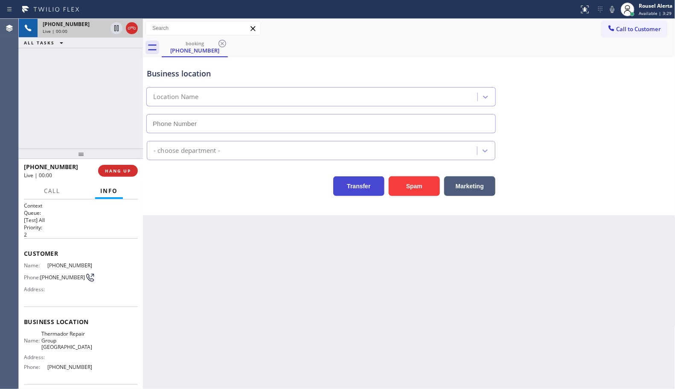
type input "[PHONE_NUMBER]"
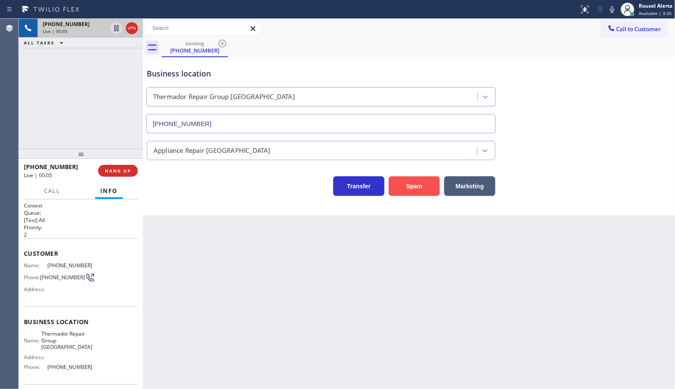
click at [404, 189] on button "Spam" at bounding box center [414, 186] width 51 height 20
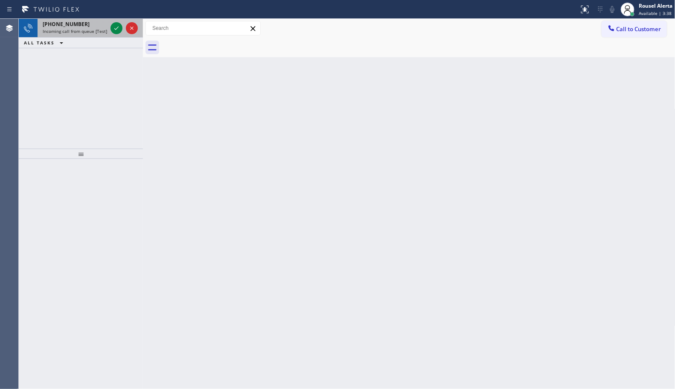
click at [86, 32] on span "Incoming call from queue [Test] All" at bounding box center [78, 31] width 71 height 6
click at [113, 26] on icon at bounding box center [116, 28] width 10 height 10
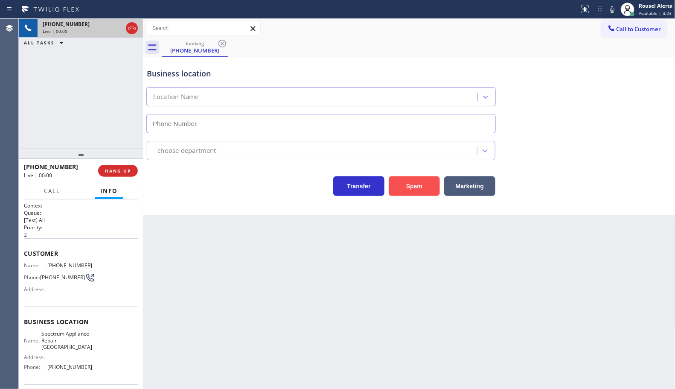
type input "[PHONE_NUMBER]"
click at [399, 182] on button "Spam" at bounding box center [414, 186] width 51 height 20
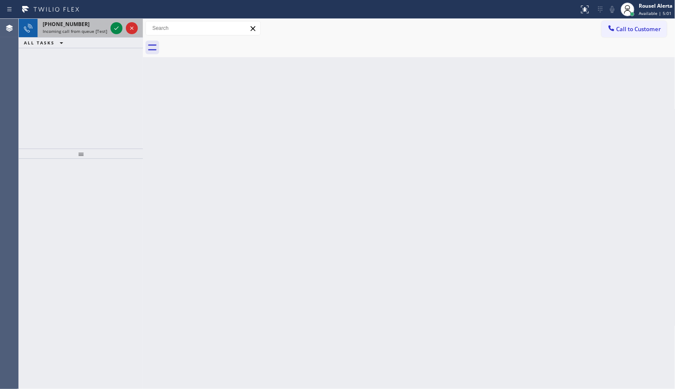
click at [84, 26] on div "[PHONE_NUMBER]" at bounding box center [75, 23] width 64 height 7
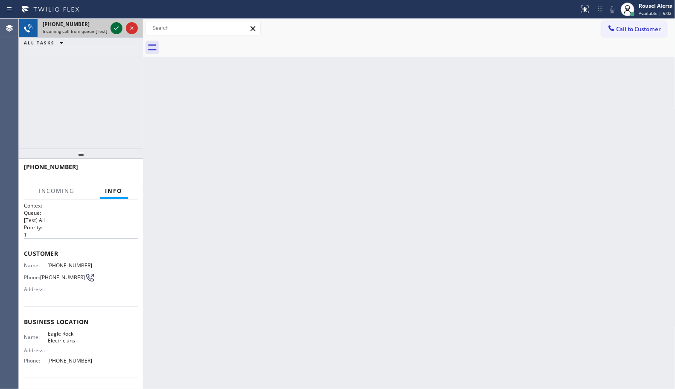
click at [114, 29] on icon at bounding box center [116, 28] width 10 height 10
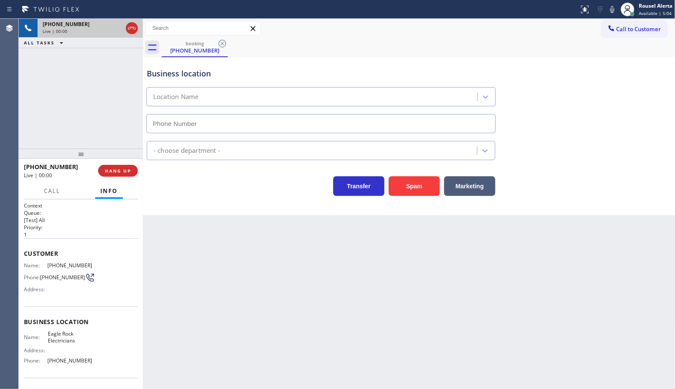
type input "[PHONE_NUMBER]"
click at [361, 365] on div "Back to Dashboard Change Sender ID Customers Technicians Select a contact Outbo…" at bounding box center [409, 204] width 532 height 370
click at [513, 304] on div "Back to Dashboard Change Sender ID Customers Technicians Select a contact Outbo…" at bounding box center [409, 204] width 532 height 370
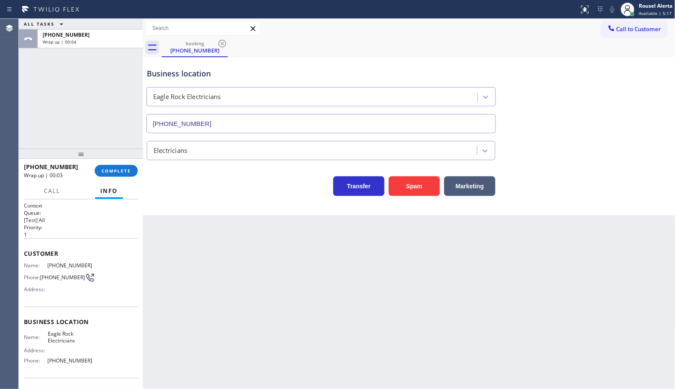
click at [361, 249] on div "Back to Dashboard Change Sender ID Customers Technicians Select a contact Outbo…" at bounding box center [409, 204] width 532 height 370
click at [116, 168] on span "COMPLETE" at bounding box center [116, 171] width 29 height 6
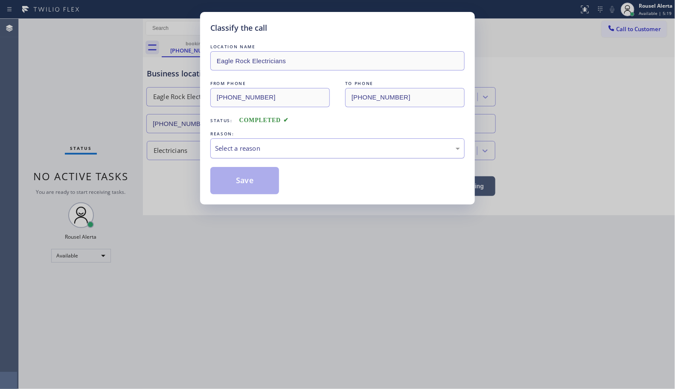
click at [354, 154] on div "Select a reason" at bounding box center [337, 148] width 254 height 20
click at [239, 188] on button "Save" at bounding box center [244, 180] width 69 height 27
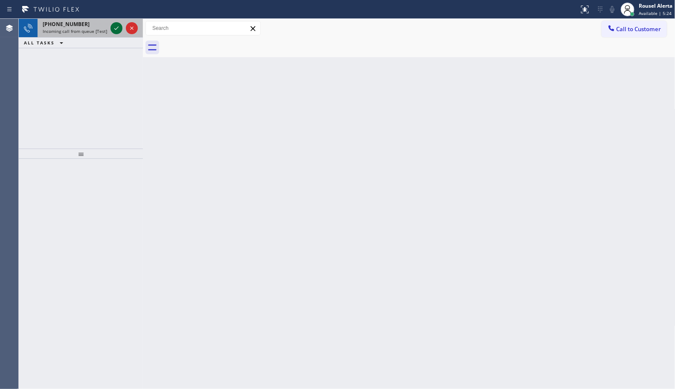
click at [116, 30] on icon at bounding box center [116, 28] width 10 height 10
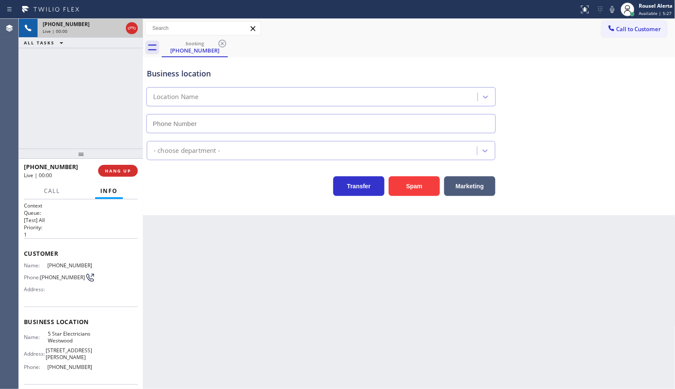
type input "[PHONE_NUMBER]"
click at [274, 304] on div "Back to Dashboard Change Sender ID Customers Technicians Select a contact Outbo…" at bounding box center [409, 204] width 532 height 370
click at [302, 314] on div "Back to Dashboard Change Sender ID Customers Technicians Select a contact Outbo…" at bounding box center [409, 204] width 532 height 370
click at [122, 176] on div "[PHONE_NUMBER] Live | 00:09 HANG UP" at bounding box center [81, 171] width 114 height 22
click at [122, 174] on button "HANG UP" at bounding box center [118, 171] width 40 height 12
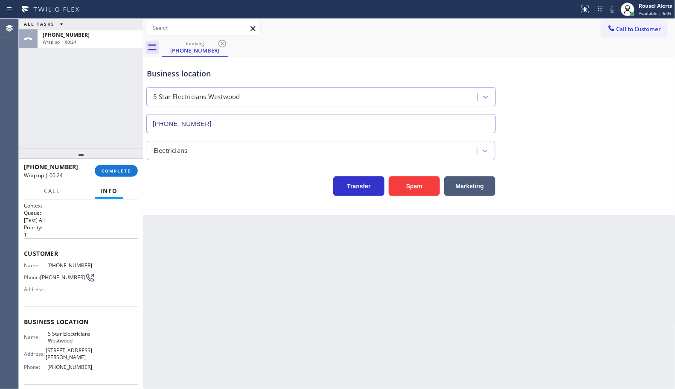
drag, startPoint x: 105, startPoint y: 72, endPoint x: 110, endPoint y: 88, distance: 17.4
click at [105, 72] on div "ALL TASKS ALL TASKS ACTIVE TASKS TASKS IN WRAP UP [PHONE_NUMBER] Wrap up | 00:24" at bounding box center [81, 84] width 124 height 130
click at [189, 235] on div "Back to Dashboard Change Sender ID Customers Technicians Select a contact Outbo…" at bounding box center [409, 204] width 532 height 370
click at [126, 172] on span "COMPLETE" at bounding box center [116, 171] width 29 height 6
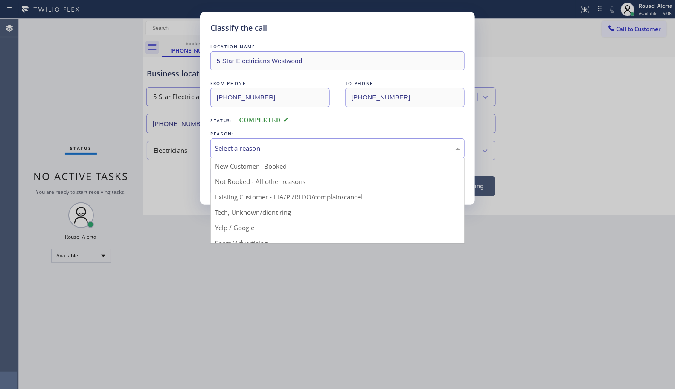
click at [254, 154] on div "Select a reason" at bounding box center [337, 148] width 254 height 20
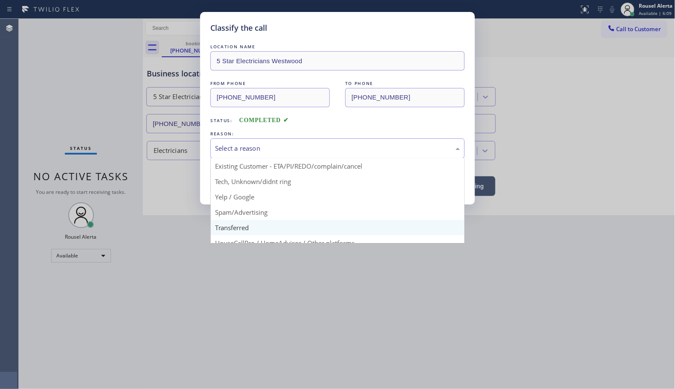
scroll to position [5, 0]
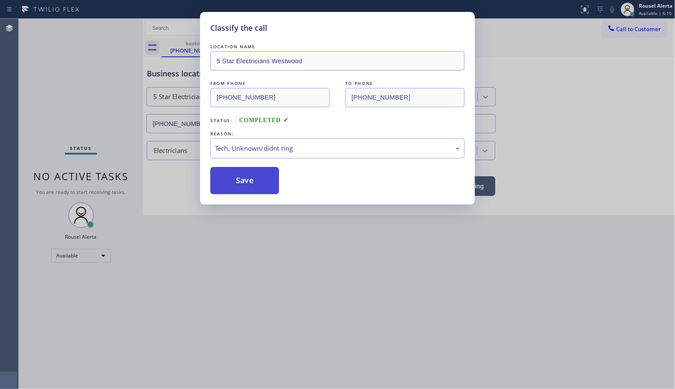
click at [250, 186] on button "Save" at bounding box center [244, 180] width 69 height 27
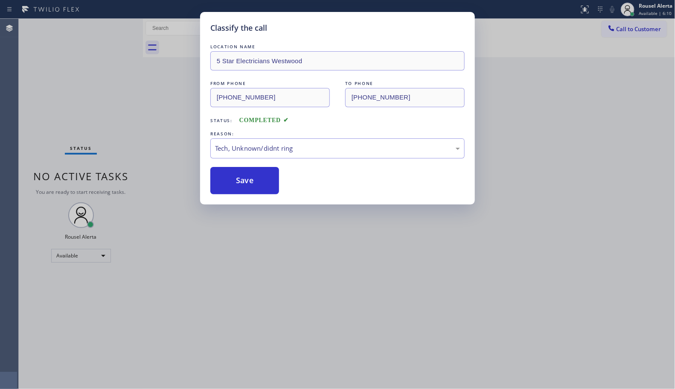
click at [273, 271] on div "Classify the call LOCATION NAME 5 Star Electricians Westwood FROM PHONE [PHONE_…" at bounding box center [337, 194] width 675 height 389
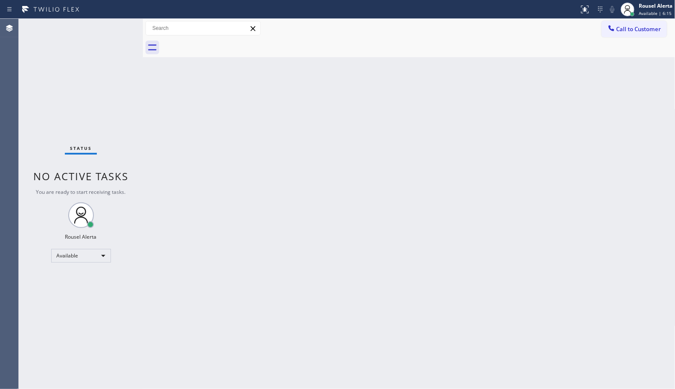
click at [190, 130] on div "Back to Dashboard Change Sender ID Customers Technicians Select a contact Outbo…" at bounding box center [409, 204] width 532 height 370
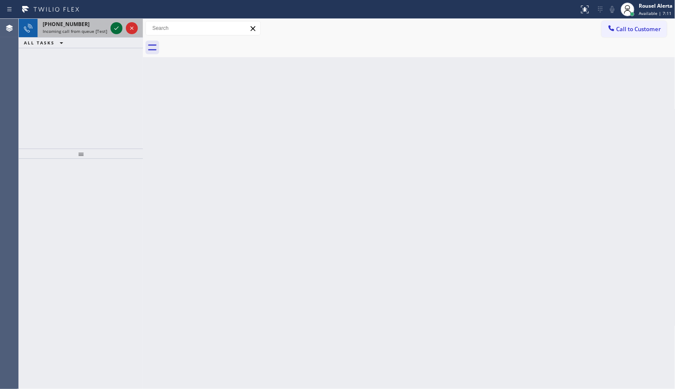
drag, startPoint x: 86, startPoint y: 30, endPoint x: 116, endPoint y: 31, distance: 29.9
click at [86, 30] on span "Incoming call from queue [Test] All" at bounding box center [78, 31] width 71 height 6
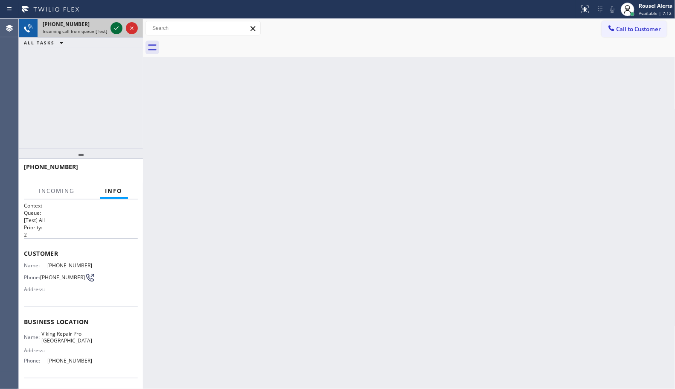
click at [116, 30] on icon at bounding box center [116, 28] width 10 height 10
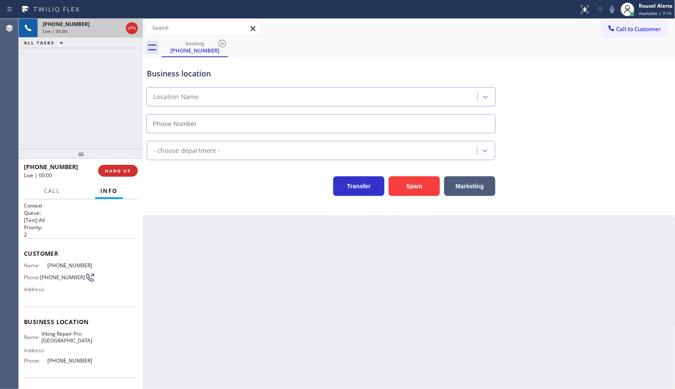
type input "[PHONE_NUMBER]"
click at [133, 169] on button "HANG UP" at bounding box center [118, 171] width 40 height 12
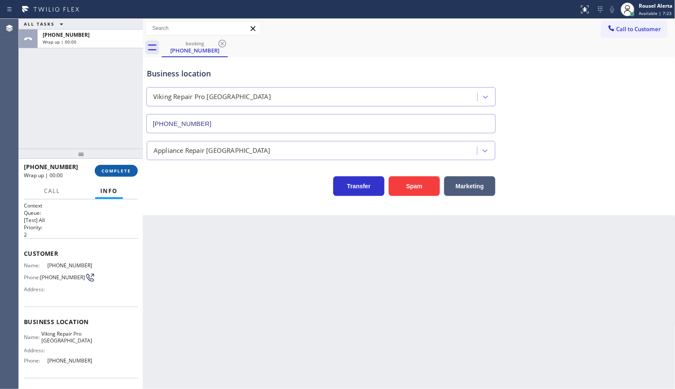
click at [134, 168] on button "COMPLETE" at bounding box center [116, 171] width 43 height 12
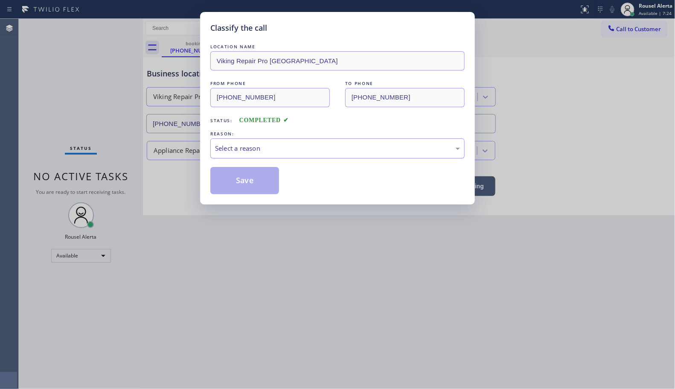
click at [295, 160] on div "LOCATION NAME Viking Repair Pro Portland FROM PHONE [PHONE_NUMBER] TO PHONE [PH…" at bounding box center [337, 118] width 254 height 152
click at [301, 153] on div "Select a reason" at bounding box center [337, 148] width 245 height 10
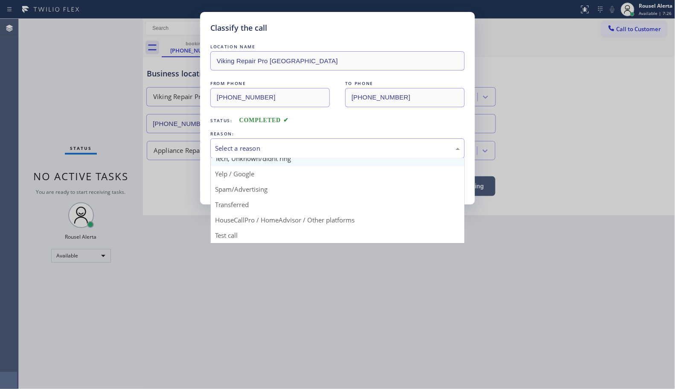
scroll to position [58, 0]
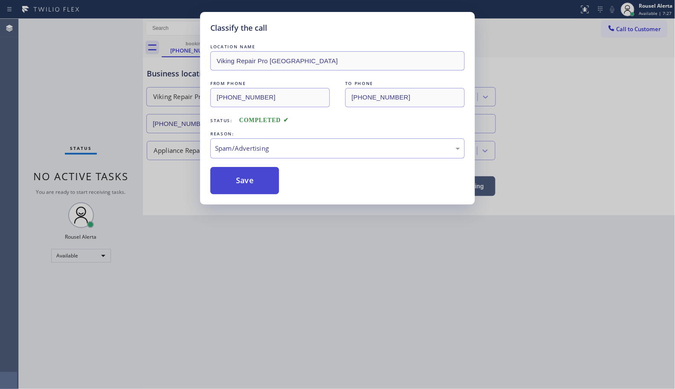
click at [263, 178] on button "Save" at bounding box center [244, 180] width 69 height 27
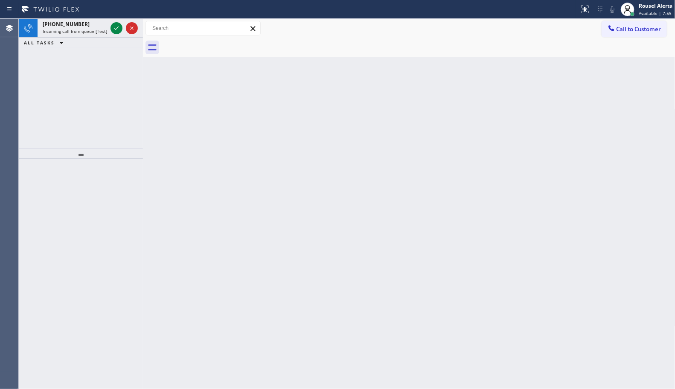
drag, startPoint x: 91, startPoint y: 30, endPoint x: 105, endPoint y: 75, distance: 46.5
click at [91, 30] on span "Incoming call from queue [Test] All" at bounding box center [78, 31] width 71 height 6
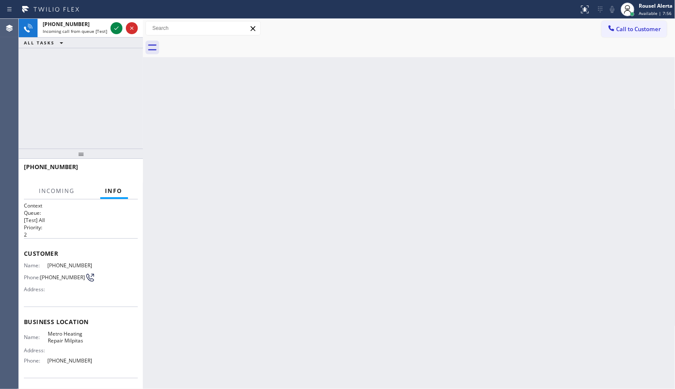
click at [165, 186] on div "Back to Dashboard Change Sender ID Customers Technicians Select a contact Outbo…" at bounding box center [409, 204] width 532 height 370
click at [112, 28] on icon at bounding box center [116, 28] width 10 height 10
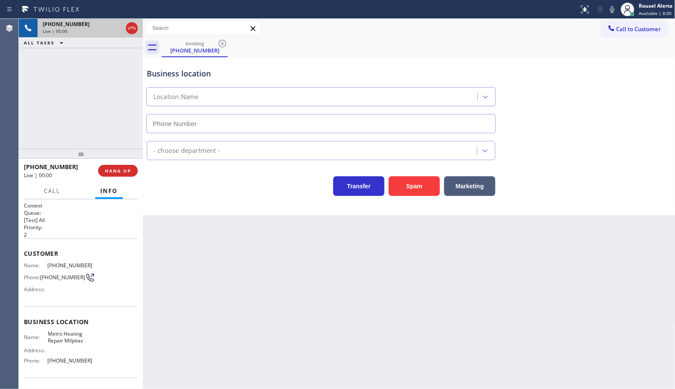
type input "[PHONE_NUMBER]"
click at [90, 45] on div "ALL TASKS ALL TASKS ACTIVE TASKS TASKS IN WRAP UP" at bounding box center [81, 43] width 124 height 11
click at [114, 166] on button "HANG UP" at bounding box center [118, 171] width 40 height 12
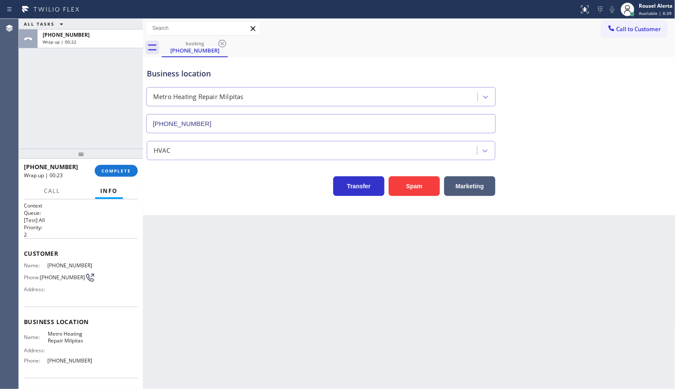
drag, startPoint x: 104, startPoint y: 81, endPoint x: 109, endPoint y: 93, distance: 12.8
click at [104, 81] on div "ALL TASKS ALL TASKS ACTIVE TASKS TASKS IN WRAP UP [PHONE_NUMBER] Wrap up | 00:22" at bounding box center [81, 84] width 124 height 130
click at [128, 172] on span "COMPLETE" at bounding box center [116, 171] width 29 height 6
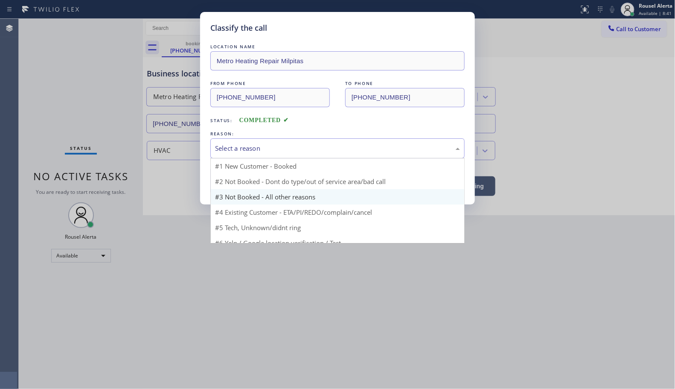
click at [278, 155] on div "Select a reason" at bounding box center [337, 148] width 254 height 20
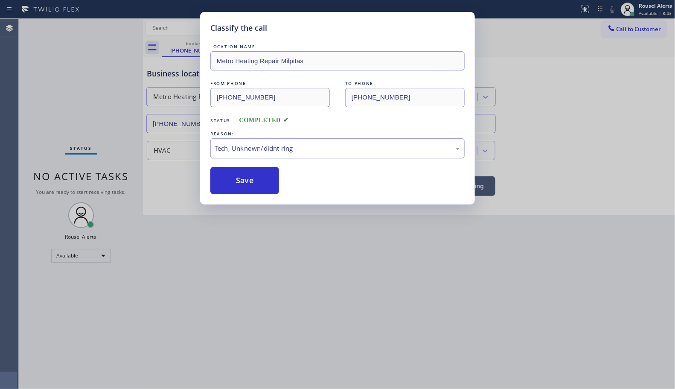
drag, startPoint x: 247, startPoint y: 189, endPoint x: 367, endPoint y: 279, distance: 149.8
click at [249, 191] on button "Save" at bounding box center [244, 180] width 69 height 27
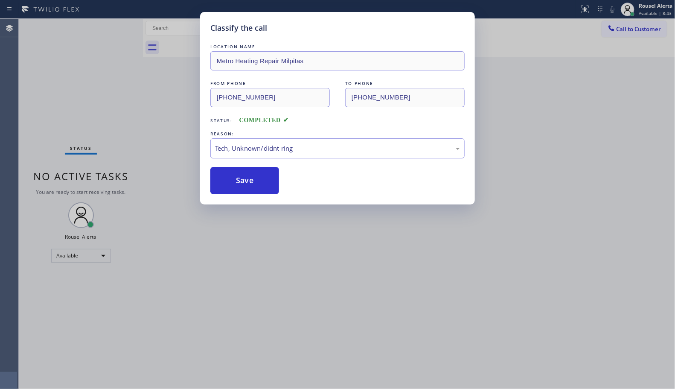
click at [367, 279] on div "Classify the call LOCATION NAME Metro Heating Repair Milpitas FROM PHONE [PHONE…" at bounding box center [337, 194] width 675 height 389
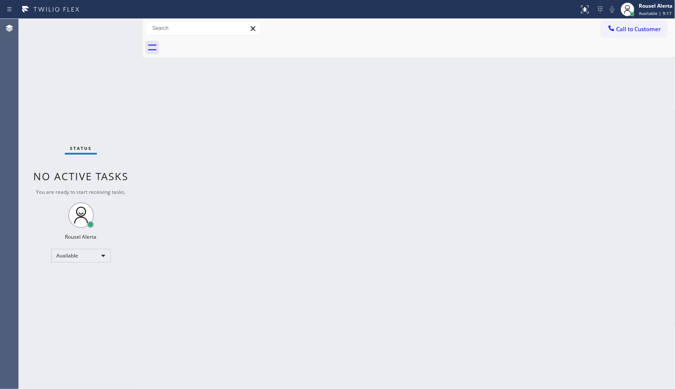
click at [199, 151] on div "Back to Dashboard Change Sender ID Customers Technicians Select a contact Outbo…" at bounding box center [409, 204] width 532 height 370
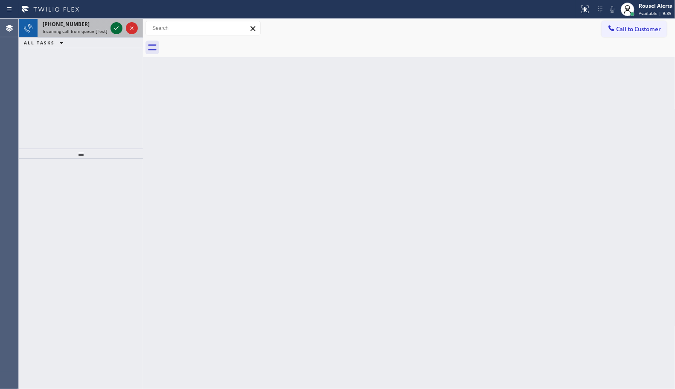
drag, startPoint x: 97, startPoint y: 29, endPoint x: 111, endPoint y: 31, distance: 14.7
click at [97, 29] on span "Incoming call from queue [Test] All" at bounding box center [78, 31] width 71 height 6
click at [101, 29] on span "Incoming call from queue [Test] All" at bounding box center [78, 31] width 71 height 6
click at [86, 29] on span "Incoming call from queue [Test] All" at bounding box center [78, 31] width 71 height 6
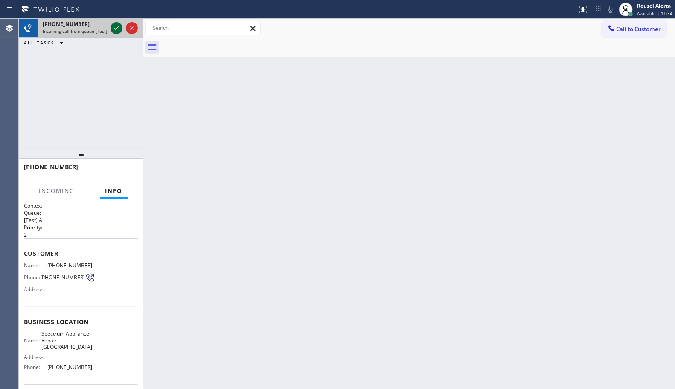
click at [112, 26] on icon at bounding box center [116, 28] width 10 height 10
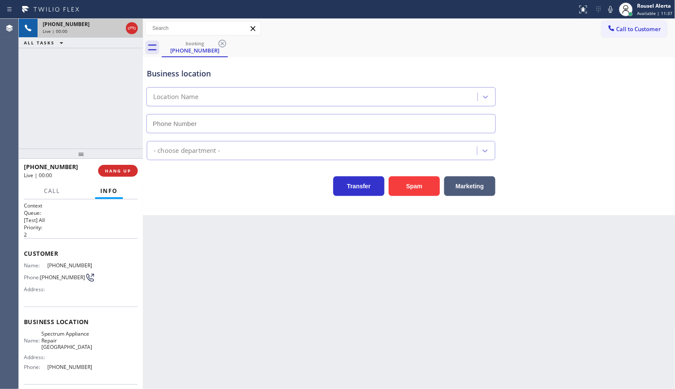
type input "[PHONE_NUMBER]"
click at [407, 183] on button "Spam" at bounding box center [414, 186] width 51 height 20
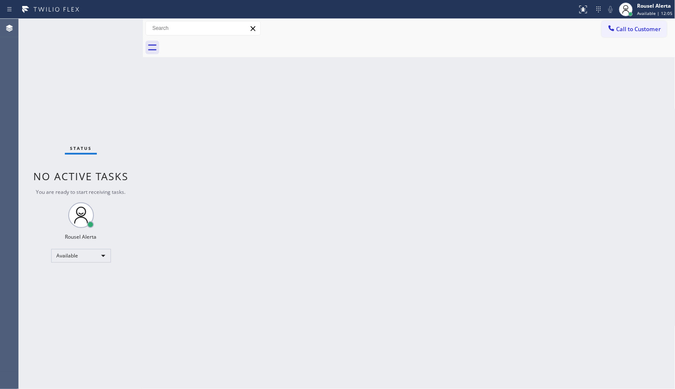
click at [104, 39] on div "Status No active tasks You are ready to start receiving tasks. Rousel Alerta Av…" at bounding box center [81, 204] width 124 height 370
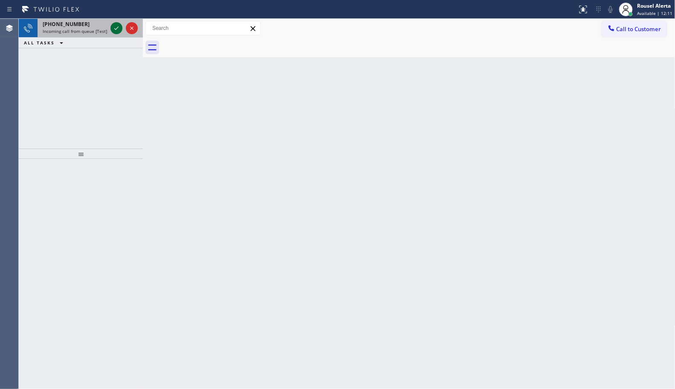
click at [116, 29] on icon at bounding box center [116, 28] width 10 height 10
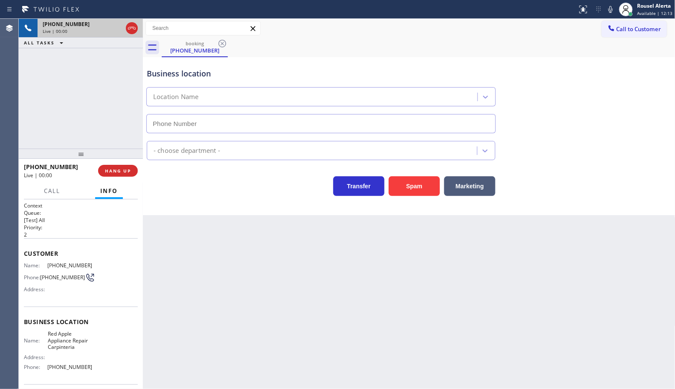
type input "[PHONE_NUMBER]"
click at [409, 186] on button "Spam" at bounding box center [414, 186] width 51 height 20
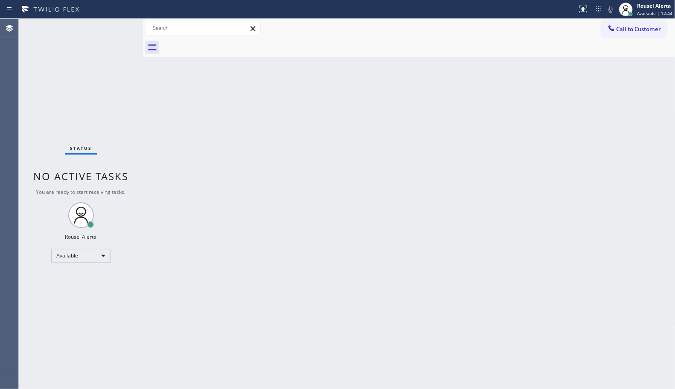
click at [235, 192] on div "Back to Dashboard Change Sender ID Customers Technicians Select a contact Outbo…" at bounding box center [409, 204] width 532 height 370
click at [259, 242] on div "Back to Dashboard Change Sender ID Customers Technicians Select a contact Outbo…" at bounding box center [409, 204] width 532 height 370
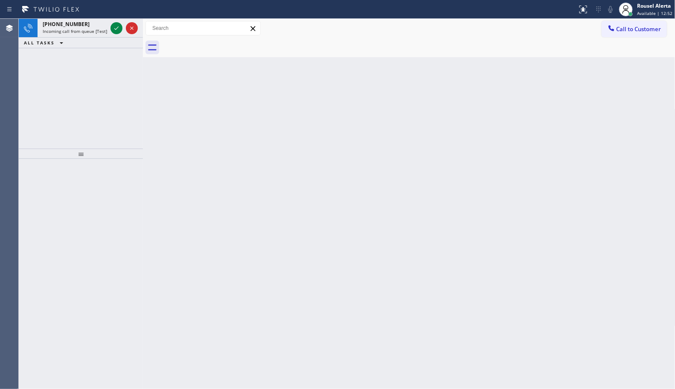
click at [103, 26] on div "[PHONE_NUMBER]" at bounding box center [75, 23] width 64 height 7
click at [114, 30] on icon at bounding box center [116, 28] width 10 height 10
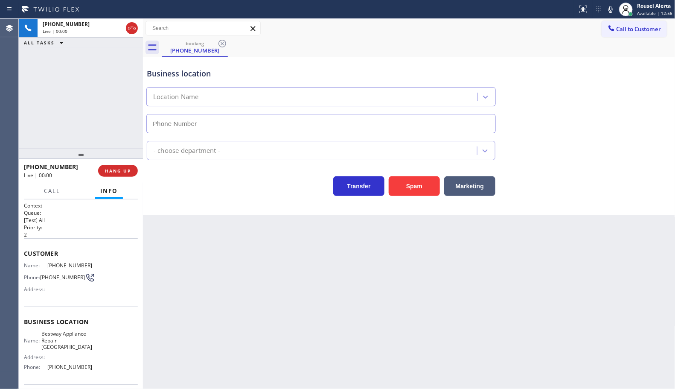
click at [114, 30] on div "Live | 00:00" at bounding box center [83, 31] width 80 height 6
type input "[PHONE_NUMBER]"
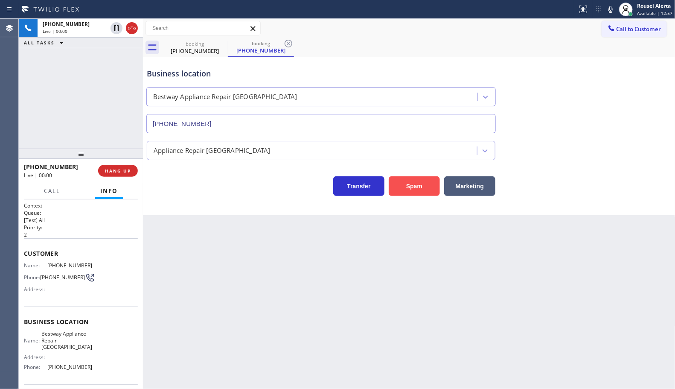
click at [423, 188] on button "Spam" at bounding box center [414, 186] width 51 height 20
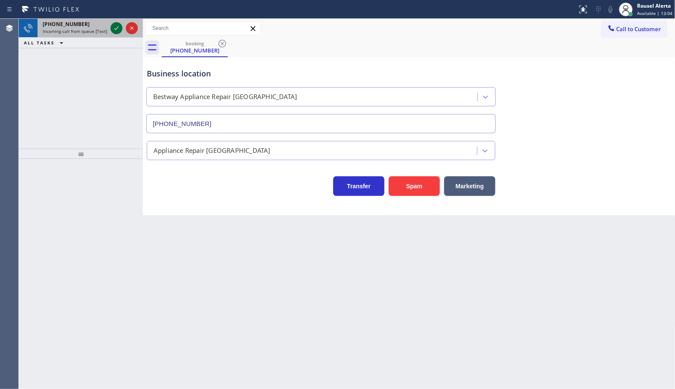
click at [112, 30] on icon at bounding box center [116, 28] width 10 height 10
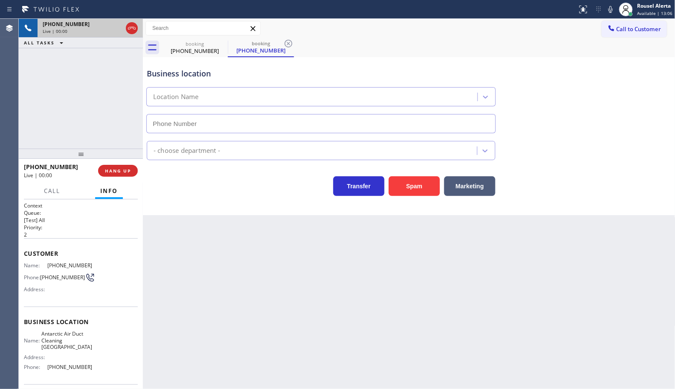
type input "[PHONE_NUMBER]"
click at [407, 192] on button "Spam" at bounding box center [414, 186] width 51 height 20
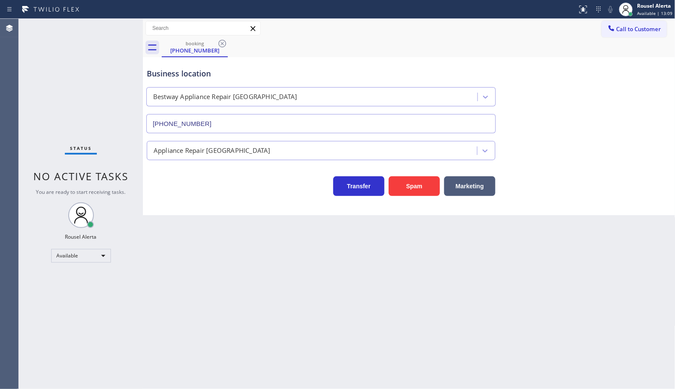
click at [412, 256] on div "Back to Dashboard Change Sender ID Customers Technicians Select a contact Outbo…" at bounding box center [409, 204] width 532 height 370
click at [223, 45] on icon at bounding box center [222, 43] width 10 height 10
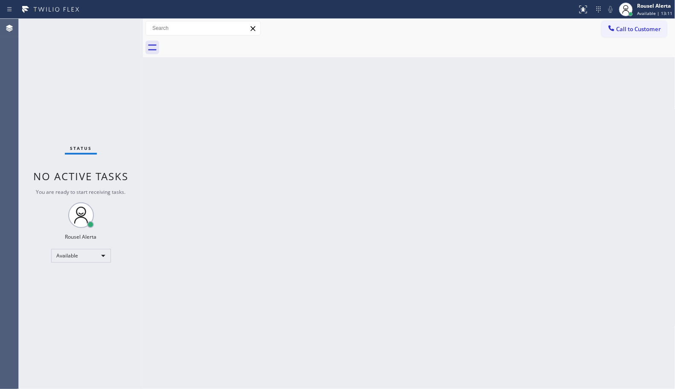
click at [253, 188] on div "Back to Dashboard Change Sender ID Customers Technicians Select a contact Outbo…" at bounding box center [409, 204] width 532 height 370
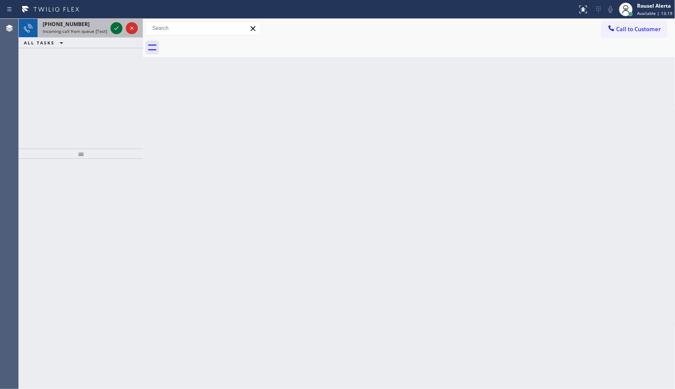
click at [117, 29] on icon at bounding box center [116, 28] width 10 height 10
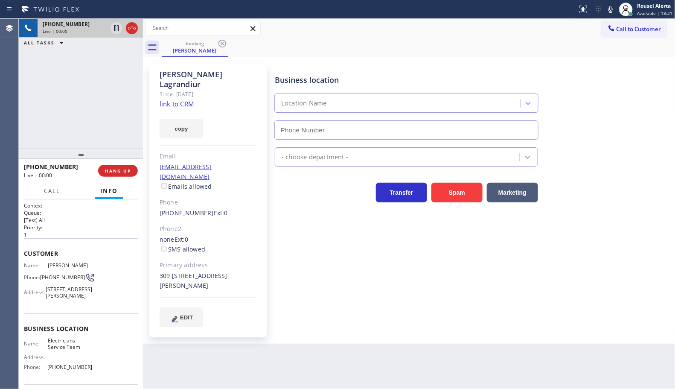
type input "[PHONE_NUMBER]"
click at [185, 99] on link "link to CRM" at bounding box center [177, 103] width 35 height 9
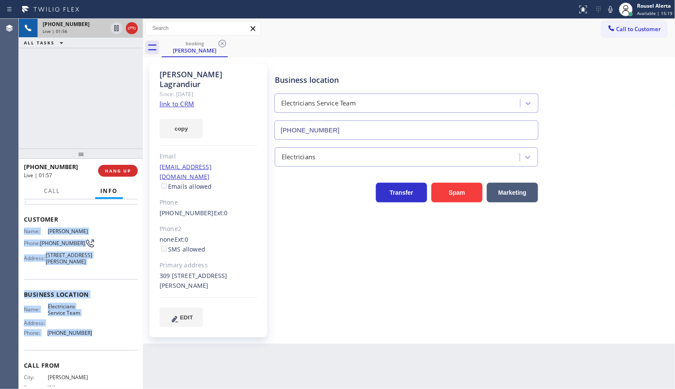
scroll to position [53, 0]
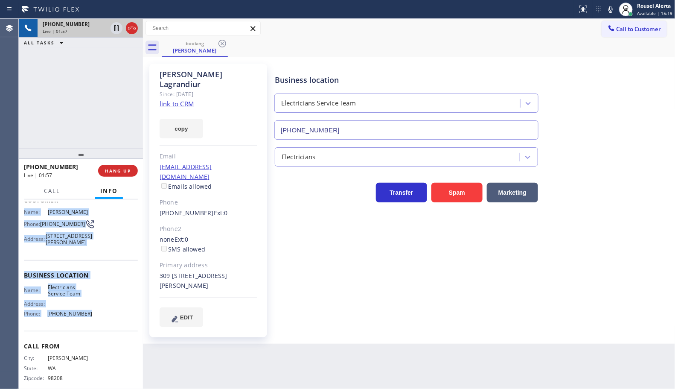
drag, startPoint x: 21, startPoint y: 261, endPoint x: 83, endPoint y: 328, distance: 91.8
click at [83, 328] on div "Context Queue: [Test] All Priority: 1 Customer Name: [PERSON_NAME] Phone: [PHON…" at bounding box center [81, 293] width 124 height 189
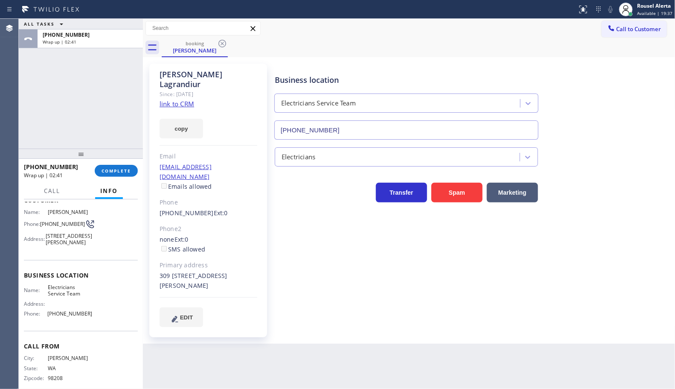
click at [284, 360] on div "Back to Dashboard Change Sender ID Customers Technicians Select a contact Outbo…" at bounding box center [409, 204] width 532 height 370
click at [101, 84] on div "ALL TASKS ALL TASKS ACTIVE TASKS TASKS IN WRAP UP [PHONE_NUMBER] Wrap up | 03:42" at bounding box center [81, 84] width 124 height 130
click at [124, 168] on span "COMPLETE" at bounding box center [116, 171] width 29 height 6
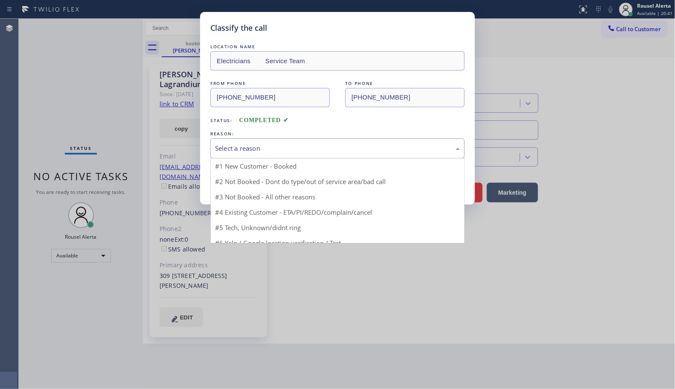
click at [267, 149] on div "Select a reason" at bounding box center [337, 148] width 245 height 10
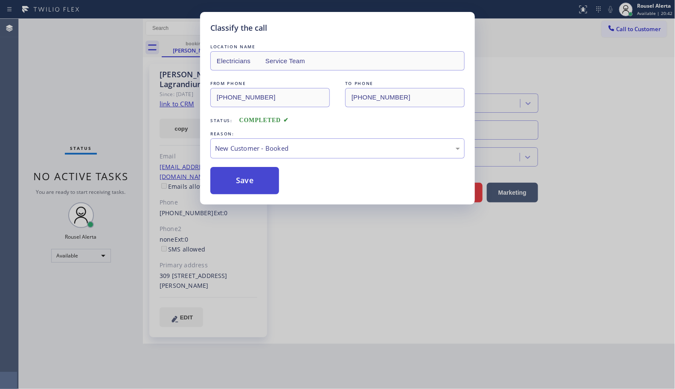
click at [248, 177] on button "Save" at bounding box center [244, 180] width 69 height 27
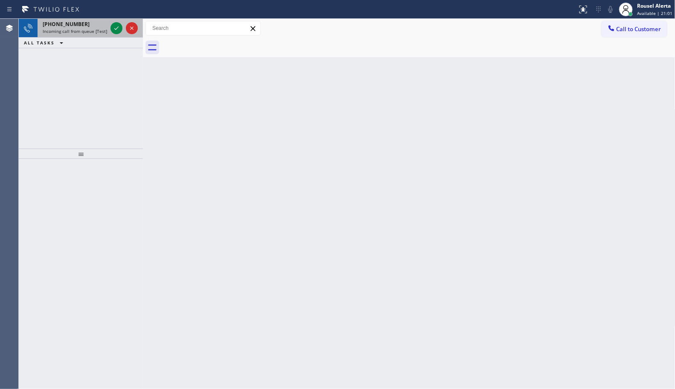
click at [90, 28] on span "Incoming call from queue [Test] All" at bounding box center [78, 31] width 71 height 6
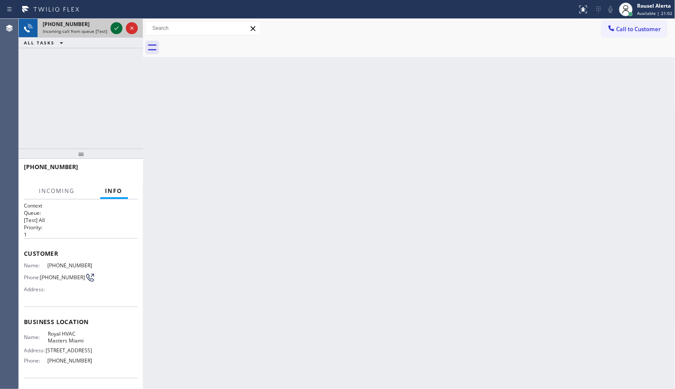
click at [116, 29] on icon at bounding box center [116, 27] width 4 height 3
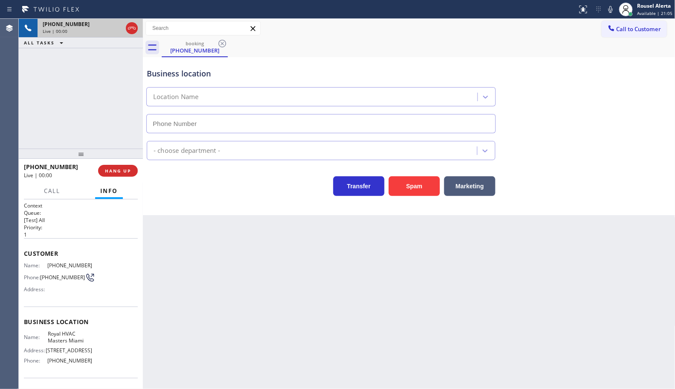
type input "[PHONE_NUMBER]"
click at [449, 372] on div "Back to Dashboard Change Sender ID Customers Technicians Select a contact Outbo…" at bounding box center [409, 204] width 532 height 370
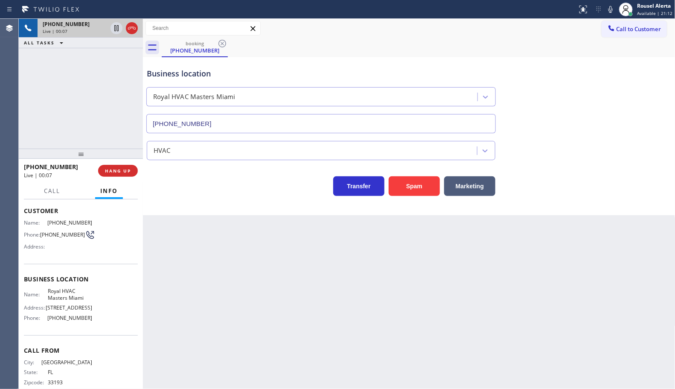
scroll to position [58, 0]
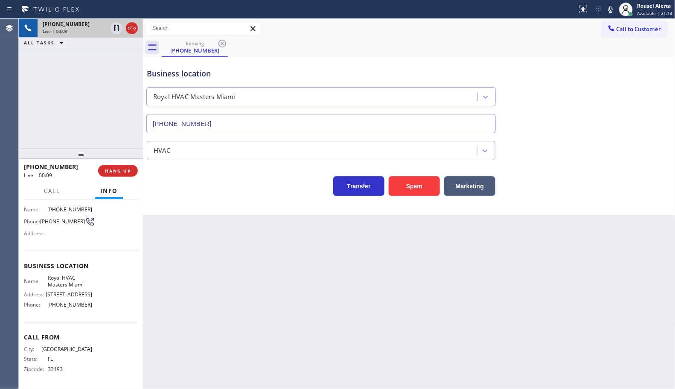
click at [67, 366] on span "33193" at bounding box center [70, 369] width 44 height 6
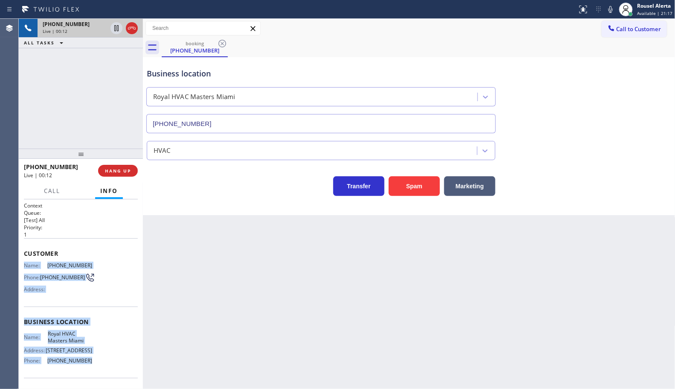
drag, startPoint x: 85, startPoint y: 362, endPoint x: 20, endPoint y: 266, distance: 116.1
click at [20, 266] on div "Context Queue: [Test] All Priority: 1 Customer Name: [PHONE_NUMBER] Phone: [PHO…" at bounding box center [81, 293] width 124 height 189
click at [70, 148] on div at bounding box center [81, 153] width 124 height 10
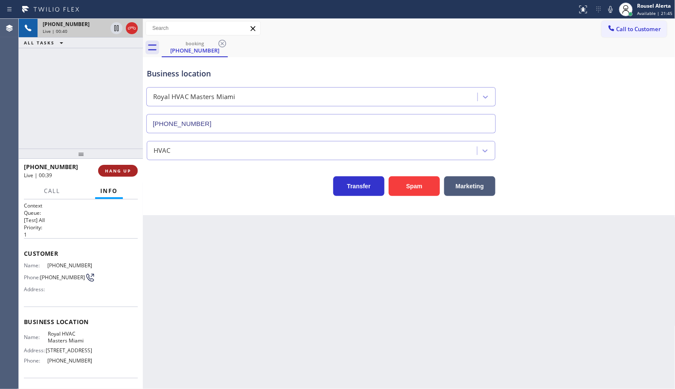
click at [114, 173] on span "HANG UP" at bounding box center [118, 171] width 26 height 6
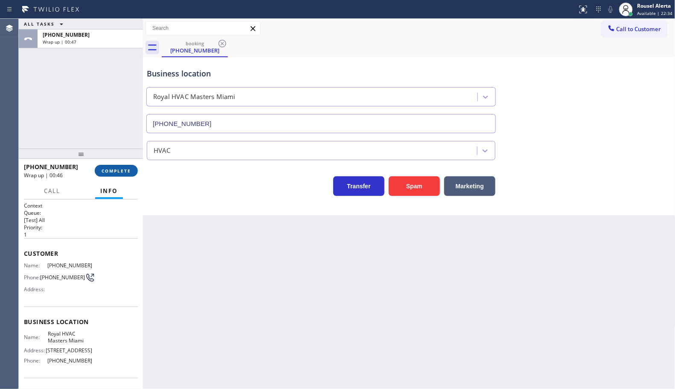
click at [118, 173] on span "COMPLETE" at bounding box center [116, 171] width 29 height 6
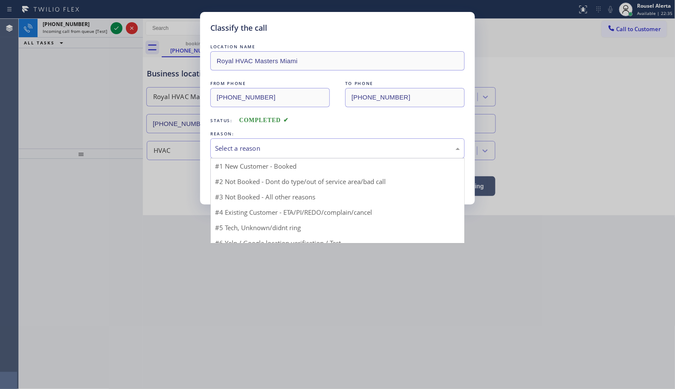
click at [243, 154] on div "Select a reason" at bounding box center [337, 148] width 254 height 20
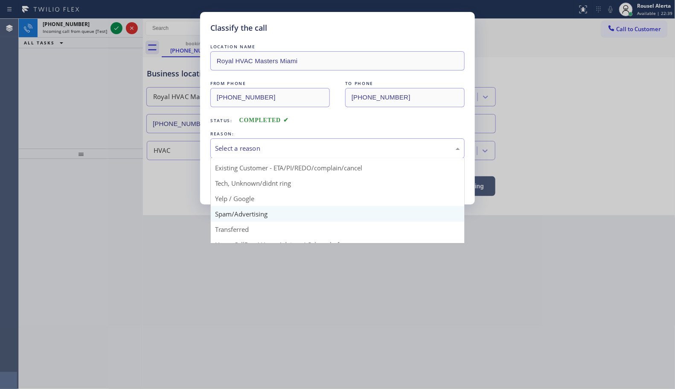
scroll to position [58, 0]
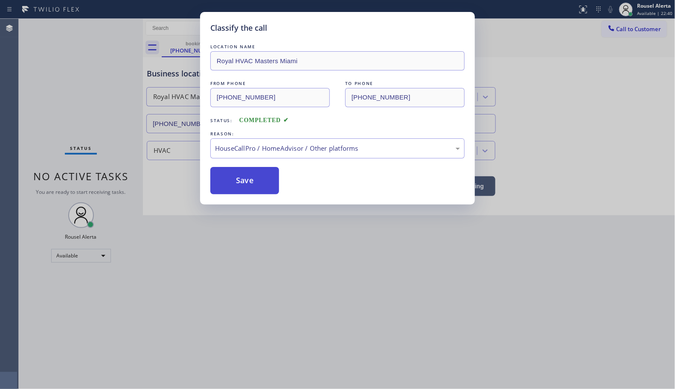
click at [240, 189] on button "Save" at bounding box center [244, 180] width 69 height 27
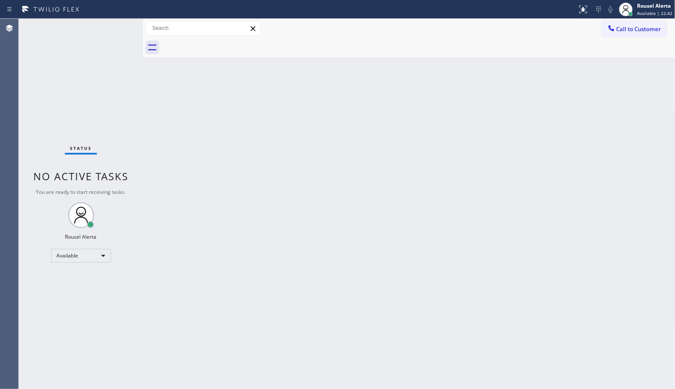
click at [114, 87] on div "Status No active tasks You are ready to start receiving tasks. Rousel Alerta Av…" at bounding box center [81, 204] width 124 height 370
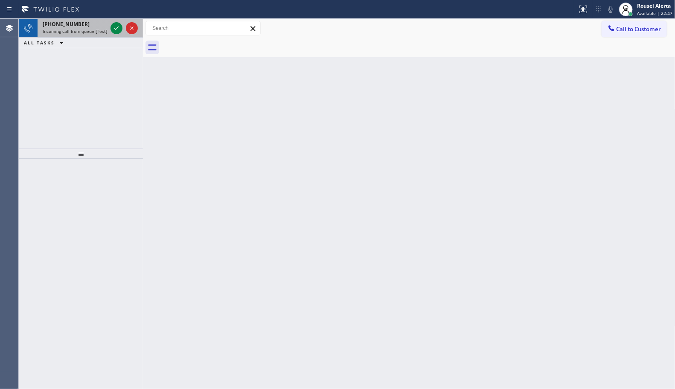
click at [99, 26] on div "[PHONE_NUMBER]" at bounding box center [75, 23] width 64 height 7
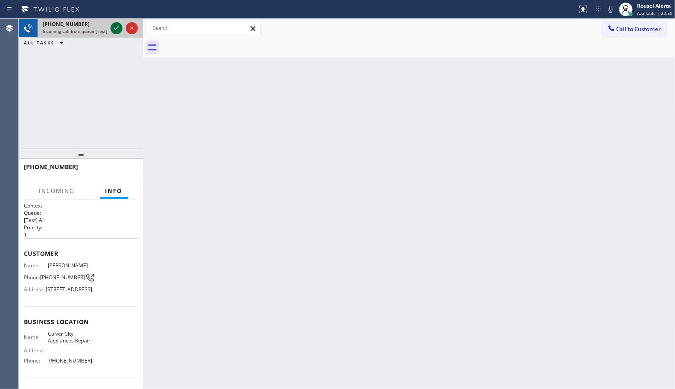
click at [113, 28] on icon at bounding box center [116, 28] width 10 height 10
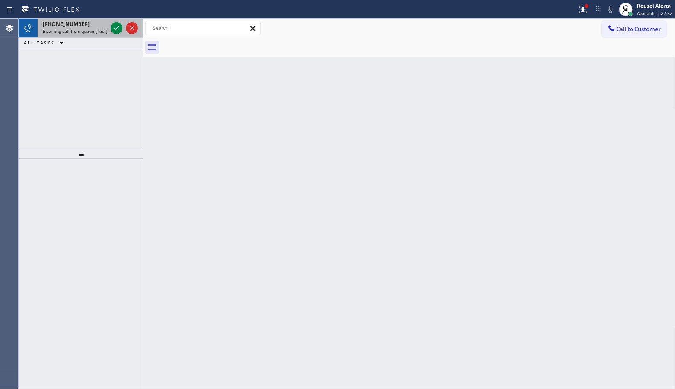
click at [73, 28] on span "Incoming call from queue [Test] All" at bounding box center [78, 31] width 71 height 6
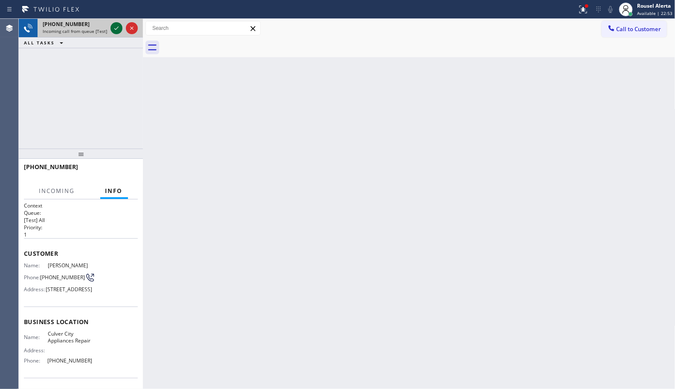
click at [117, 30] on icon at bounding box center [116, 28] width 10 height 10
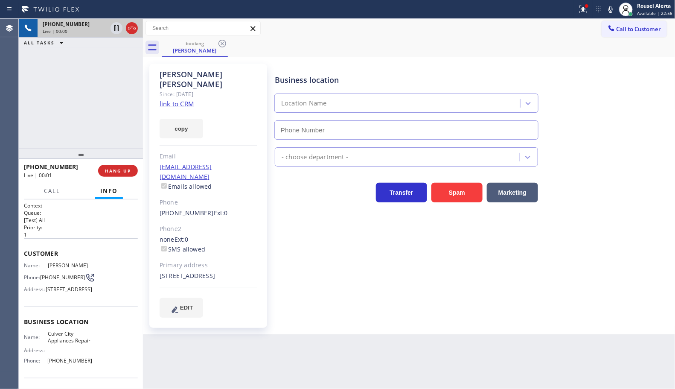
type input "[PHONE_NUMBER]"
click at [579, 9] on icon at bounding box center [583, 9] width 10 height 10
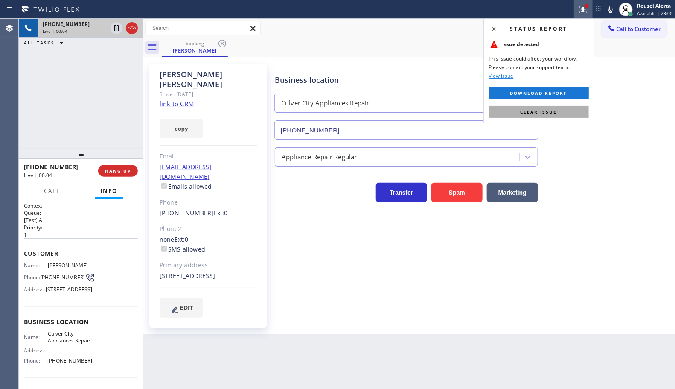
click at [566, 114] on button "Clear issue" at bounding box center [539, 112] width 100 height 12
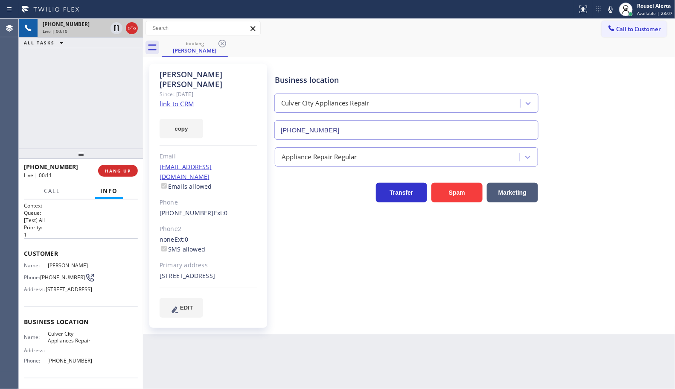
click at [164, 99] on link "link to CRM" at bounding box center [177, 103] width 35 height 9
click at [85, 86] on div "[PHONE_NUMBER] Live | 01:32 ALL TASKS ALL TASKS ACTIVE TASKS TASKS IN WRAP UP" at bounding box center [81, 84] width 124 height 130
drag, startPoint x: 113, startPoint y: 31, endPoint x: 128, endPoint y: 31, distance: 14.5
click at [113, 31] on icon at bounding box center [116, 28] width 10 height 10
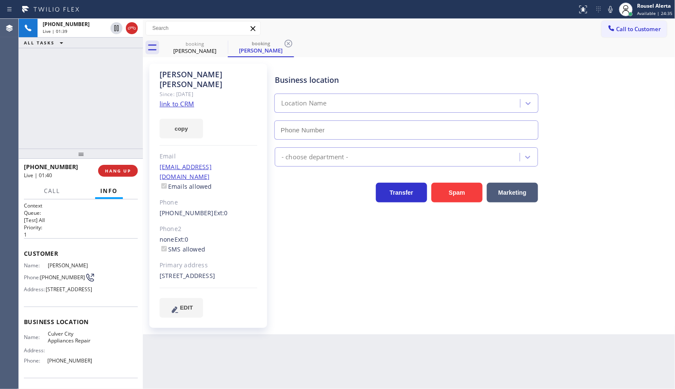
type input "[PHONE_NUMBER]"
click at [610, 9] on icon at bounding box center [610, 9] width 4 height 7
click at [112, 55] on div "[PHONE_NUMBER] Live | 04:26 ALL TASKS ALL TASKS ACTIVE TASKS TASKS IN WRAP UP" at bounding box center [81, 84] width 124 height 130
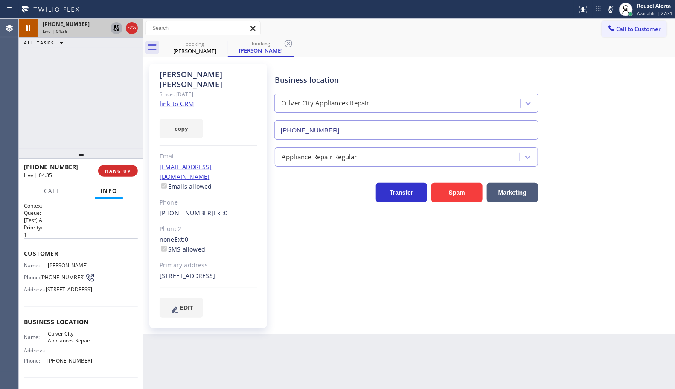
click at [116, 30] on icon at bounding box center [116, 28] width 10 height 10
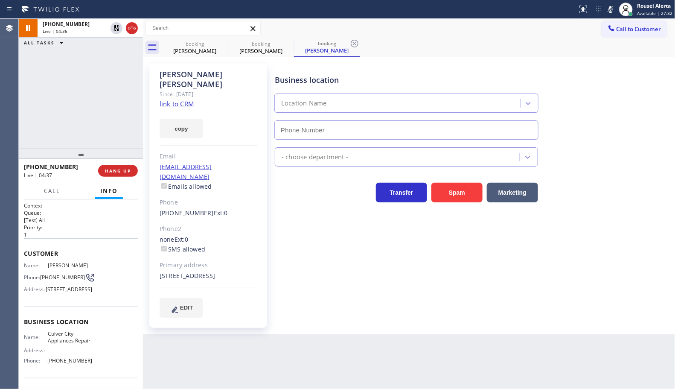
type input "[PHONE_NUMBER]"
click at [610, 10] on rect at bounding box center [610, 9] width 6 height 6
click at [415, 41] on div "booking [PERSON_NAME] booking [PERSON_NAME] booking [PERSON_NAME]" at bounding box center [419, 47] width 514 height 19
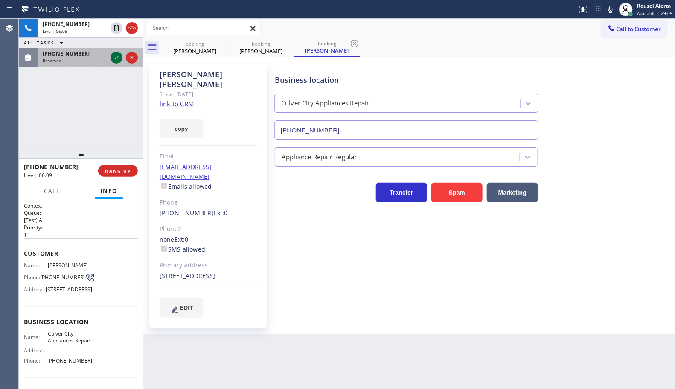
click at [112, 62] on icon at bounding box center [116, 57] width 10 height 10
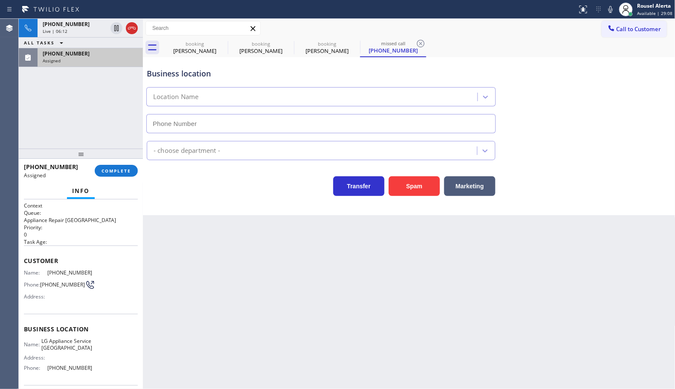
type input "[PHONE_NUMBER]"
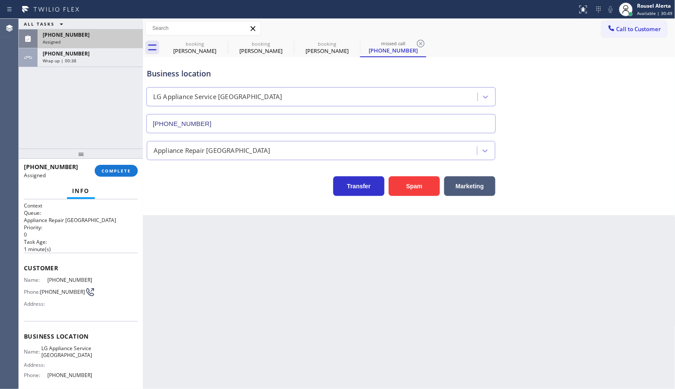
click at [90, 37] on div "[PHONE_NUMBER]" at bounding box center [90, 34] width 95 height 7
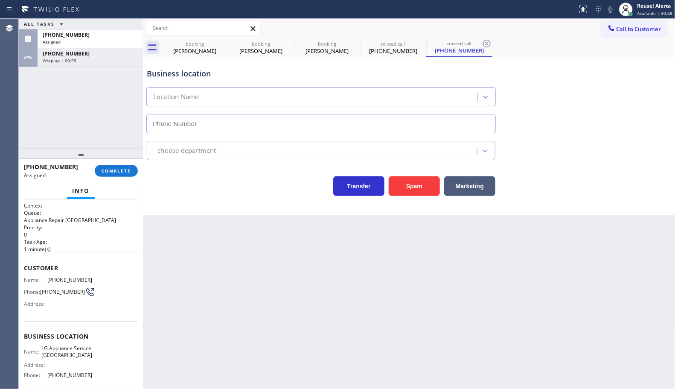
type input "[PHONE_NUMBER]"
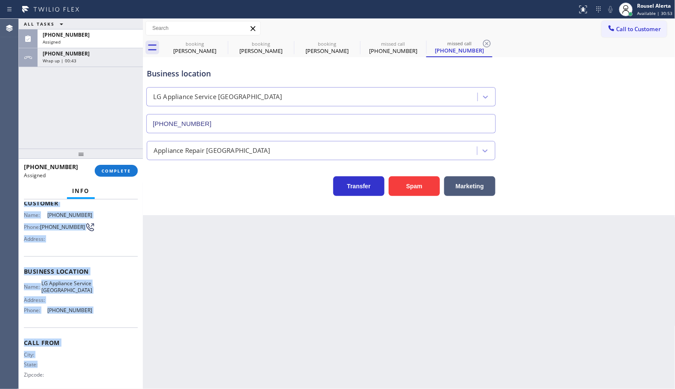
scroll to position [71, 0]
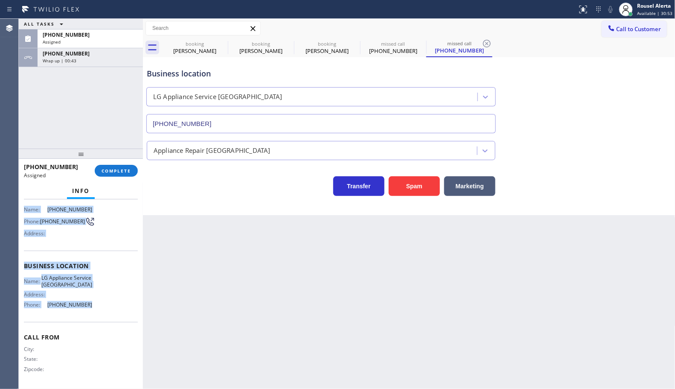
drag, startPoint x: 23, startPoint y: 266, endPoint x: 109, endPoint y: 311, distance: 97.9
click at [109, 311] on div "Context Queue: Appliance Repair High End Priority: 0 Task Age: [DEMOGRAPHIC_DAT…" at bounding box center [81, 293] width 124 height 189
click at [86, 58] on div "Wrap up | 01:06" at bounding box center [90, 61] width 95 height 6
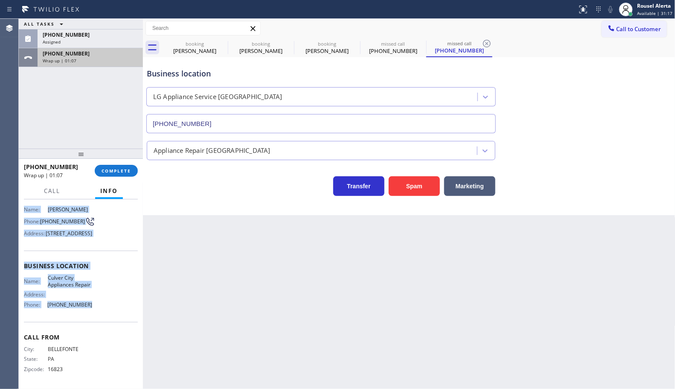
scroll to position [58, 0]
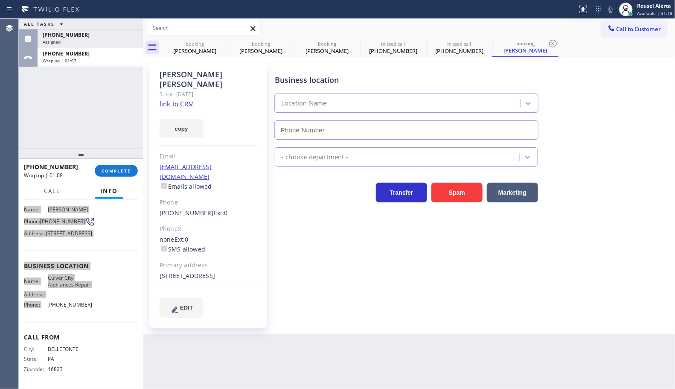
type input "[PHONE_NUMBER]"
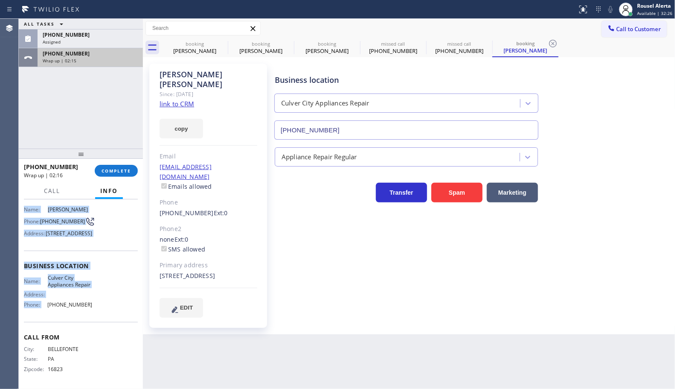
click at [96, 50] on div "[PHONE_NUMBER]" at bounding box center [90, 53] width 95 height 7
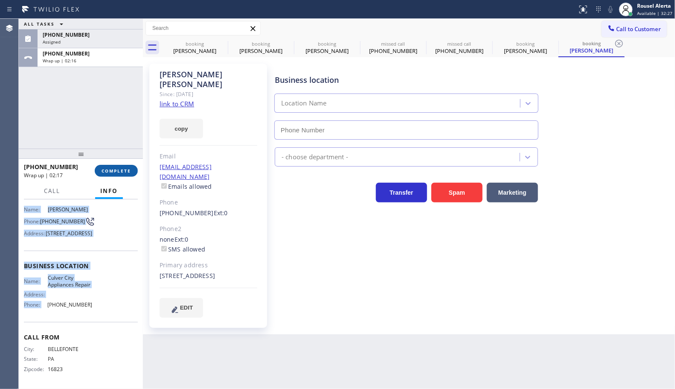
click at [108, 174] on button "COMPLETE" at bounding box center [116, 171] width 43 height 12
type input "[PHONE_NUMBER]"
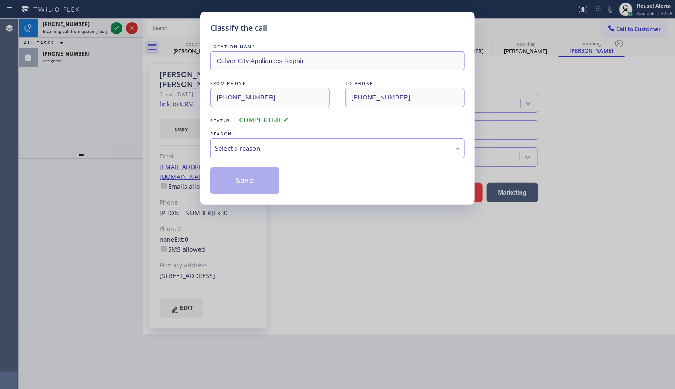
click at [232, 151] on div "Select a reason" at bounding box center [337, 148] width 245 height 10
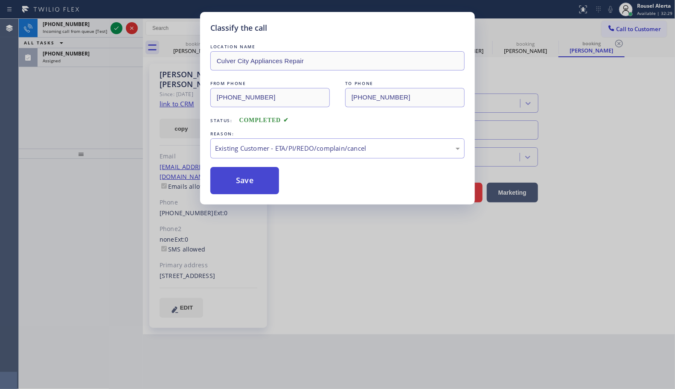
click at [250, 178] on button "Save" at bounding box center [244, 180] width 69 height 27
type input "[PHONE_NUMBER]"
click at [102, 55] on div "Classify the call LOCATION NAME [GEOGRAPHIC_DATA] Appliances Repair FROM PHONE …" at bounding box center [337, 194] width 675 height 389
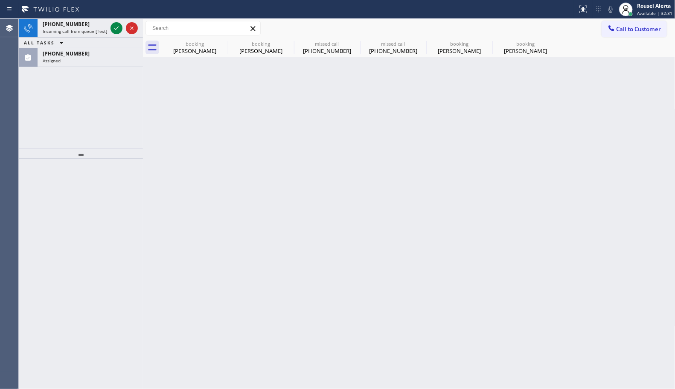
click at [102, 55] on div "[PHONE_NUMBER]" at bounding box center [90, 53] width 95 height 7
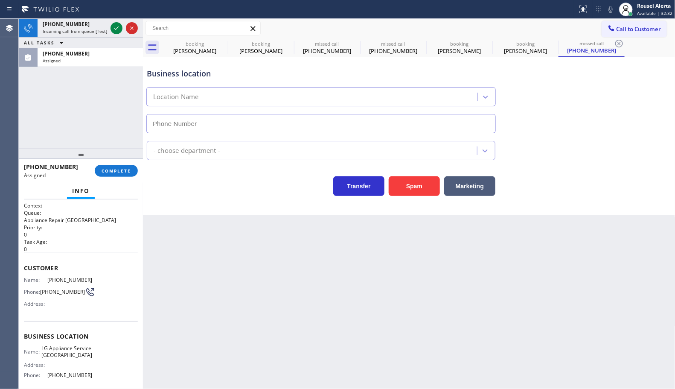
type input "[PHONE_NUMBER]"
click at [109, 171] on span "COMPLETE" at bounding box center [116, 171] width 29 height 6
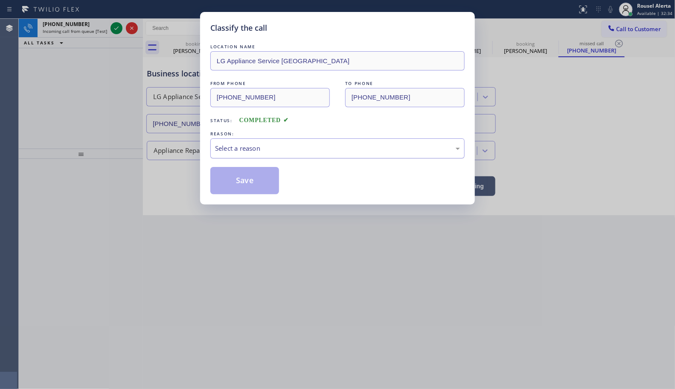
click at [237, 154] on div "Select a reason" at bounding box center [337, 148] width 254 height 20
click at [250, 182] on button "Save" at bounding box center [244, 180] width 69 height 27
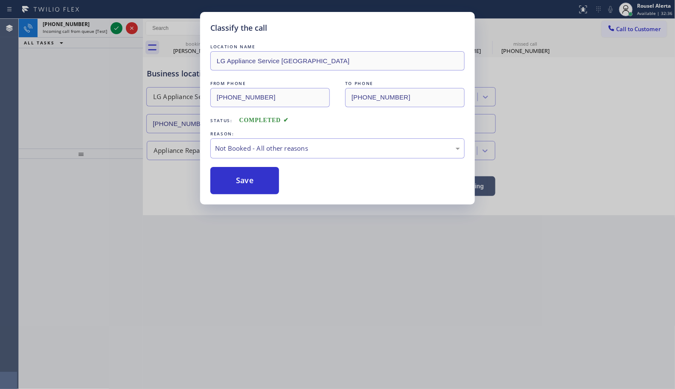
click at [87, 113] on div "Classify the call LOCATION NAME LG Appliance Service [GEOGRAPHIC_DATA] FROM PHO…" at bounding box center [337, 194] width 675 height 389
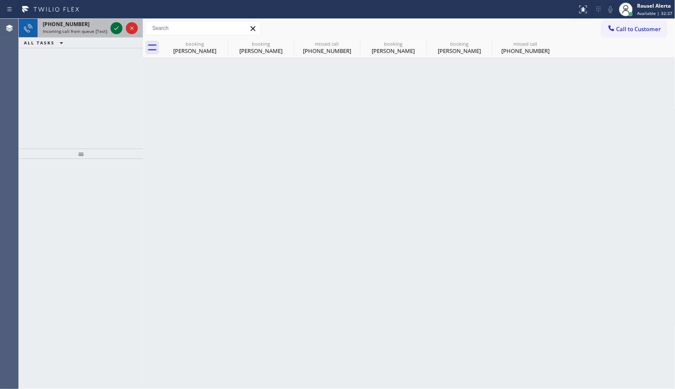
click at [114, 29] on icon at bounding box center [116, 28] width 10 height 10
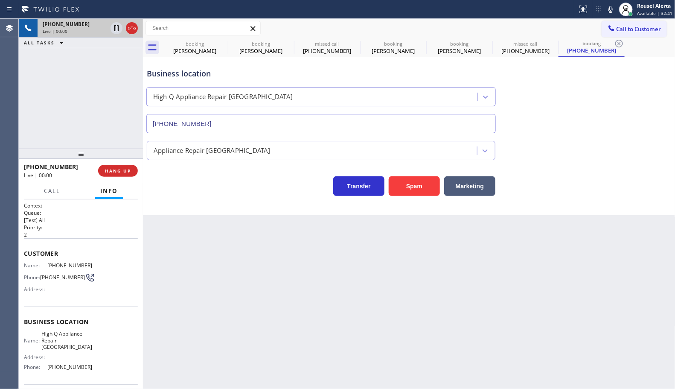
type input "[PHONE_NUMBER]"
click at [419, 191] on button "Spam" at bounding box center [414, 186] width 51 height 20
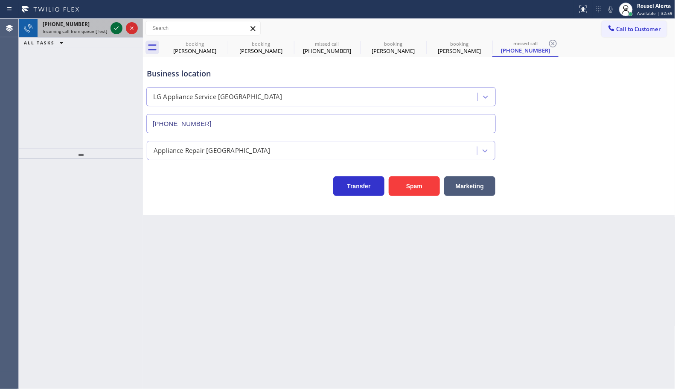
click at [111, 27] on icon at bounding box center [116, 28] width 10 height 10
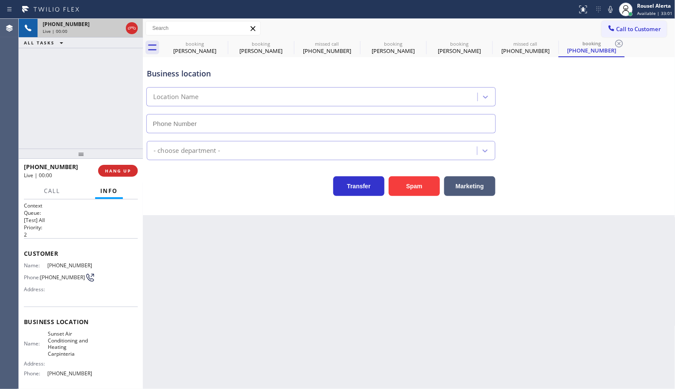
type input "[PHONE_NUMBER]"
click at [414, 188] on button "Spam" at bounding box center [414, 186] width 51 height 20
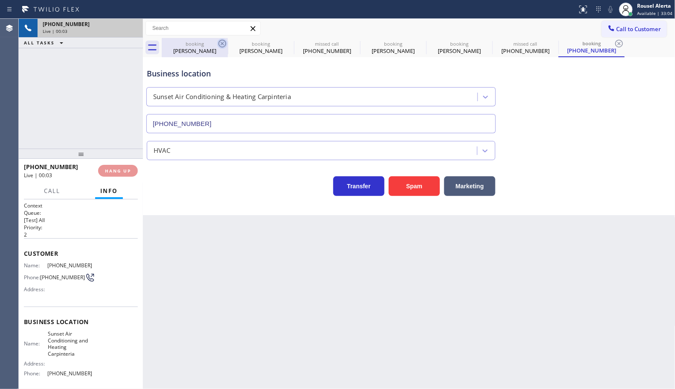
click at [222, 41] on icon at bounding box center [222, 43] width 10 height 10
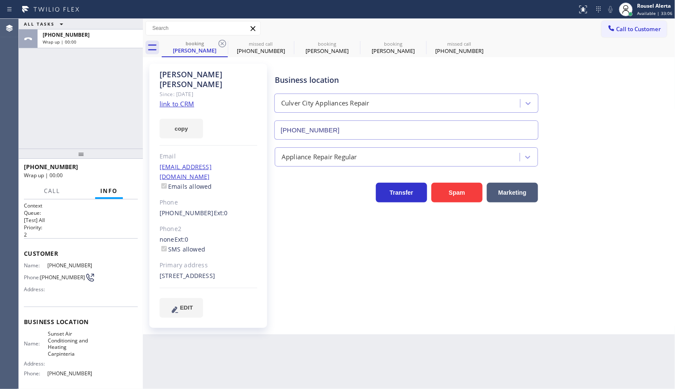
click at [222, 41] on icon at bounding box center [222, 43] width 10 height 10
click at [0, 0] on icon at bounding box center [0, 0] width 0 height 0
click at [349, 41] on icon at bounding box center [354, 43] width 10 height 10
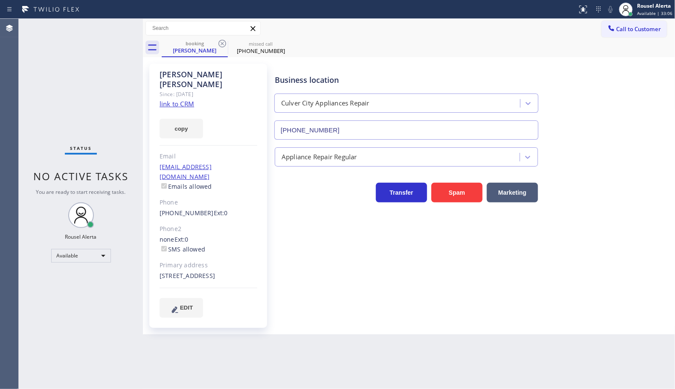
click at [223, 41] on icon at bounding box center [222, 43] width 10 height 10
click at [0, 0] on icon at bounding box center [0, 0] width 0 height 0
click at [223, 41] on div "booking [PERSON_NAME] missed call [PHONE_NUMBER]" at bounding box center [419, 47] width 514 height 19
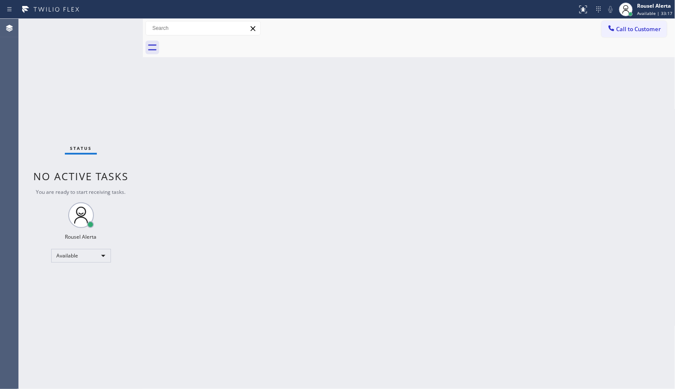
click at [214, 135] on div "Back to Dashboard Change Sender ID Customers Technicians Select a contact Outbo…" at bounding box center [409, 204] width 532 height 370
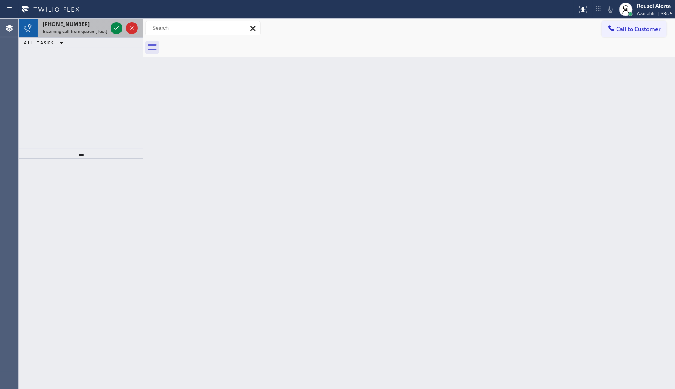
click at [90, 22] on div "[PHONE_NUMBER]" at bounding box center [75, 23] width 64 height 7
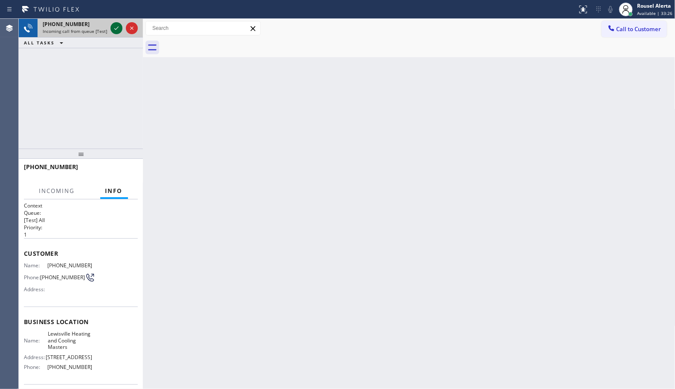
click at [112, 28] on icon at bounding box center [116, 28] width 10 height 10
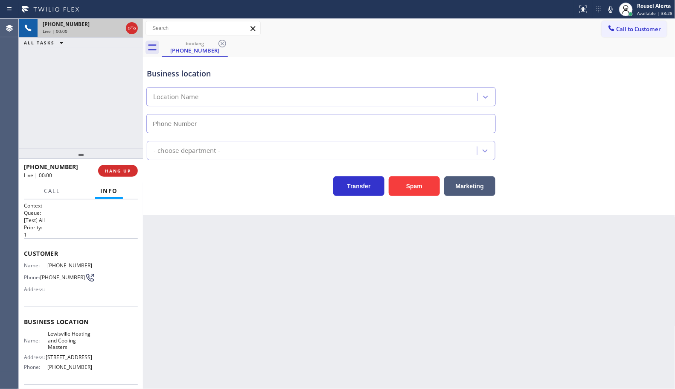
type input "[PHONE_NUMBER]"
click at [208, 272] on div "Back to Dashboard Change Sender ID Customers Technicians Select a contact Outbo…" at bounding box center [409, 204] width 532 height 370
drag, startPoint x: 109, startPoint y: 107, endPoint x: 104, endPoint y: 125, distance: 18.3
click at [107, 107] on div "[PHONE_NUMBER] Live | 00:07 ALL TASKS ALL TASKS ACTIVE TASKS TASKS IN WRAP UP" at bounding box center [81, 84] width 124 height 130
click at [112, 172] on span "HANG UP" at bounding box center [118, 171] width 26 height 6
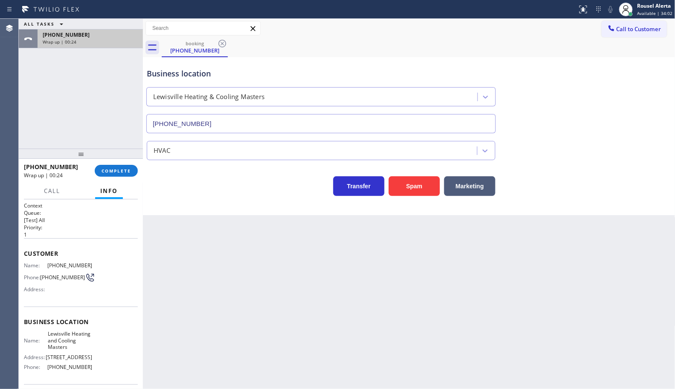
click at [90, 44] on div "Wrap up | 00:24" at bounding box center [90, 42] width 95 height 6
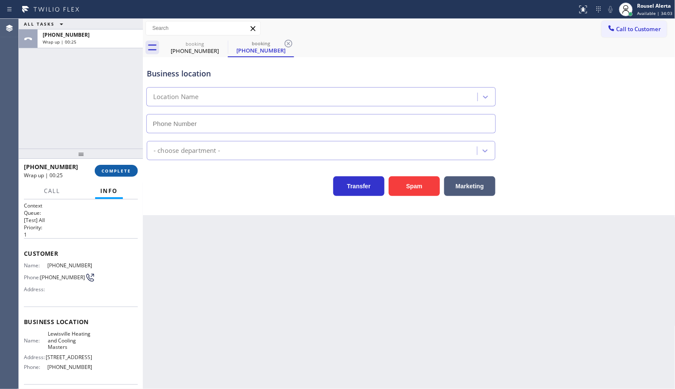
type input "[PHONE_NUMBER]"
click at [107, 173] on span "COMPLETE" at bounding box center [116, 171] width 29 height 6
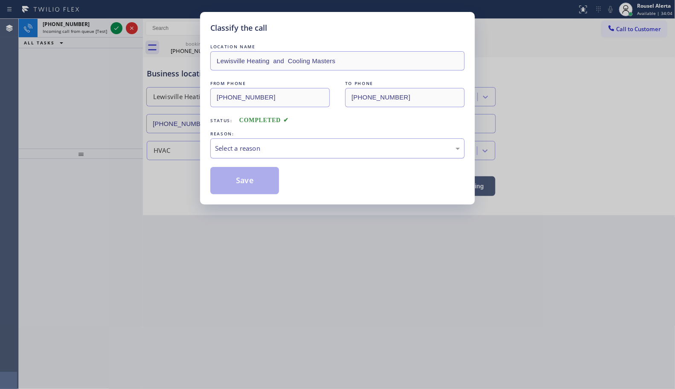
click at [260, 157] on div "Select a reason" at bounding box center [337, 148] width 254 height 20
drag, startPoint x: 242, startPoint y: 186, endPoint x: 146, endPoint y: 99, distance: 130.1
click at [242, 186] on button "Save" at bounding box center [244, 180] width 69 height 27
click at [90, 29] on div "Classify the call LOCATION NAME [GEOGRAPHIC_DATA] Heating and Cooling Masters F…" at bounding box center [337, 194] width 675 height 389
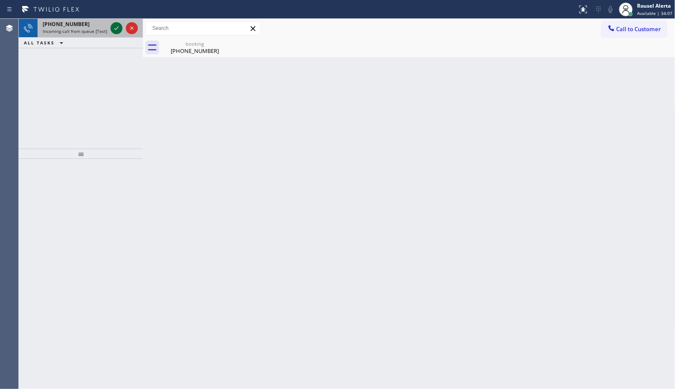
click at [114, 31] on icon at bounding box center [116, 28] width 10 height 10
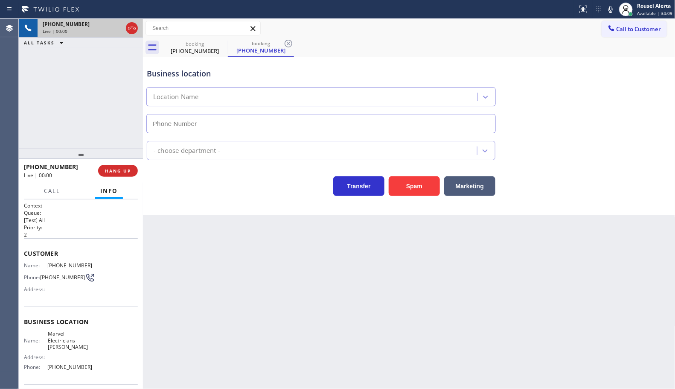
type input "[PHONE_NUMBER]"
drag, startPoint x: 400, startPoint y: 183, endPoint x: 401, endPoint y: 190, distance: 7.9
click at [400, 183] on button "Spam" at bounding box center [414, 186] width 51 height 20
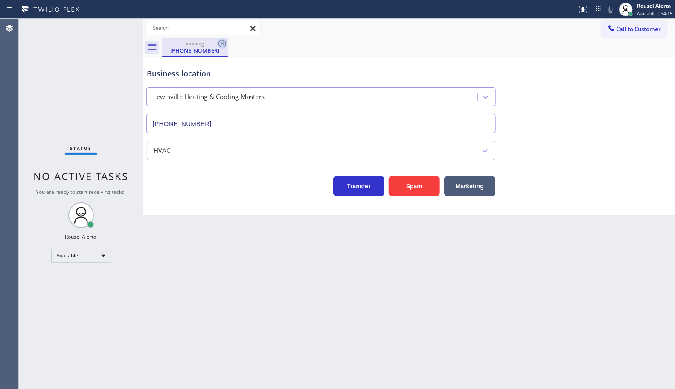
click at [222, 44] on icon at bounding box center [222, 44] width 8 height 8
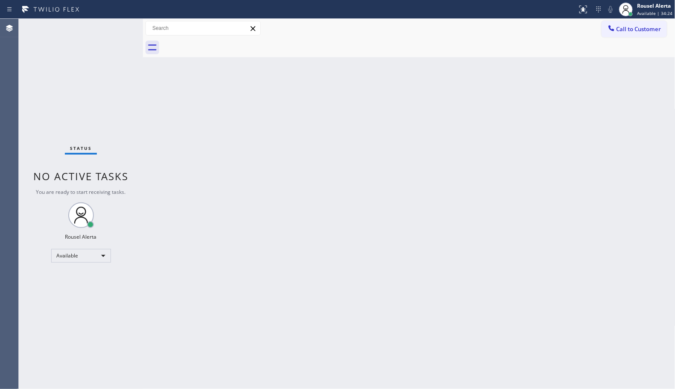
click at [111, 28] on div "Status No active tasks You are ready to start receiving tasks. Rousel Alerta Av…" at bounding box center [81, 204] width 124 height 370
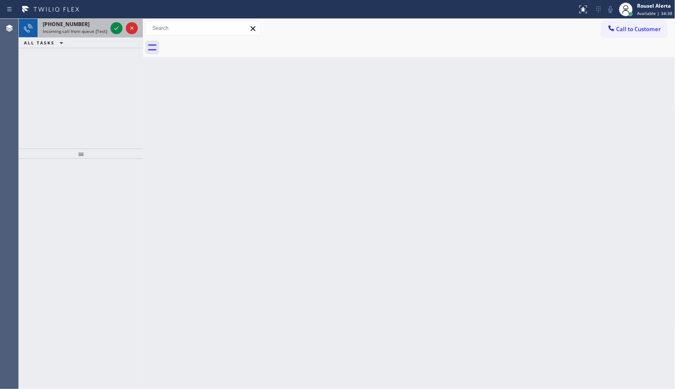
drag, startPoint x: 94, startPoint y: 35, endPoint x: 100, endPoint y: 31, distance: 7.1
click at [94, 35] on div "[PHONE_NUMBER] Incoming call from queue [Test] All" at bounding box center [73, 28] width 71 height 19
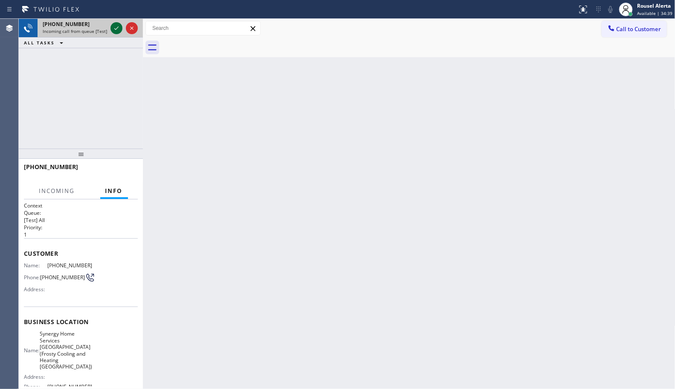
click at [113, 28] on icon at bounding box center [116, 28] width 10 height 10
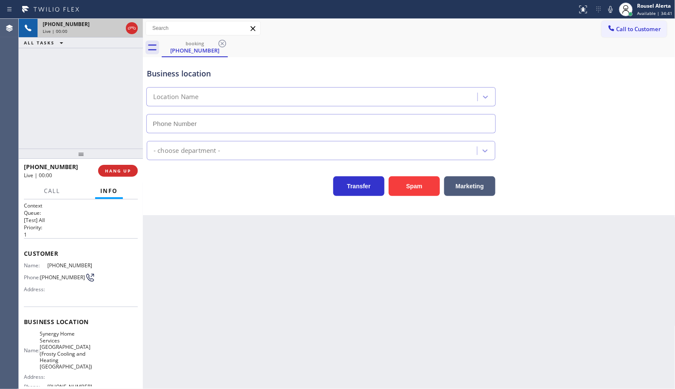
type input "[PHONE_NUMBER]"
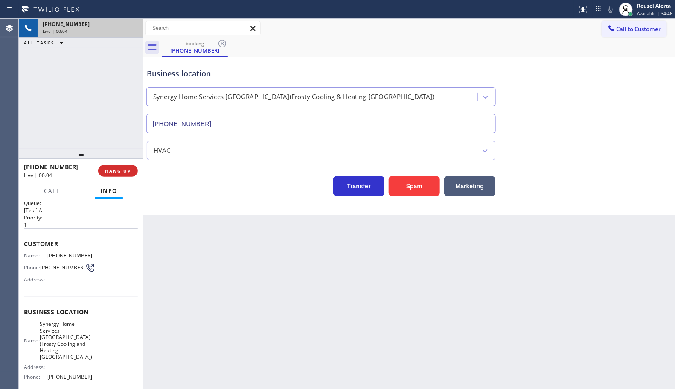
scroll to position [3, 0]
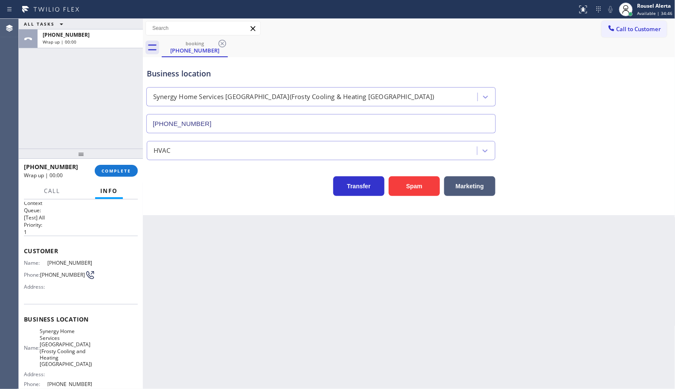
click at [207, 259] on div "Back to Dashboard Change Sender ID Customers Technicians Select a contact Outbo…" at bounding box center [409, 204] width 532 height 370
click at [118, 171] on span "COMPLETE" at bounding box center [116, 171] width 29 height 6
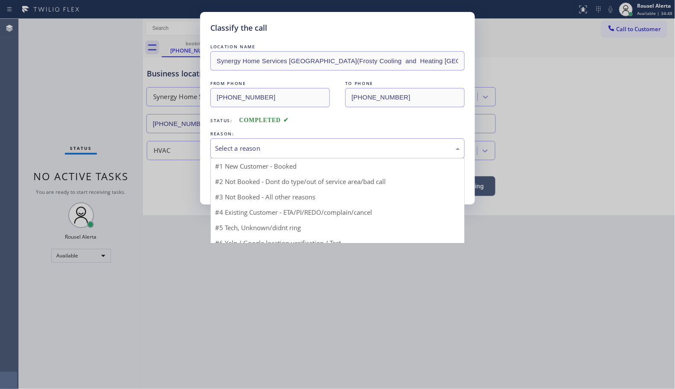
click at [270, 150] on div "Select a reason" at bounding box center [337, 148] width 245 height 10
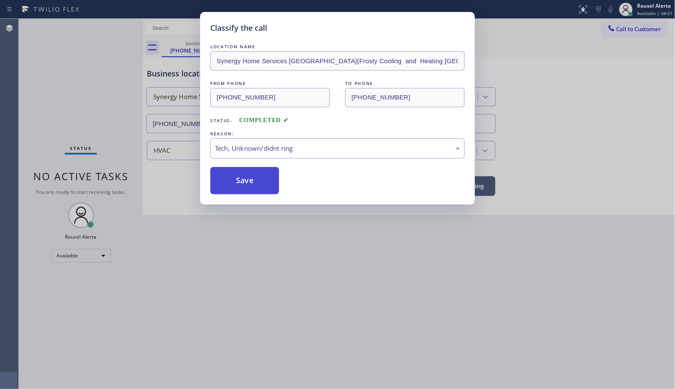
click at [232, 186] on button "Save" at bounding box center [244, 180] width 69 height 27
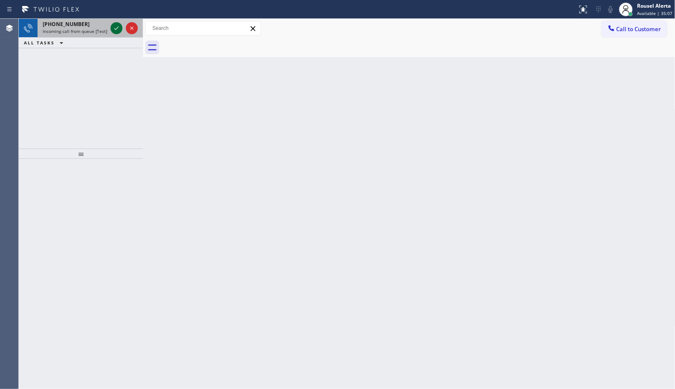
click at [116, 30] on icon at bounding box center [116, 28] width 10 height 10
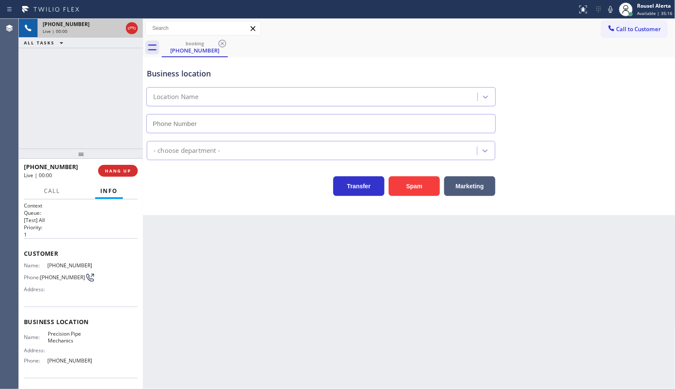
type input "[PHONE_NUMBER]"
click at [419, 191] on button "Spam" at bounding box center [414, 186] width 51 height 20
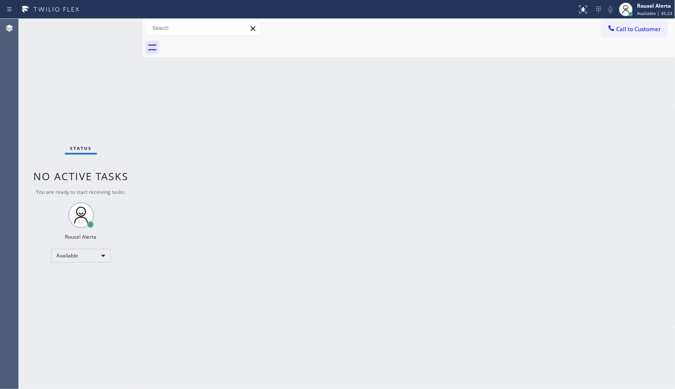
drag, startPoint x: 285, startPoint y: 296, endPoint x: 309, endPoint y: 325, distance: 37.8
click at [292, 303] on div "Back to Dashboard Change Sender ID Customers Technicians Select a contact Outbo…" at bounding box center [409, 204] width 532 height 370
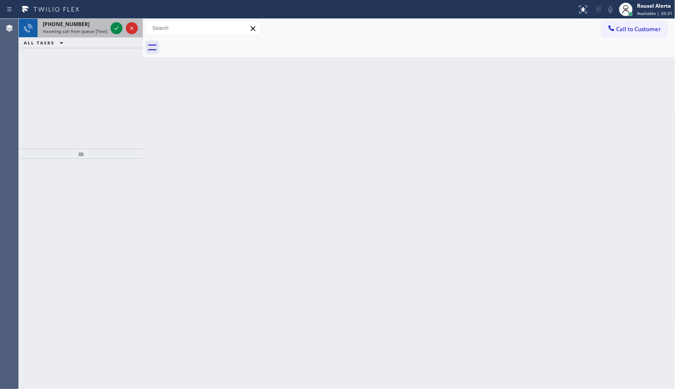
drag, startPoint x: 99, startPoint y: 29, endPoint x: 103, endPoint y: 29, distance: 4.7
click at [99, 29] on span "Incoming call from queue [Test] All" at bounding box center [78, 31] width 71 height 6
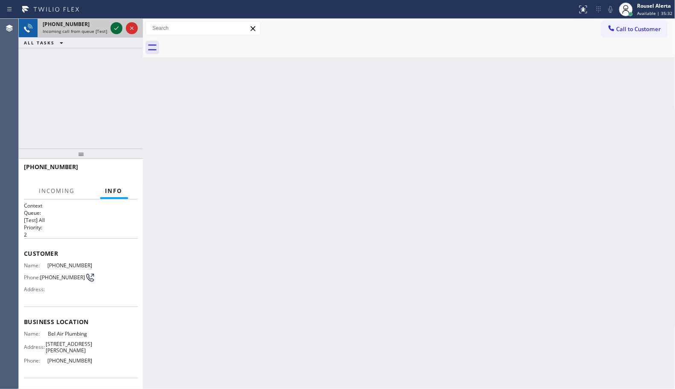
click at [113, 29] on icon at bounding box center [116, 28] width 10 height 10
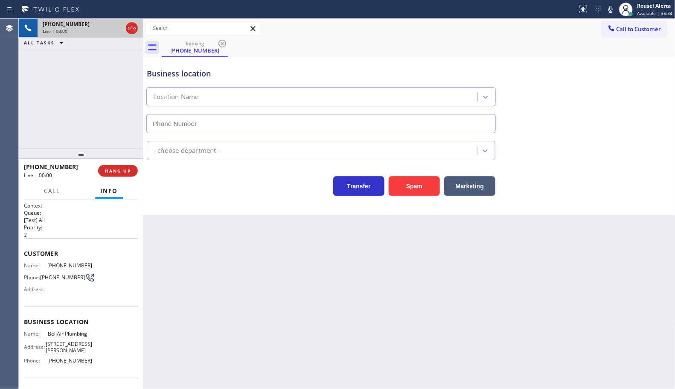
type input "[PHONE_NUMBER]"
click at [184, 255] on div "Back to Dashboard Change Sender ID Customers Technicians Select a contact Outbo…" at bounding box center [409, 204] width 532 height 370
click at [112, 173] on span "HANG UP" at bounding box center [118, 171] width 26 height 6
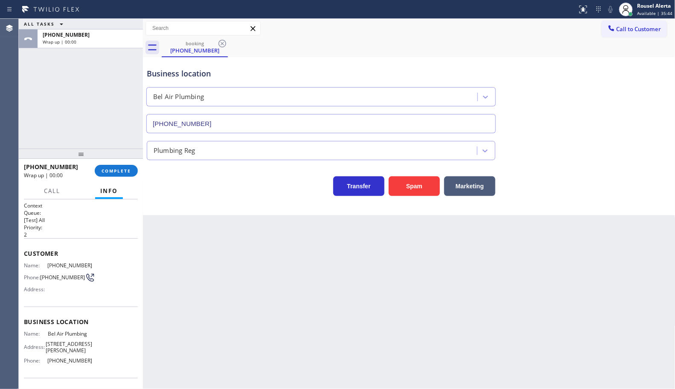
click at [248, 293] on div "Back to Dashboard Change Sender ID Customers Technicians Select a contact Outbo…" at bounding box center [409, 204] width 532 height 370
click at [120, 170] on span "COMPLETE" at bounding box center [116, 171] width 29 height 6
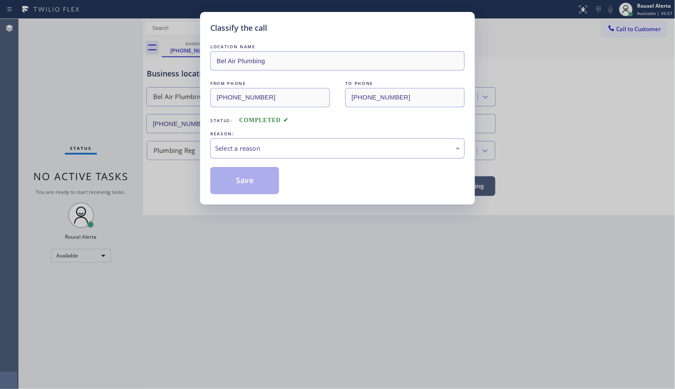
click at [291, 154] on div "Select a reason" at bounding box center [337, 148] width 254 height 20
click at [257, 174] on button "Save" at bounding box center [244, 180] width 69 height 27
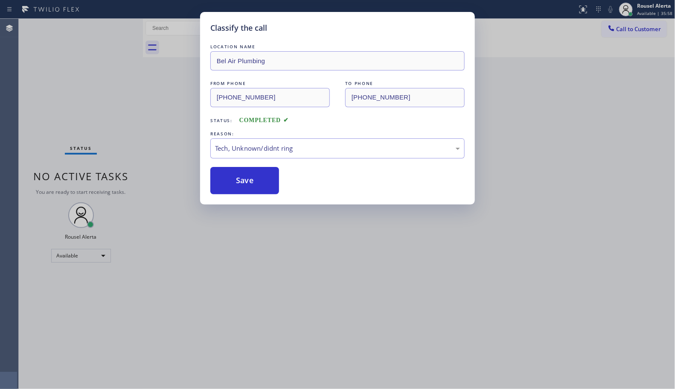
click at [306, 270] on div "Classify the call LOCATION NAME Bel Air Plumbing FROM PHONE [PHONE_NUMBER] TO P…" at bounding box center [337, 194] width 675 height 389
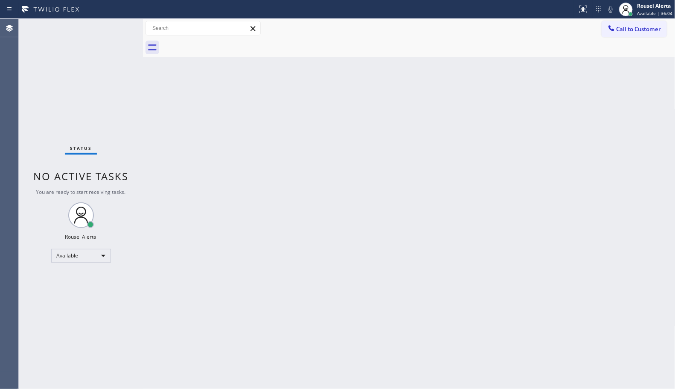
drag, startPoint x: 321, startPoint y: 302, endPoint x: 375, endPoint y: 381, distance: 96.1
click at [326, 307] on div "Back to Dashboard Change Sender ID Customers Technicians Select a contact Outbo…" at bounding box center [409, 204] width 532 height 370
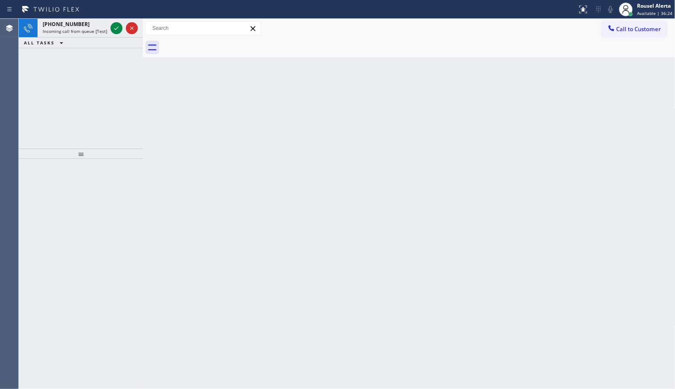
drag, startPoint x: 116, startPoint y: 29, endPoint x: 285, endPoint y: 299, distance: 318.8
click at [116, 29] on icon at bounding box center [116, 27] width 4 height 3
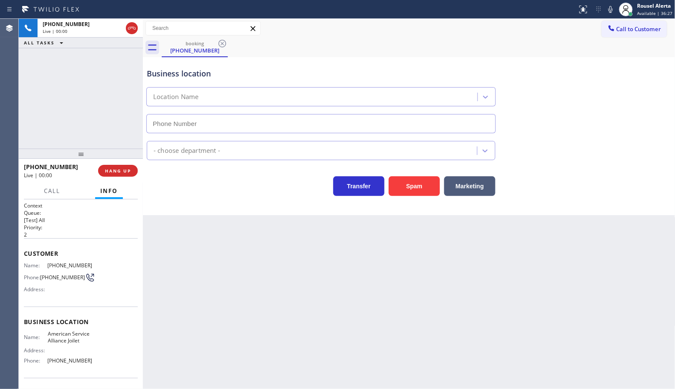
type input "[PHONE_NUMBER]"
click at [190, 279] on div "Back to Dashboard Change Sender ID Customers Technicians Select a contact Outbo…" at bounding box center [409, 204] width 532 height 370
click at [116, 171] on span "HANG UP" at bounding box center [118, 171] width 26 height 6
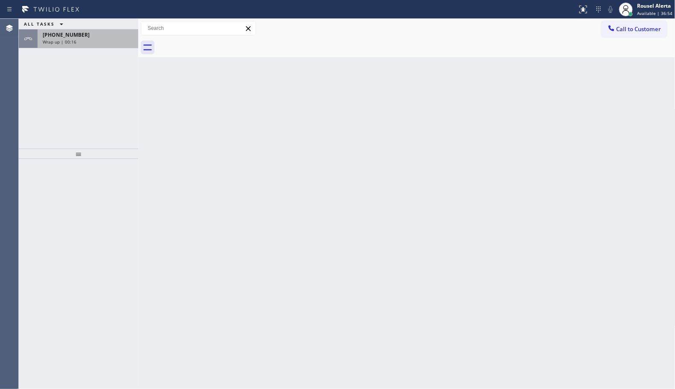
click at [90, 39] on div "Wrap up | 00:16" at bounding box center [88, 42] width 90 height 6
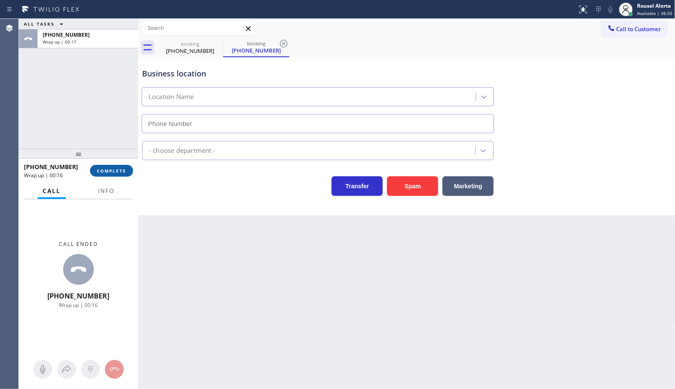
type input "[PHONE_NUMBER]"
click at [99, 187] on span "Info" at bounding box center [106, 191] width 17 height 8
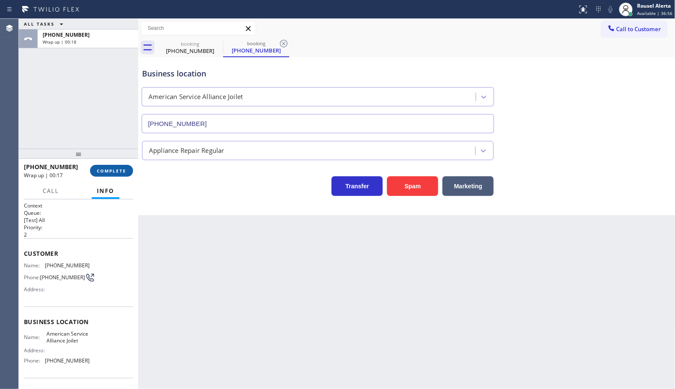
click at [107, 171] on span "COMPLETE" at bounding box center [111, 171] width 29 height 6
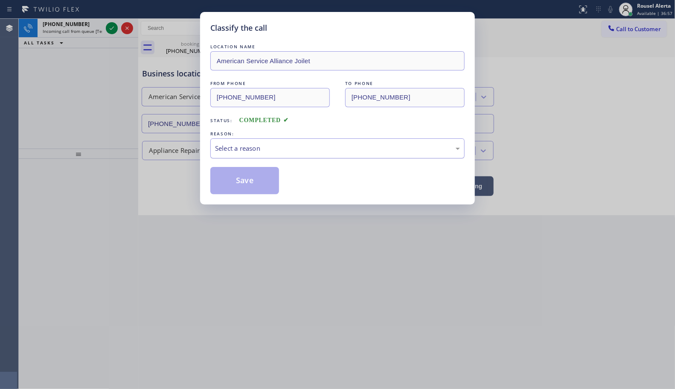
click at [247, 152] on div "Select a reason" at bounding box center [337, 148] width 245 height 10
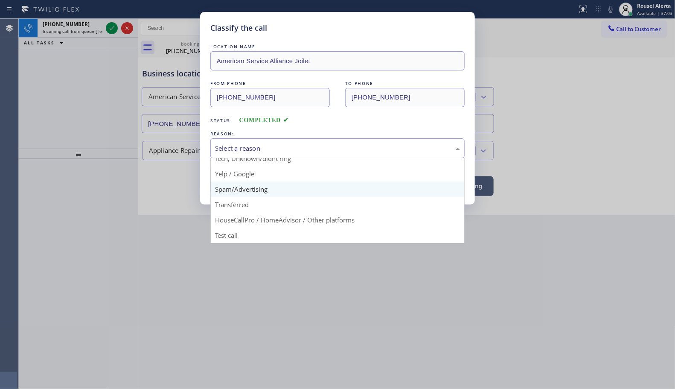
scroll to position [5, 0]
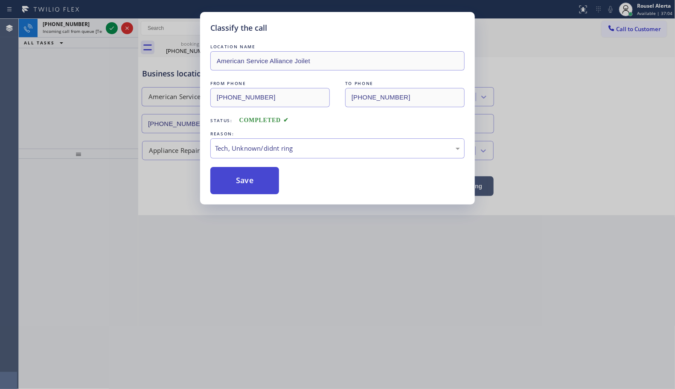
click at [261, 180] on button "Save" at bounding box center [244, 180] width 69 height 27
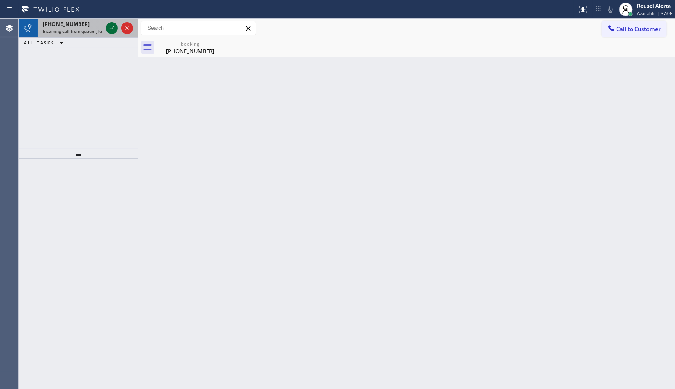
click at [108, 29] on icon at bounding box center [112, 28] width 10 height 10
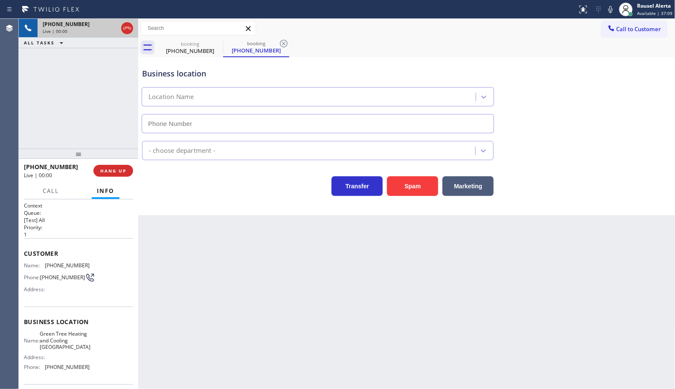
type input "(954) 475-6225"
click at [402, 191] on button "Spam" at bounding box center [412, 186] width 51 height 20
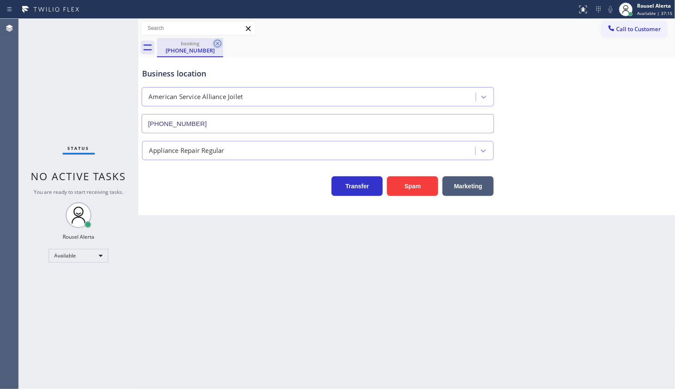
click at [217, 46] on icon at bounding box center [217, 43] width 10 height 10
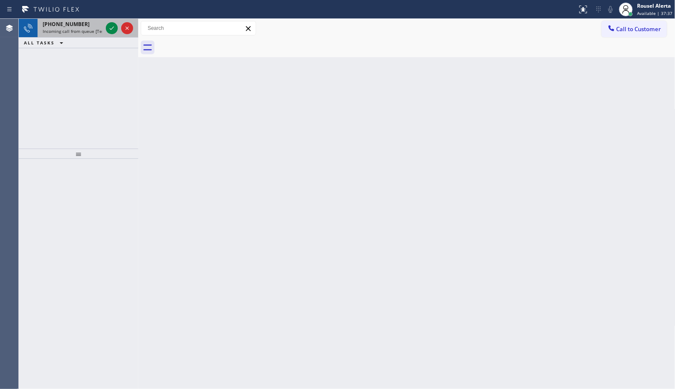
click at [80, 35] on div "+17149287824 Incoming call from queue [Test] All" at bounding box center [71, 28] width 67 height 19
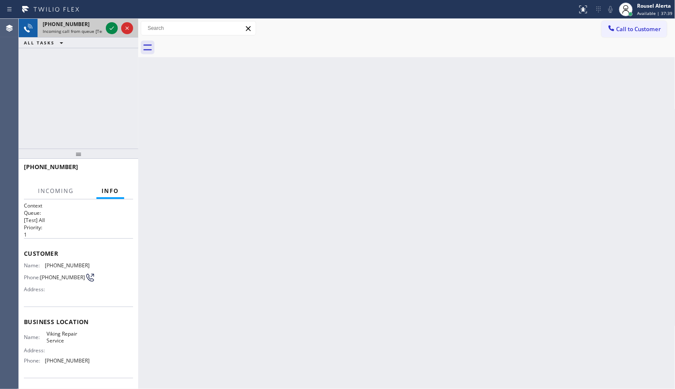
click at [87, 28] on span "Incoming call from queue [Test] All" at bounding box center [78, 31] width 71 height 6
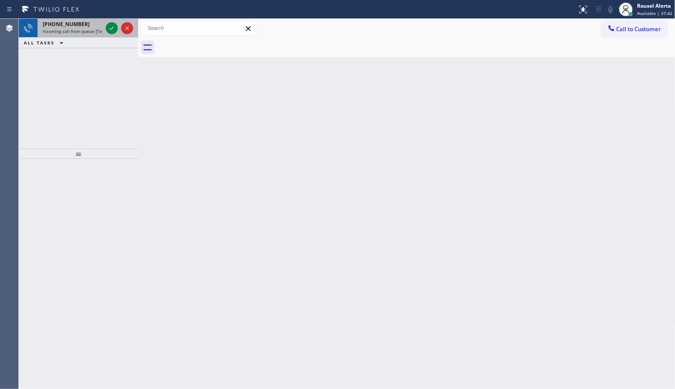
click at [88, 27] on div "+17149287824" at bounding box center [73, 23] width 60 height 7
click at [90, 23] on div "+13106649000" at bounding box center [73, 23] width 60 height 7
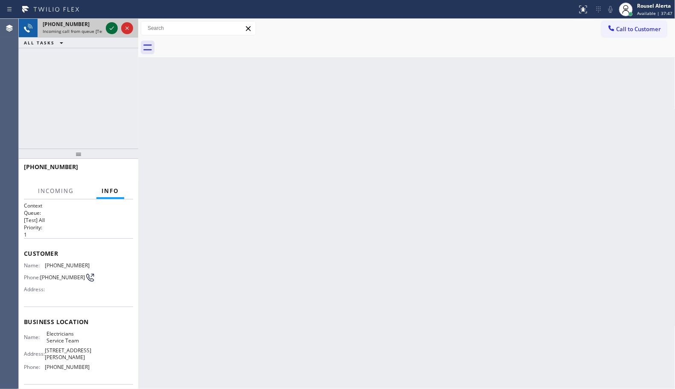
click at [107, 31] on icon at bounding box center [112, 28] width 10 height 10
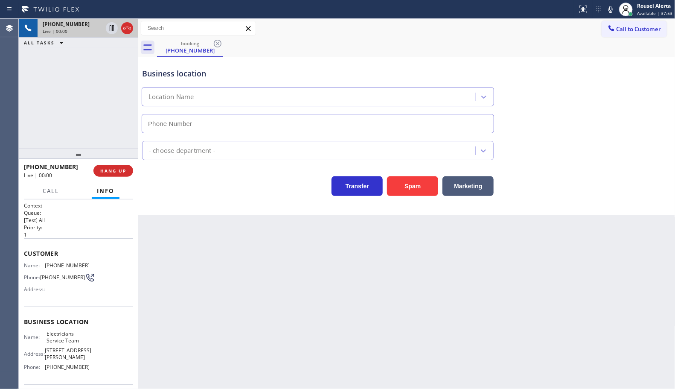
type input "[PHONE_NUMBER]"
click at [78, 366] on span "[PHONE_NUMBER]" at bounding box center [67, 366] width 45 height 6
click at [78, 365] on span "[PHONE_NUMBER]" at bounding box center [67, 366] width 45 height 6
copy span "[PHONE_NUMBER]"
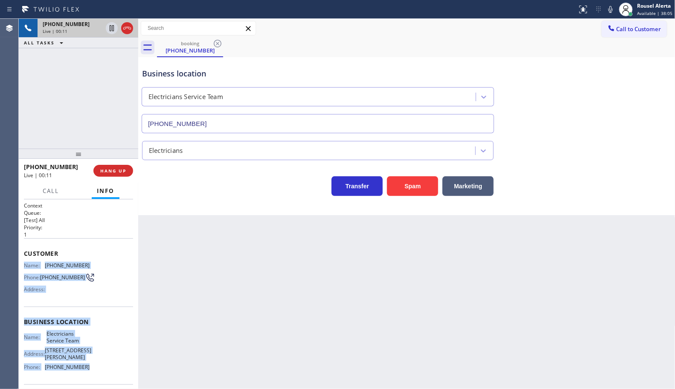
drag, startPoint x: 23, startPoint y: 265, endPoint x: 94, endPoint y: 366, distance: 123.1
click at [94, 367] on div "Context Queue: [Test] All Priority: 1 Customer Name: (310) 664-9000 Phone: (310…" at bounding box center [78, 328] width 109 height 253
copy div "Name: (310) 664-9000 Phone: (310) 664-9000 Address: Business location Name: Ele…"
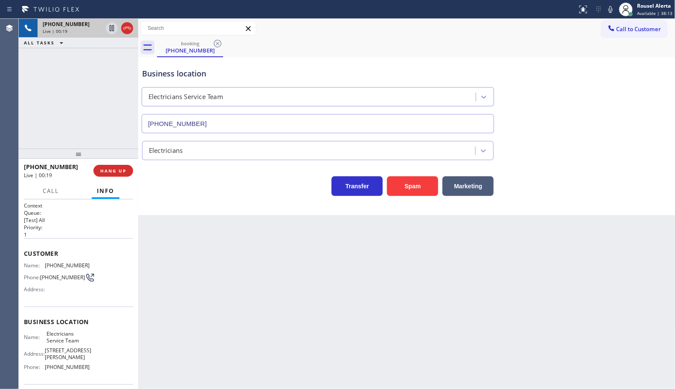
drag, startPoint x: 449, startPoint y: 293, endPoint x: 356, endPoint y: 254, distance: 100.4
click at [448, 293] on div "Back to Dashboard Change Sender ID Customers Technicians Select a contact Outbo…" at bounding box center [406, 204] width 537 height 370
drag, startPoint x: 58, startPoint y: 90, endPoint x: 84, endPoint y: 117, distance: 38.3
click at [59, 90] on div "+13106649000 Live | 00:20 ALL TASKS ALL TASKS ACTIVE TASKS TASKS IN WRAP UP" at bounding box center [78, 84] width 119 height 130
click at [107, 101] on div "+13106649000 Live | 00:39 ALL TASKS ALL TASKS ACTIVE TASKS TASKS IN WRAP UP" at bounding box center [78, 84] width 119 height 130
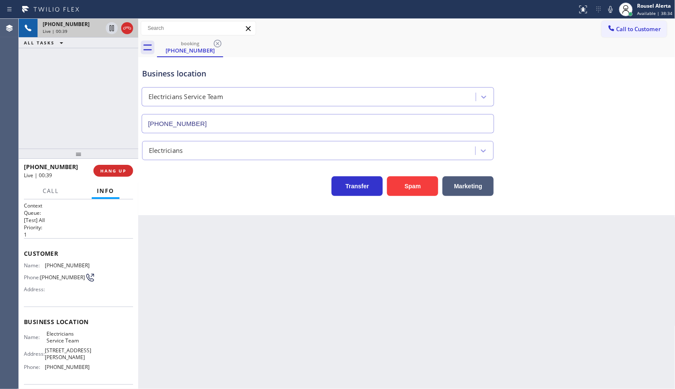
click at [184, 239] on div "Back to Dashboard Change Sender ID Customers Technicians Select a contact Outbo…" at bounding box center [406, 204] width 537 height 370
click at [118, 174] on button "HANG UP" at bounding box center [113, 171] width 40 height 12
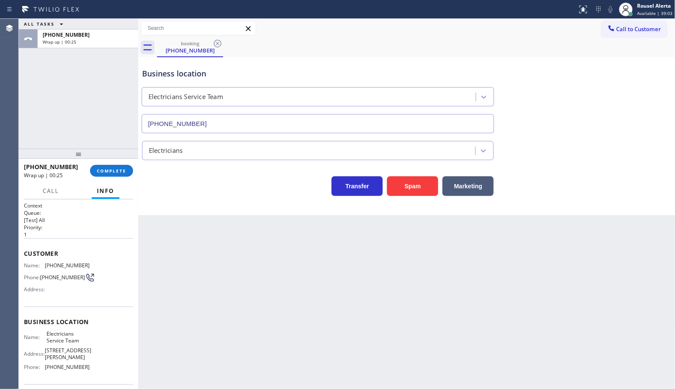
click at [203, 284] on div "Back to Dashboard Change Sender ID Customers Technicians Select a contact Outbo…" at bounding box center [406, 204] width 537 height 370
click at [110, 175] on button "COMPLETE" at bounding box center [111, 171] width 43 height 12
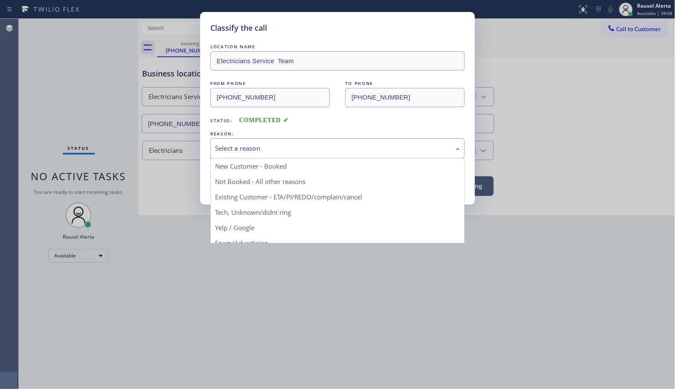
click at [251, 155] on div "Select a reason" at bounding box center [337, 148] width 254 height 20
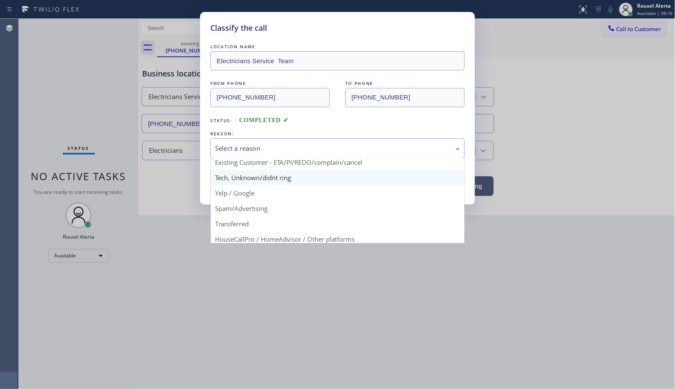
scroll to position [53, 0]
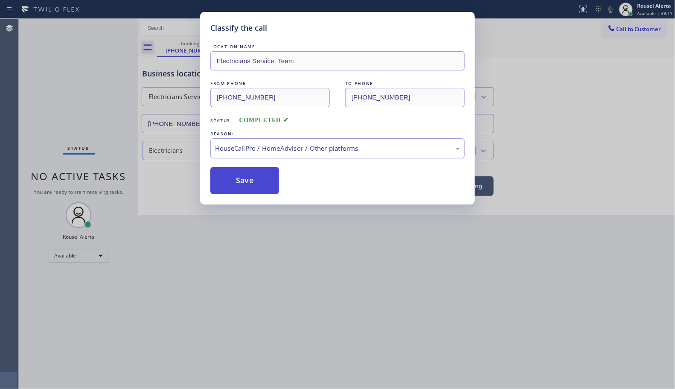
click at [240, 176] on button "Save" at bounding box center [244, 180] width 69 height 27
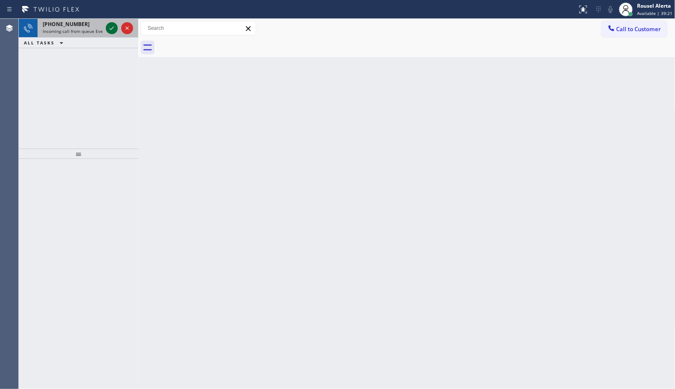
click at [111, 28] on icon at bounding box center [112, 28] width 10 height 10
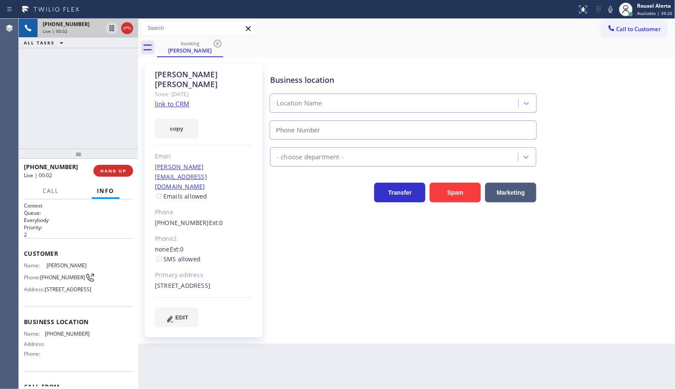
click at [178, 99] on link "link to CRM" at bounding box center [172, 103] width 35 height 9
click at [112, 29] on icon at bounding box center [112, 28] width 10 height 10
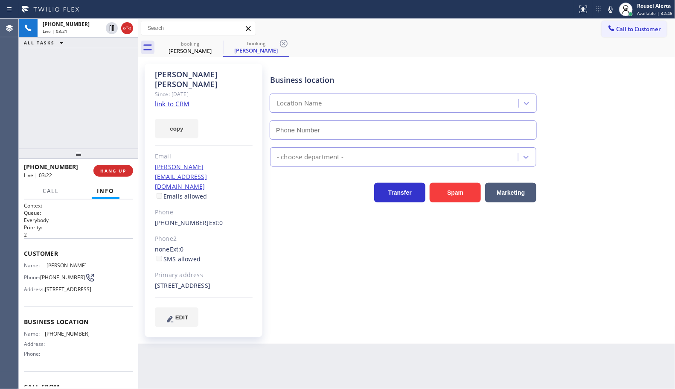
drag, startPoint x: 608, startPoint y: 12, endPoint x: 606, endPoint y: 18, distance: 6.3
click at [607, 12] on icon at bounding box center [610, 9] width 10 height 10
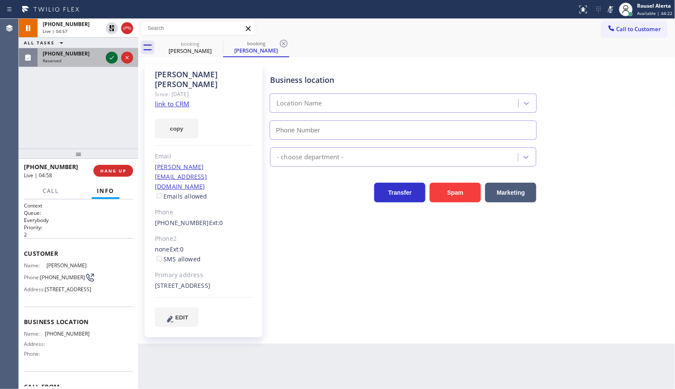
click at [111, 58] on icon at bounding box center [112, 57] width 4 height 3
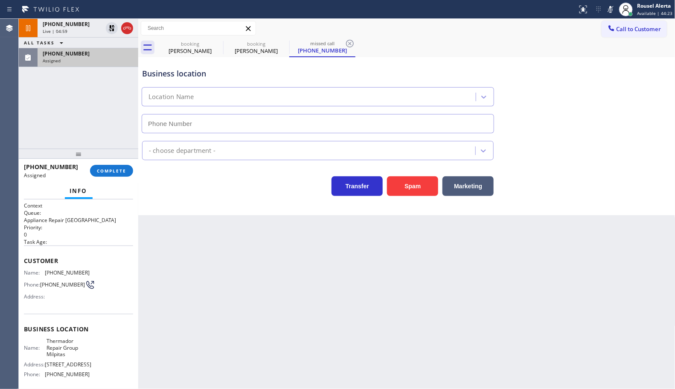
type input "(408) 413-4138"
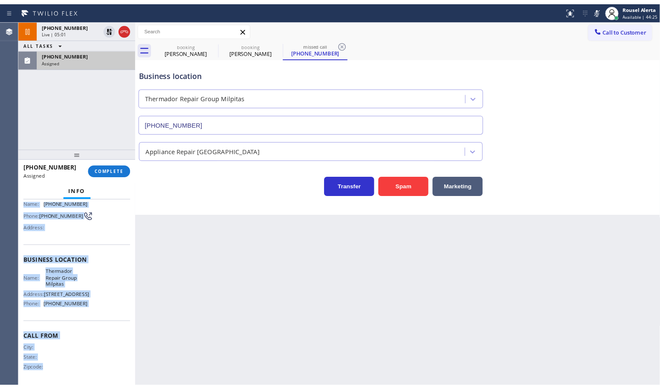
scroll to position [78, 0]
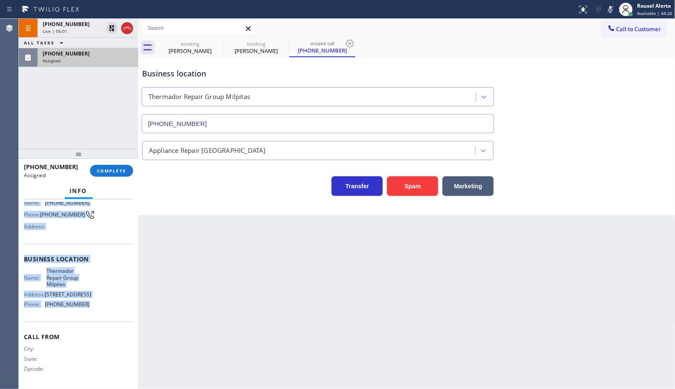
drag, startPoint x: 20, startPoint y: 270, endPoint x: 99, endPoint y: 312, distance: 89.9
click at [99, 312] on div "Context Queue: Appliance Repair High End Priority: 0 Task Age: Customer Name: (…" at bounding box center [78, 293] width 119 height 189
copy div "Name: (408) 774-0131 Phone: (408) 774-0131 Address: Business location Name: The…"
click at [95, 55] on div "(408) 774-0131" at bounding box center [88, 53] width 90 height 7
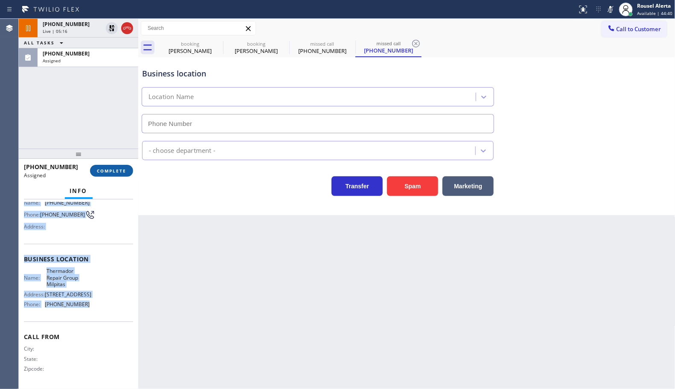
type input "(408) 413-4138"
click at [109, 172] on span "COMPLETE" at bounding box center [111, 171] width 29 height 6
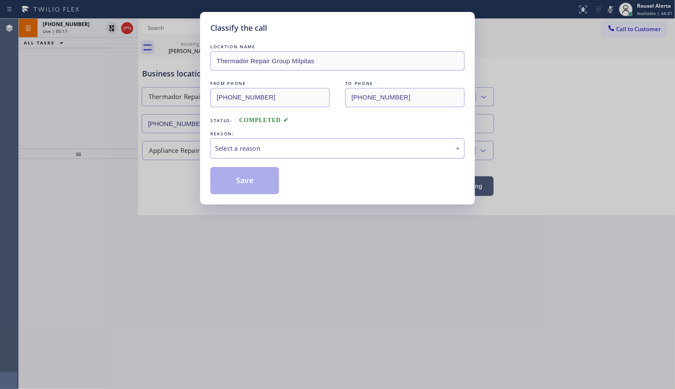
click at [224, 142] on div "Select a reason" at bounding box center [337, 148] width 254 height 20
click at [239, 181] on button "Save" at bounding box center [244, 180] width 69 height 27
click at [75, 22] on div "Classify the call LOCATION NAME Thermador Repair Group Milpitas FROM PHONE (408…" at bounding box center [337, 194] width 675 height 389
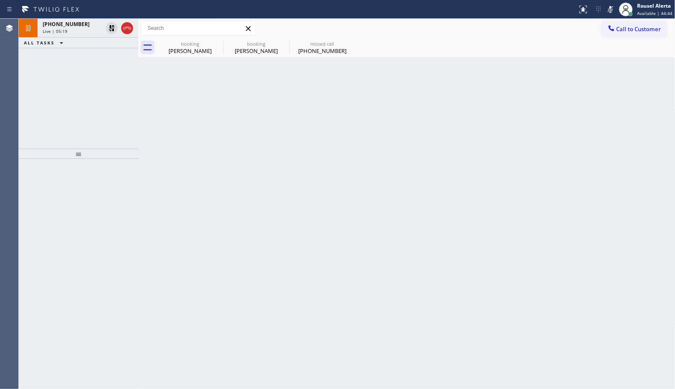
click at [75, 22] on span "+12132164833" at bounding box center [66, 23] width 47 height 7
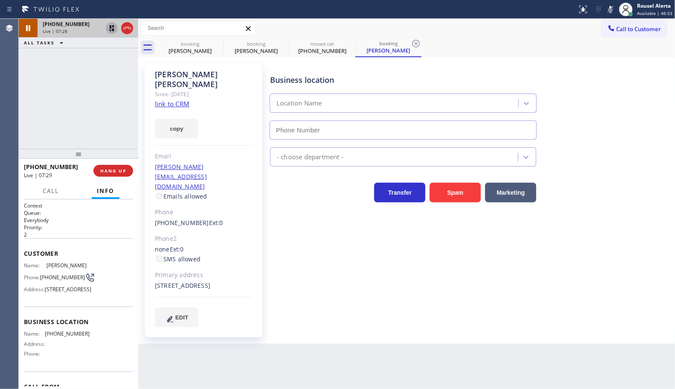
click at [108, 28] on icon at bounding box center [112, 28] width 10 height 10
click at [612, 6] on icon at bounding box center [610, 9] width 10 height 10
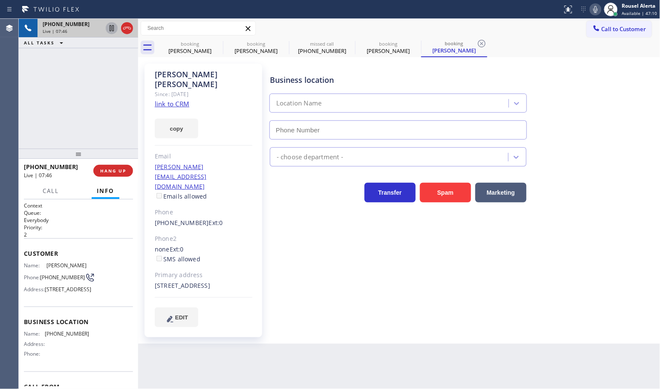
click at [63, 61] on div "+12132164833 Live | 07:46 ALL TASKS ALL TASKS ACTIVE TASKS TASKS IN WRAP UP" at bounding box center [78, 84] width 119 height 130
drag, startPoint x: 60, startPoint y: 279, endPoint x: 43, endPoint y: 272, distance: 18.2
click at [43, 274] on span "(213) 216-4833" at bounding box center [62, 277] width 45 height 6
copy span "213) 216-4833"
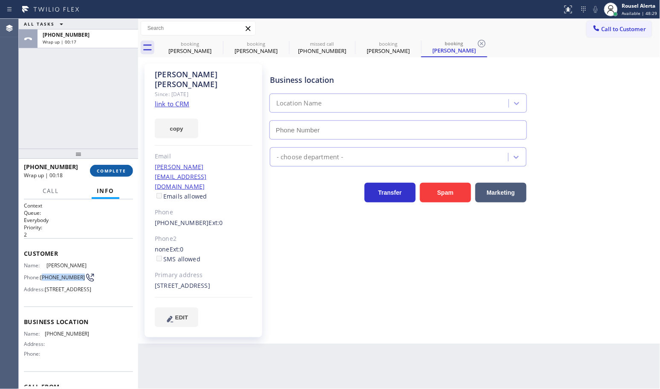
click at [107, 169] on span "COMPLETE" at bounding box center [111, 171] width 29 height 6
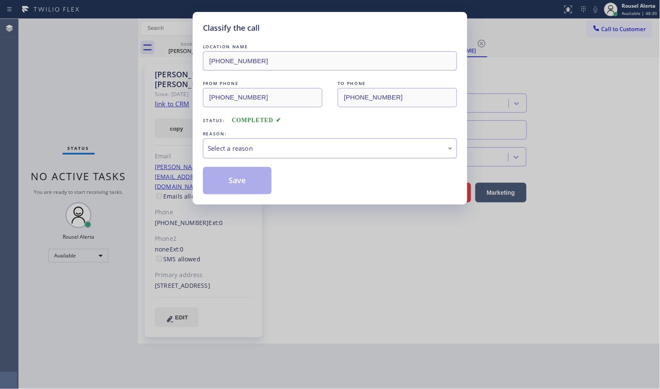
click at [271, 149] on div "Select a reason" at bounding box center [330, 148] width 245 height 10
click at [239, 174] on button "Save" at bounding box center [237, 180] width 69 height 27
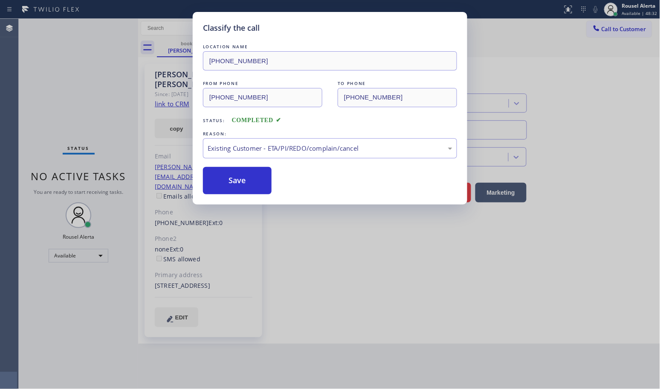
click at [93, 92] on div "Classify the call LOCATION NAME (323) 238-8162 FROM PHONE (213) 216-4833 TO PHO…" at bounding box center [330, 194] width 660 height 389
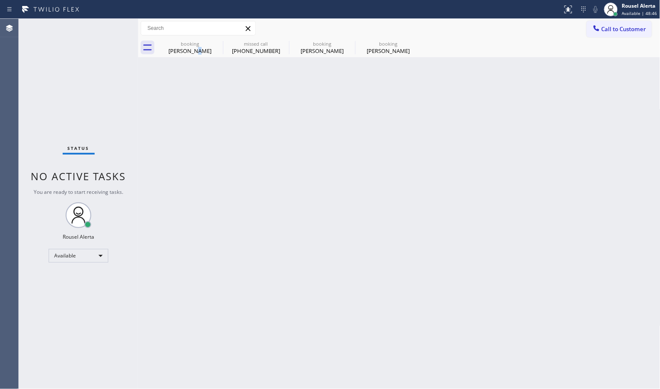
click at [197, 127] on div "Back to Dashboard Change Sender ID Customers Technicians Select a contact Outbo…" at bounding box center [399, 204] width 522 height 370
click at [212, 43] on icon at bounding box center [217, 43] width 10 height 10
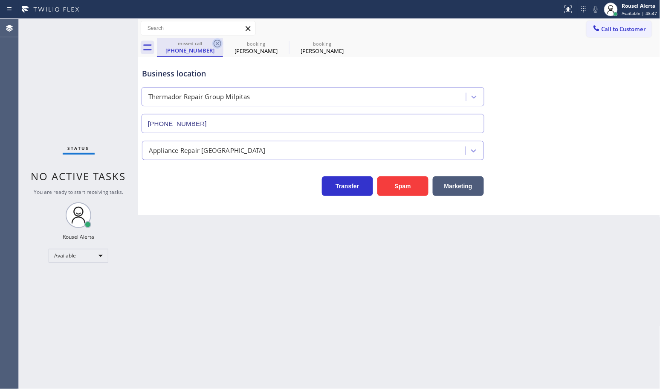
click at [214, 43] on icon at bounding box center [218, 44] width 8 height 8
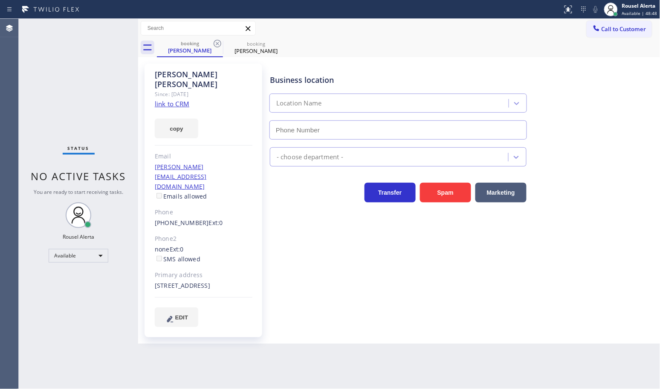
click at [214, 43] on icon at bounding box center [218, 44] width 8 height 8
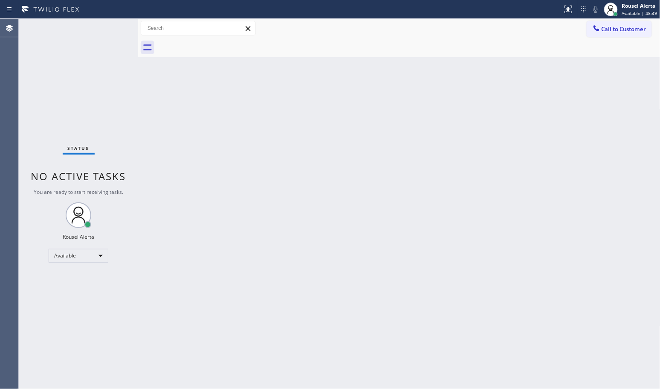
click at [336, 267] on div "Back to Dashboard Change Sender ID Customers Technicians Select a contact Outbo…" at bounding box center [399, 204] width 522 height 370
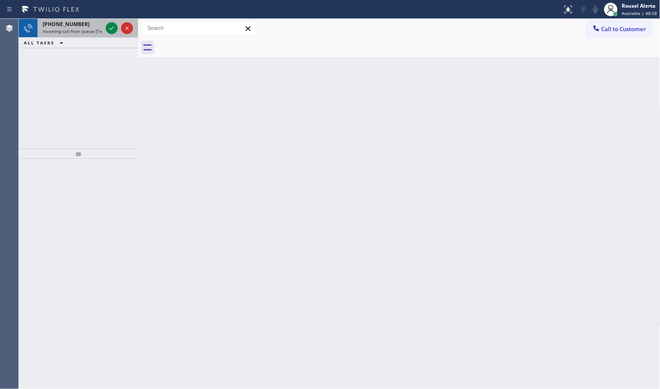
drag, startPoint x: 93, startPoint y: 26, endPoint x: 98, endPoint y: 24, distance: 5.5
click at [93, 26] on div "+16506610987" at bounding box center [73, 23] width 60 height 7
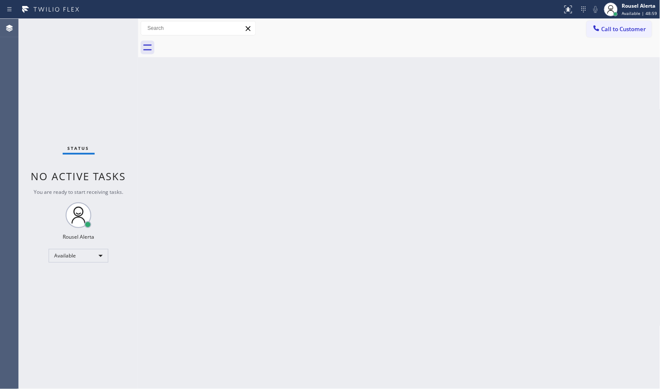
click at [108, 24] on div "Status No active tasks You are ready to start receiving tasks. Rousel Alerta Av…" at bounding box center [78, 204] width 119 height 370
click at [543, 167] on div "Back to Dashboard Change Sender ID Customers Technicians Select a contact Outbo…" at bounding box center [399, 204] width 522 height 370
click at [500, 258] on div "Back to Dashboard Change Sender ID Customers Technicians Select a contact Outbo…" at bounding box center [399, 204] width 522 height 370
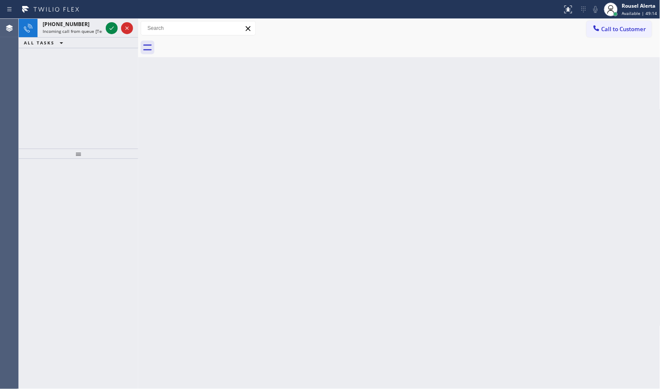
click at [325, 254] on div "Back to Dashboard Change Sender ID Customers Technicians Select a contact Outbo…" at bounding box center [399, 204] width 522 height 370
click at [87, 30] on span "Incoming call from queue [Test] All" at bounding box center [78, 31] width 71 height 6
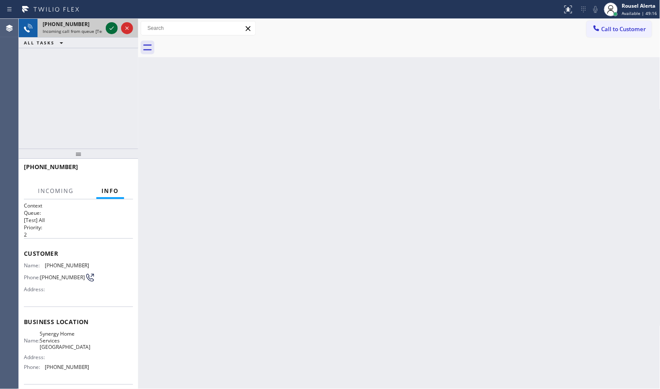
click at [108, 28] on icon at bounding box center [112, 28] width 10 height 10
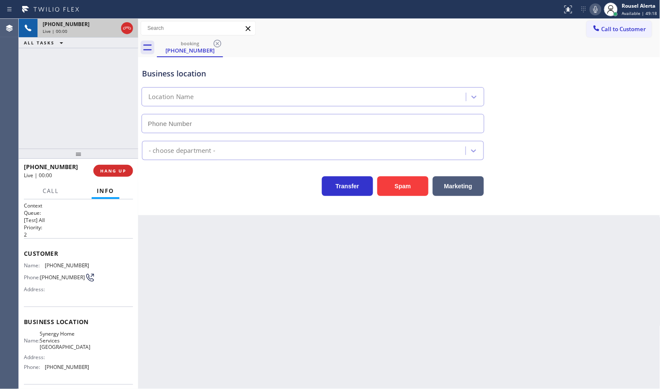
type input "(408) 692-9389"
click at [407, 183] on button "Spam" at bounding box center [402, 186] width 51 height 20
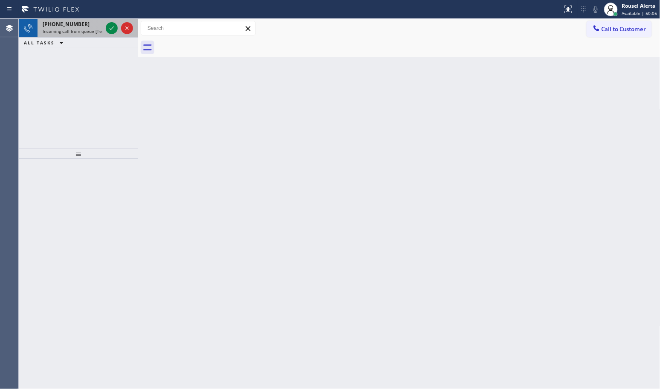
drag, startPoint x: 86, startPoint y: 26, endPoint x: 99, endPoint y: 28, distance: 13.4
click at [86, 26] on div "+16308357795" at bounding box center [73, 23] width 60 height 7
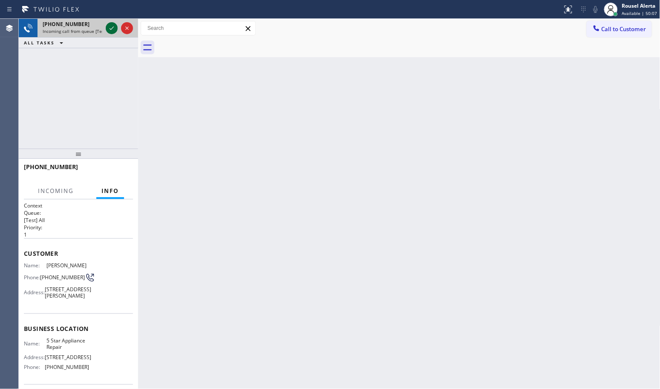
click at [110, 30] on icon at bounding box center [112, 28] width 10 height 10
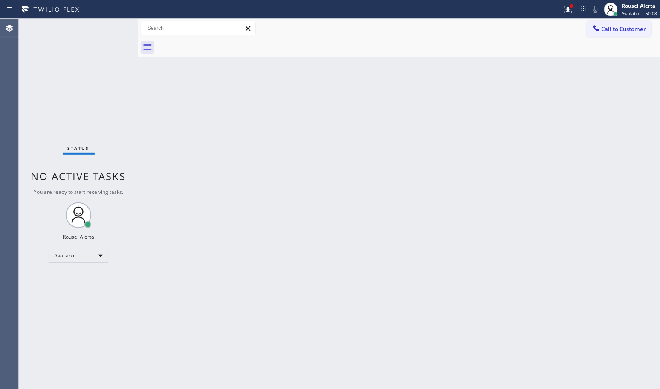
click at [234, 218] on div "Back to Dashboard Change Sender ID Customers Technicians Select a contact Outbo…" at bounding box center [399, 204] width 522 height 370
click at [566, 12] on icon at bounding box center [569, 10] width 8 height 8
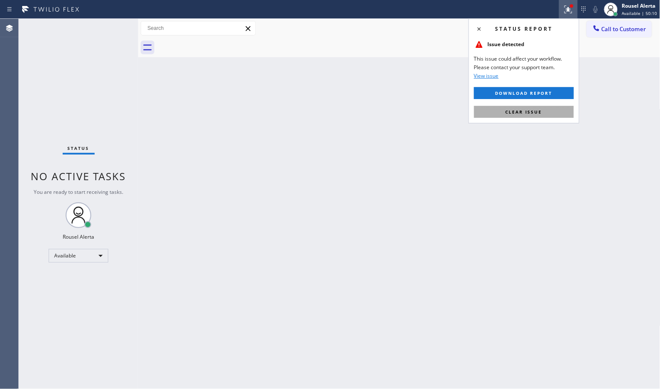
click at [528, 118] on button "Clear issue" at bounding box center [524, 112] width 100 height 12
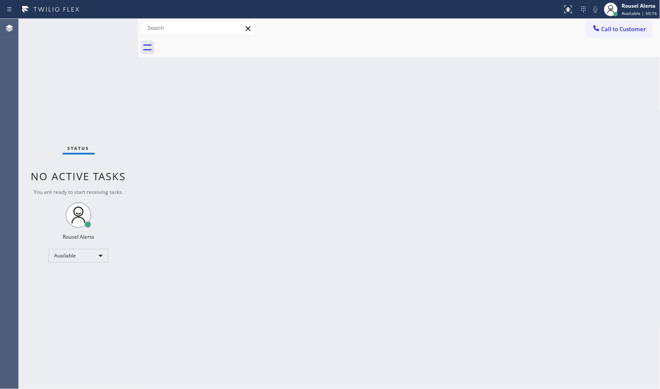
click at [159, 100] on div "Back to Dashboard Change Sender ID Customers Technicians Select a contact Outbo…" at bounding box center [399, 204] width 522 height 370
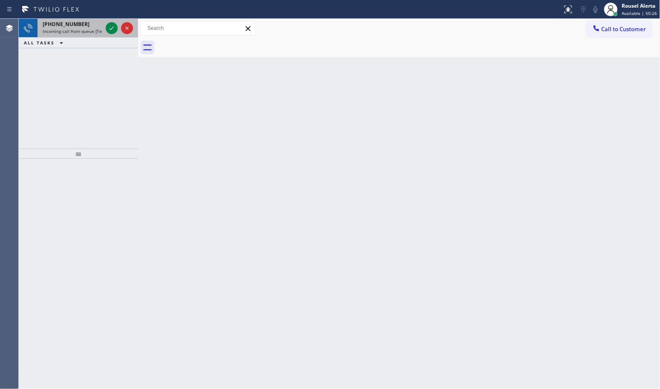
click at [91, 25] on div "+13232556350" at bounding box center [73, 23] width 60 height 7
click at [108, 31] on icon at bounding box center [112, 28] width 10 height 10
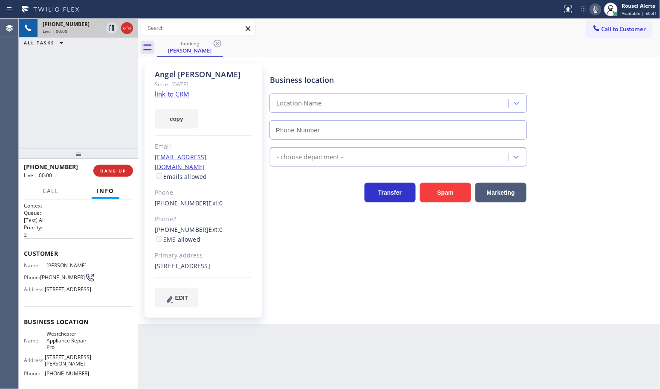
type input "(310) 907-5490"
click at [181, 93] on link "link to CRM" at bounding box center [172, 94] width 35 height 9
click at [52, 184] on button "Call" at bounding box center [51, 191] width 26 height 17
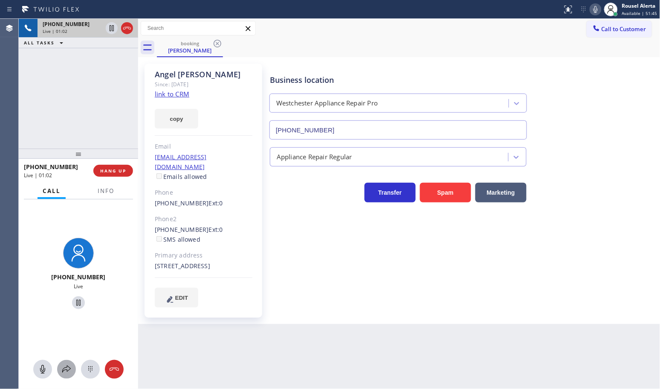
click at [64, 367] on icon at bounding box center [66, 369] width 10 height 10
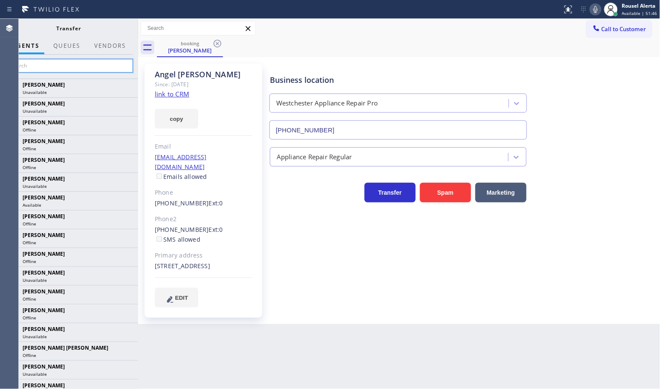
click at [84, 67] on input "text" at bounding box center [69, 66] width 128 height 14
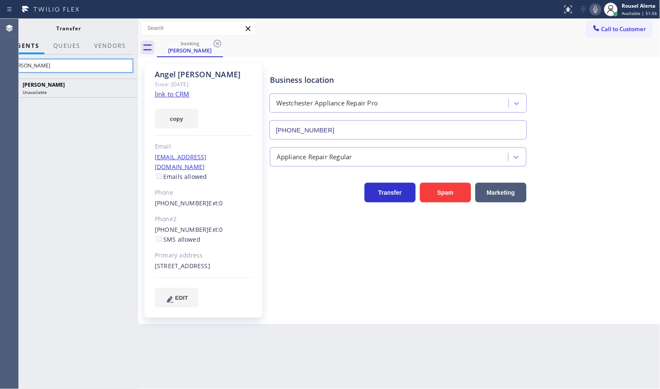
click at [87, 72] on input "Arnold" at bounding box center [69, 66] width 128 height 14
type input "A"
type input "arnol"
click at [0, 0] on icon at bounding box center [0, 0] width 0 height 0
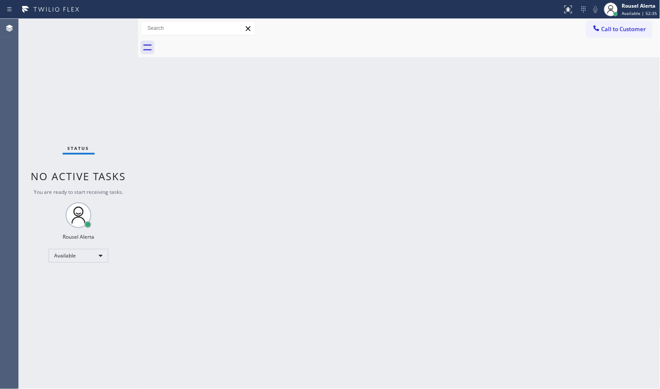
click at [57, 16] on div "Status report No issues detected If you experience an issue, please download th…" at bounding box center [330, 9] width 660 height 19
drag, startPoint x: 257, startPoint y: 223, endPoint x: 261, endPoint y: 227, distance: 5.8
click at [261, 227] on div "Back to Dashboard Change Sender ID Customers Technicians Select a contact Outbo…" at bounding box center [399, 204] width 522 height 370
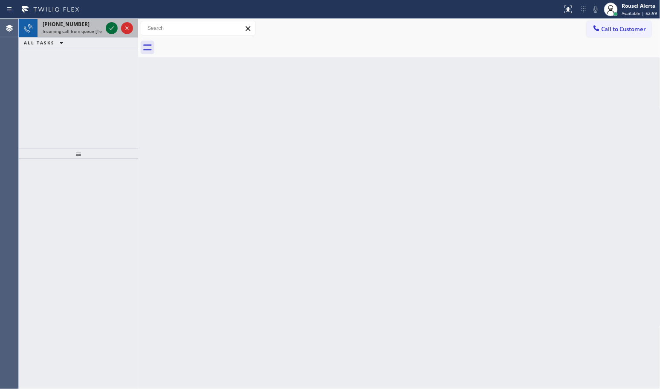
click at [107, 30] on icon at bounding box center [112, 28] width 10 height 10
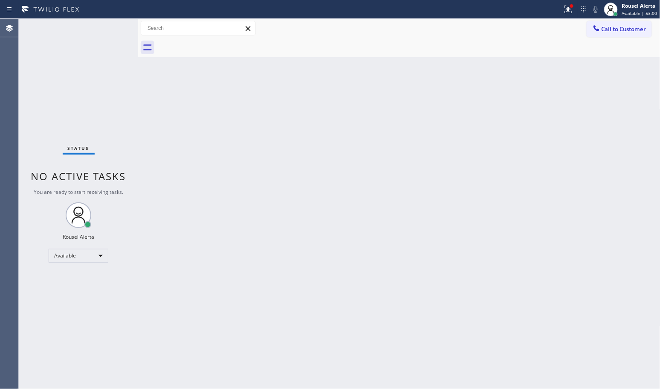
click at [164, 143] on div "Back to Dashboard Change Sender ID Customers Technicians Select a contact Outbo…" at bounding box center [399, 204] width 522 height 370
click at [564, 12] on icon at bounding box center [568, 9] width 10 height 10
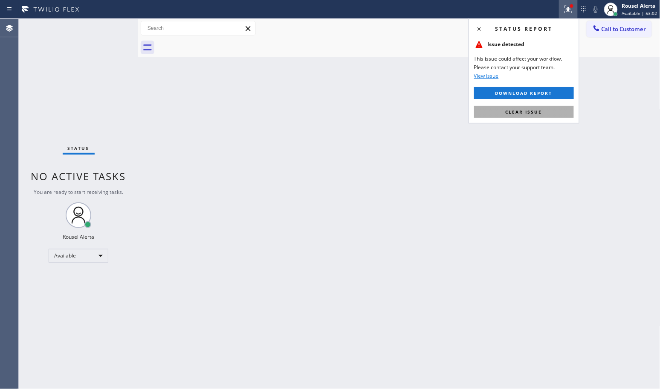
click at [551, 114] on button "Clear issue" at bounding box center [524, 112] width 100 height 12
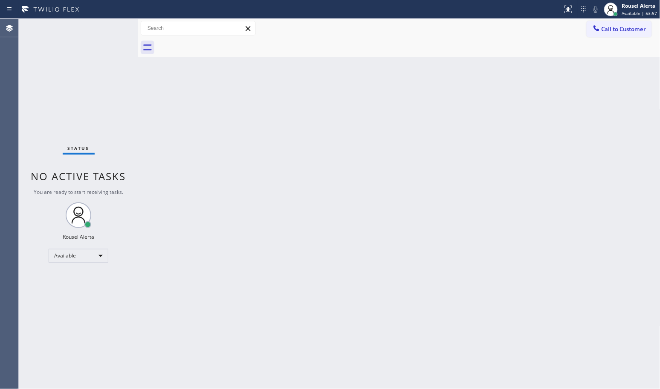
click at [384, 136] on div "Back to Dashboard Change Sender ID Customers Technicians Select a contact Outbo…" at bounding box center [399, 204] width 522 height 370
click at [223, 192] on div "Back to Dashboard Change Sender ID Customers Technicians Select a contact Outbo…" at bounding box center [399, 204] width 522 height 370
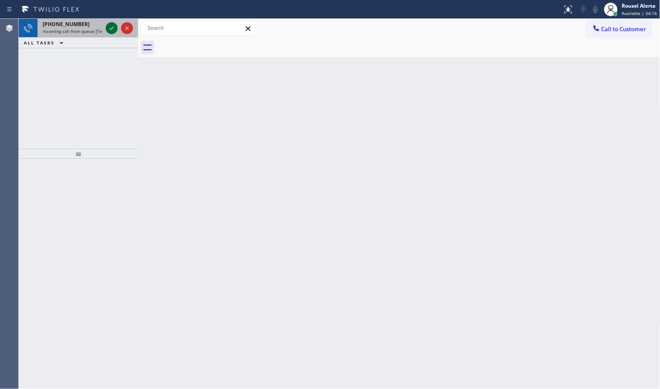
click at [110, 28] on icon at bounding box center [112, 28] width 10 height 10
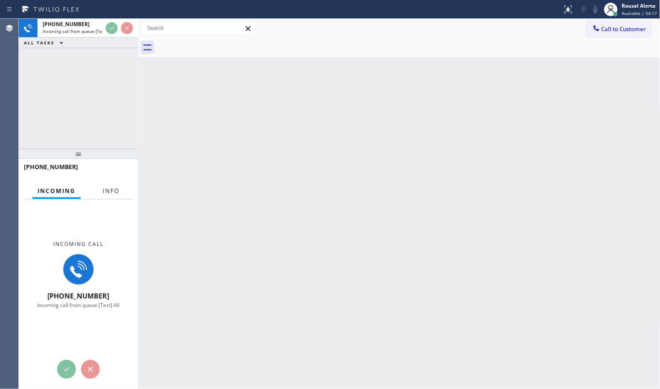
click at [105, 186] on button "Info" at bounding box center [111, 191] width 27 height 17
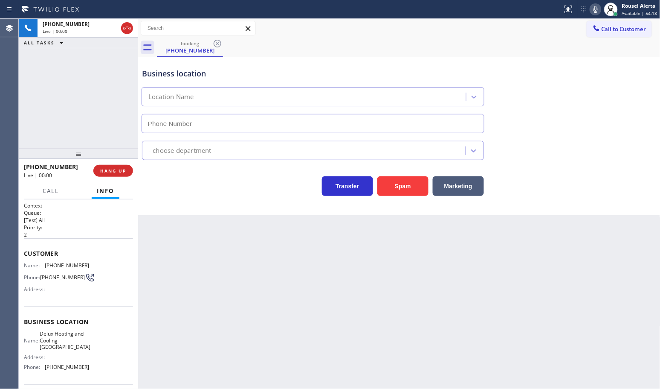
type input "(760) 284-8443"
click at [404, 184] on button "Spam" at bounding box center [402, 186] width 51 height 20
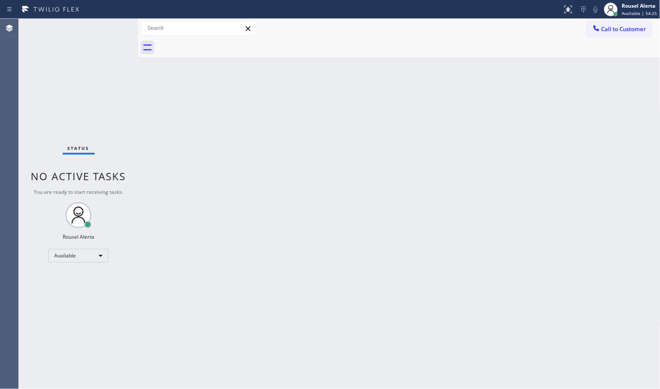
click at [110, 26] on div "Status No active tasks You are ready to start receiving tasks. Rousel Alerta Av…" at bounding box center [78, 204] width 119 height 370
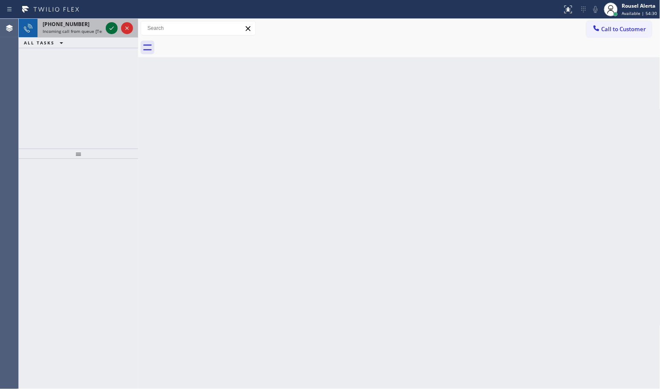
click at [109, 27] on icon at bounding box center [112, 28] width 10 height 10
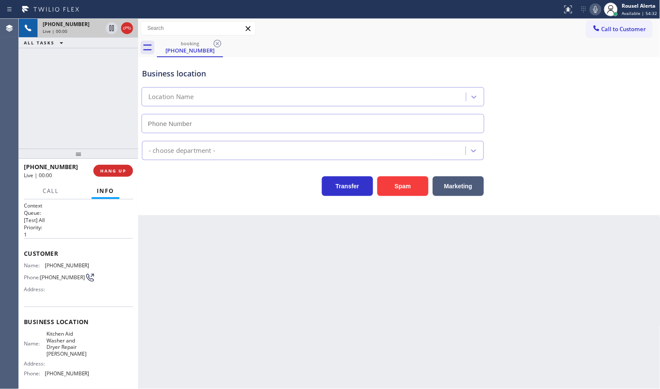
type input "(458) 217-8034"
click at [79, 58] on div "+15415568479 Live | 00:05 ALL TASKS ALL TASKS ACTIVE TASKS TASKS IN WRAP UP" at bounding box center [78, 84] width 119 height 130
click at [235, 360] on div "Back to Dashboard Change Sender ID Customers Technicians Select a contact Outbo…" at bounding box center [399, 204] width 522 height 370
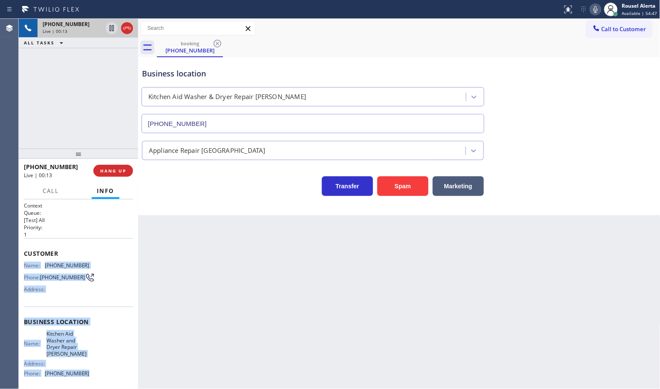
drag, startPoint x: 23, startPoint y: 263, endPoint x: 93, endPoint y: 374, distance: 131.0
click at [93, 374] on div "Context Queue: [Test] All Priority: 1 Customer Name: (541) 556-8479 Phone: (541…" at bounding box center [78, 328] width 109 height 253
copy div "Name: (541) 556-8479 Phone: (541) 556-8479 Address: Business location Name: Kit…"
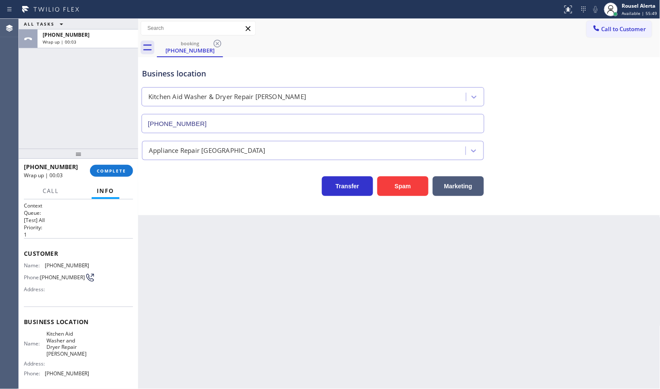
click at [95, 106] on div "ALL TASKS ALL TASKS ACTIVE TASKS TASKS IN WRAP UP +15415568479 Wrap up | 00:03" at bounding box center [78, 84] width 119 height 130
drag, startPoint x: 638, startPoint y: 24, endPoint x: 653, endPoint y: 45, distance: 26.2
click at [638, 25] on button "Call to Customer" at bounding box center [619, 29] width 65 height 16
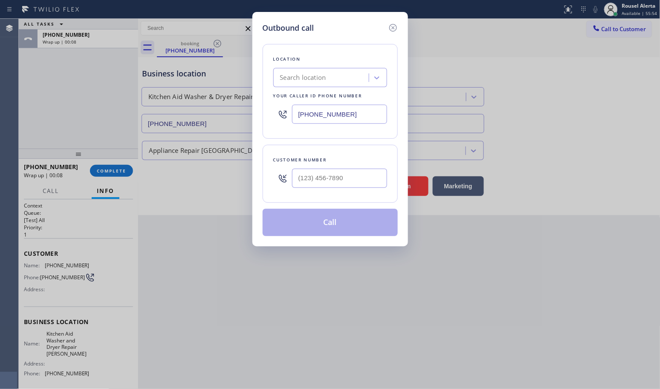
drag, startPoint x: 351, startPoint y: 107, endPoint x: 243, endPoint y: 113, distance: 108.1
click at [243, 113] on div "Outbound call Location Search location Your caller id phone number (323) 238-81…" at bounding box center [330, 194] width 660 height 389
paste input "458) 217-8034"
type input "(458) 217-8034"
type input "(___) ___-____"
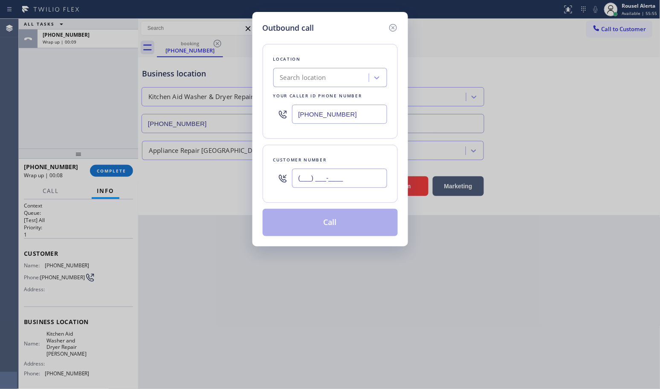
click at [312, 183] on input "(___) ___-____" at bounding box center [339, 177] width 95 height 19
click at [368, 178] on input "(___) ___-____" at bounding box center [339, 177] width 95 height 19
paste input "541) 556-8479"
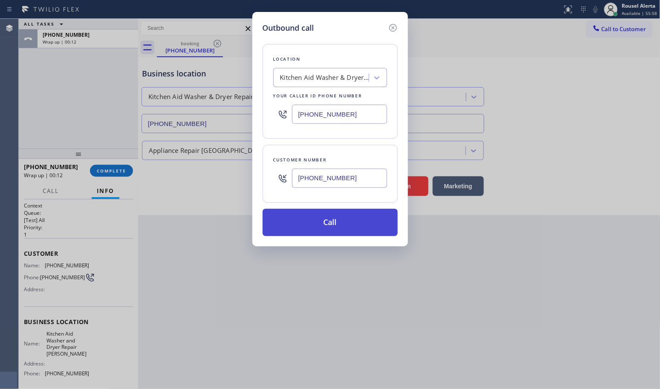
type input "(541) 556-8479"
click at [355, 223] on button "Call" at bounding box center [330, 222] width 135 height 27
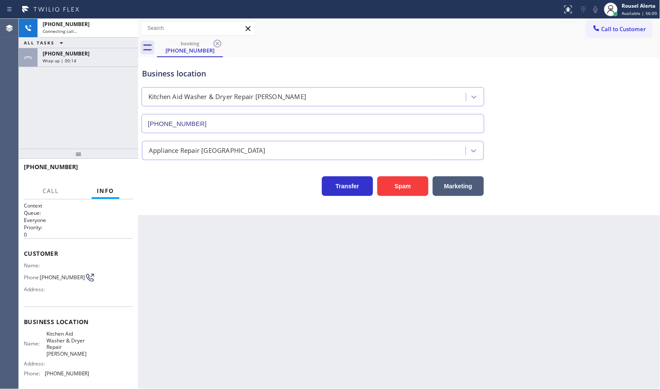
click at [59, 38] on icon at bounding box center [61, 43] width 10 height 10
click at [116, 90] on div "+15415568479 Connecting call… ALL TASKS ALL TASKS ACTIVE TASKS TASKS IN WRAP UP…" at bounding box center [78, 84] width 119 height 130
click at [108, 67] on div "+15415568479 Wrap up | 00:16" at bounding box center [78, 57] width 119 height 19
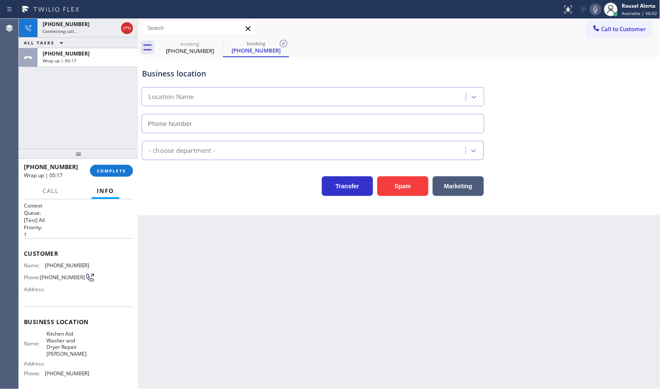
type input "(458) 217-8034"
click at [104, 171] on span "COMPLETE" at bounding box center [111, 171] width 29 height 6
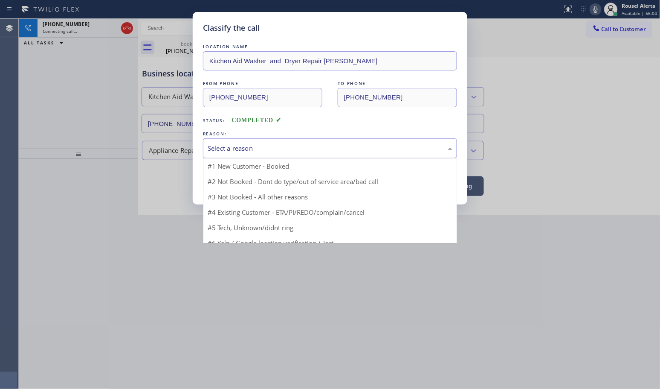
click at [267, 154] on div "Select a reason" at bounding box center [330, 148] width 254 height 20
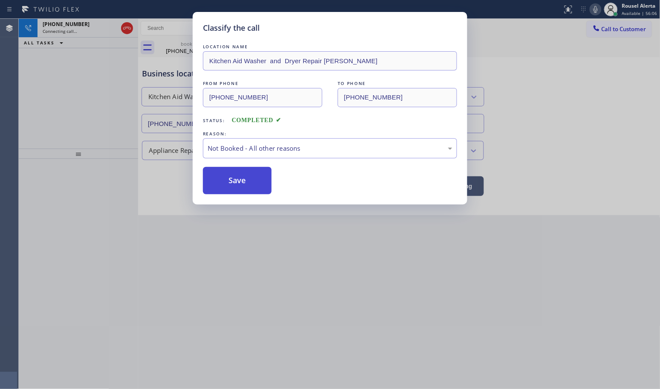
drag, startPoint x: 317, startPoint y: 189, endPoint x: 271, endPoint y: 182, distance: 46.5
click at [250, 185] on button "Save" at bounding box center [237, 180] width 69 height 27
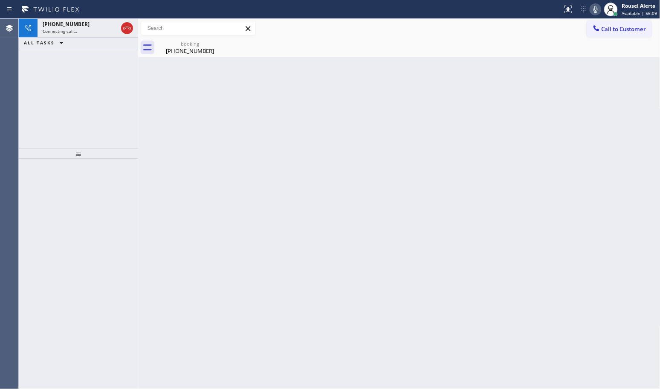
click at [197, 57] on div "booking (541) 556-8479" at bounding box center [190, 47] width 64 height 19
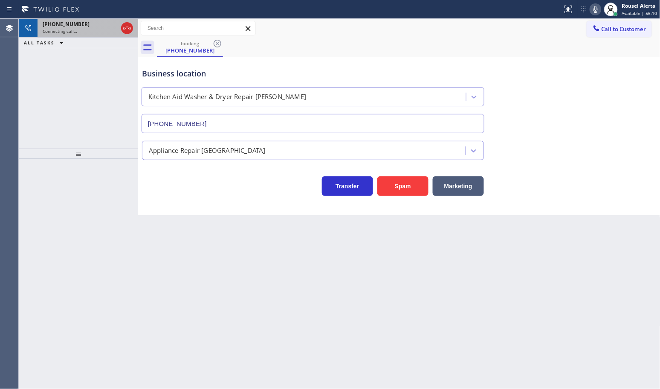
click at [84, 28] on div "Connecting call…" at bounding box center [80, 31] width 75 height 6
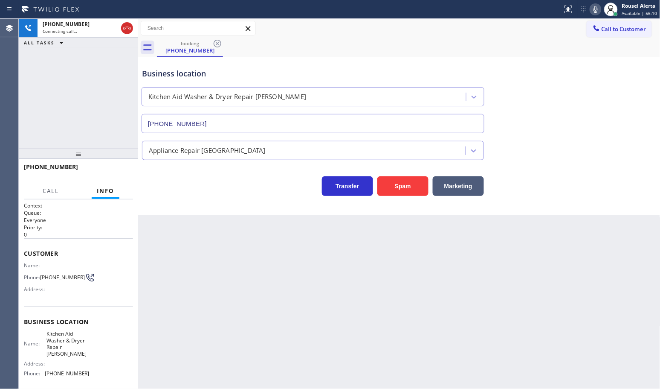
click at [362, 276] on div "Back to Dashboard Change Sender ID Customers Technicians Select a contact Outbo…" at bounding box center [399, 204] width 522 height 370
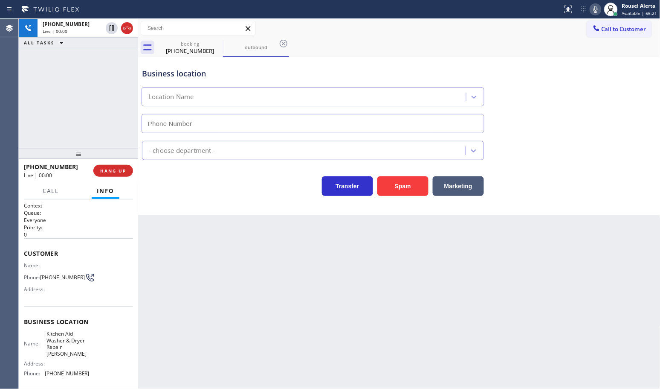
type input "(458) 217-8034"
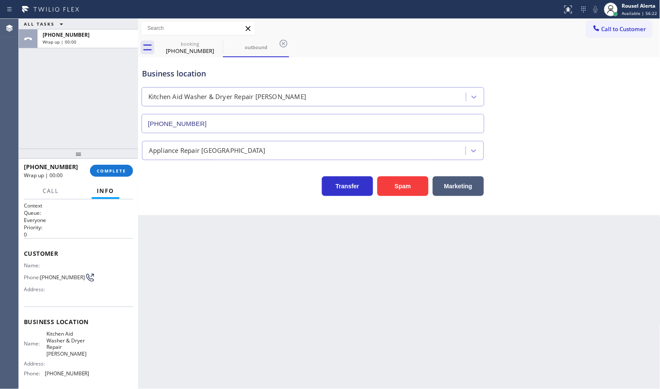
click at [110, 176] on div "+15415568479 Wrap up | 00:00 COMPLETE" at bounding box center [78, 171] width 109 height 22
click at [115, 174] on button "COMPLETE" at bounding box center [111, 171] width 43 height 12
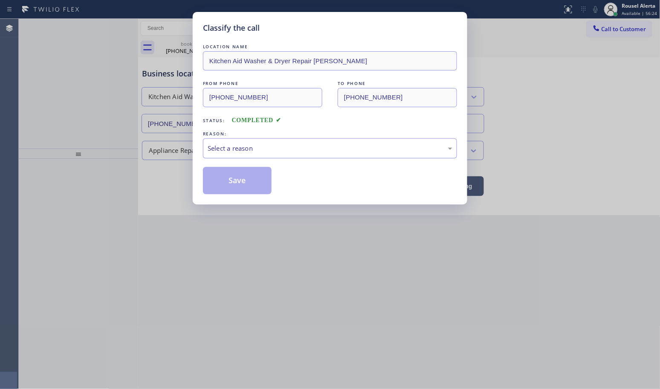
drag, startPoint x: 259, startPoint y: 146, endPoint x: 268, endPoint y: 145, distance: 9.0
click at [268, 145] on div "Select a reason" at bounding box center [330, 148] width 245 height 10
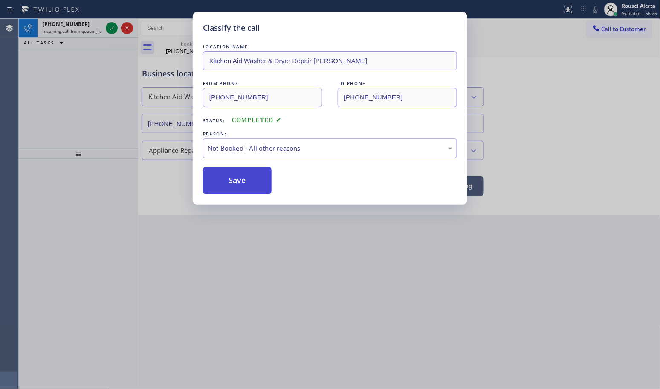
click at [261, 176] on button "Save" at bounding box center [237, 180] width 69 height 27
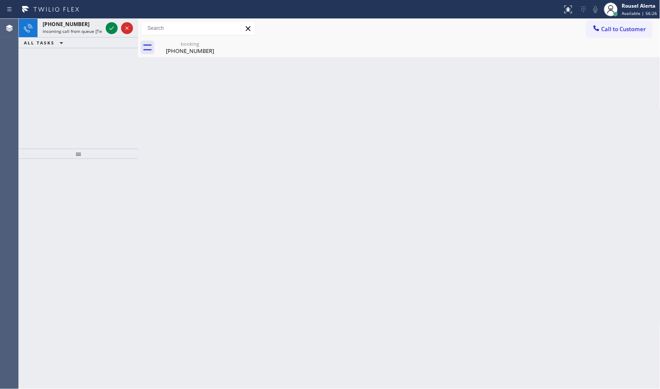
click at [112, 32] on icon at bounding box center [112, 28] width 10 height 10
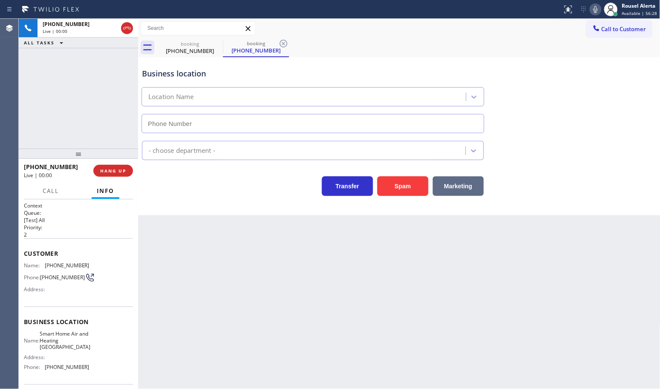
type input "(516) 654-8624"
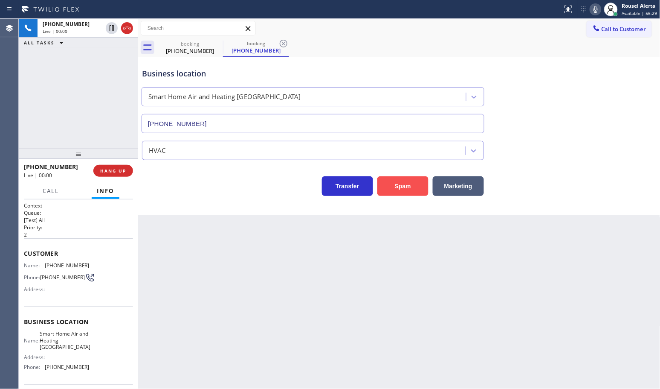
click at [406, 192] on button "Spam" at bounding box center [402, 186] width 51 height 20
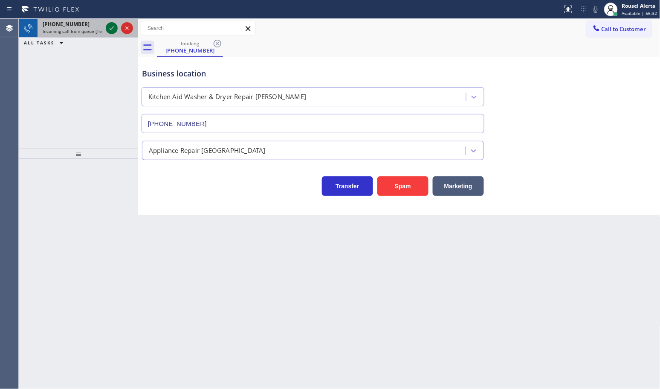
click at [112, 33] on icon at bounding box center [112, 28] width 10 height 10
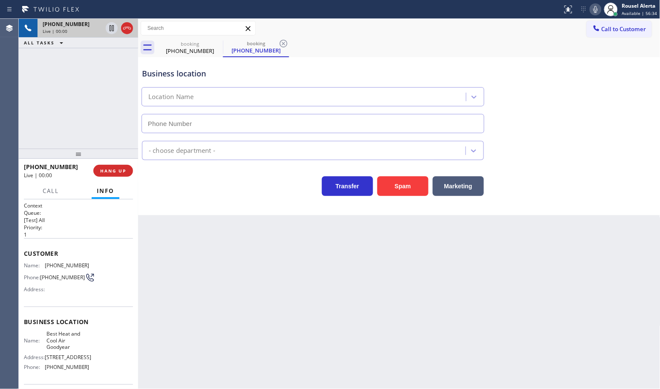
type input "(602) 293-8053"
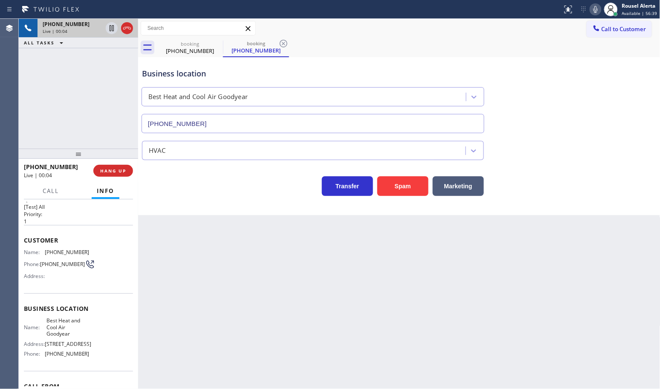
scroll to position [12, 0]
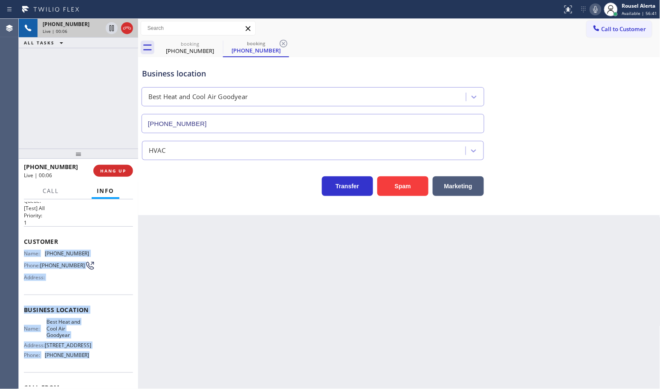
drag, startPoint x: 23, startPoint y: 250, endPoint x: 90, endPoint y: 369, distance: 137.0
click at [90, 369] on div "Context Queue: [Test] All Priority: 1 Customer Name: (330) 612-3587 Phone: (330…" at bounding box center [78, 293] width 119 height 189
copy div "Name: (330) 612-3587 Phone: (330) 612-3587 Address: Business location Name: Bes…"
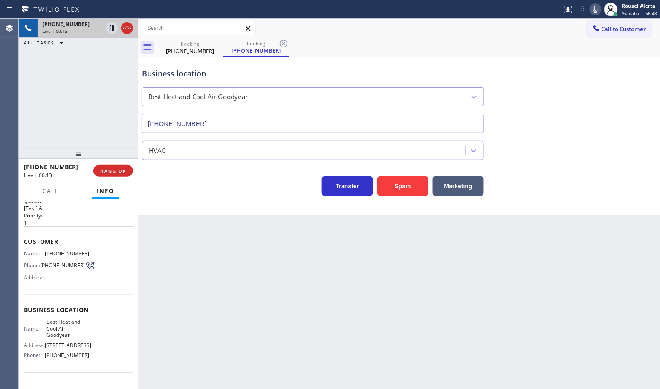
click at [453, 254] on div "Back to Dashboard Change Sender ID Customers Technicians Select a contact Outbo…" at bounding box center [399, 204] width 522 height 370
drag, startPoint x: 421, startPoint y: 297, endPoint x: 412, endPoint y: 296, distance: 10.0
click at [421, 297] on div "Back to Dashboard Change Sender ID Customers Technicians Select a contact Outbo…" at bounding box center [399, 204] width 522 height 370
click at [123, 171] on span "HANG UP" at bounding box center [113, 171] width 26 height 6
click at [384, 288] on div "Back to Dashboard Change Sender ID Customers Technicians Select a contact Outbo…" at bounding box center [399, 204] width 522 height 370
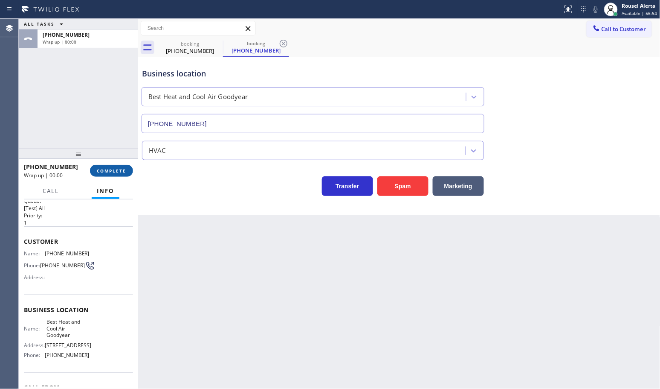
click at [107, 173] on span "COMPLETE" at bounding box center [111, 171] width 29 height 6
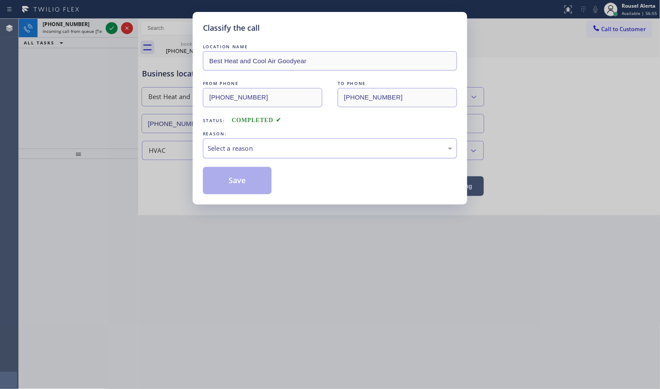
click at [263, 151] on div "Select a reason" at bounding box center [330, 148] width 245 height 10
drag, startPoint x: 232, startPoint y: 172, endPoint x: 208, endPoint y: 154, distance: 29.8
click at [232, 171] on button "Save" at bounding box center [237, 180] width 69 height 27
drag, startPoint x: 233, startPoint y: 180, endPoint x: 116, endPoint y: 56, distance: 171.1
click at [233, 180] on button "Save" at bounding box center [237, 180] width 69 height 27
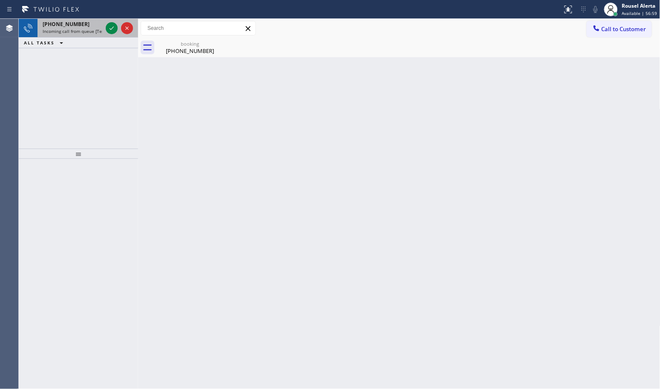
drag, startPoint x: 90, startPoint y: 24, endPoint x: 95, endPoint y: 30, distance: 8.2
click at [91, 26] on div "+16892041120" at bounding box center [73, 23] width 60 height 7
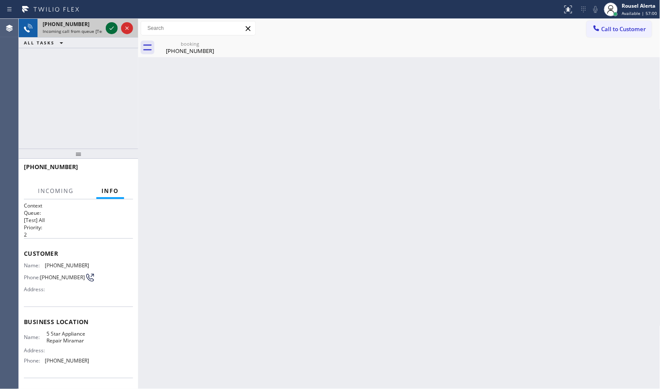
click at [107, 31] on icon at bounding box center [112, 28] width 10 height 10
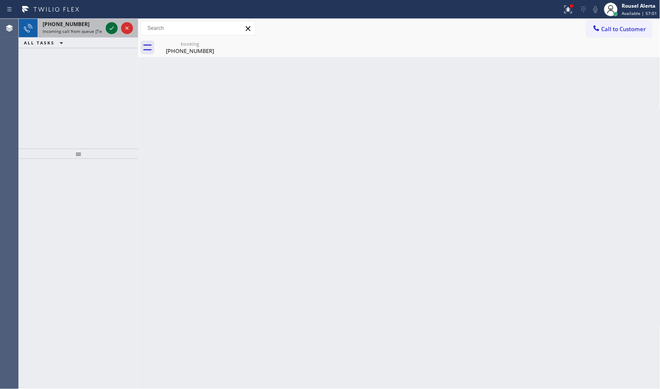
drag, startPoint x: 88, startPoint y: 28, endPoint x: 112, endPoint y: 28, distance: 23.9
click at [93, 28] on span "Incoming call from queue [Test] All" at bounding box center [78, 31] width 71 height 6
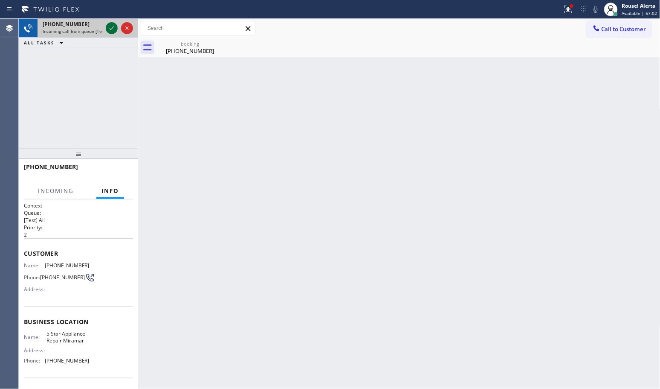
click at [110, 29] on icon at bounding box center [112, 28] width 10 height 10
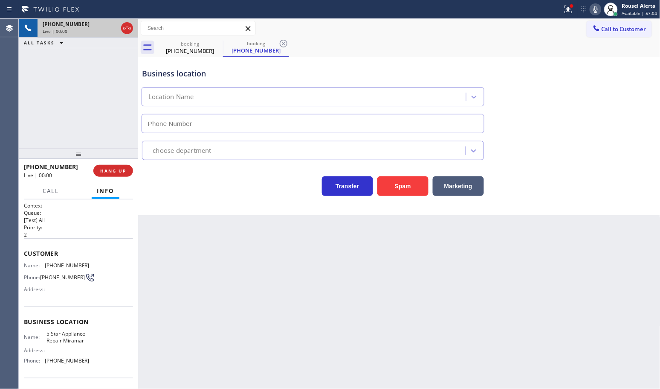
type input "(754) 225-7717"
click at [417, 187] on button "Spam" at bounding box center [402, 186] width 51 height 20
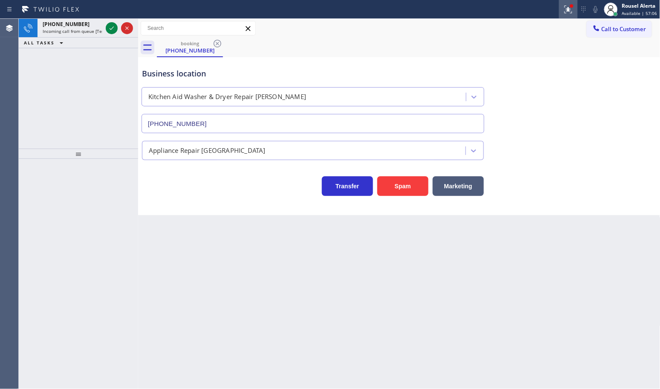
click at [561, 5] on div at bounding box center [568, 9] width 19 height 10
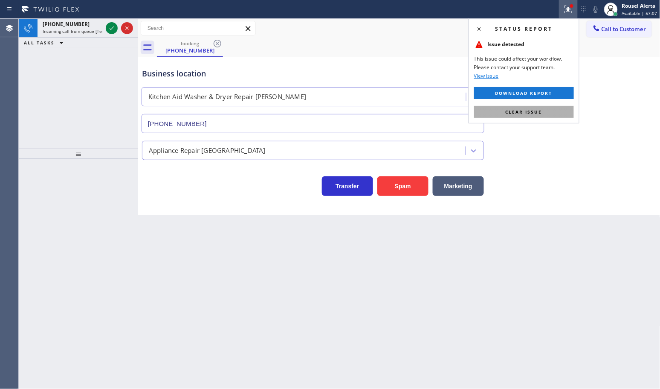
click at [548, 109] on button "Clear issue" at bounding box center [524, 112] width 100 height 12
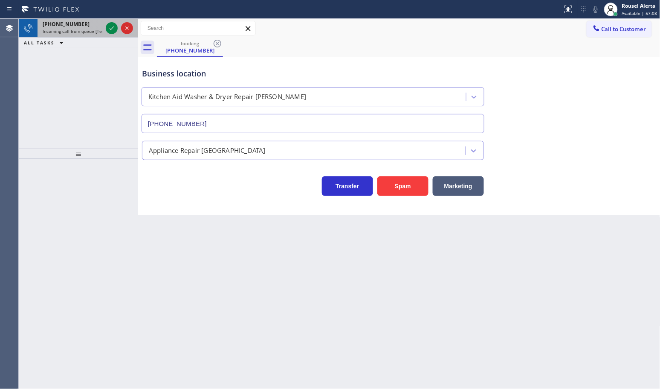
drag, startPoint x: 81, startPoint y: 22, endPoint x: 103, endPoint y: 34, distance: 25.4
click at [81, 25] on div "+14083666924" at bounding box center [73, 23] width 60 height 7
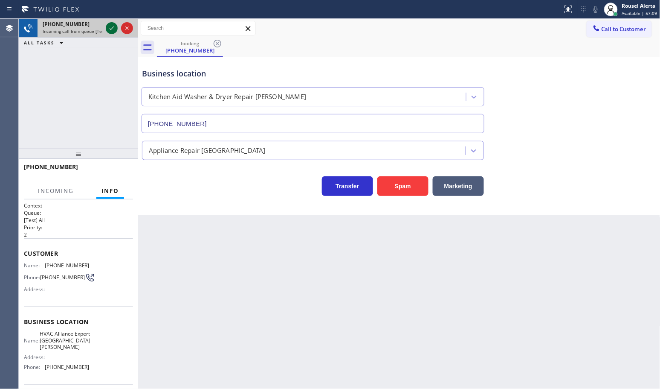
click at [109, 24] on icon at bounding box center [112, 28] width 10 height 10
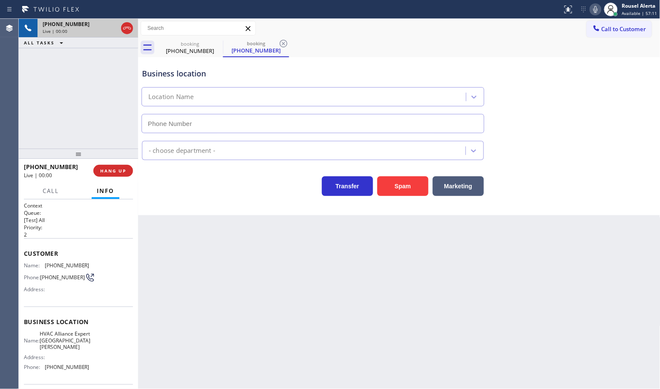
type input "(408) 351-1221"
click at [398, 186] on button "Spam" at bounding box center [402, 186] width 51 height 20
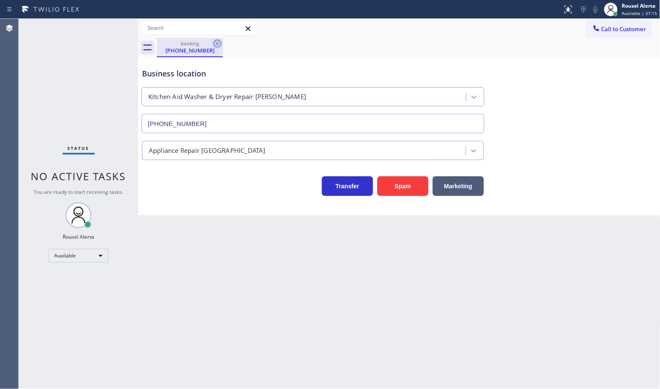
click at [214, 43] on icon at bounding box center [218, 44] width 8 height 8
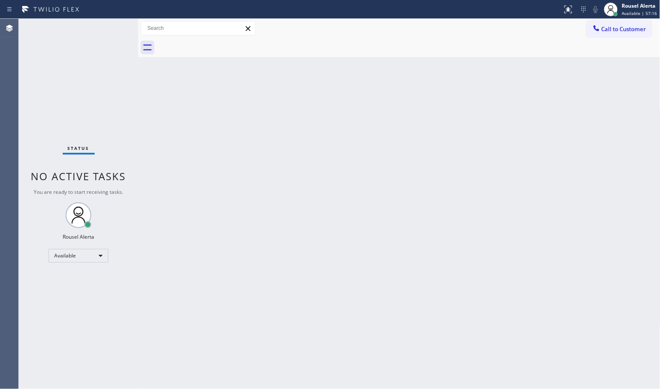
click at [84, 40] on div "Status No active tasks You are ready to start receiving tasks. Rousel Alerta Av…" at bounding box center [78, 204] width 119 height 370
click at [279, 223] on div "Back to Dashboard Change Sender ID Customers Technicians Select a contact Outbo…" at bounding box center [399, 204] width 522 height 370
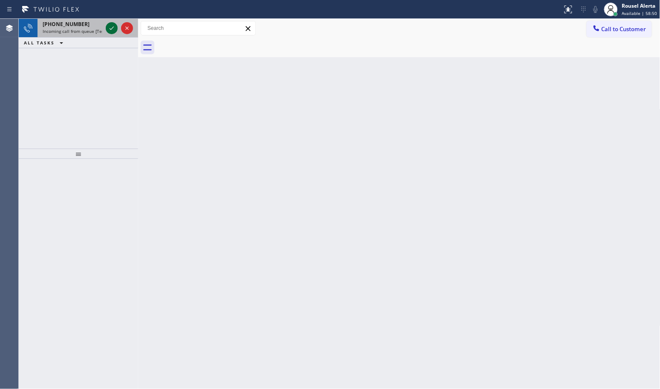
click at [109, 28] on icon at bounding box center [112, 28] width 10 height 10
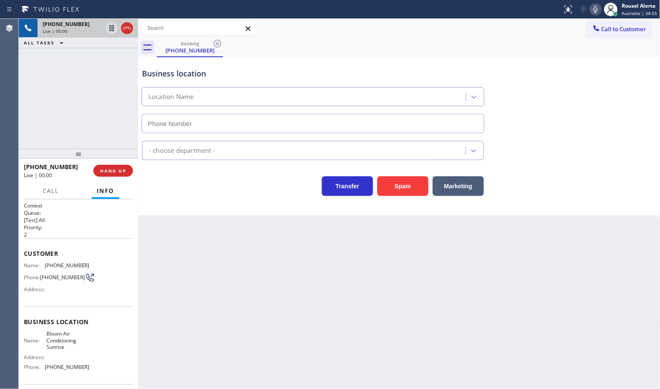
type input "(954) 807-4588"
click at [393, 180] on button "Spam" at bounding box center [402, 186] width 51 height 20
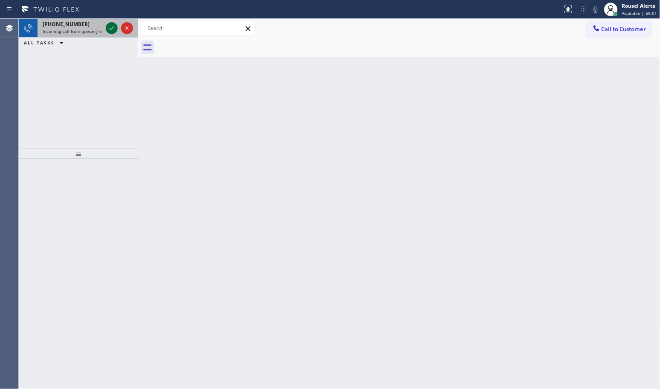
click at [110, 23] on icon at bounding box center [112, 28] width 10 height 10
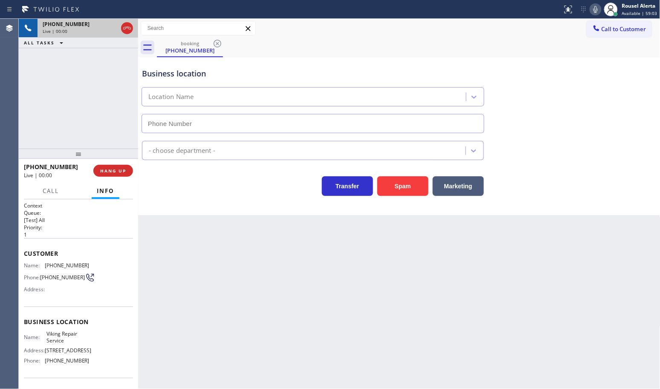
type input "(323) 416-2342"
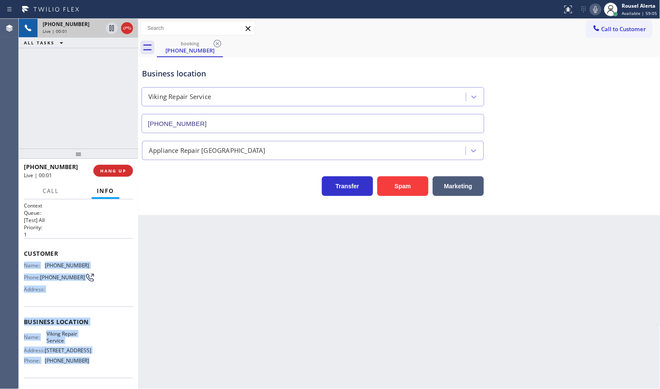
drag, startPoint x: 23, startPoint y: 261, endPoint x: 89, endPoint y: 359, distance: 117.1
click at [89, 359] on div "Context Queue: [Test] All Priority: 1 Customer Name: (310) 383-2432 Phone: (310…" at bounding box center [78, 322] width 109 height 240
copy div "Name: (310) 383-2432 Phone: (310) 383-2432 Address: Business location Name: Vik…"
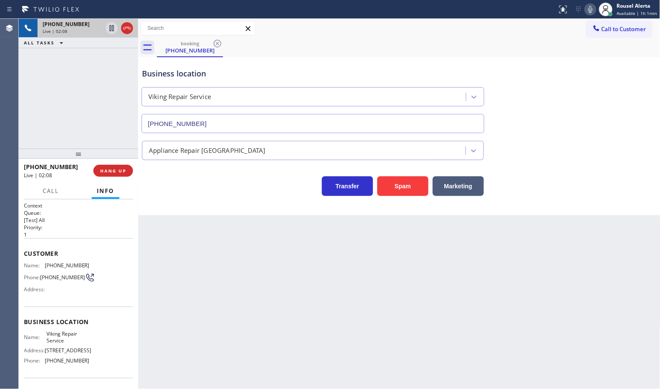
click at [372, 316] on div "Back to Dashboard Change Sender ID Customers Technicians Select a contact Outbo…" at bounding box center [399, 204] width 522 height 370
drag, startPoint x: 107, startPoint y: 70, endPoint x: 187, endPoint y: 75, distance: 80.3
click at [107, 70] on div "+13103832432 Live | 02:30 ALL TASKS ALL TASKS ACTIVE TASKS TASKS IN WRAP UP" at bounding box center [78, 84] width 119 height 130
click at [419, 61] on div "Business location Viking Repair Service (323) 416-2342" at bounding box center [312, 96] width 345 height 74
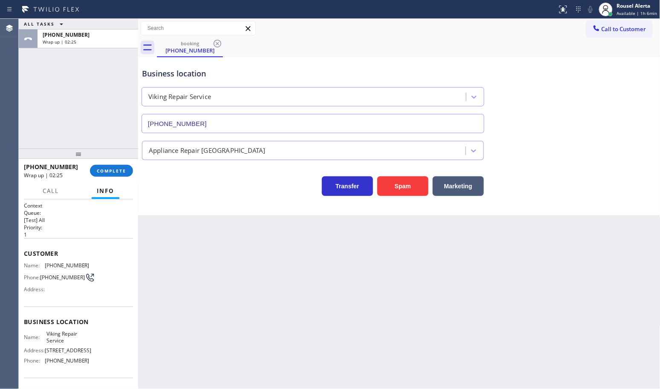
click at [318, 304] on div "Back to Dashboard Change Sender ID Customers Technicians Select a contact Outbo…" at bounding box center [399, 204] width 522 height 370
click at [111, 168] on span "COMPLETE" at bounding box center [111, 171] width 29 height 6
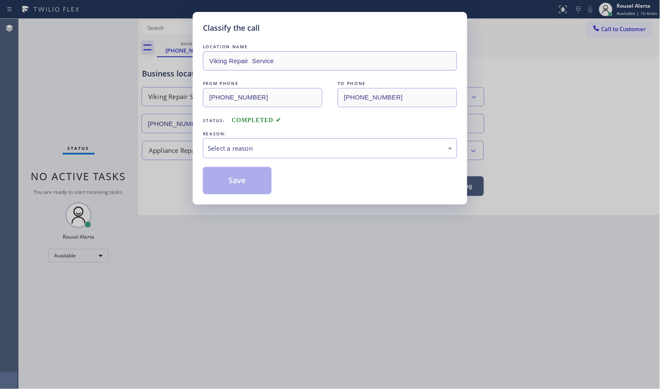
click at [241, 148] on div "Select a reason" at bounding box center [330, 148] width 245 height 10
click at [241, 175] on button "Save" at bounding box center [237, 180] width 69 height 27
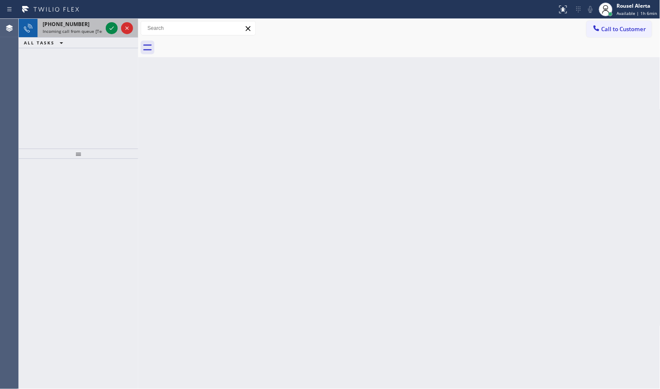
click at [92, 29] on span "Incoming call from queue [Test] All" at bounding box center [78, 31] width 71 height 6
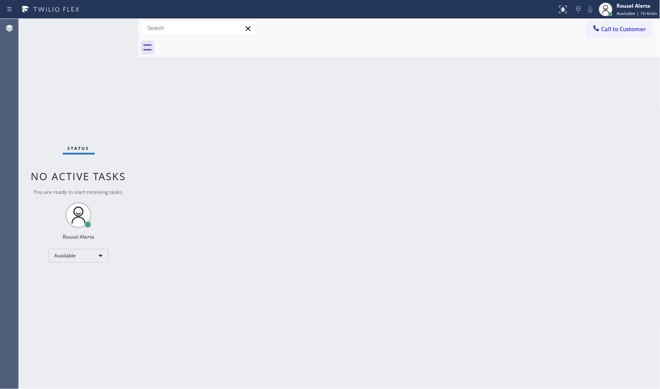
click at [112, 28] on div "Status No active tasks You are ready to start receiving tasks. Rousel Alerta Av…" at bounding box center [78, 204] width 119 height 370
click at [284, 145] on div "Back to Dashboard Change Sender ID Customers Technicians Select a contact Outbo…" at bounding box center [399, 204] width 522 height 370
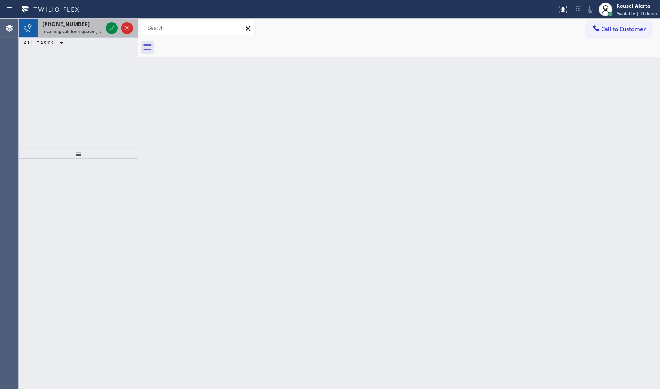
click at [65, 32] on span "Incoming call from queue [Test] All" at bounding box center [78, 31] width 71 height 6
click at [92, 30] on span "Incoming call from queue [Test] All" at bounding box center [78, 31] width 71 height 6
click at [106, 31] on div at bounding box center [112, 28] width 12 height 10
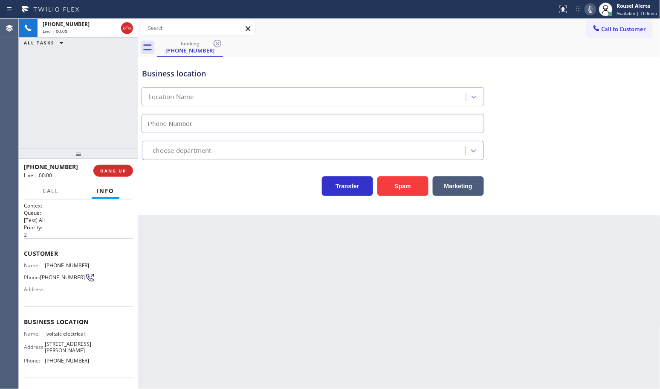
type input "(682) 428-2150"
click at [395, 190] on button "Spam" at bounding box center [402, 186] width 51 height 20
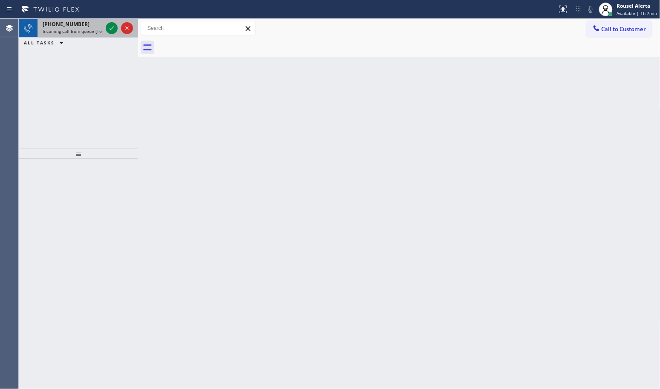
click at [74, 26] on span "+17144496508" at bounding box center [66, 23] width 47 height 7
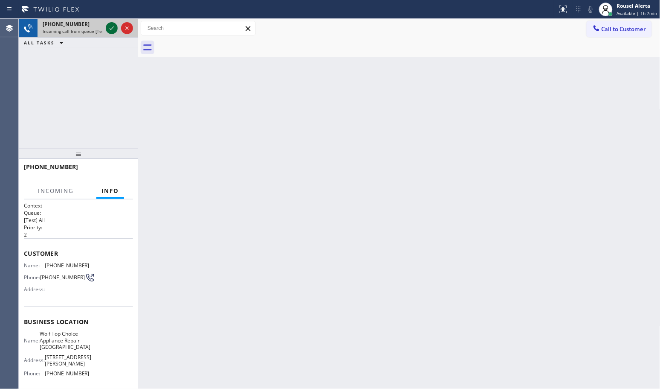
click at [111, 33] on button at bounding box center [112, 28] width 12 height 12
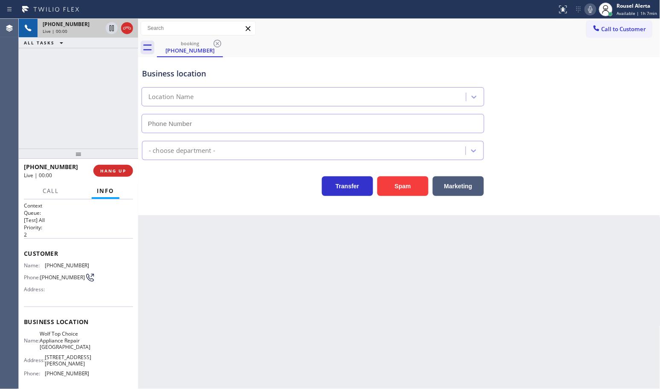
type input "(714) 583-6969"
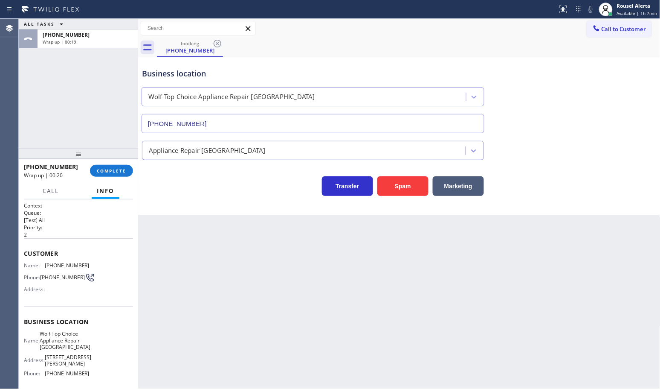
click at [102, 163] on div "+17144496508 Wrap up | 00:20 COMPLETE" at bounding box center [78, 171] width 109 height 22
click at [122, 171] on span "COMPLETE" at bounding box center [111, 171] width 29 height 6
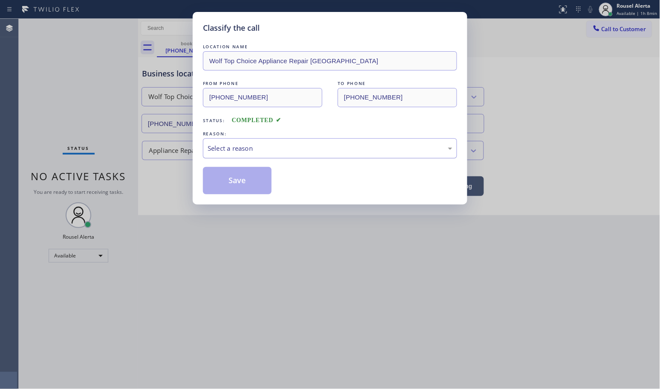
click at [215, 154] on div "Select a reason" at bounding box center [330, 148] width 254 height 20
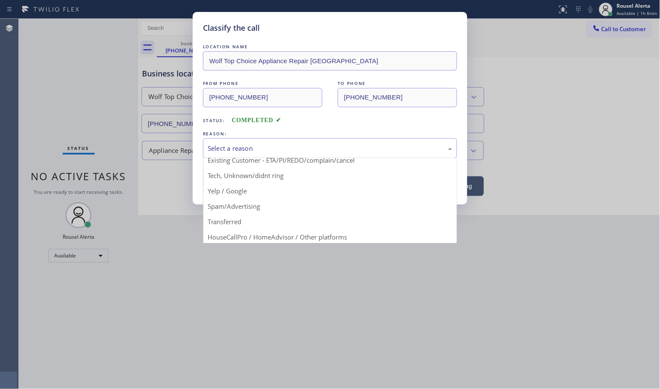
scroll to position [53, 0]
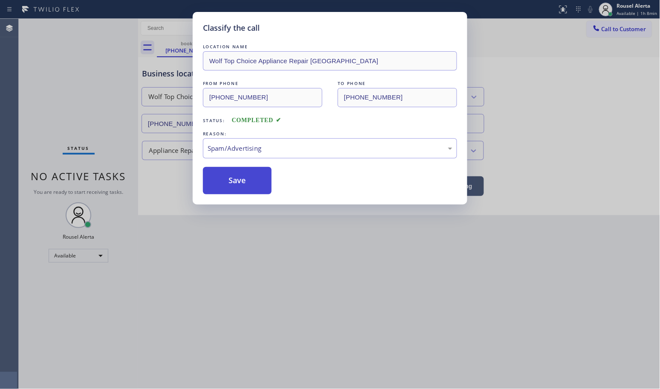
click at [240, 181] on button "Save" at bounding box center [237, 180] width 69 height 27
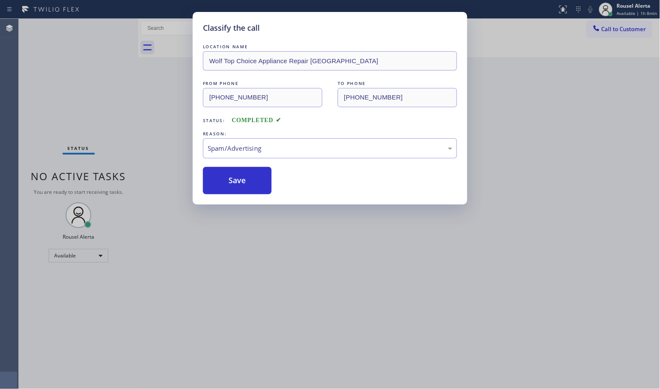
click at [309, 273] on div "Classify the call LOCATION NAME Wolf Top Choice Appliance Repair Huntington Bea…" at bounding box center [330, 194] width 660 height 389
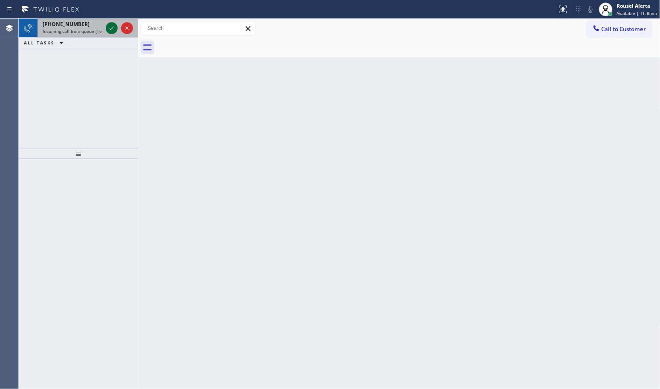
click at [111, 26] on icon at bounding box center [112, 28] width 10 height 10
click at [106, 28] on div at bounding box center [112, 28] width 12 height 10
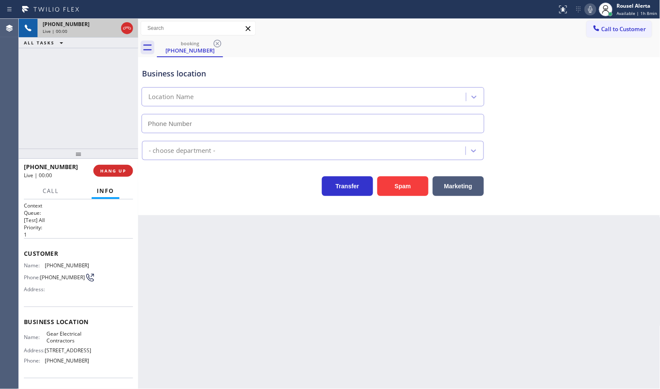
type input "(817) 904-5397"
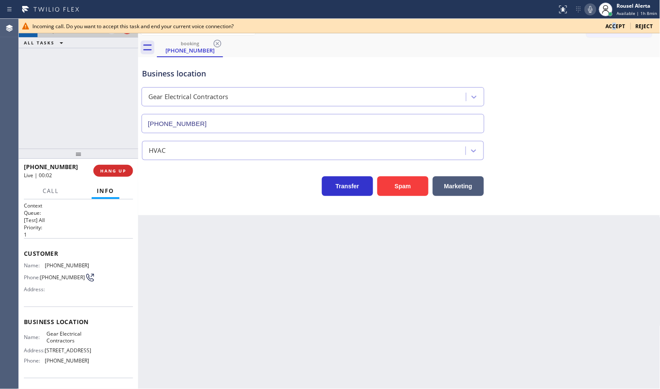
drag, startPoint x: 616, startPoint y: 26, endPoint x: 607, endPoint y: 39, distance: 16.1
click at [615, 26] on span "Accept" at bounding box center [616, 26] width 20 height 7
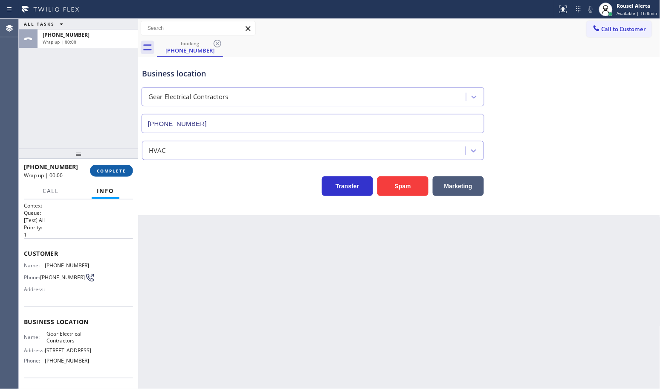
click at [101, 168] on span "COMPLETE" at bounding box center [111, 171] width 29 height 6
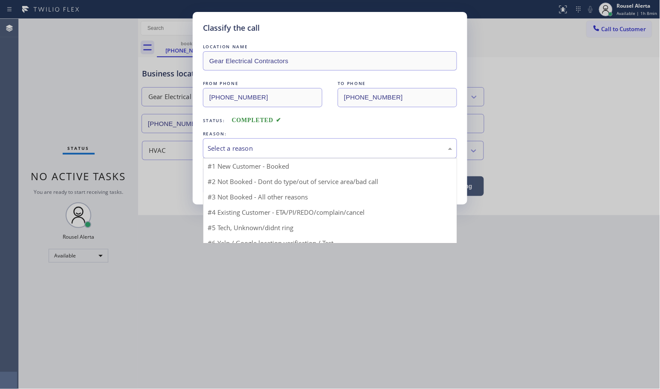
click at [244, 148] on div "Select a reason" at bounding box center [330, 148] width 245 height 10
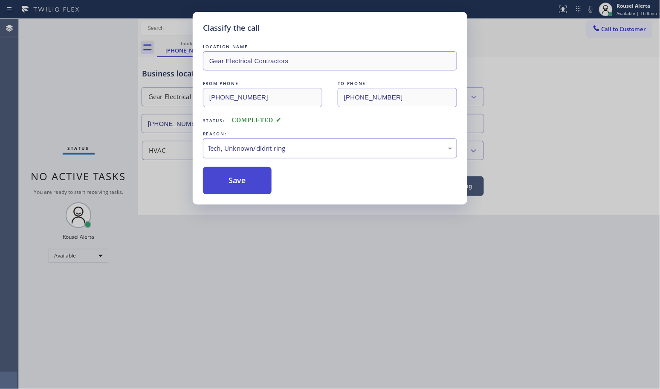
click at [254, 181] on button "Save" at bounding box center [237, 180] width 69 height 27
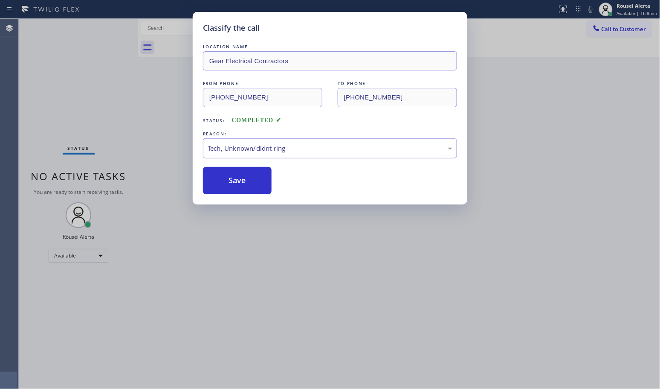
click at [335, 240] on div "Classify the call LOCATION NAME Gear Electrical Contractors FROM PHONE (214) 73…" at bounding box center [330, 194] width 660 height 389
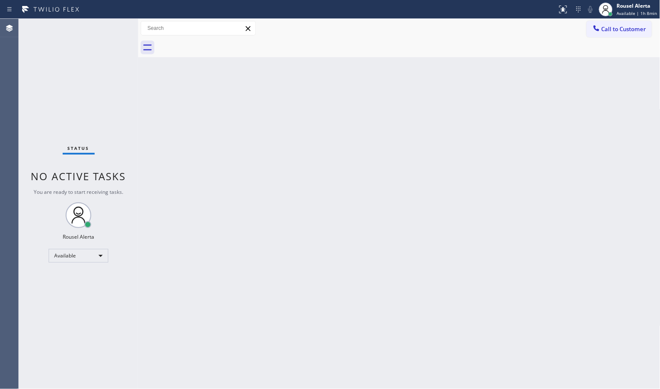
click at [316, 244] on div "Back to Dashboard Change Sender ID Customers Technicians Select a contact Outbo…" at bounding box center [399, 204] width 522 height 370
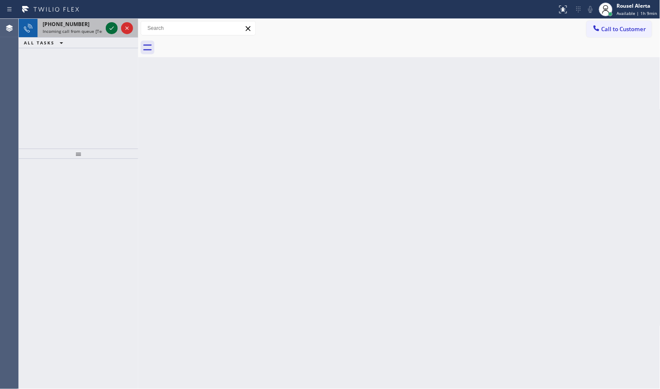
click at [109, 26] on icon at bounding box center [112, 28] width 10 height 10
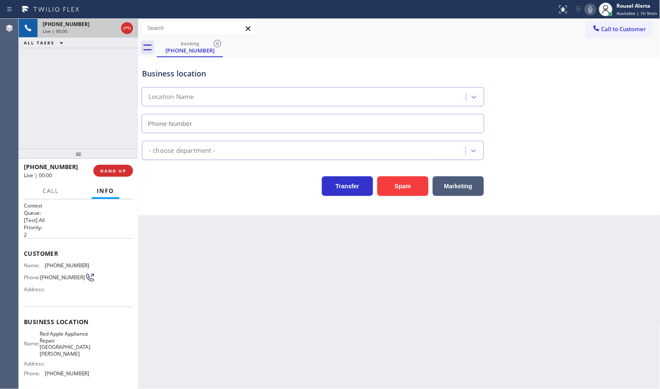
type input "(805) 600-8448"
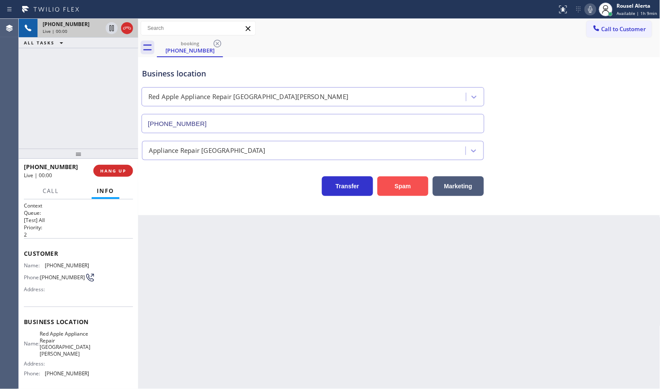
click at [394, 194] on button "Spam" at bounding box center [402, 186] width 51 height 20
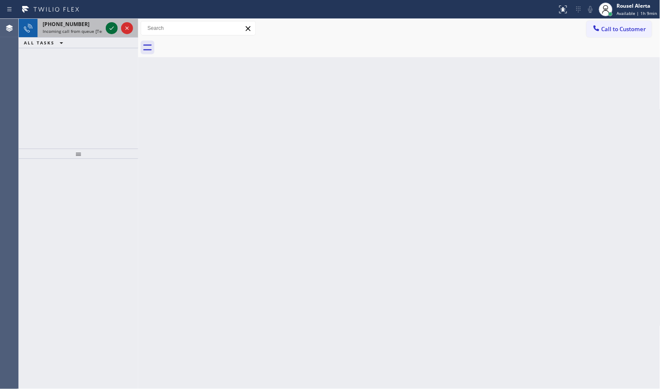
click at [109, 30] on icon at bounding box center [112, 28] width 10 height 10
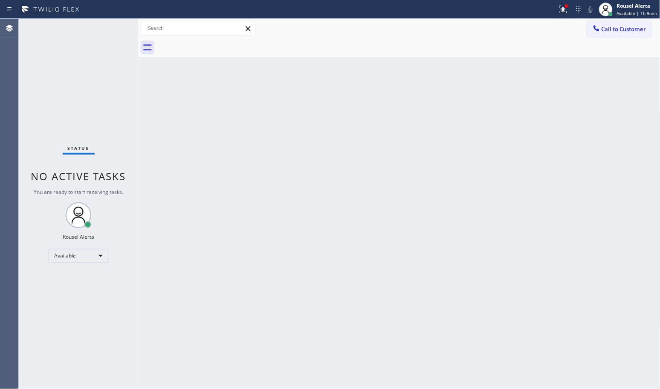
click at [111, 24] on div "Status No active tasks You are ready to start receiving tasks. Rousel Alerta Av…" at bounding box center [78, 204] width 119 height 370
click at [120, 30] on div "Status No active tasks You are ready to start receiving tasks. Rousel Alerta Av…" at bounding box center [78, 204] width 119 height 370
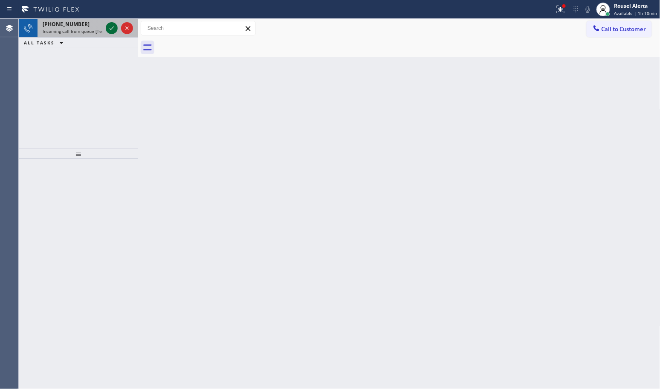
click at [107, 27] on icon at bounding box center [112, 28] width 10 height 10
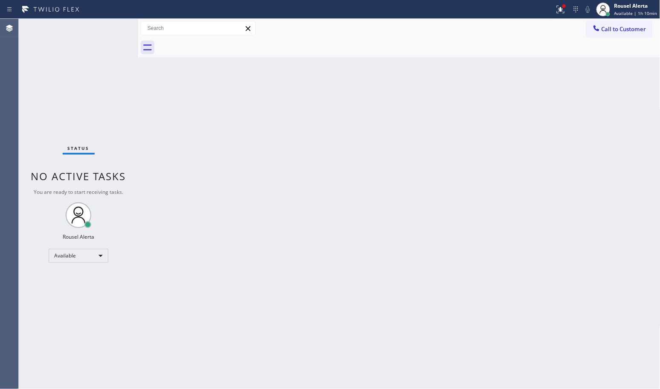
click at [105, 29] on div "Status No active tasks You are ready to start receiving tasks. Rousel Alerta Av…" at bounding box center [78, 204] width 119 height 370
click at [93, 26] on div "Status No active tasks You are ready to start receiving tasks. Rousel Alerta Av…" at bounding box center [78, 204] width 119 height 370
click at [109, 34] on div "Status No active tasks You are ready to start receiving tasks. Rousel Alerta Av…" at bounding box center [78, 204] width 119 height 370
click at [107, 27] on div "Status No active tasks You are ready to start receiving tasks. Rousel Alerta Av…" at bounding box center [78, 204] width 119 height 370
click at [119, 65] on div "Status No active tasks You are ready to start receiving tasks. Rousel Alerta Av…" at bounding box center [78, 204] width 119 height 370
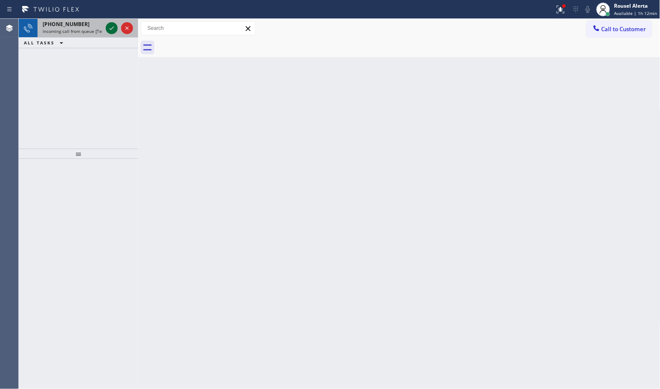
click at [106, 28] on div at bounding box center [112, 28] width 12 height 10
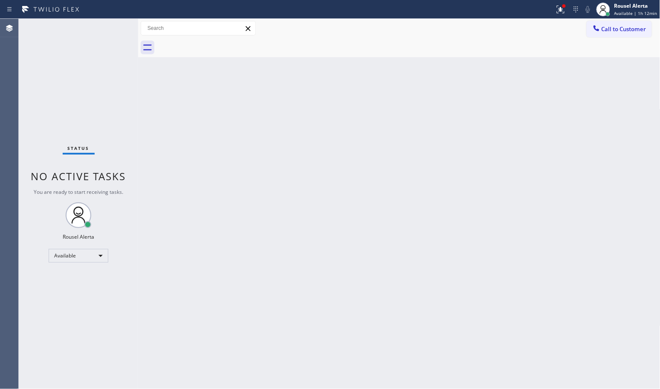
drag, startPoint x: 60, startPoint y: 36, endPoint x: 69, endPoint y: 41, distance: 10.3
click at [60, 37] on div "Status No active tasks You are ready to start receiving tasks. Rousel Alerta Av…" at bounding box center [78, 204] width 119 height 370
click at [156, 124] on div "Back to Dashboard Change Sender ID Customers Technicians Select a contact Outbo…" at bounding box center [399, 204] width 522 height 370
click at [558, 10] on icon at bounding box center [561, 9] width 10 height 10
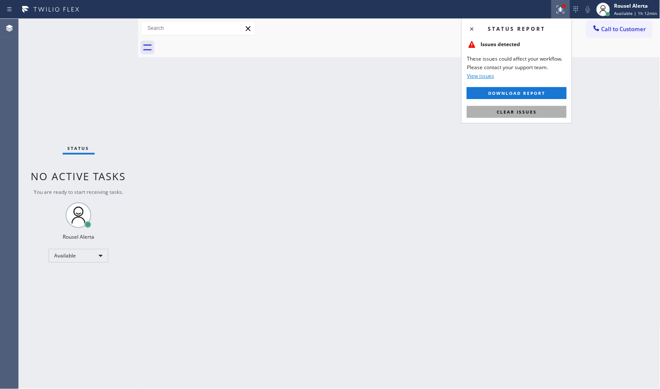
click at [544, 114] on button "Clear issues" at bounding box center [517, 112] width 100 height 12
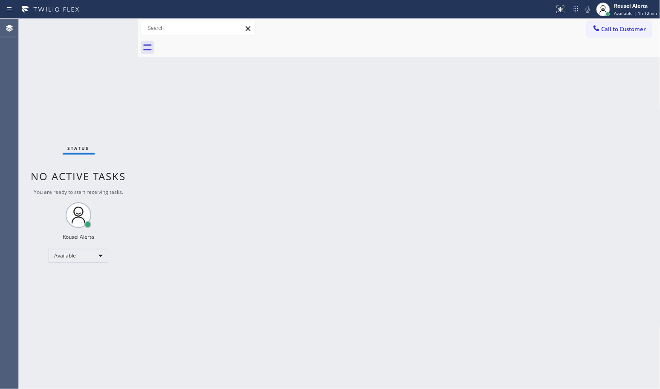
drag, startPoint x: 517, startPoint y: 165, endPoint x: 501, endPoint y: 160, distance: 16.2
click at [516, 165] on div "Back to Dashboard Change Sender ID Customers Technicians Select a contact Outbo…" at bounding box center [399, 204] width 522 height 370
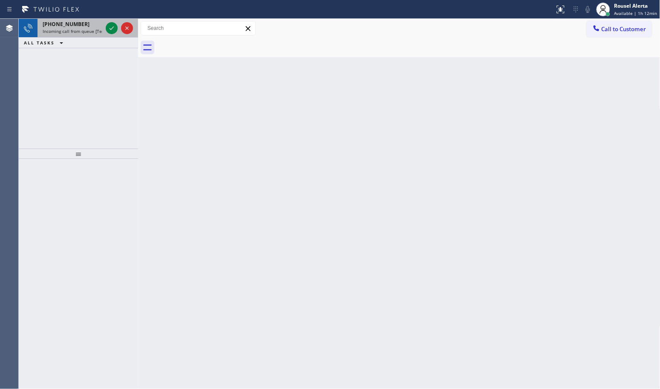
drag, startPoint x: 84, startPoint y: 24, endPoint x: 104, endPoint y: 29, distance: 20.2
click at [84, 24] on div "+16615142756" at bounding box center [73, 23] width 60 height 7
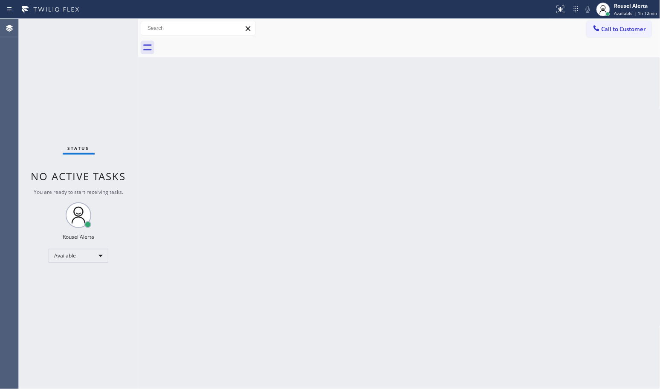
click at [107, 28] on div "Status No active tasks You are ready to start receiving tasks. Rousel Alerta Av…" at bounding box center [78, 204] width 119 height 370
click at [393, 291] on div "Back to Dashboard Change Sender ID Customers Technicians Select a contact Outbo…" at bounding box center [399, 204] width 522 height 370
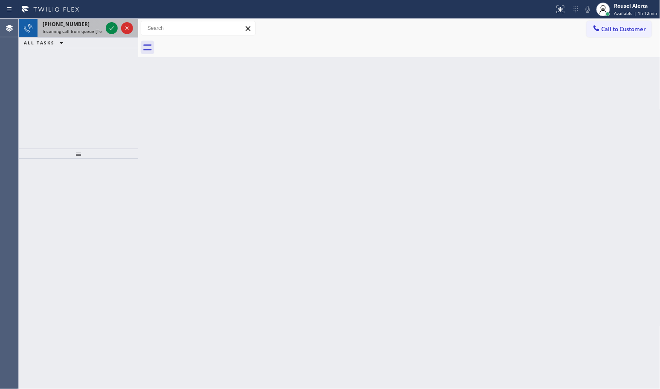
click at [90, 34] on div "+19493845836 Incoming call from queue [Test] All" at bounding box center [71, 28] width 67 height 19
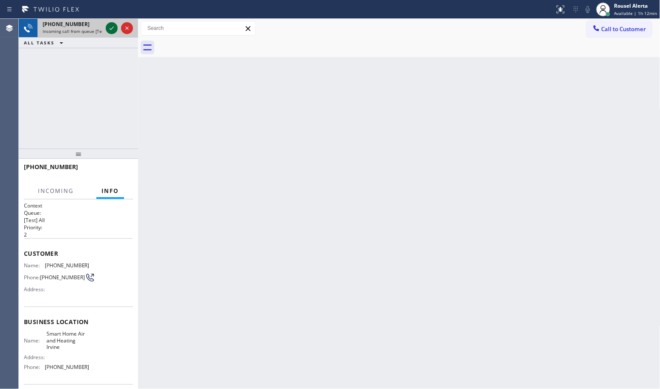
click at [107, 30] on icon at bounding box center [112, 28] width 10 height 10
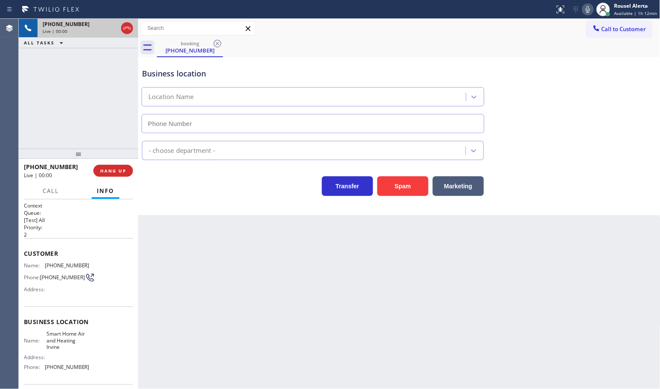
type input "(949) 569-5494"
click at [397, 185] on button "Spam" at bounding box center [402, 186] width 51 height 20
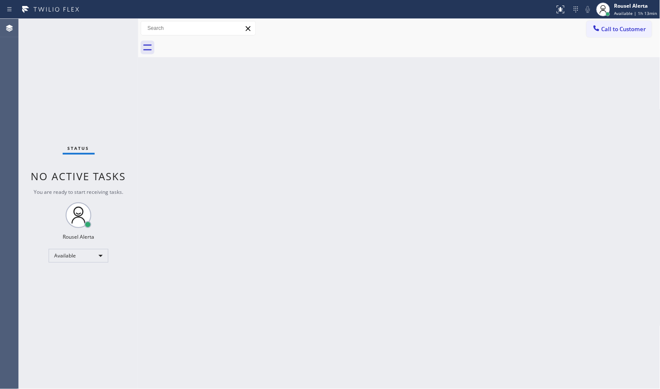
click at [109, 28] on div "Status No active tasks You are ready to start receiving tasks. Rousel Alerta Av…" at bounding box center [78, 204] width 119 height 370
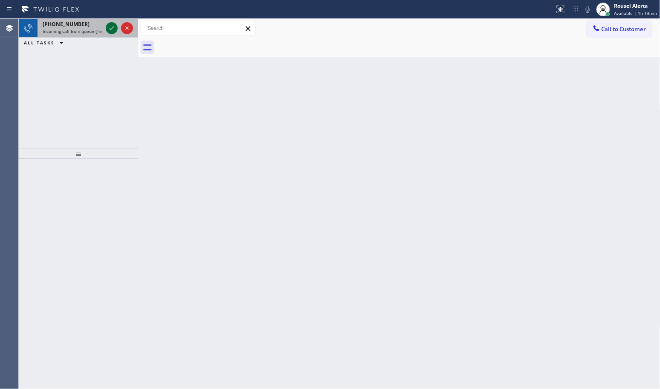
click at [112, 29] on icon at bounding box center [112, 28] width 10 height 10
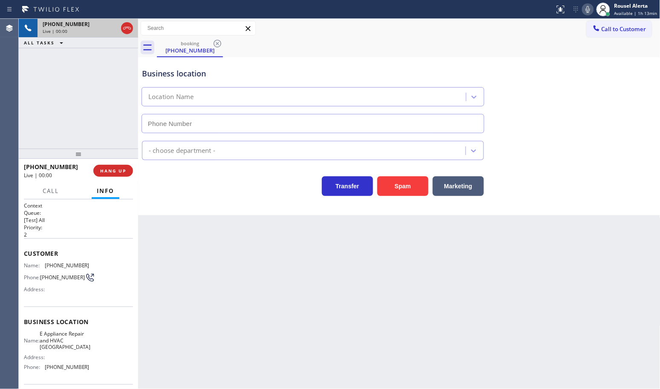
type input "(310) 361-3811"
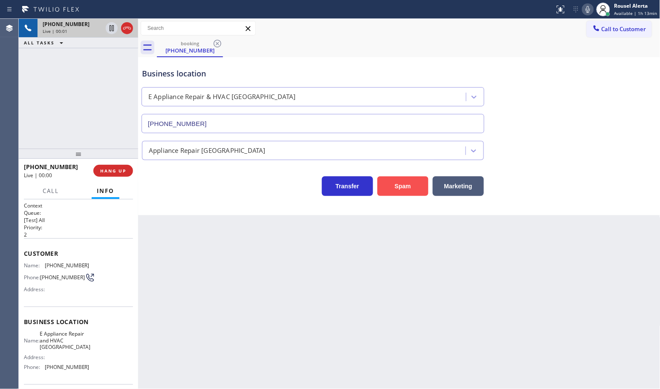
click at [397, 185] on button "Spam" at bounding box center [402, 186] width 51 height 20
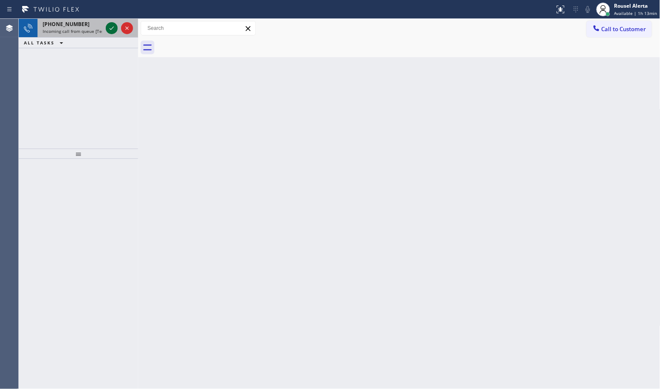
click at [109, 26] on icon at bounding box center [112, 28] width 10 height 10
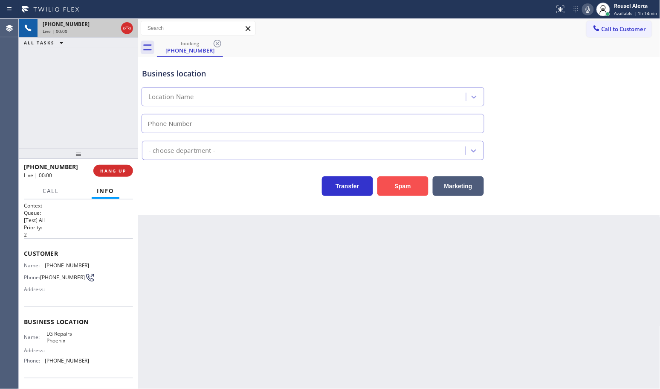
type input "(602) 755-6017"
click at [403, 194] on button "Spam" at bounding box center [402, 186] width 51 height 20
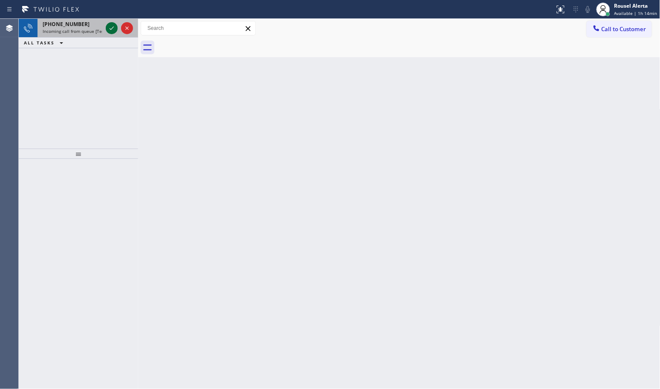
click at [107, 26] on icon at bounding box center [112, 28] width 10 height 10
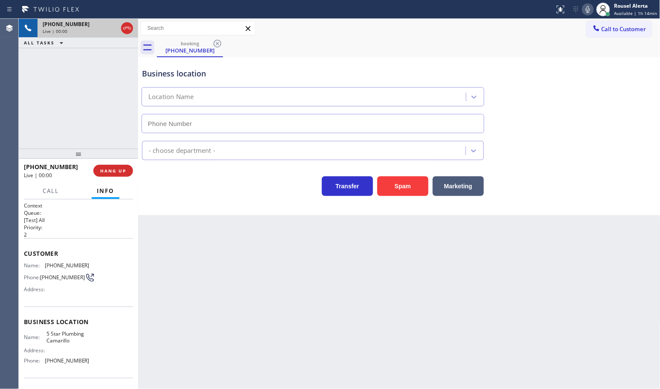
type input "(805) 549-5707"
click at [396, 186] on button "Spam" at bounding box center [402, 186] width 51 height 20
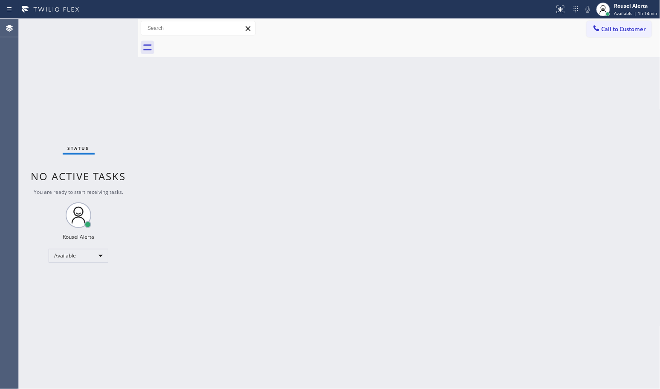
click at [244, 205] on div "Back to Dashboard Change Sender ID Customers Technicians Select a contact Outbo…" at bounding box center [399, 204] width 522 height 370
click at [102, 32] on div "Status No active tasks You are ready to start receiving tasks. Rousel Alerta Av…" at bounding box center [78, 204] width 119 height 370
click at [197, 174] on div "Back to Dashboard Change Sender ID Customers Technicians Select a contact Outbo…" at bounding box center [399, 204] width 522 height 370
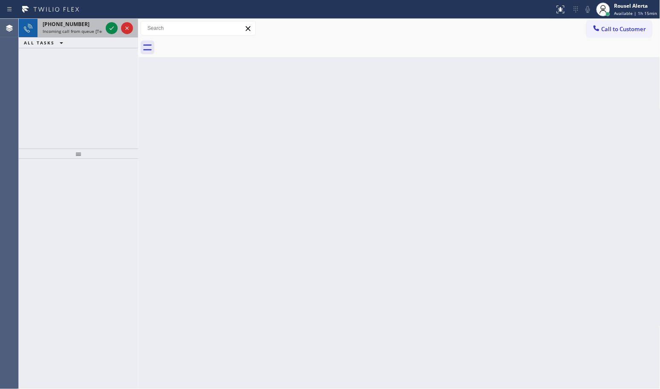
click at [80, 36] on div "+17602641001 Incoming call from queue [Test] All" at bounding box center [71, 28] width 67 height 19
click at [109, 32] on icon at bounding box center [112, 28] width 10 height 10
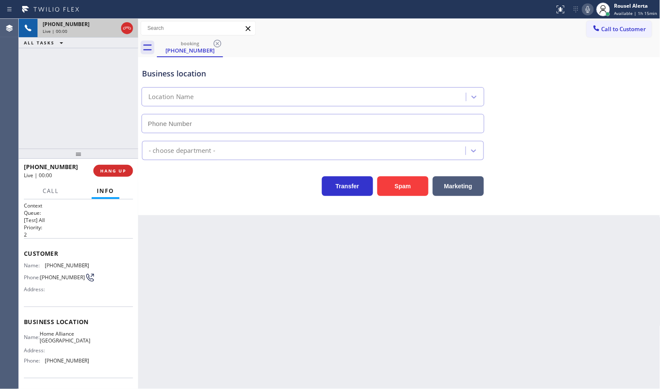
type input "(949) 558-0748"
click at [99, 171] on button "HANG UP" at bounding box center [113, 171] width 40 height 12
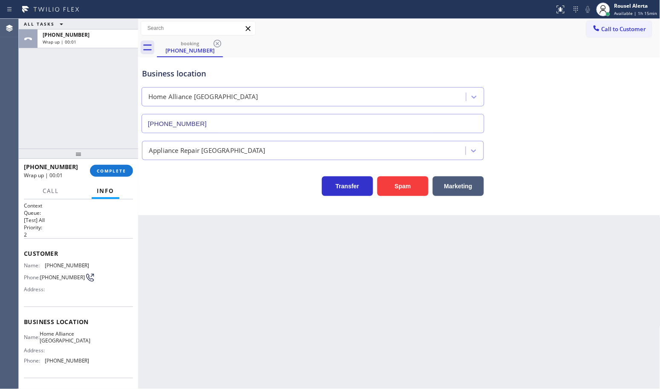
click at [225, 290] on div "Back to Dashboard Change Sender ID Customers Technicians Select a contact Outbo…" at bounding box center [399, 204] width 522 height 370
click at [243, 301] on div "Back to Dashboard Change Sender ID Customers Technicians Select a contact Outbo…" at bounding box center [399, 204] width 522 height 370
click at [117, 174] on button "COMPLETE" at bounding box center [111, 171] width 43 height 12
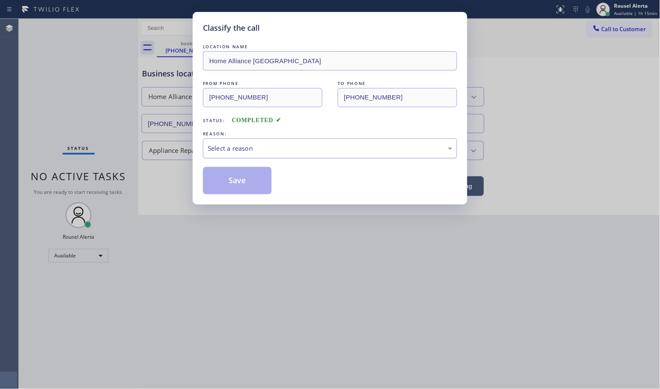
click at [250, 151] on div "Select a reason" at bounding box center [330, 148] width 245 height 10
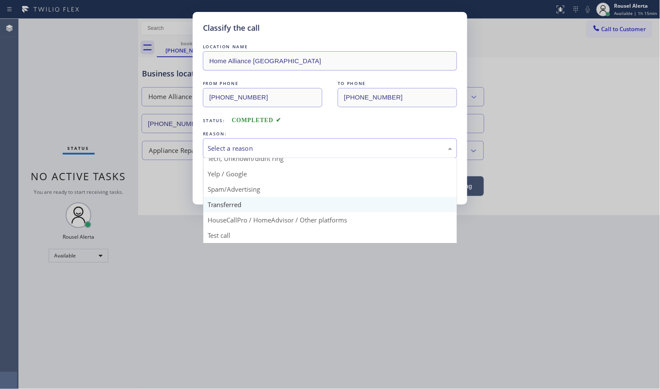
scroll to position [58, 0]
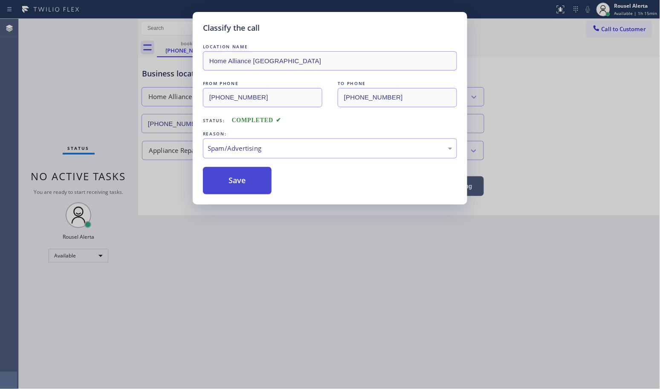
click at [227, 182] on button "Save" at bounding box center [237, 180] width 69 height 27
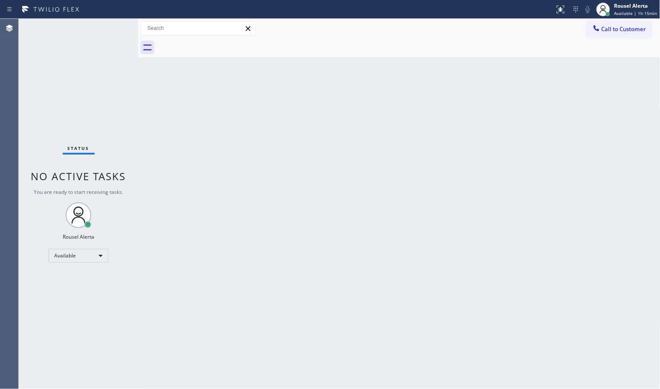
click at [275, 147] on div "Back to Dashboard Change Sender ID Customers Technicians Select a contact Outbo…" at bounding box center [399, 204] width 522 height 370
click at [216, 129] on div "Back to Dashboard Change Sender ID Customers Technicians Select a contact Outbo…" at bounding box center [399, 204] width 522 height 370
click at [201, 154] on div "Back to Dashboard Change Sender ID Customers Technicians Select a contact Outbo…" at bounding box center [399, 204] width 522 height 370
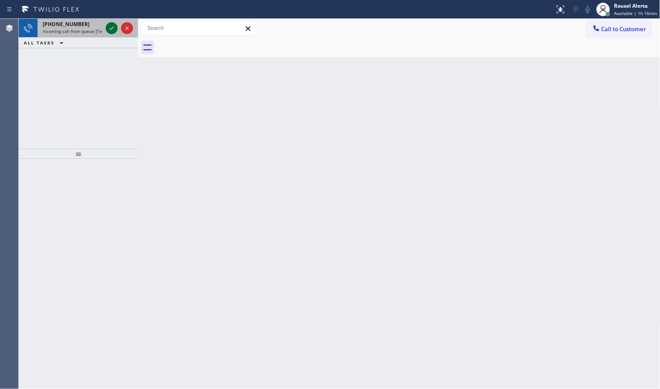
click at [107, 24] on icon at bounding box center [112, 28] width 10 height 10
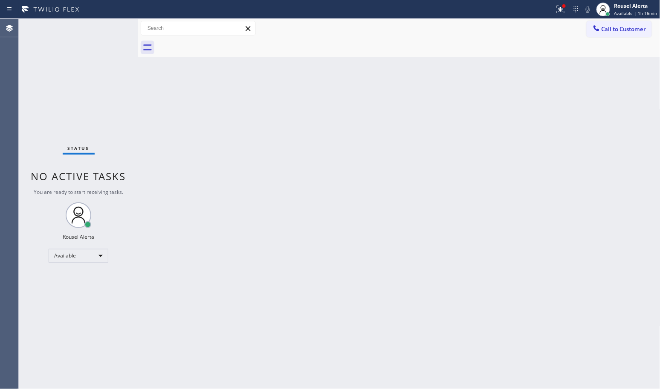
drag, startPoint x: 218, startPoint y: 238, endPoint x: 230, endPoint y: 231, distance: 14.5
click at [229, 234] on div "Back to Dashboard Change Sender ID Customers Technicians Select a contact Outbo…" at bounding box center [399, 204] width 522 height 370
click at [562, 11] on icon at bounding box center [559, 9] width 5 height 6
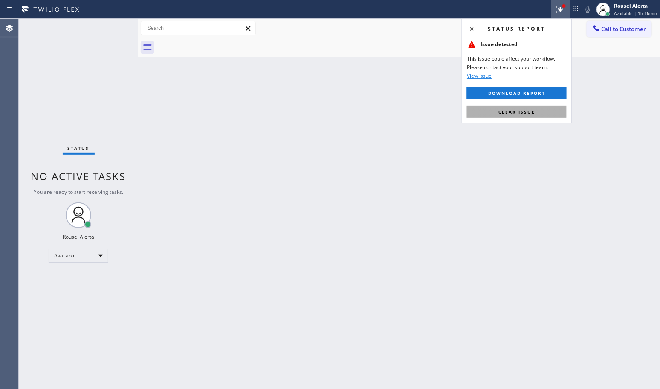
click at [531, 112] on span "Clear issue" at bounding box center [517, 112] width 37 height 6
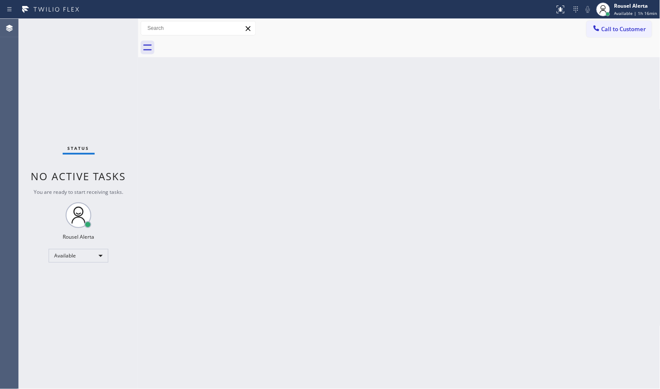
click at [527, 176] on div "Back to Dashboard Change Sender ID Customers Technicians Select a contact Outbo…" at bounding box center [399, 204] width 522 height 370
click at [107, 26] on div "Status No active tasks You are ready to start receiving tasks. Rousel Alerta Av…" at bounding box center [78, 204] width 119 height 370
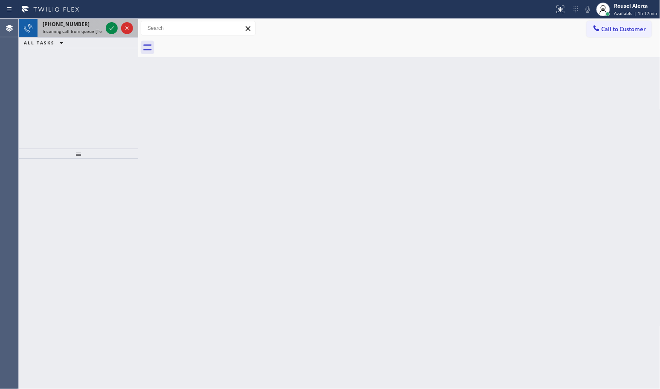
click at [92, 35] on div "+14154693923 Incoming call from queue [Test] All" at bounding box center [71, 28] width 67 height 19
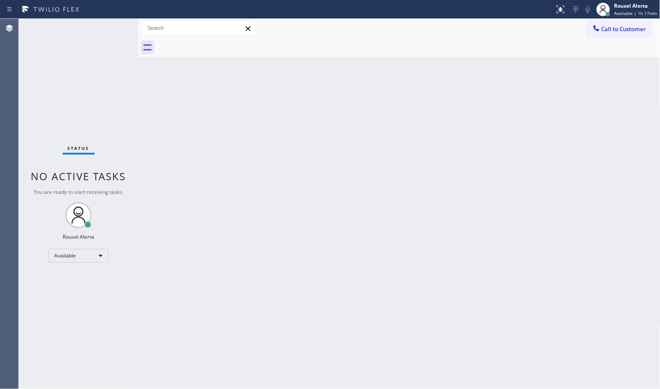
click at [108, 31] on div "Status No active tasks You are ready to start receiving tasks. Rousel Alerta Av…" at bounding box center [78, 204] width 119 height 370
click at [235, 159] on div "Back to Dashboard Change Sender ID Customers Technicians Select a contact Outbo…" at bounding box center [399, 204] width 522 height 370
click at [375, 247] on div "Back to Dashboard Change Sender ID Customers Technicians Select a contact Outbo…" at bounding box center [399, 204] width 522 height 370
click at [111, 23] on div "Status No active tasks You are ready to start receiving tasks. Rousel Alerta Av…" at bounding box center [78, 204] width 119 height 370
click at [110, 28] on div "Status No active tasks You are ready to start receiving tasks. Rousel Alerta Av…" at bounding box center [78, 204] width 119 height 370
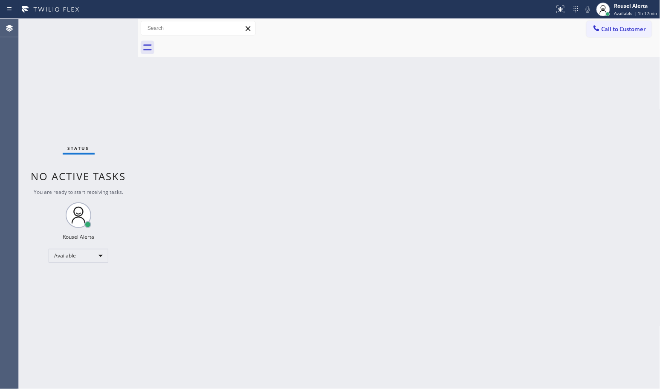
click at [251, 225] on div "Back to Dashboard Change Sender ID Customers Technicians Select a contact Outbo…" at bounding box center [399, 204] width 522 height 370
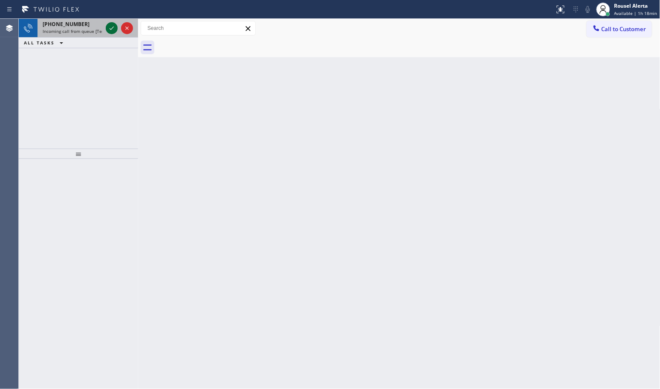
click at [109, 27] on icon at bounding box center [112, 28] width 10 height 10
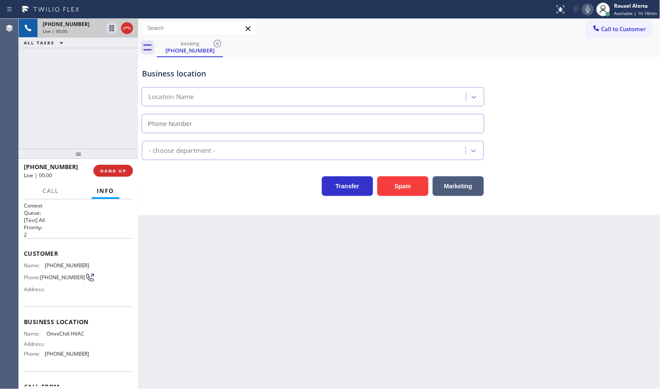
type input "(760) 239-5576"
click at [403, 192] on button "Spam" at bounding box center [402, 186] width 51 height 20
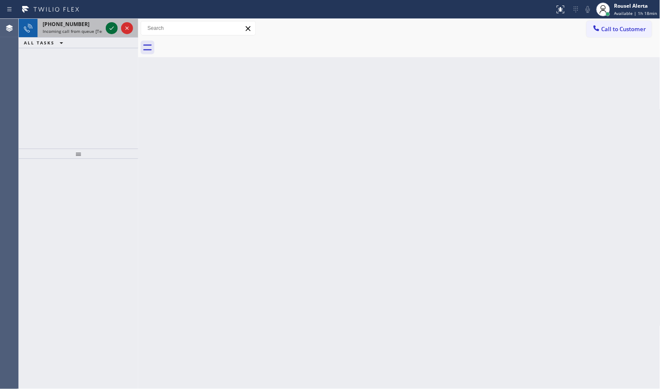
click at [110, 29] on icon at bounding box center [112, 28] width 10 height 10
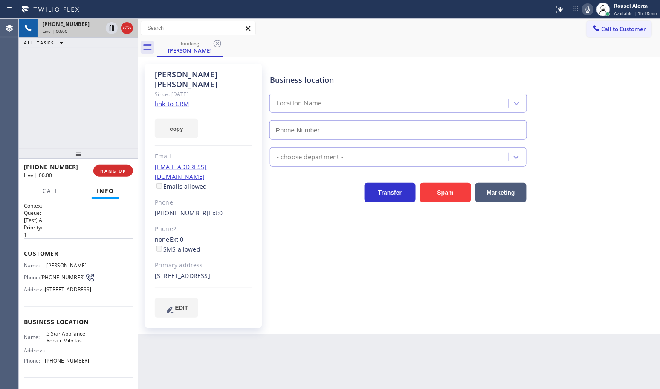
type input "(408) 900-6323"
click at [165, 99] on link "link to CRM" at bounding box center [172, 103] width 35 height 9
click at [109, 26] on icon at bounding box center [112, 28] width 10 height 10
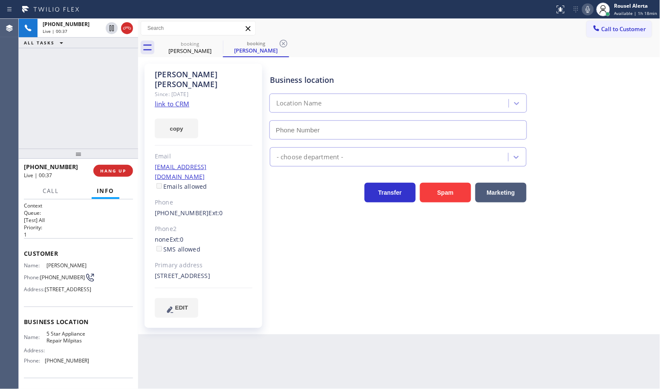
type input "(408) 900-6323"
click at [593, 6] on icon at bounding box center [588, 9] width 10 height 10
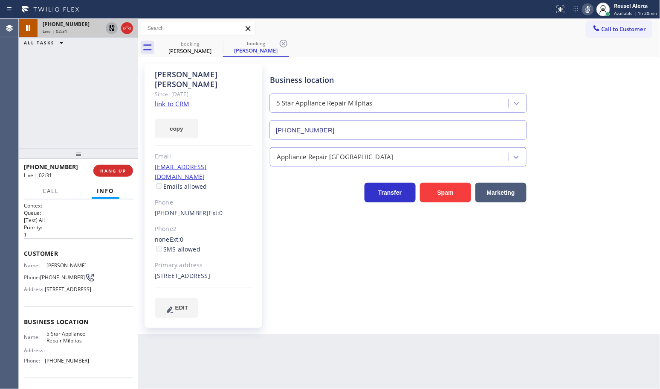
click at [111, 31] on icon at bounding box center [112, 28] width 10 height 10
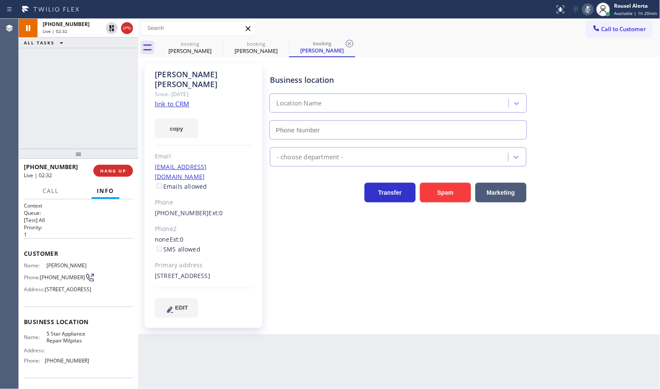
type input "(408) 900-6323"
click at [589, 7] on icon at bounding box center [588, 9] width 10 height 10
click at [78, 60] on div "+14088291285 Live | 02:51 ALL TASKS ALL TASKS ACTIVE TASKS TASKS IN WRAP UP" at bounding box center [78, 84] width 119 height 130
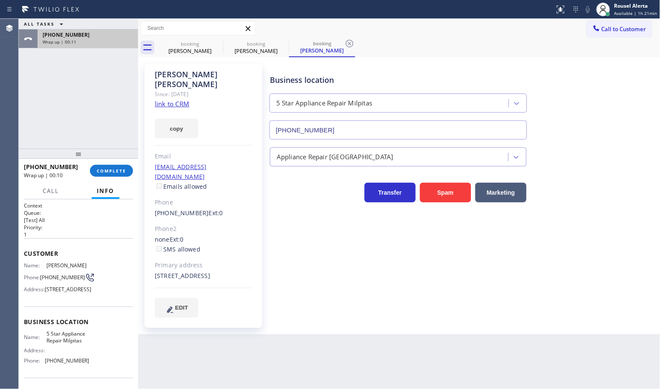
drag, startPoint x: 55, startPoint y: 35, endPoint x: 61, endPoint y: 45, distance: 11.6
click at [55, 35] on span "+14088291285" at bounding box center [66, 34] width 47 height 7
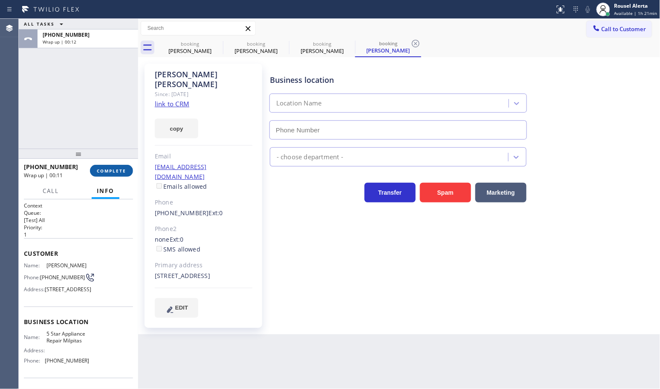
click at [119, 171] on span "COMPLETE" at bounding box center [111, 171] width 29 height 6
type input "(408) 900-6323"
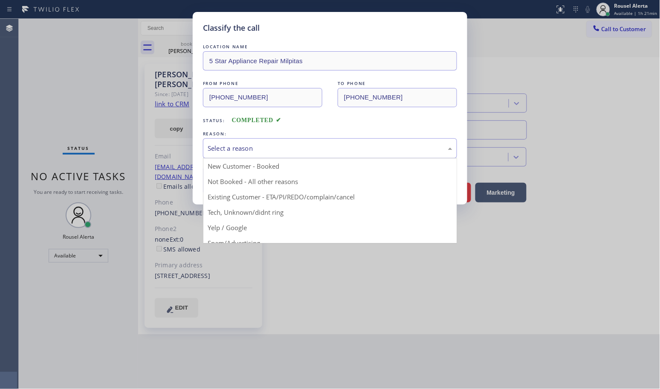
click at [302, 148] on div "Select a reason" at bounding box center [330, 148] width 245 height 10
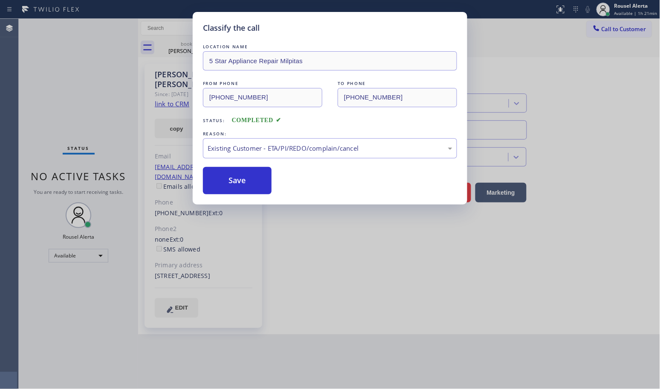
click at [297, 193] on div "Save" at bounding box center [330, 180] width 254 height 27
click at [241, 178] on button "Save" at bounding box center [237, 180] width 69 height 27
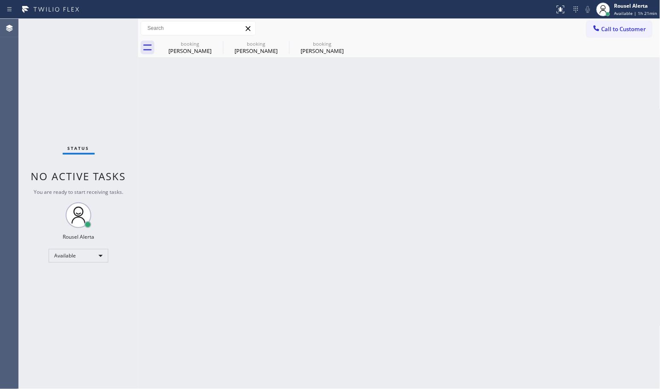
click at [380, 338] on div "Back to Dashboard Change Sender ID Customers Technicians Select a contact Outbo…" at bounding box center [399, 204] width 522 height 370
click at [216, 44] on icon at bounding box center [217, 43] width 10 height 10
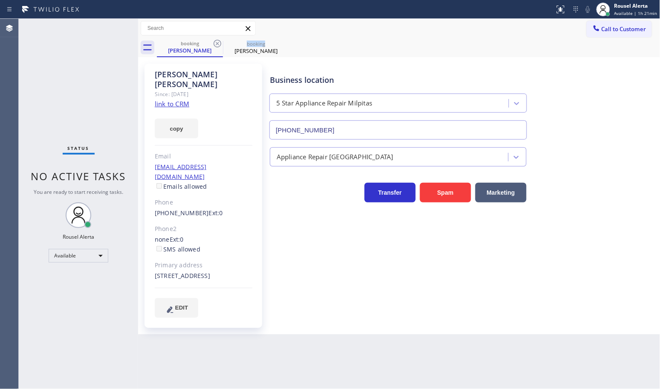
click at [216, 44] on icon at bounding box center [217, 43] width 10 height 10
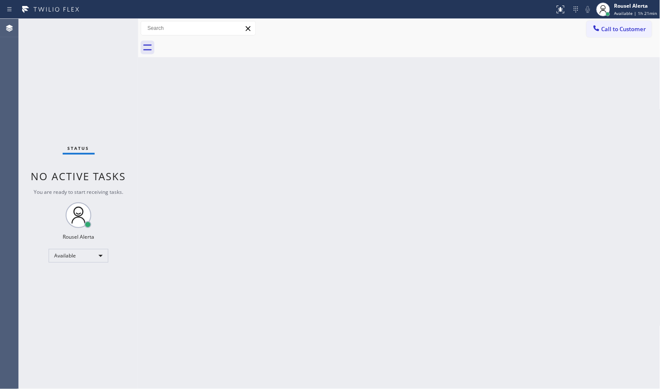
click at [225, 131] on div "Back to Dashboard Change Sender ID Customers Technicians Select a contact Outbo…" at bounding box center [399, 204] width 522 height 370
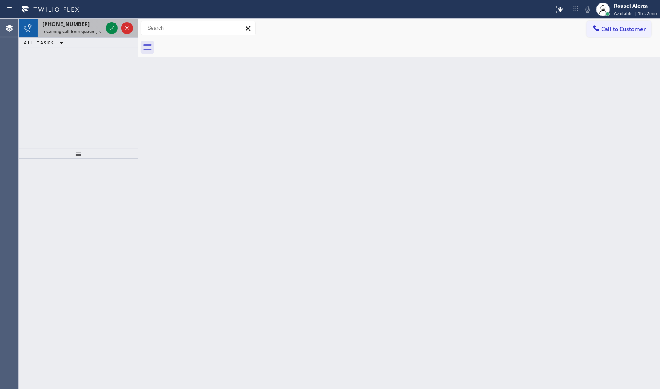
drag, startPoint x: 88, startPoint y: 24, endPoint x: 94, endPoint y: 24, distance: 6.0
click at [88, 24] on div "+16192305388" at bounding box center [73, 23] width 60 height 7
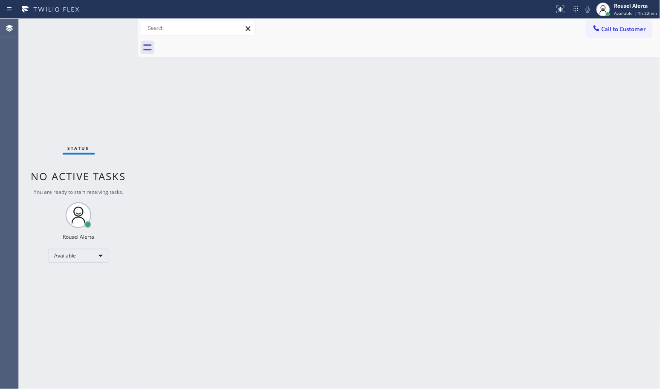
click at [109, 30] on div "Status No active tasks You are ready to start receiving tasks. Rousel Alerta Av…" at bounding box center [78, 204] width 119 height 370
click at [186, 160] on div "Back to Dashboard Change Sender ID Customers Technicians Select a contact Outbo…" at bounding box center [399, 204] width 522 height 370
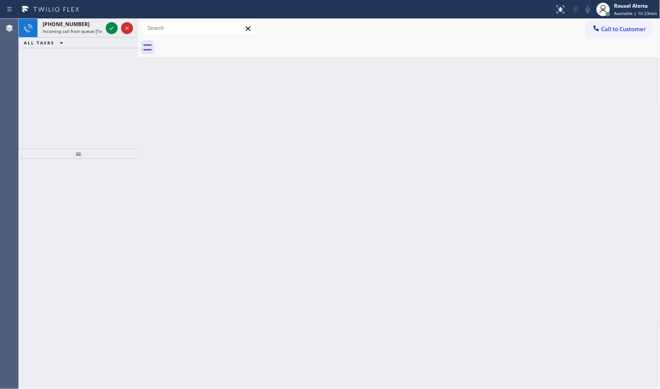
click at [92, 39] on div "ALL TASKS ALL TASKS ACTIVE TASKS TASKS IN WRAP UP" at bounding box center [78, 43] width 119 height 11
click at [110, 26] on icon at bounding box center [112, 28] width 10 height 10
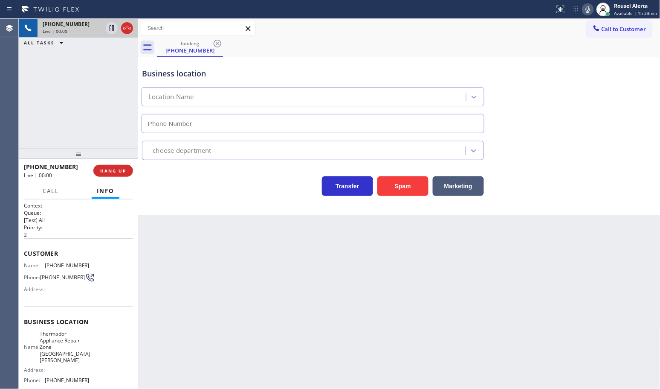
type input "(805) 600-3844"
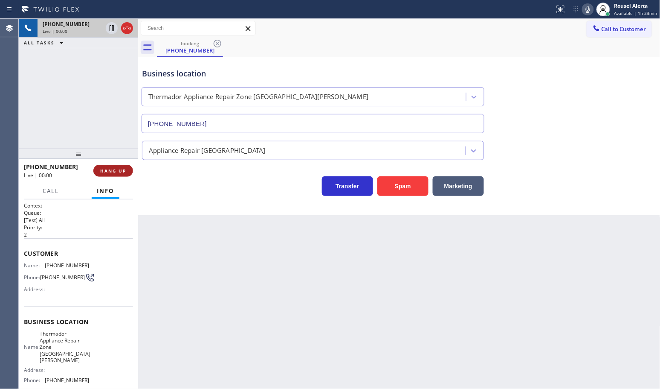
click at [122, 168] on span "HANG UP" at bounding box center [113, 171] width 26 height 6
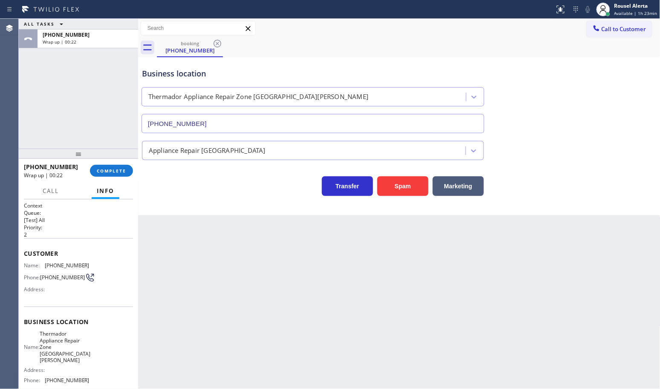
click at [278, 276] on div "Back to Dashboard Change Sender ID Customers Technicians Select a contact Outbo…" at bounding box center [399, 204] width 522 height 370
drag, startPoint x: 286, startPoint y: 332, endPoint x: 286, endPoint y: 327, distance: 4.7
click at [286, 331] on div "Back to Dashboard Change Sender ID Customers Technicians Select a contact Outbo…" at bounding box center [399, 204] width 522 height 370
click at [92, 107] on div "ALL TASKS ALL TASKS ACTIVE TASKS TASKS IN WRAP UP +18058583348 Wrap up | 00:28" at bounding box center [78, 84] width 119 height 130
click at [200, 266] on div "Back to Dashboard Change Sender ID Customers Technicians Select a contact Outbo…" at bounding box center [399, 204] width 522 height 370
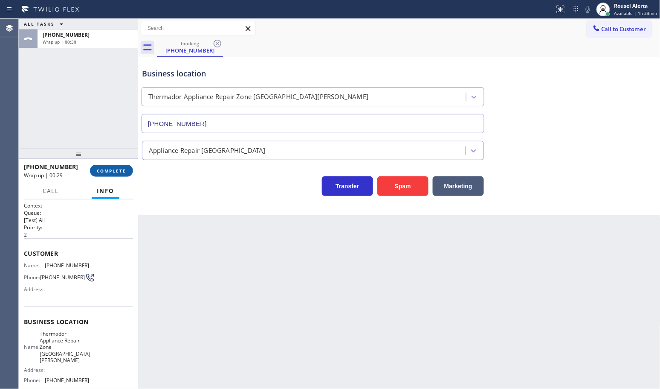
click at [113, 169] on span "COMPLETE" at bounding box center [111, 171] width 29 height 6
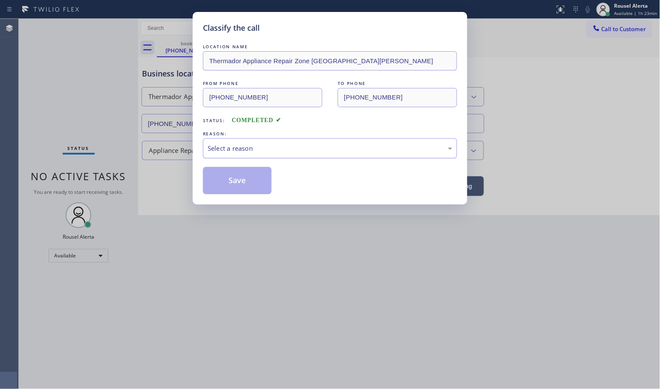
click at [311, 147] on div "Select a reason" at bounding box center [330, 148] width 245 height 10
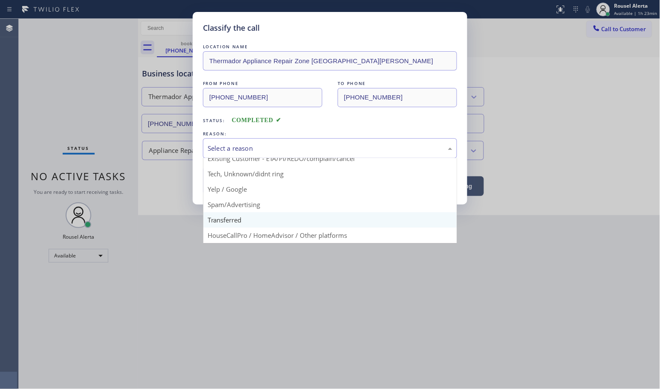
scroll to position [58, 0]
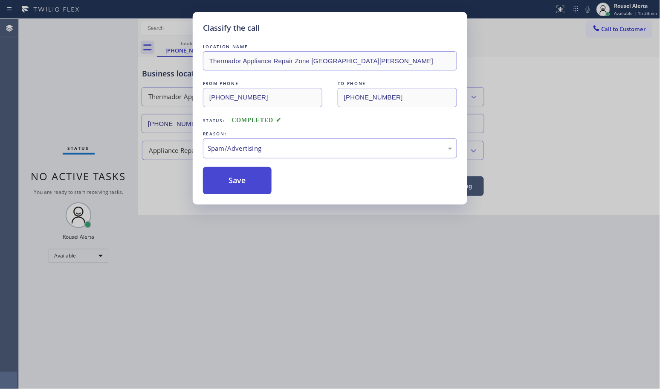
click at [246, 180] on button "Save" at bounding box center [237, 180] width 69 height 27
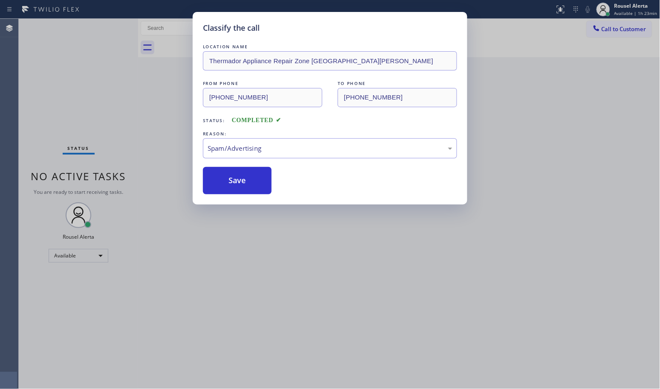
click at [384, 289] on div "Classify the call LOCATION NAME Thermador Appliance Repair Zone Santa Barbara F…" at bounding box center [330, 194] width 660 height 389
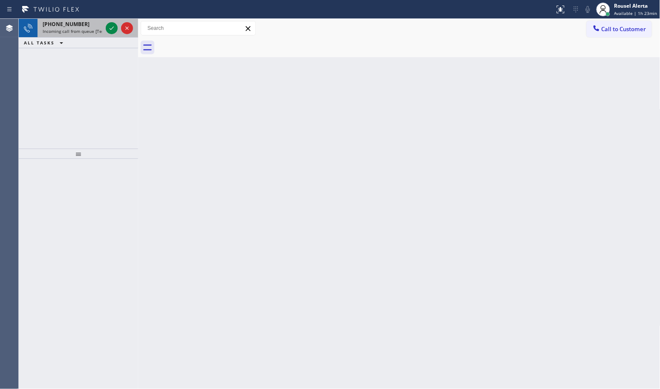
click at [81, 24] on div "+19032225310" at bounding box center [73, 23] width 60 height 7
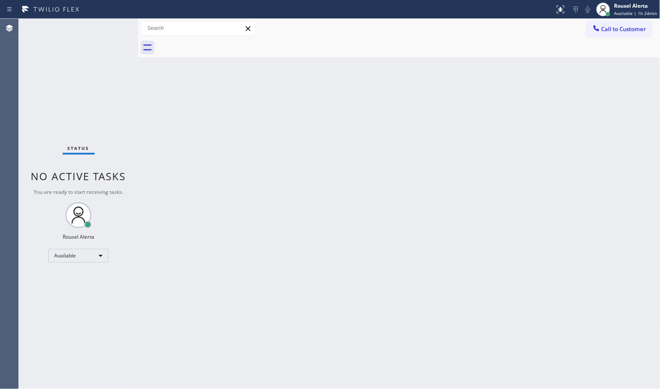
click at [334, 140] on div "Back to Dashboard Change Sender ID Customers Technicians Select a contact Outbo…" at bounding box center [399, 204] width 522 height 370
drag, startPoint x: 254, startPoint y: 154, endPoint x: 306, endPoint y: 250, distance: 109.9
click at [255, 154] on div "Back to Dashboard Change Sender ID Customers Technicians Select a contact Outbo…" at bounding box center [399, 204] width 522 height 370
click at [111, 18] on div "Status report No issues detected If you experience an issue, please download th…" at bounding box center [330, 9] width 660 height 19
click at [267, 168] on div "Back to Dashboard Change Sender ID Customers Technicians Select a contact Outbo…" at bounding box center [399, 204] width 522 height 370
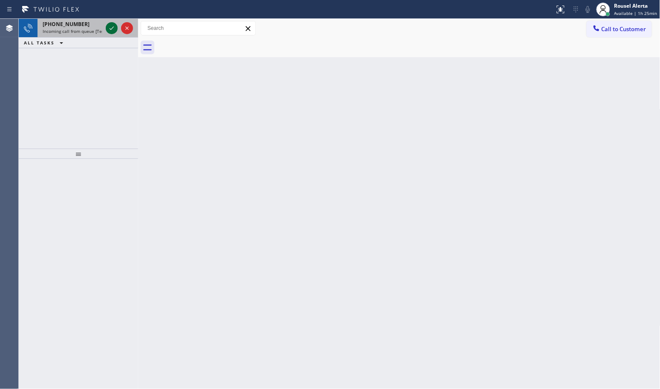
click at [109, 26] on icon at bounding box center [112, 28] width 10 height 10
click at [108, 24] on icon at bounding box center [112, 28] width 10 height 10
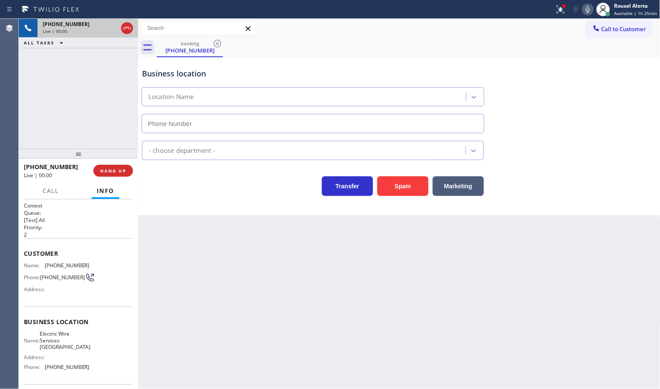
type input "(626) 774-8048"
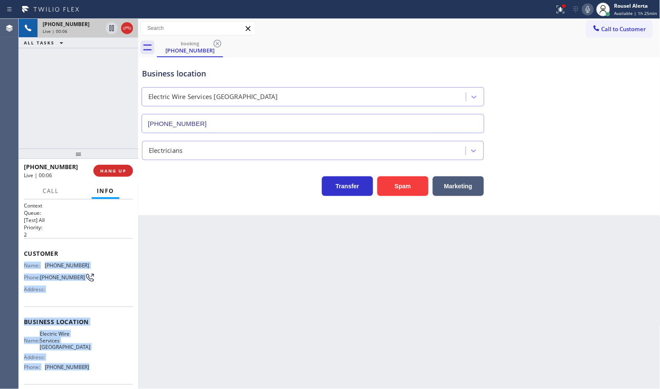
drag, startPoint x: 20, startPoint y: 260, endPoint x: 94, endPoint y: 365, distance: 128.4
click at [94, 365] on div "Context Queue: [Test] All Priority: 2 Customer Name: (626) 827-5306 Phone: (626…" at bounding box center [78, 293] width 119 height 189
copy div "Name: (626) 827-5306 Phone: (626) 827-5306 Address: Business location Name: Ele…"
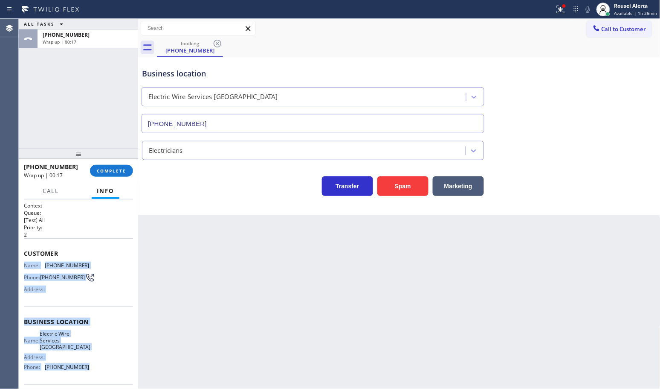
click at [81, 73] on div "ALL TASKS ALL TASKS ACTIVE TASKS TASKS IN WRAP UP +16268275306 Wrap up | 00:17" at bounding box center [78, 84] width 119 height 130
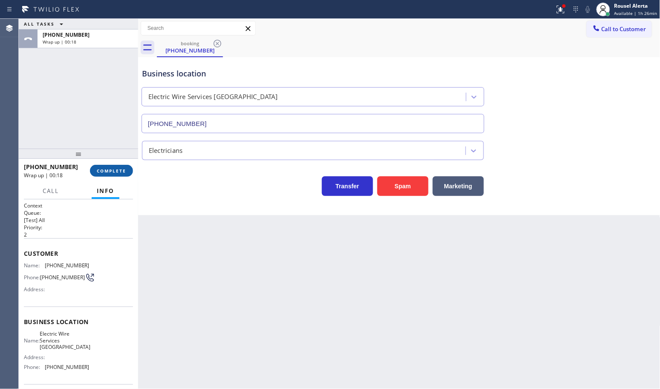
click at [109, 172] on span "COMPLETE" at bounding box center [111, 171] width 29 height 6
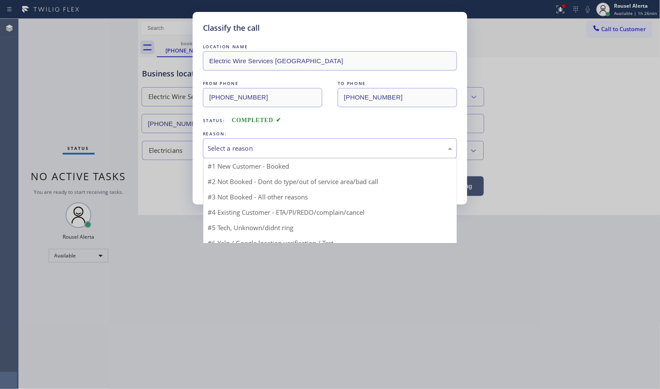
click at [256, 147] on div "Select a reason" at bounding box center [330, 148] width 245 height 10
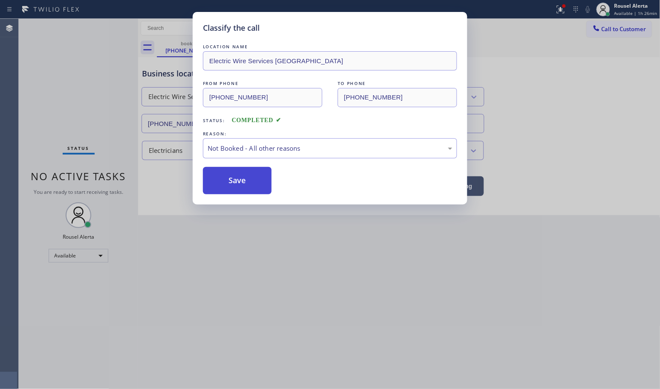
click at [244, 173] on button "Save" at bounding box center [237, 180] width 69 height 27
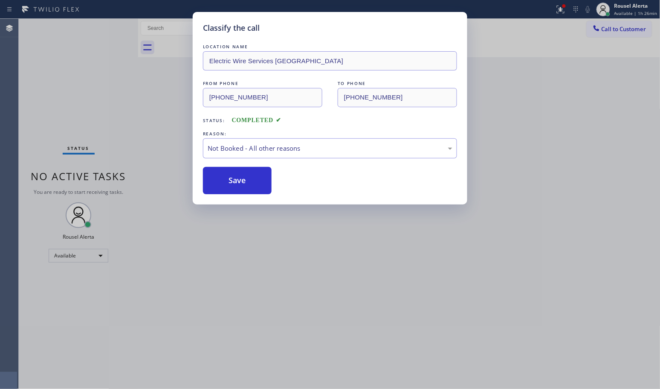
click at [279, 241] on div "Classify the call LOCATION NAME Electric Wire Services Pasadena FROM PHONE (626…" at bounding box center [330, 194] width 660 height 389
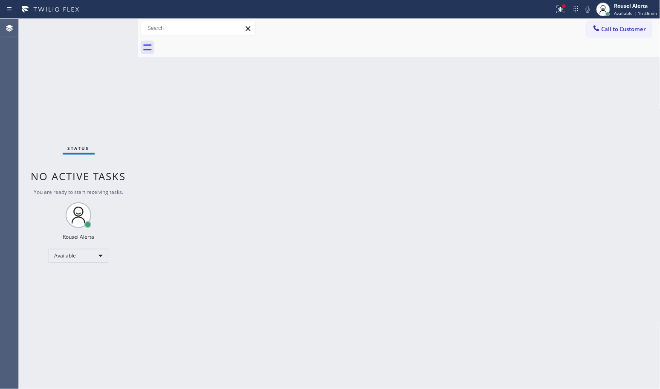
click at [114, 25] on div "Status No active tasks You are ready to start receiving tasks. Rousel Alerta Av…" at bounding box center [78, 204] width 119 height 370
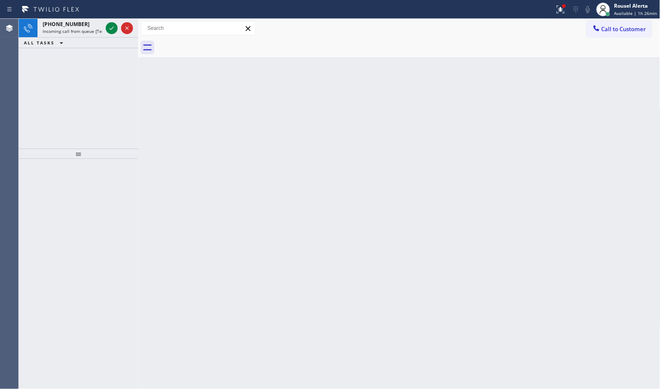
click at [69, 12] on icon at bounding box center [51, 10] width 64 height 14
click at [93, 28] on span "Incoming call from queue [Test] All" at bounding box center [78, 31] width 71 height 6
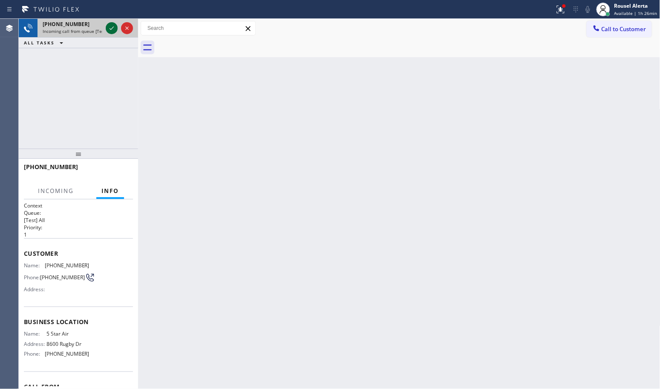
click at [107, 28] on icon at bounding box center [112, 28] width 10 height 10
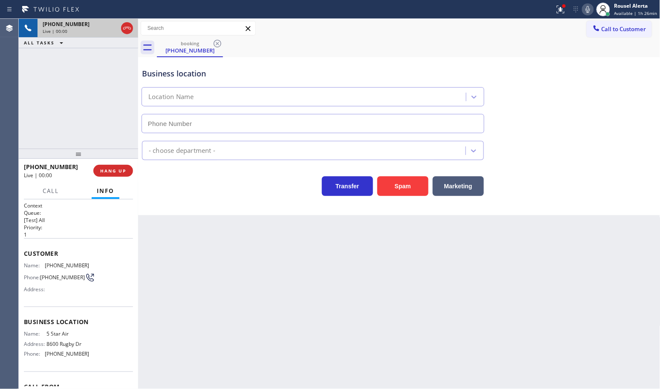
type input "(800) 686-5038"
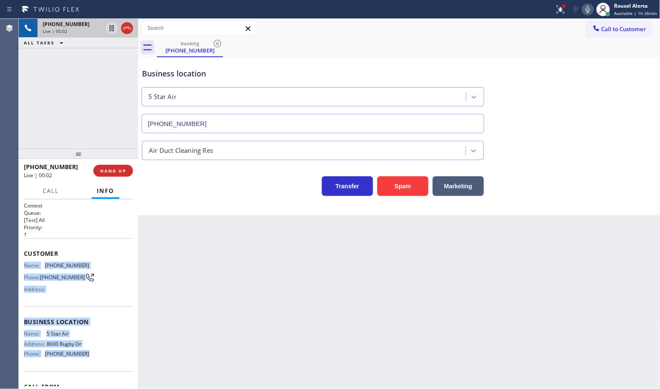
drag, startPoint x: 24, startPoint y: 261, endPoint x: 84, endPoint y: 357, distance: 112.3
click at [84, 357] on div "Context Queue: [Test] All Priority: 1 Customer Name: (505) 308-6889 Phone: (505…" at bounding box center [78, 319] width 109 height 234
copy div "Name: (505) 308-6889 Phone: (505) 308-6889 Address: Business location Name: 5 S…"
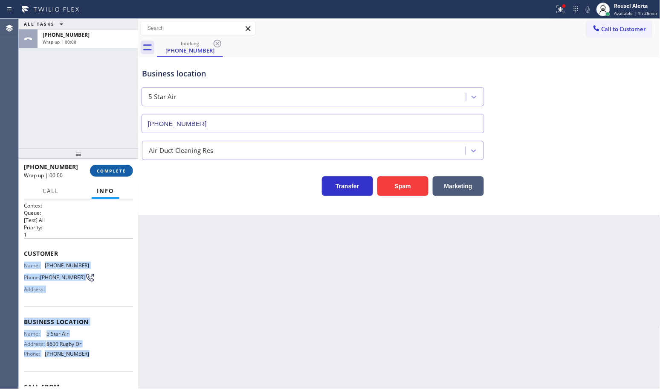
click at [125, 174] on button "COMPLETE" at bounding box center [111, 171] width 43 height 12
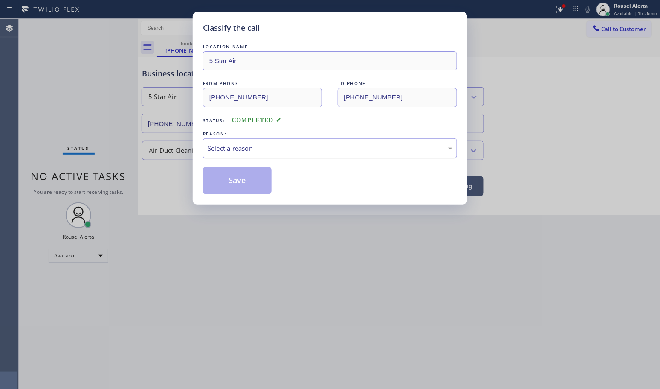
click at [247, 146] on div "Select a reason" at bounding box center [330, 148] width 245 height 10
click at [225, 188] on button "Save" at bounding box center [237, 180] width 69 height 27
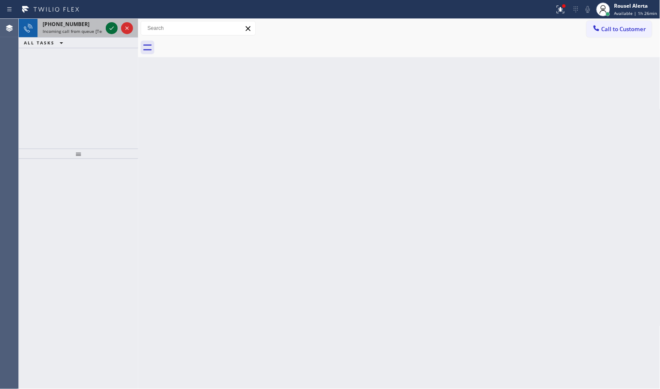
drag, startPoint x: 90, startPoint y: 23, endPoint x: 112, endPoint y: 32, distance: 24.1
click at [90, 23] on div "+16506610987" at bounding box center [73, 23] width 60 height 7
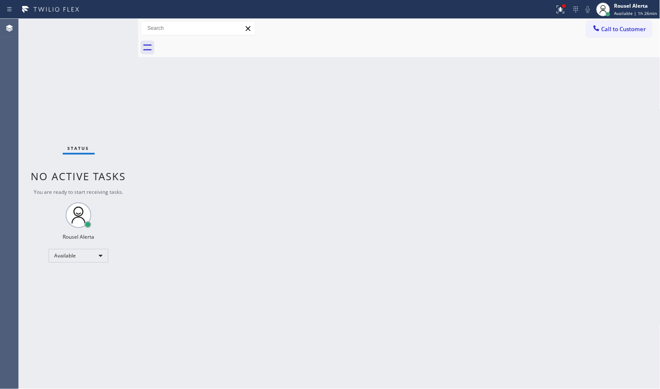
click at [222, 157] on div "Back to Dashboard Change Sender ID Customers Technicians Select a contact Outbo…" at bounding box center [399, 204] width 522 height 370
click at [565, 14] on button at bounding box center [560, 9] width 19 height 19
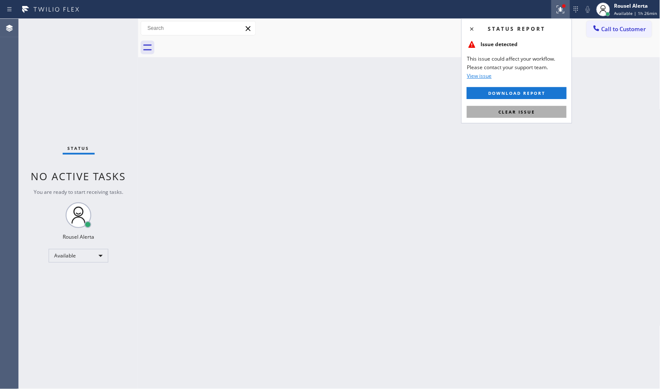
click at [540, 112] on button "Clear issue" at bounding box center [517, 112] width 100 height 12
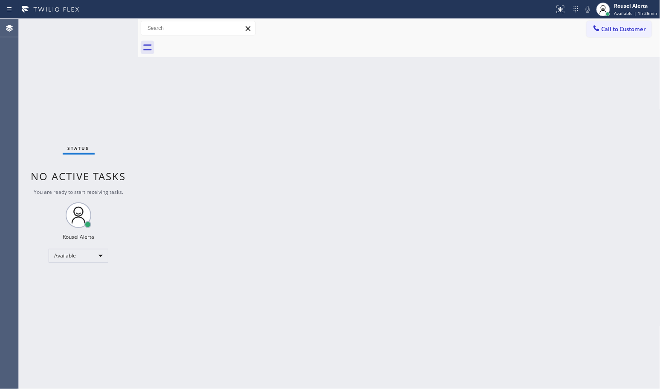
click at [536, 161] on div "Back to Dashboard Change Sender ID Customers Technicians Select a contact Outbo…" at bounding box center [399, 204] width 522 height 370
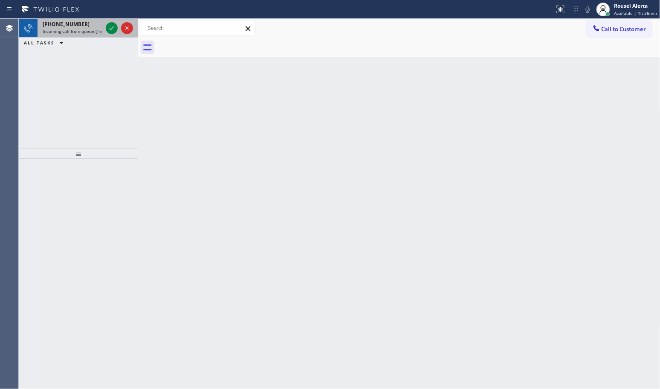
drag, startPoint x: 88, startPoint y: 28, endPoint x: 95, endPoint y: 27, distance: 7.4
click at [88, 28] on span "Incoming call from queue [Test] All" at bounding box center [78, 31] width 71 height 6
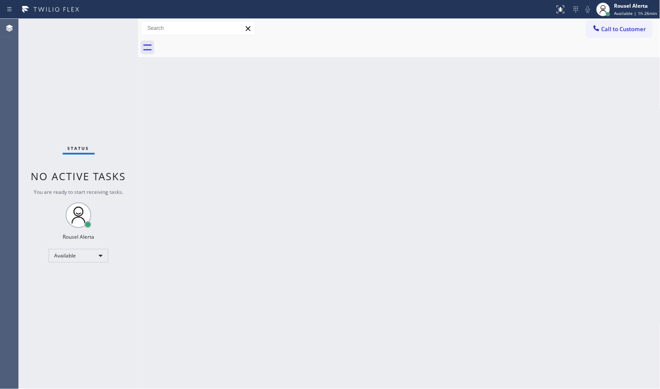
click at [334, 199] on div "Back to Dashboard Change Sender ID Customers Technicians Select a contact Outbo…" at bounding box center [399, 204] width 522 height 370
click at [301, 199] on div "Back to Dashboard Change Sender ID Customers Technicians Select a contact Outbo…" at bounding box center [399, 204] width 522 height 370
click at [104, 36] on div "Status No active tasks You are ready to start receiving tasks. Rousel Alerta Av…" at bounding box center [78, 204] width 119 height 370
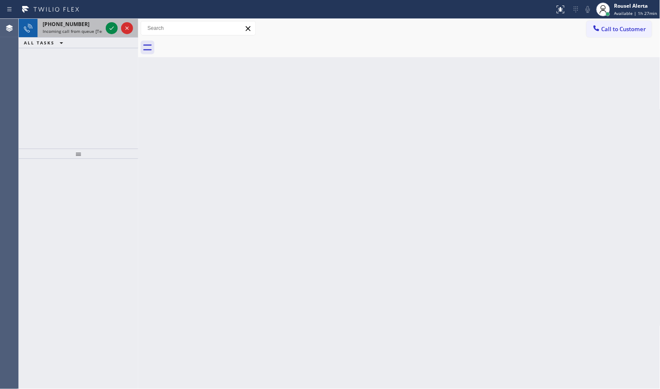
click at [86, 21] on div "+17185771745 Incoming call from queue [Test] All" at bounding box center [71, 28] width 67 height 19
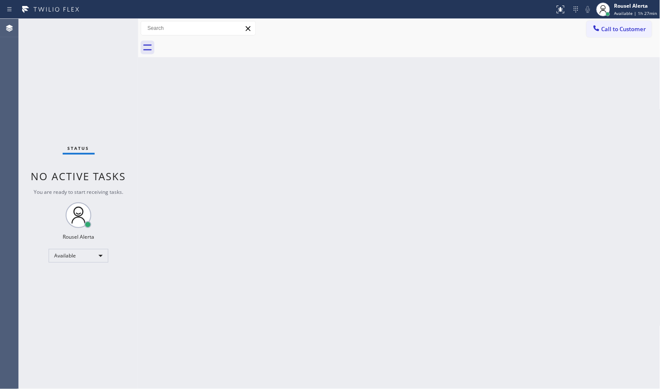
click at [101, 24] on div "Status No active tasks You are ready to start receiving tasks. Rousel Alerta Av…" at bounding box center [78, 204] width 119 height 370
click at [181, 167] on div "Back to Dashboard Change Sender ID Customers Technicians Select a contact Outbo…" at bounding box center [399, 204] width 522 height 370
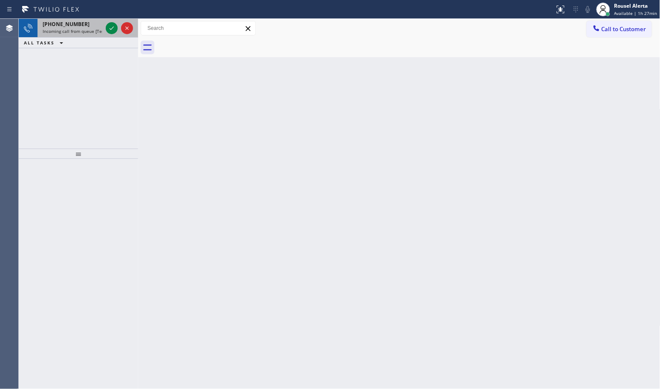
click at [82, 27] on div "+13234452119" at bounding box center [73, 23] width 60 height 7
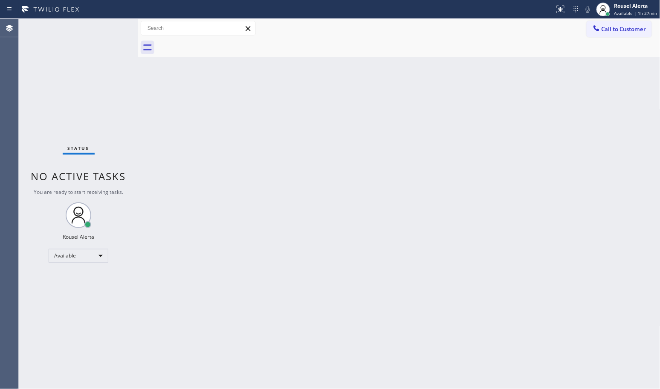
click at [110, 29] on div "Status No active tasks You are ready to start receiving tasks. Rousel Alerta Av…" at bounding box center [78, 204] width 119 height 370
click at [284, 163] on div "Back to Dashboard Change Sender ID Customers Technicians Select a contact Outbo…" at bounding box center [399, 204] width 522 height 370
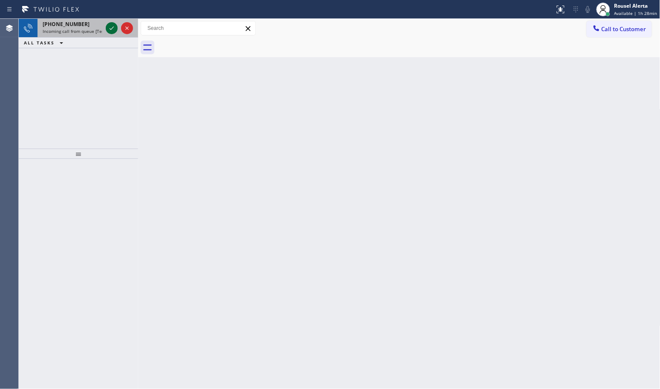
click at [111, 30] on icon at bounding box center [112, 28] width 10 height 10
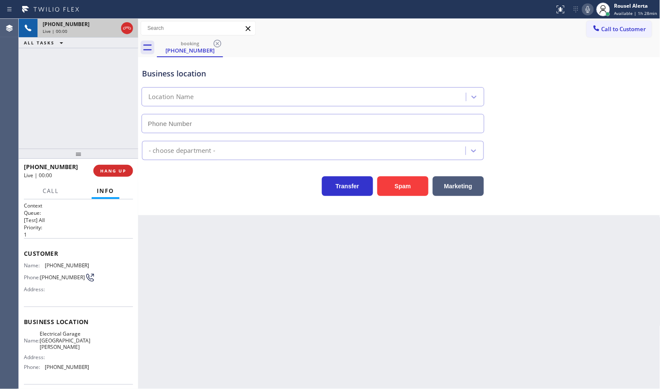
type input "(747) 279-3377"
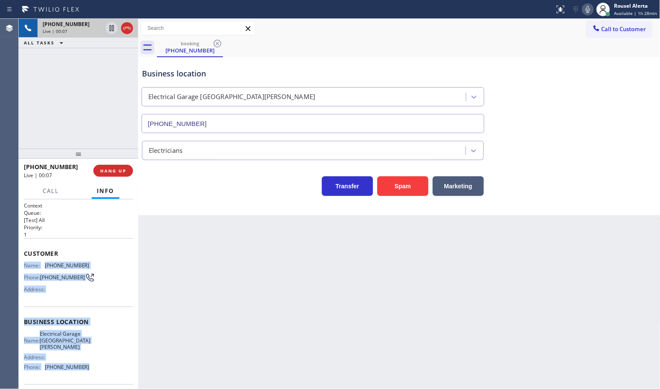
drag, startPoint x: 20, startPoint y: 265, endPoint x: 84, endPoint y: 367, distance: 120.9
click at [84, 367] on div "Context Queue: [Test] All Priority: 1 Customer Name: (323) 445-2119 Phone: (323…" at bounding box center [78, 293] width 119 height 189
copy div "Name: (323) 445-2119 Phone: (323) 445-2119 Address: Business location Name: Ele…"
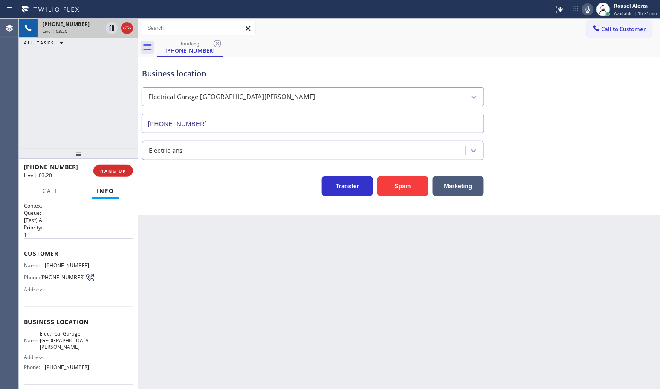
click at [97, 107] on div "+13234452119 Live | 03:20 ALL TASKS ALL TASKS ACTIVE TASKS TASKS IN WRAP UP" at bounding box center [78, 84] width 119 height 130
click at [235, 280] on div "Back to Dashboard Change Sender ID Customers Technicians Select a contact Outbo…" at bounding box center [399, 204] width 522 height 370
drag, startPoint x: 105, startPoint y: 78, endPoint x: 104, endPoint y: 44, distance: 34.1
click at [105, 75] on div "+13234452119 Live | 03:21 ALL TASKS ALL TASKS ACTIVE TASKS TASKS IN WRAP UP" at bounding box center [78, 84] width 119 height 130
click at [107, 31] on icon at bounding box center [112, 28] width 10 height 10
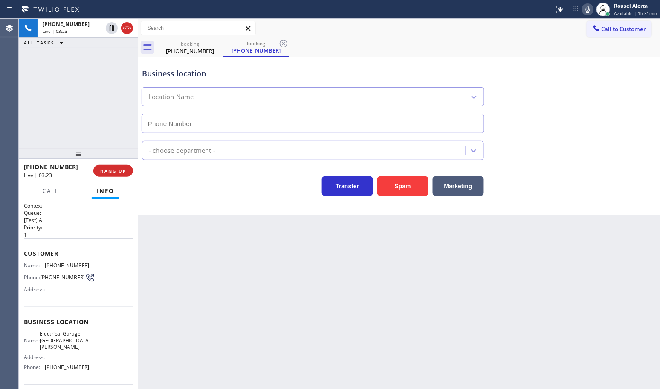
type input "(747) 279-3377"
drag, startPoint x: 585, startPoint y: 10, endPoint x: 634, endPoint y: 79, distance: 85.1
click at [585, 10] on icon at bounding box center [588, 9] width 10 height 10
click at [75, 64] on div "+13234452119 Live | 03:51 ALL TASKS ALL TASKS ACTIVE TASKS TASKS IN WRAP UP" at bounding box center [78, 84] width 119 height 130
drag, startPoint x: 92, startPoint y: 73, endPoint x: 106, endPoint y: 55, distance: 22.5
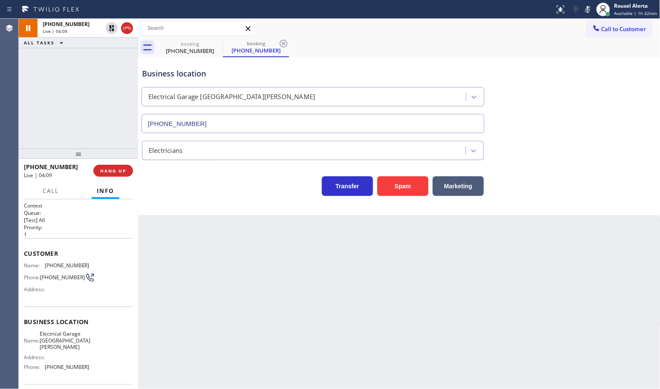
click at [93, 74] on div "+13234452119 Live | 04:09 ALL TASKS ALL TASKS ACTIVE TASKS TASKS IN WRAP UP" at bounding box center [78, 84] width 119 height 130
click at [110, 26] on icon at bounding box center [112, 28] width 6 height 6
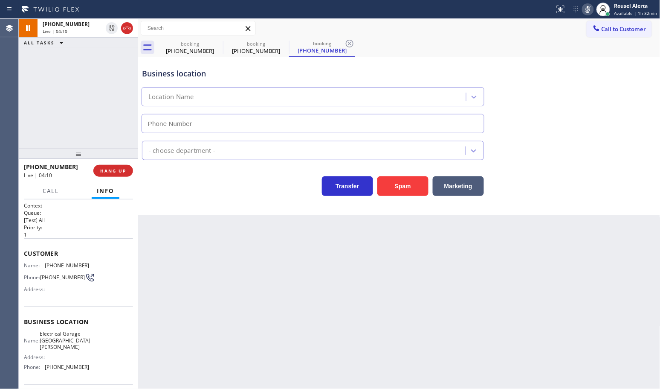
type input "(747) 279-3377"
click at [591, 8] on rect at bounding box center [588, 9] width 6 height 6
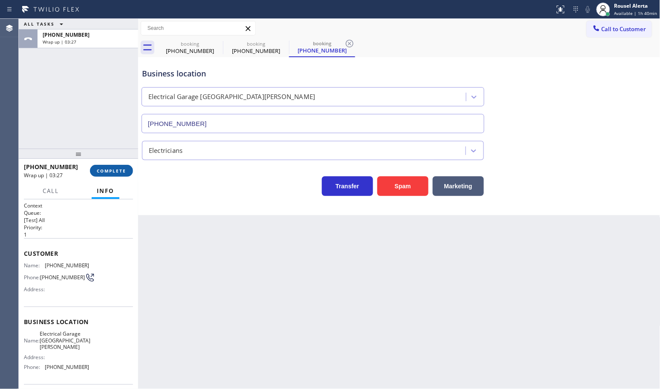
click at [105, 168] on span "COMPLETE" at bounding box center [111, 171] width 29 height 6
click at [114, 173] on span "COMPLETE" at bounding box center [111, 171] width 29 height 6
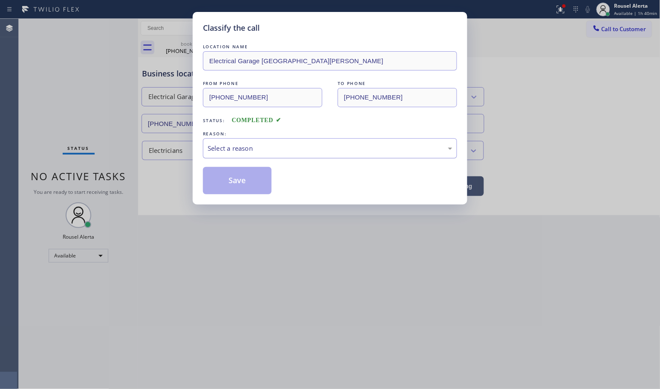
click at [270, 158] on div "Select a reason" at bounding box center [330, 148] width 254 height 20
click at [232, 176] on button "Save" at bounding box center [237, 180] width 69 height 27
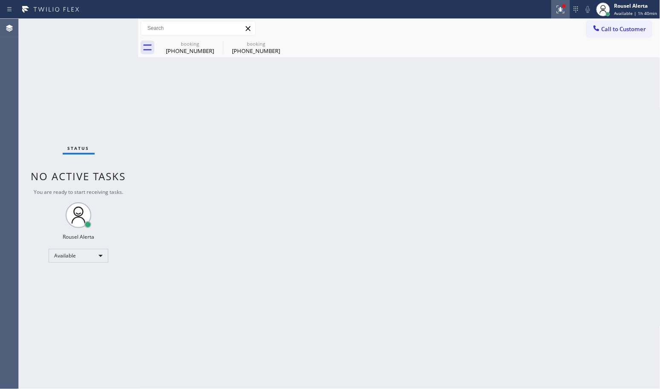
click at [562, 11] on icon at bounding box center [561, 9] width 10 height 10
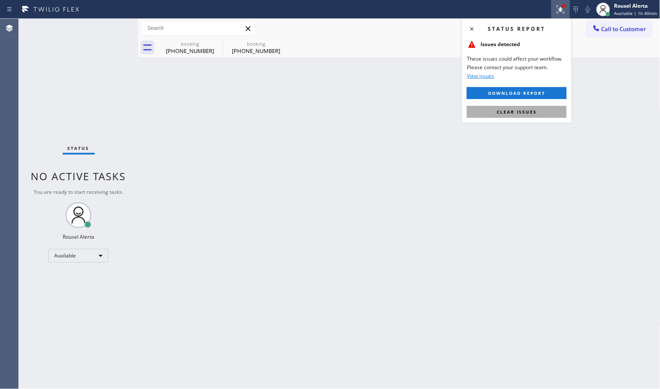
click at [542, 115] on button "Clear issues" at bounding box center [517, 112] width 100 height 12
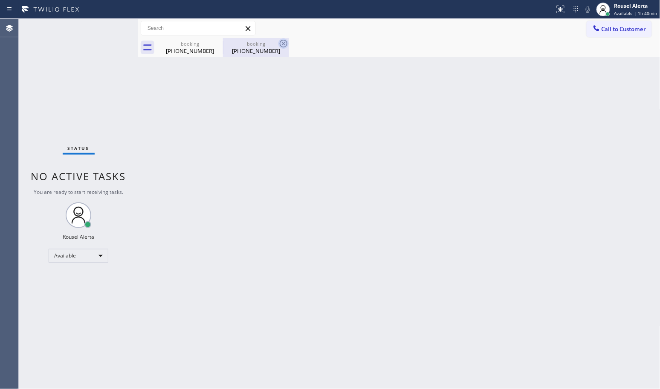
click at [0, 0] on icon at bounding box center [0, 0] width 0 height 0
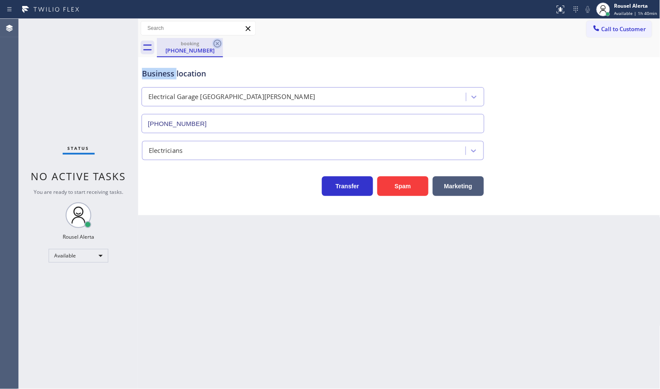
click at [217, 43] on icon at bounding box center [218, 44] width 8 height 8
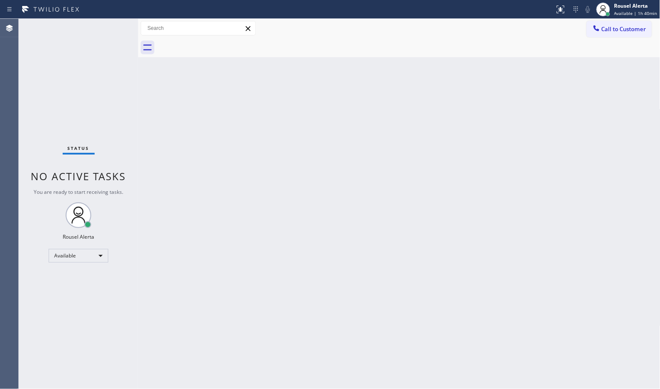
click at [274, 136] on div "Back to Dashboard Change Sender ID Customers Technicians Select a contact Outbo…" at bounding box center [399, 204] width 522 height 370
click at [89, 30] on div "Status No active tasks You are ready to start receiving tasks. Rousel Alerta Av…" at bounding box center [78, 204] width 119 height 370
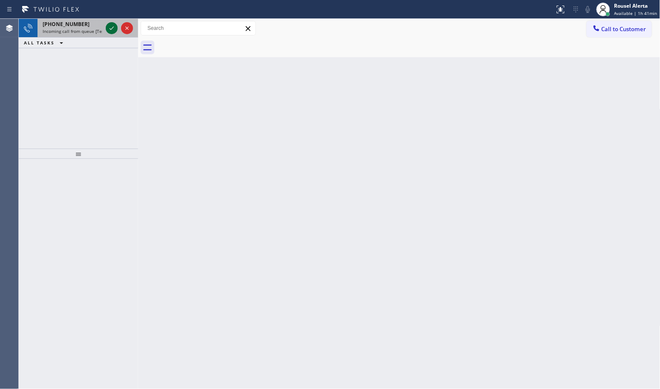
click at [109, 26] on icon at bounding box center [112, 28] width 10 height 10
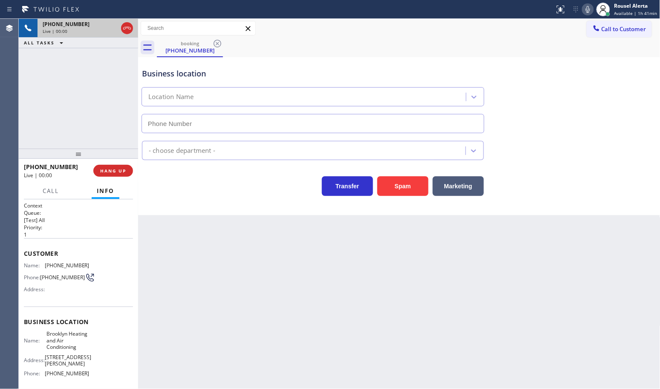
type input "[PHONE_NUMBER]"
click at [90, 58] on div "+16467083710 Live | 00:07 ALL TASKS ALL TASKS ACTIVE TASKS TASKS IN WRAP UP" at bounding box center [78, 84] width 119 height 130
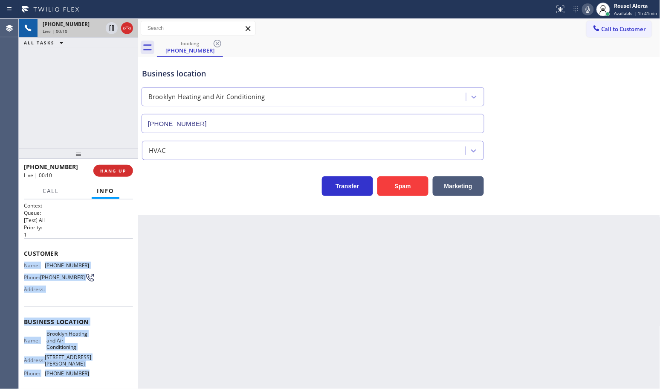
drag, startPoint x: 22, startPoint y: 264, endPoint x: 89, endPoint y: 369, distance: 124.8
click at [89, 369] on div "Context Queue: [Test] All Priority: 1 Customer Name: (646) 708-3710 Phone: (646…" at bounding box center [78, 293] width 119 height 189
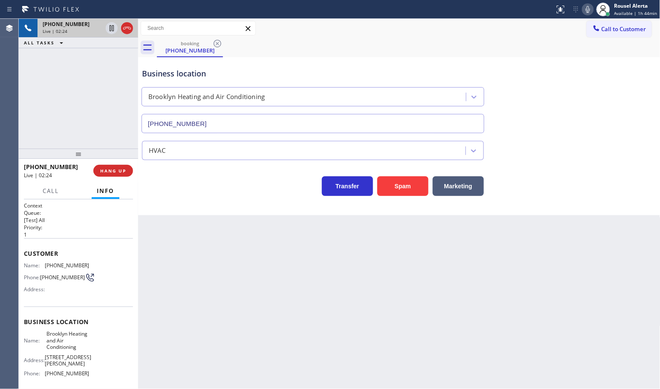
click at [243, 241] on div "Back to Dashboard Change Sender ID Customers Technicians Select a contact Outbo…" at bounding box center [399, 204] width 522 height 370
click at [111, 30] on icon at bounding box center [112, 28] width 10 height 10
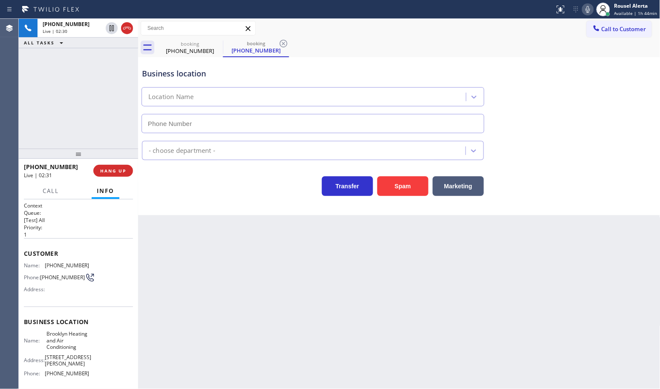
type input "[PHONE_NUMBER]"
drag, startPoint x: 592, startPoint y: 11, endPoint x: 617, endPoint y: 46, distance: 43.4
click at [591, 10] on icon at bounding box center [588, 9] width 10 height 10
click at [122, 62] on div "+16467083710 Live | 04:41 ALL TASKS ALL TASKS ACTIVE TASKS TASKS IN WRAP UP" at bounding box center [78, 84] width 119 height 130
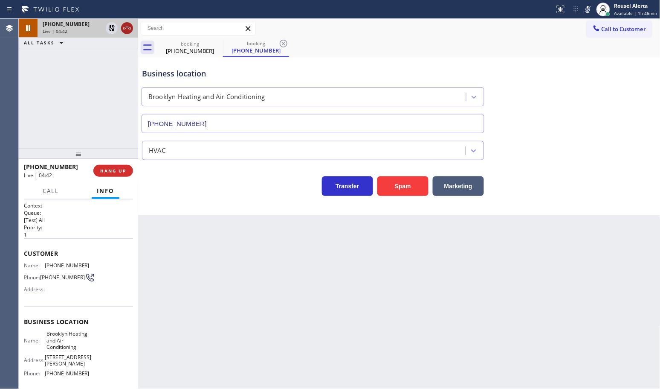
drag, startPoint x: 109, startPoint y: 29, endPoint x: 126, endPoint y: 26, distance: 16.8
click at [110, 29] on icon at bounding box center [112, 28] width 10 height 10
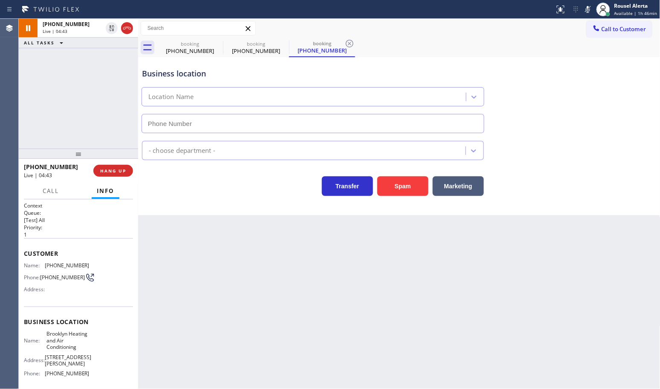
type input "[PHONE_NUMBER]"
click at [590, 9] on icon at bounding box center [588, 9] width 10 height 10
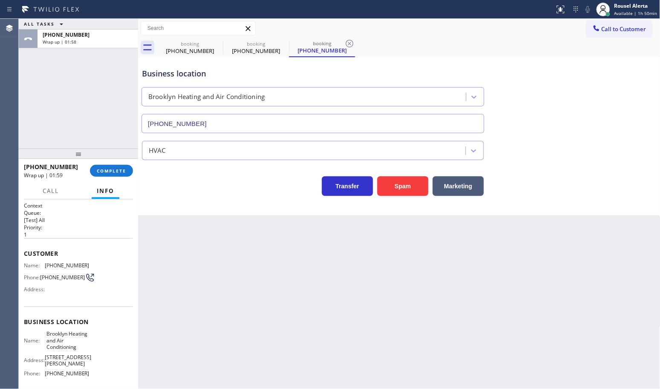
click at [56, 55] on div "ALL TASKS ALL TASKS ACTIVE TASKS TASKS IN WRAP UP +16467083710 Wrap up | 01:58" at bounding box center [78, 84] width 119 height 130
click at [615, 32] on span "Call to Customer" at bounding box center [624, 29] width 45 height 8
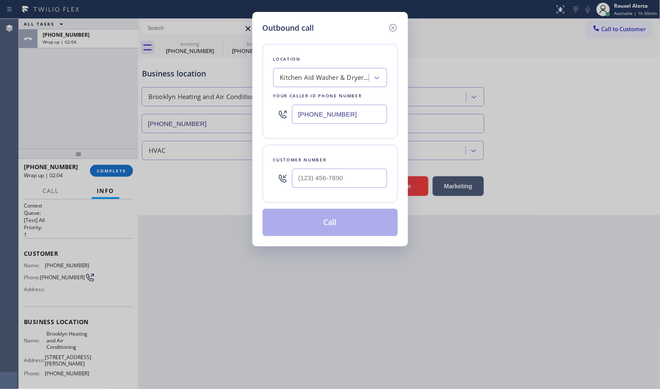
drag, startPoint x: 355, startPoint y: 110, endPoint x: 274, endPoint y: 111, distance: 81.1
click at [274, 116] on div "(458) 217-8034" at bounding box center [330, 114] width 114 height 28
paste input "347) 836-6590"
type input "[PHONE_NUMBER]"
click at [380, 171] on input "(___) ___-____" at bounding box center [339, 177] width 95 height 19
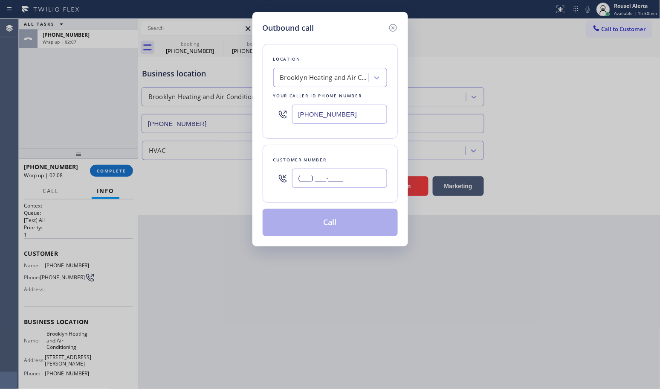
paste input "646) 708-3710"
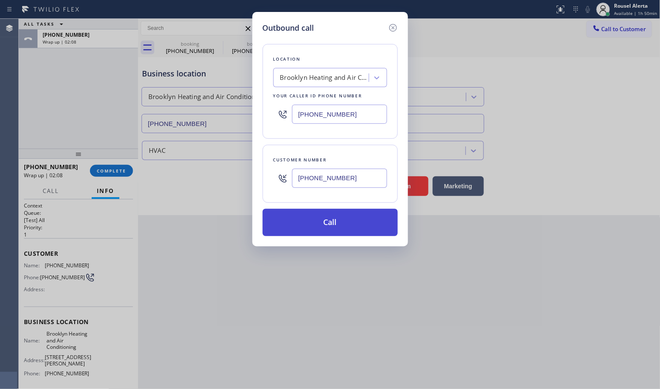
type input "(646) 708-3710"
click at [346, 225] on button "Call" at bounding box center [330, 222] width 135 height 27
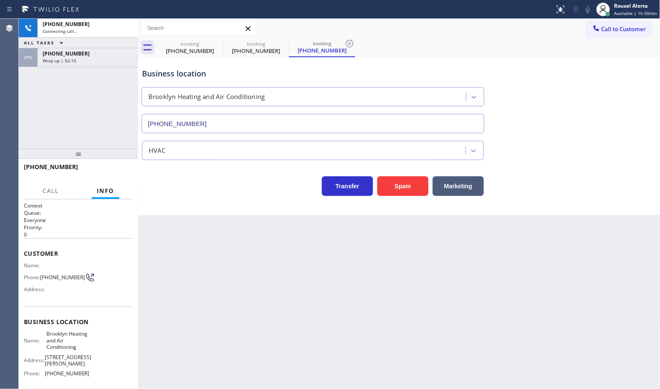
drag, startPoint x: 80, startPoint y: 108, endPoint x: 88, endPoint y: 82, distance: 27.1
click at [80, 107] on div "+16467083710 Connecting call… ALL TASKS ALL TASKS ACTIVE TASKS TASKS IN WRAP UP…" at bounding box center [78, 84] width 119 height 130
click at [88, 61] on div "Wrap up | 02:10" at bounding box center [88, 61] width 90 height 6
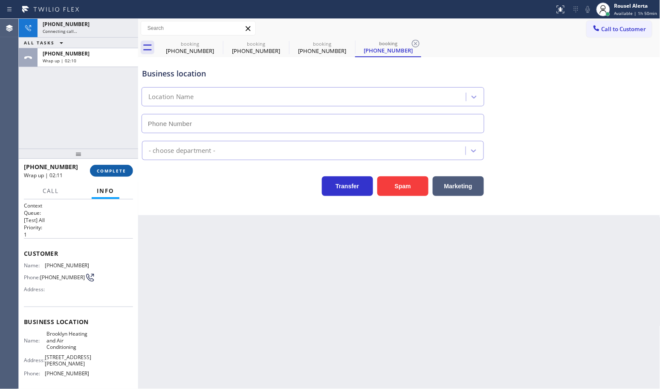
type input "[PHONE_NUMBER]"
click at [125, 169] on span "COMPLETE" at bounding box center [111, 171] width 29 height 6
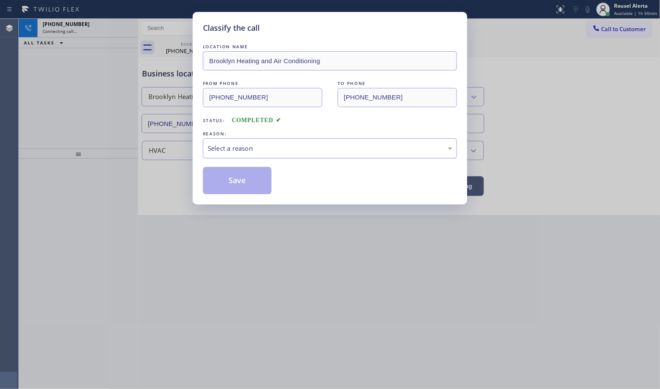
click at [235, 151] on div "Select a reason" at bounding box center [330, 148] width 245 height 10
click at [237, 181] on button "Save" at bounding box center [237, 180] width 69 height 27
click at [429, 291] on div "Classify the call LOCATION NAME Brooklyn Heating and Air Conditioning FROM PHON…" at bounding box center [330, 194] width 660 height 389
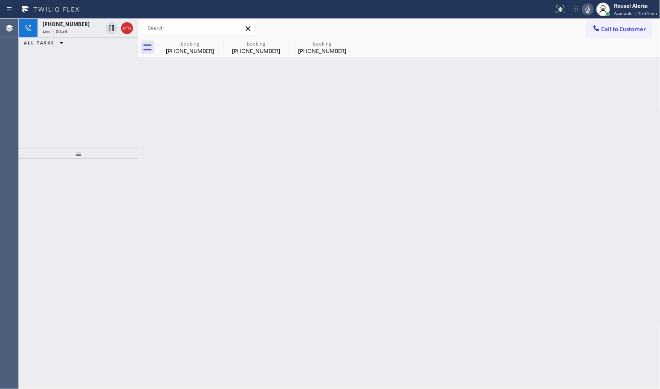
click at [196, 220] on div "Back to Dashboard Change Sender ID Customers Technicians Select a contact Outbo…" at bounding box center [399, 204] width 522 height 370
click at [122, 32] on icon at bounding box center [127, 28] width 10 height 10
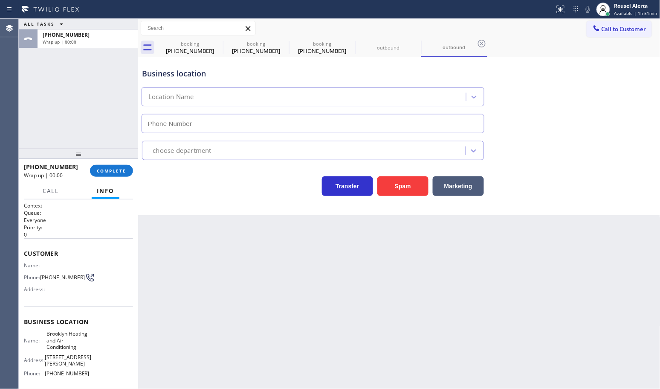
type input "[PHONE_NUMBER]"
click at [259, 321] on div "Back to Dashboard Change Sender ID Customers Technicians Select a contact Outbo…" at bounding box center [399, 204] width 522 height 370
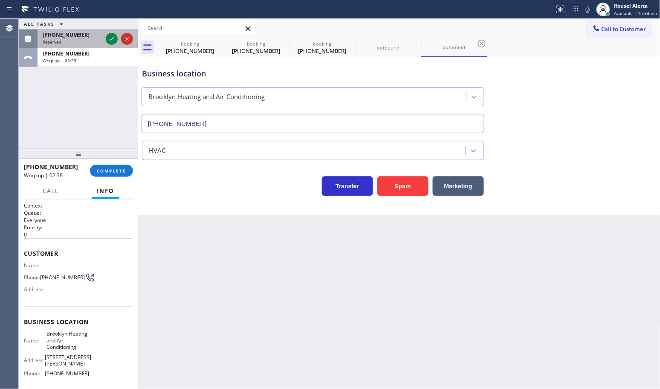
click at [89, 41] on div "Reserved" at bounding box center [73, 42] width 60 height 6
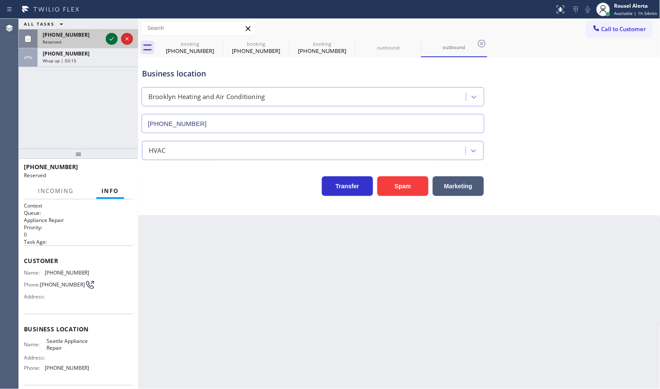
click at [111, 39] on icon at bounding box center [112, 39] width 10 height 10
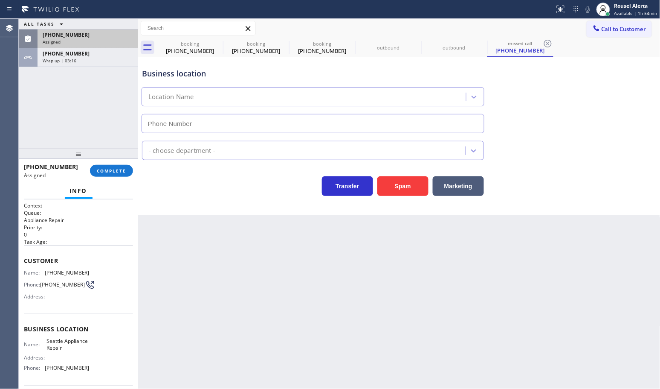
type input "(425) 516-7810"
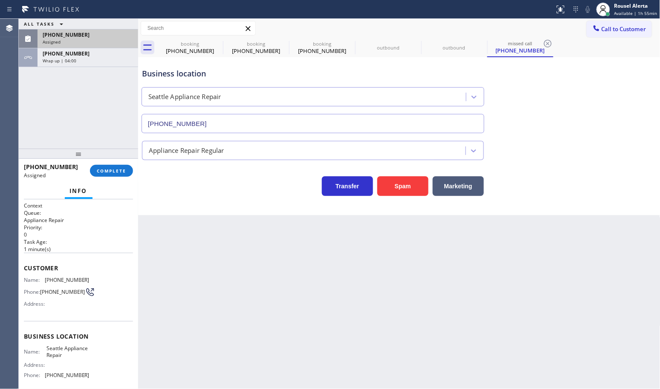
click at [92, 100] on div "ALL TASKS ALL TASKS ACTIVE TASKS TASKS IN WRAP UP (936) 246-4831 Assigned +1646…" at bounding box center [78, 84] width 119 height 130
click at [641, 11] on span "Available | 1h 55min" at bounding box center [636, 13] width 43 height 6
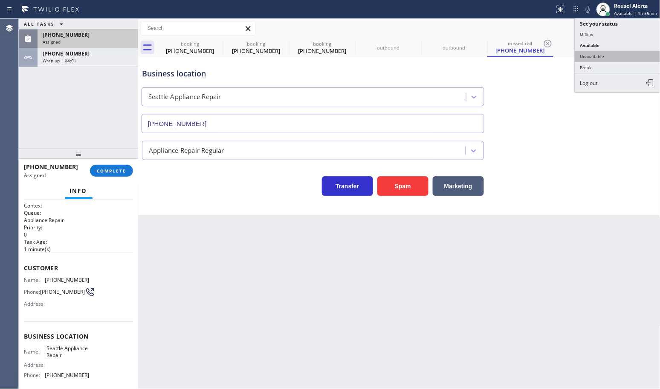
click at [610, 56] on button "Unavailable" at bounding box center [617, 56] width 85 height 11
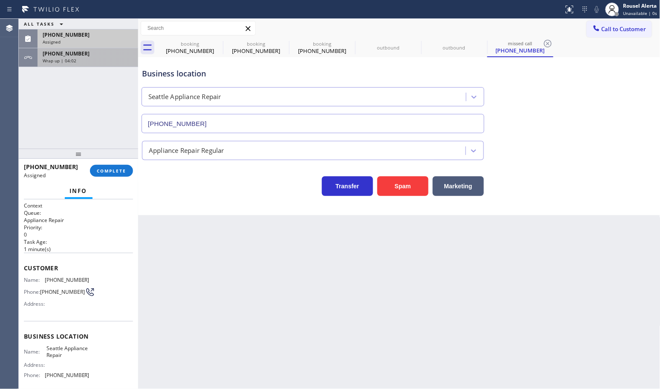
click at [119, 62] on div "Wrap up | 04:02" at bounding box center [88, 61] width 90 height 6
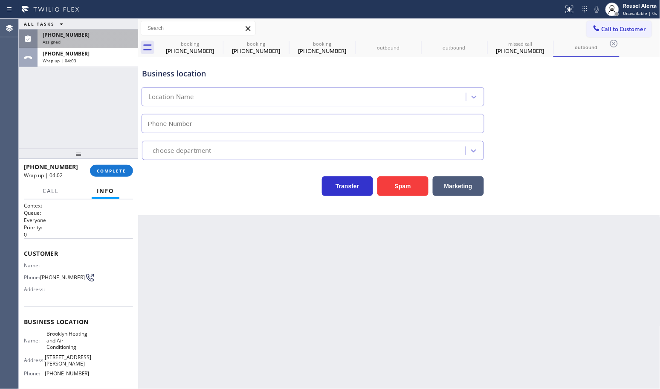
type input "[PHONE_NUMBER]"
click at [113, 166] on button "COMPLETE" at bounding box center [111, 171] width 43 height 12
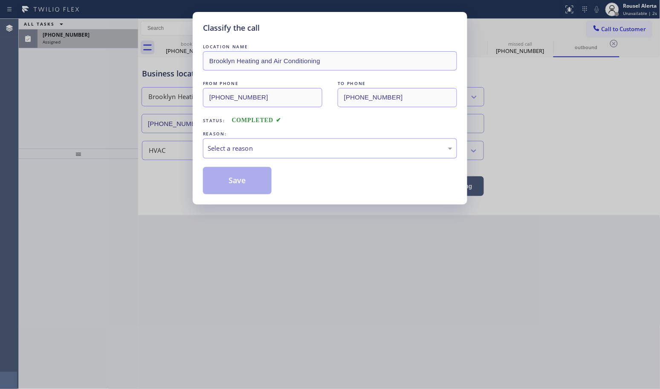
click at [241, 149] on div "Select a reason" at bounding box center [330, 148] width 245 height 10
click at [256, 185] on button "Save" at bounding box center [237, 180] width 69 height 27
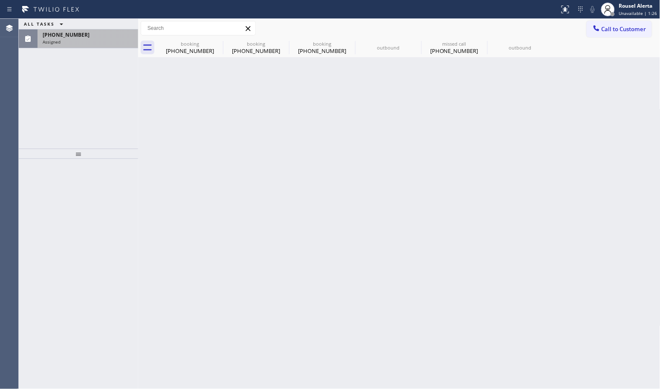
click at [91, 43] on div "Assigned" at bounding box center [88, 42] width 90 height 6
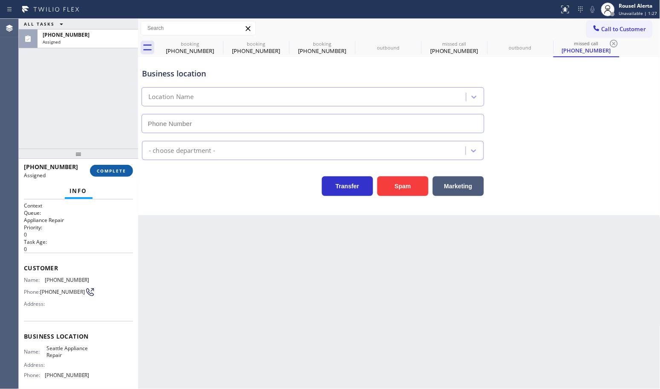
type input "(425) 516-7810"
click at [105, 169] on span "COMPLETE" at bounding box center [111, 171] width 29 height 6
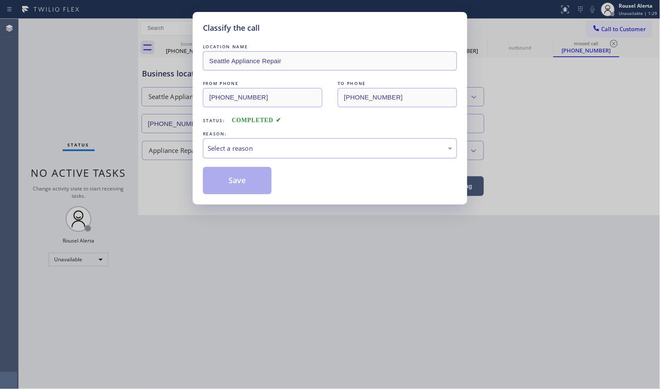
click at [227, 148] on div "Select a reason" at bounding box center [330, 148] width 245 height 10
click at [253, 185] on button "Save" at bounding box center [237, 180] width 69 height 27
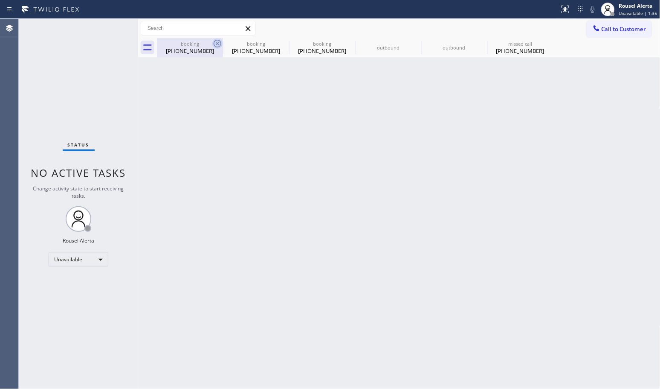
click at [218, 44] on icon at bounding box center [217, 43] width 10 height 10
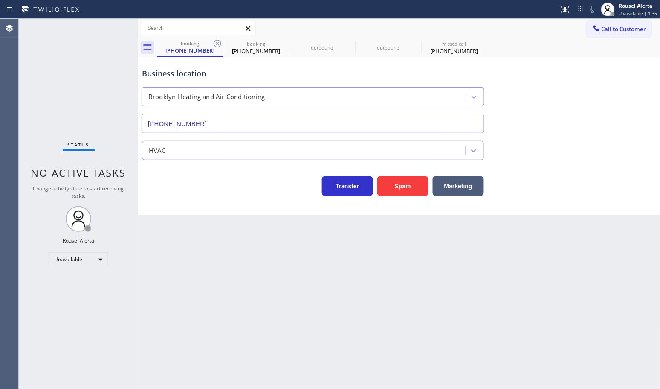
click at [218, 44] on icon at bounding box center [217, 43] width 10 height 10
click at [0, 0] on icon at bounding box center [0, 0] width 0 height 0
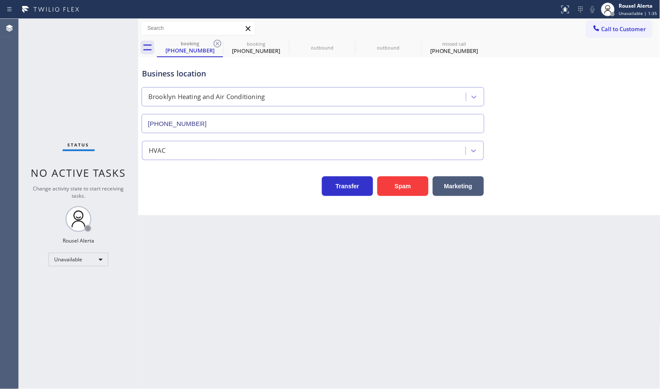
click at [218, 44] on div "booking (646) 708-3710 booking (646) 708-3710 outbound outbound missed call (93…" at bounding box center [409, 47] width 504 height 19
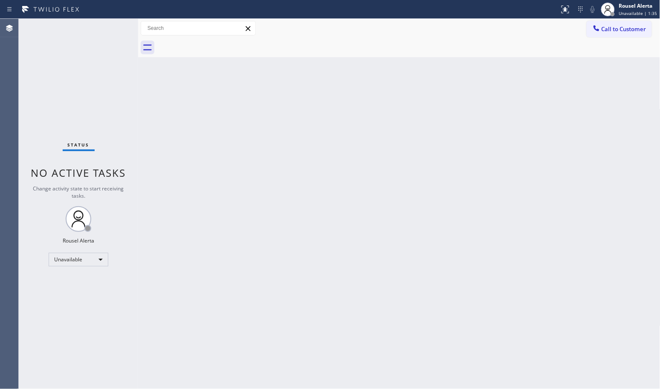
click at [218, 44] on div at bounding box center [409, 47] width 504 height 19
click at [97, 47] on div "Status No active tasks Change activity state to start receiving tasks. Rousel A…" at bounding box center [78, 204] width 119 height 370
click at [626, 10] on span "Unavailable | 13:46" at bounding box center [637, 13] width 41 height 6
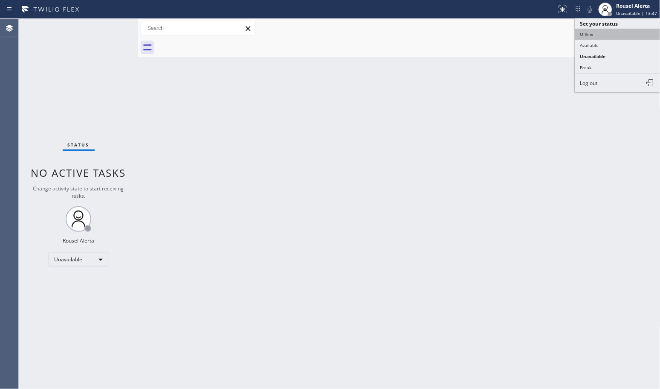
click at [614, 32] on button "Offline" at bounding box center [617, 34] width 85 height 11
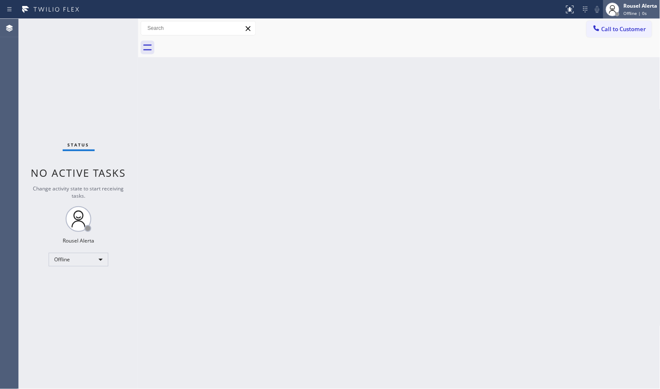
click at [635, 7] on div "Rousel Alerta" at bounding box center [641, 5] width 34 height 7
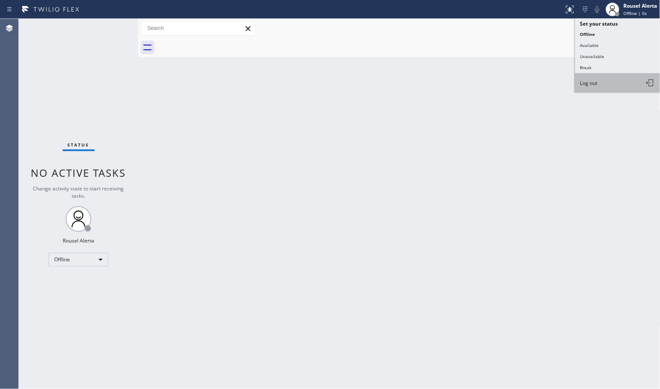
click at [618, 82] on button "Log out" at bounding box center [617, 82] width 85 height 19
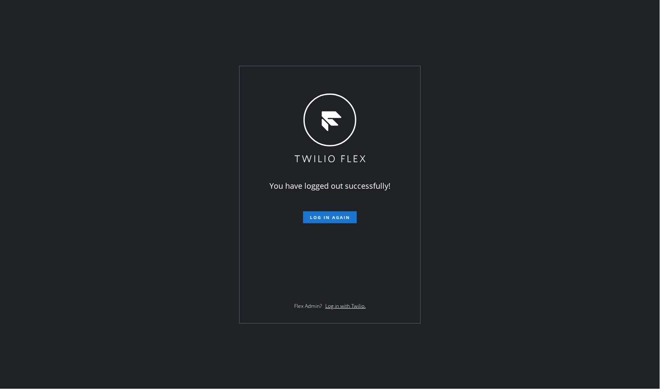
drag, startPoint x: 493, startPoint y: 307, endPoint x: 500, endPoint y: 296, distance: 13.4
click at [493, 307] on div "You have logged out successfully! Log in again Flex Admin? Log in with Twilio." at bounding box center [330, 194] width 660 height 389
